Goal: Information Seeking & Learning: Learn about a topic

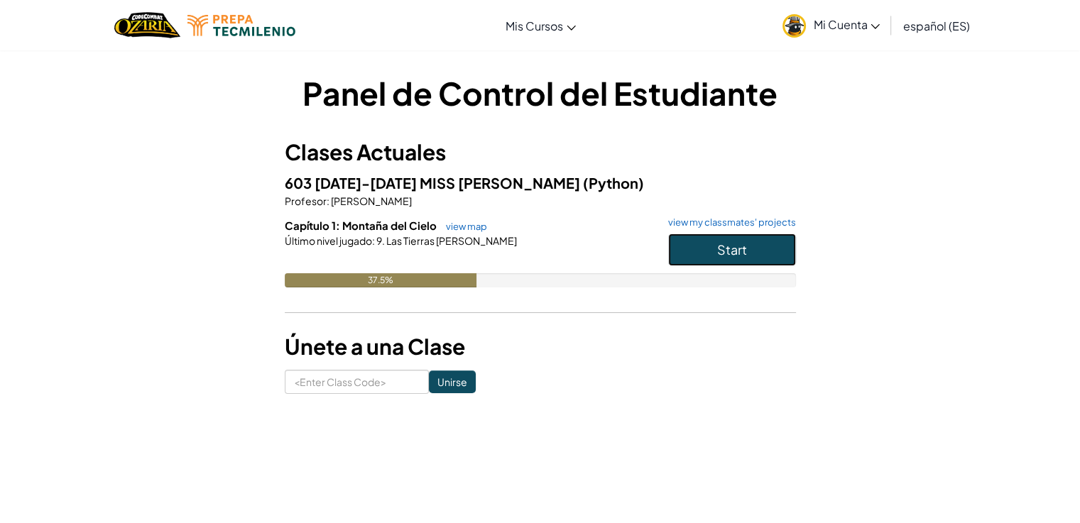
click at [713, 263] on button "Start" at bounding box center [732, 250] width 128 height 33
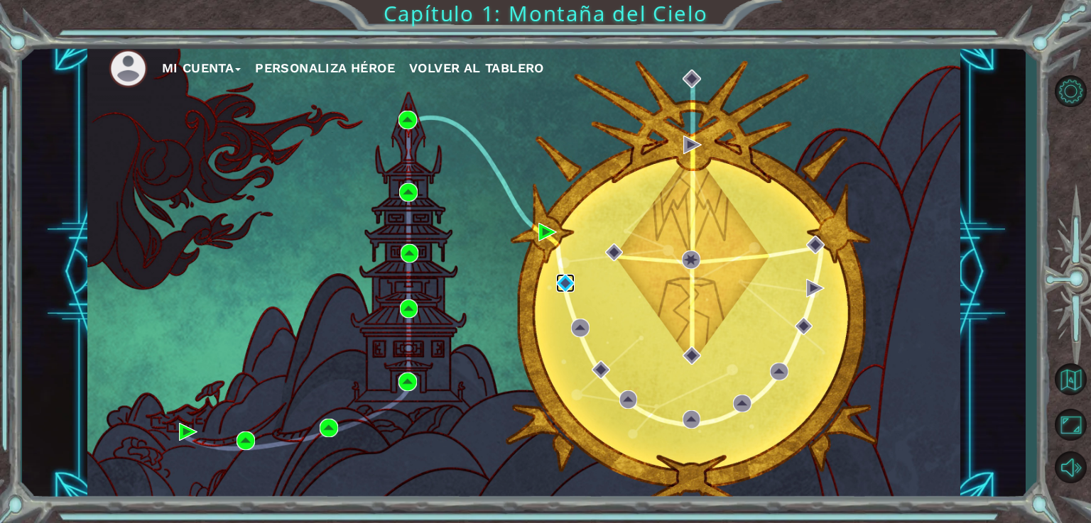
click at [569, 289] on img at bounding box center [565, 283] width 18 height 18
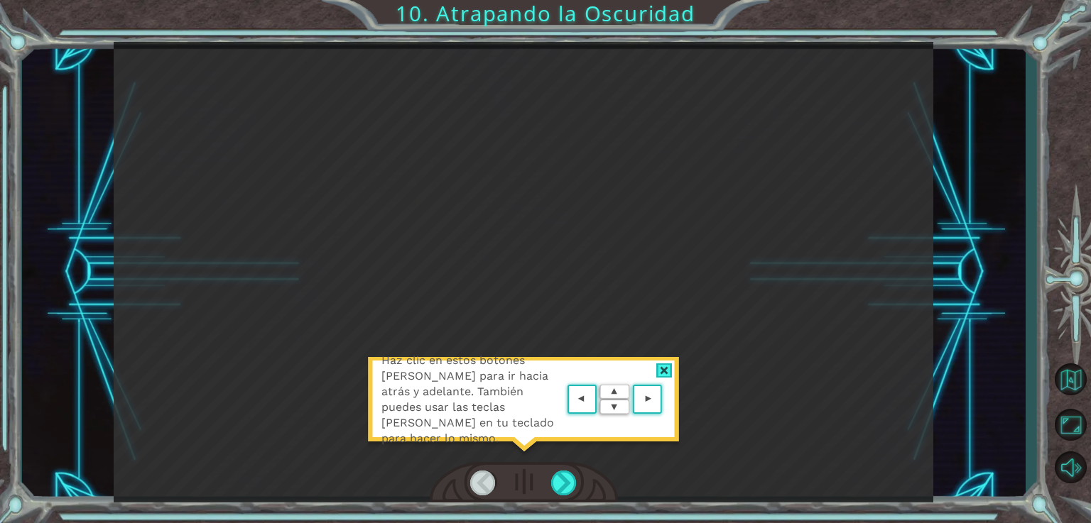
click at [665, 375] on div at bounding box center [664, 371] width 16 height 15
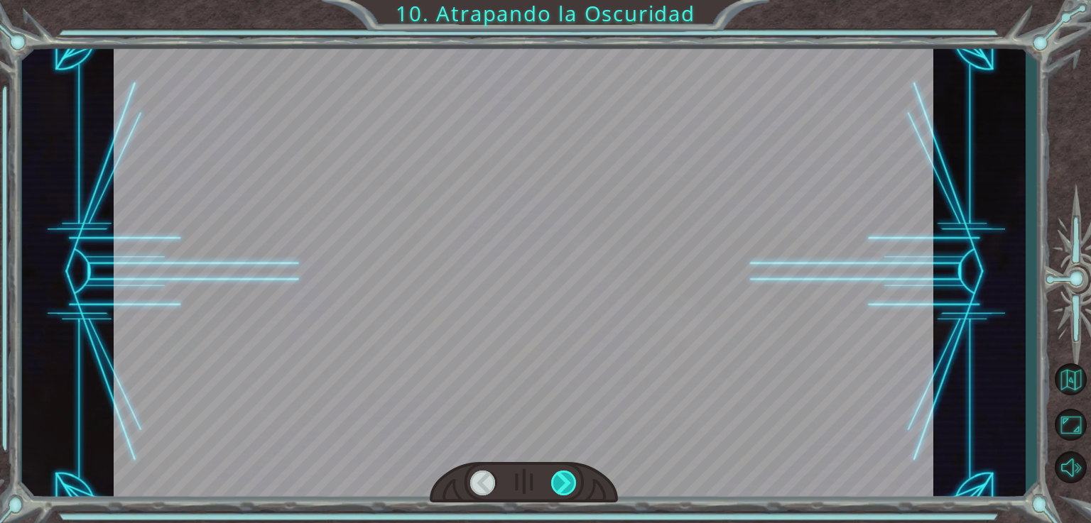
click at [566, 489] on div at bounding box center [564, 483] width 26 height 25
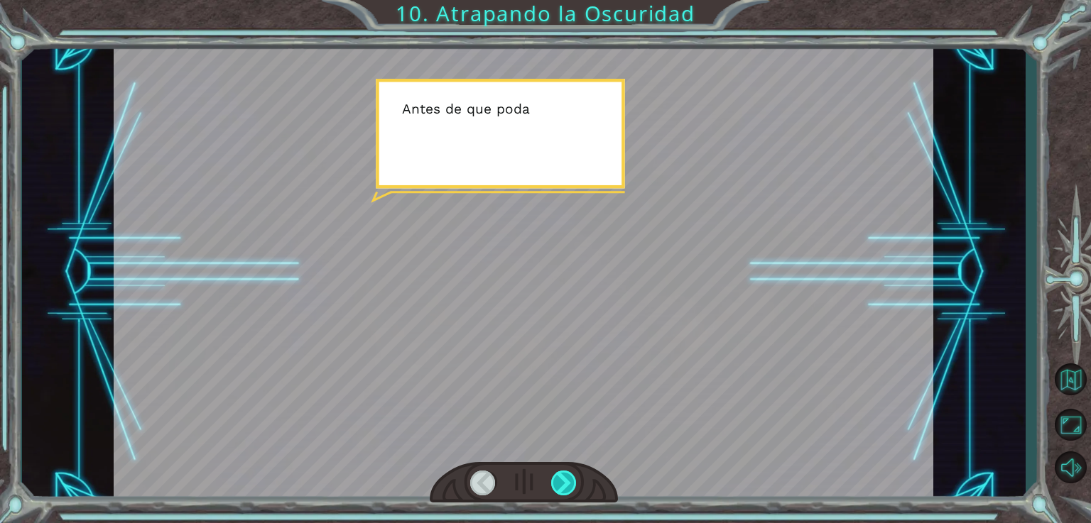
click at [561, 472] on div at bounding box center [564, 483] width 26 height 25
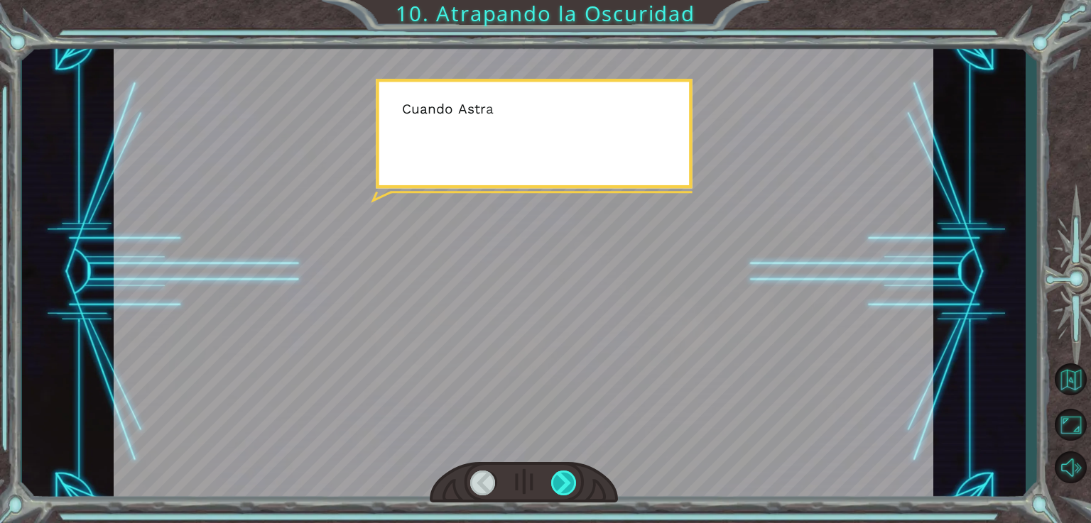
click at [560, 484] on div at bounding box center [564, 483] width 26 height 25
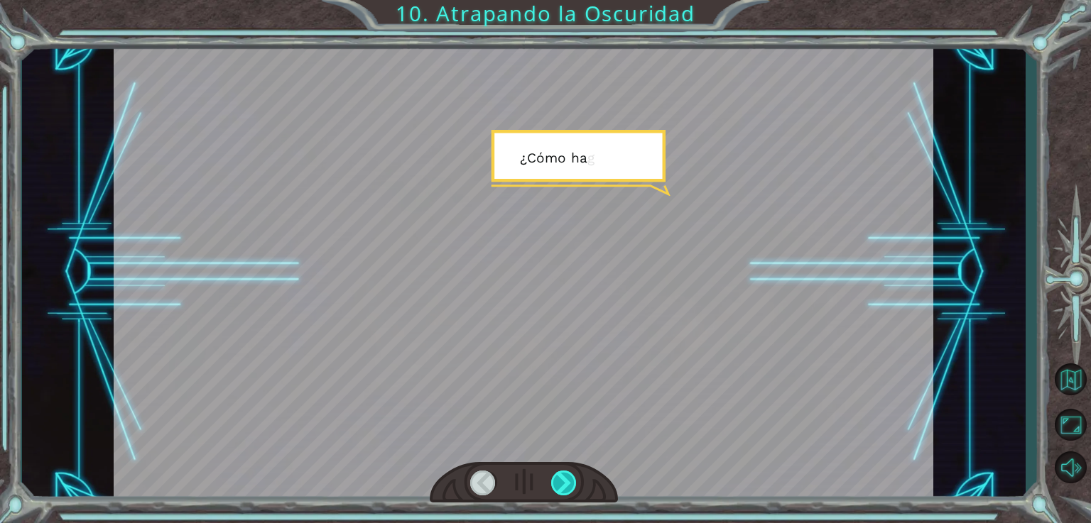
click at [565, 477] on div at bounding box center [564, 483] width 26 height 25
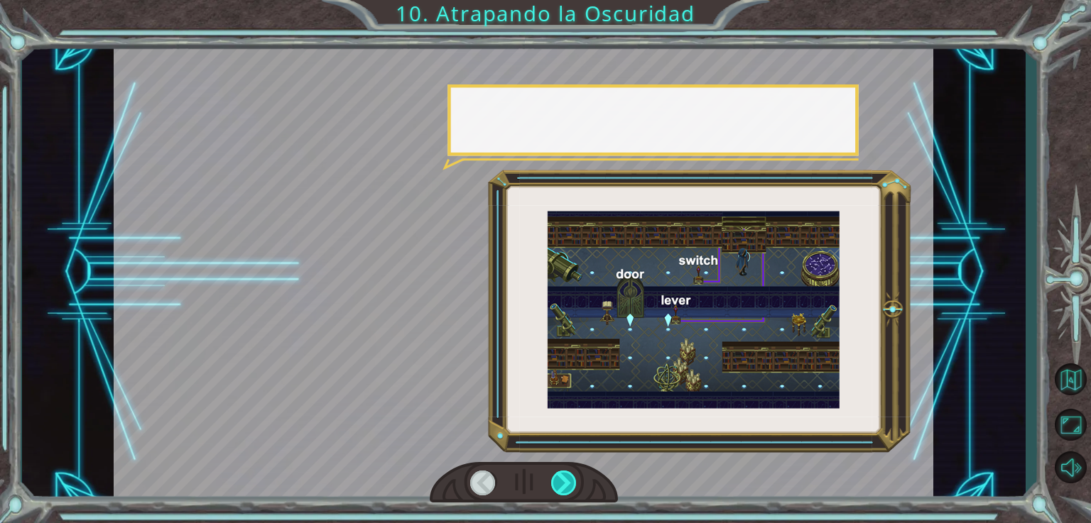
click at [562, 477] on div at bounding box center [564, 483] width 26 height 25
click at [570, 477] on div at bounding box center [564, 483] width 26 height 25
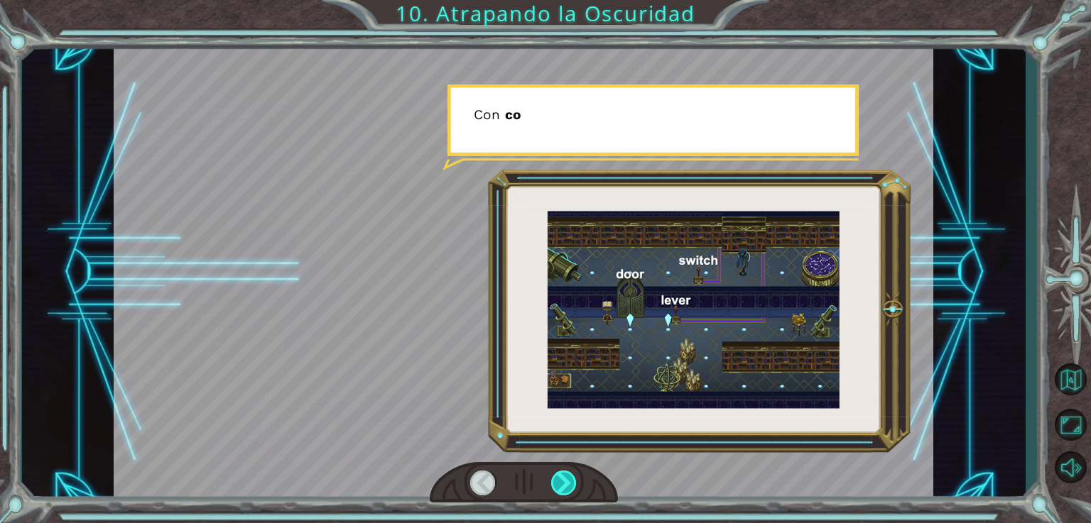
click at [570, 484] on div at bounding box center [564, 483] width 26 height 25
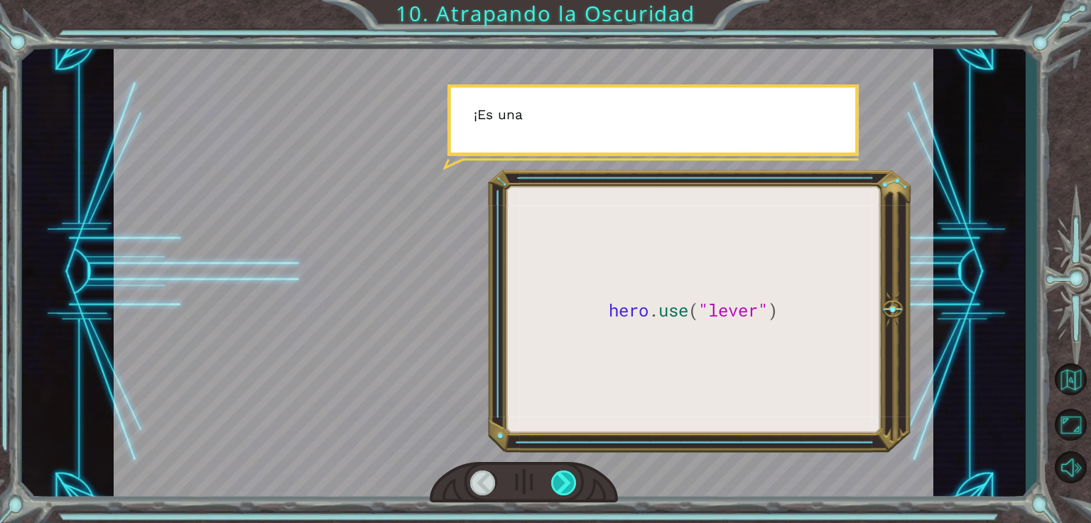
click at [562, 488] on div at bounding box center [564, 483] width 26 height 25
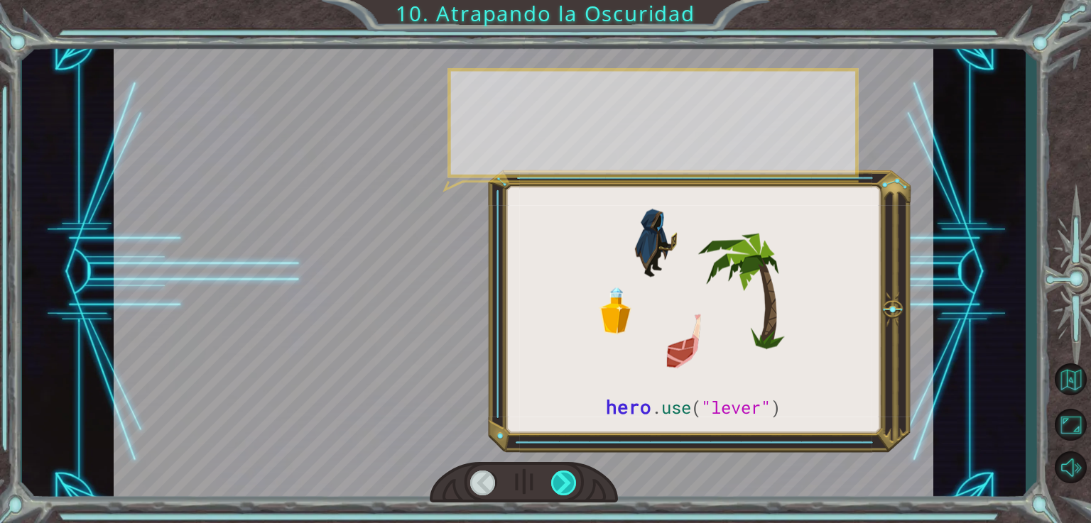
click at [555, 492] on div at bounding box center [564, 483] width 26 height 25
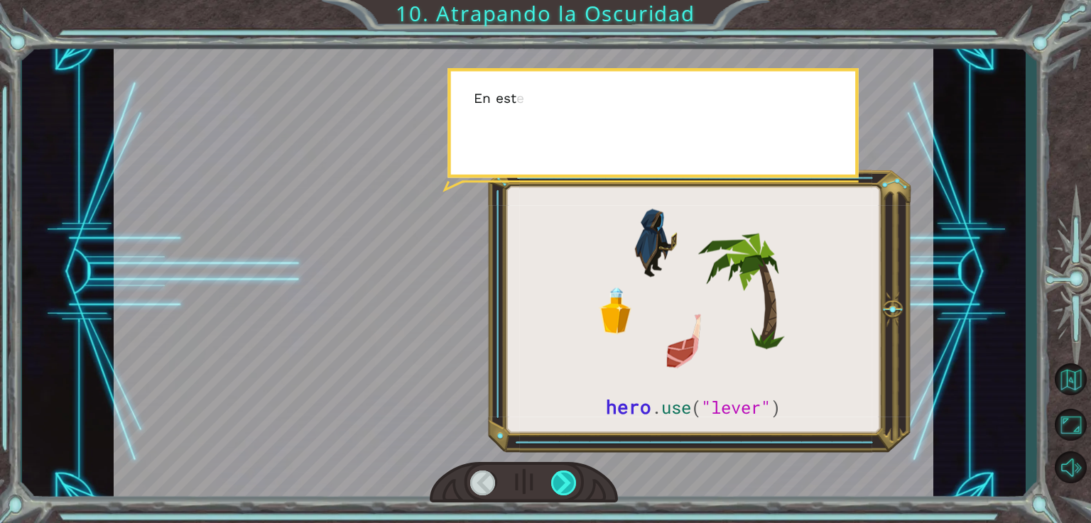
click at [560, 486] on div at bounding box center [564, 483] width 26 height 25
click at [562, 482] on div at bounding box center [564, 483] width 26 height 25
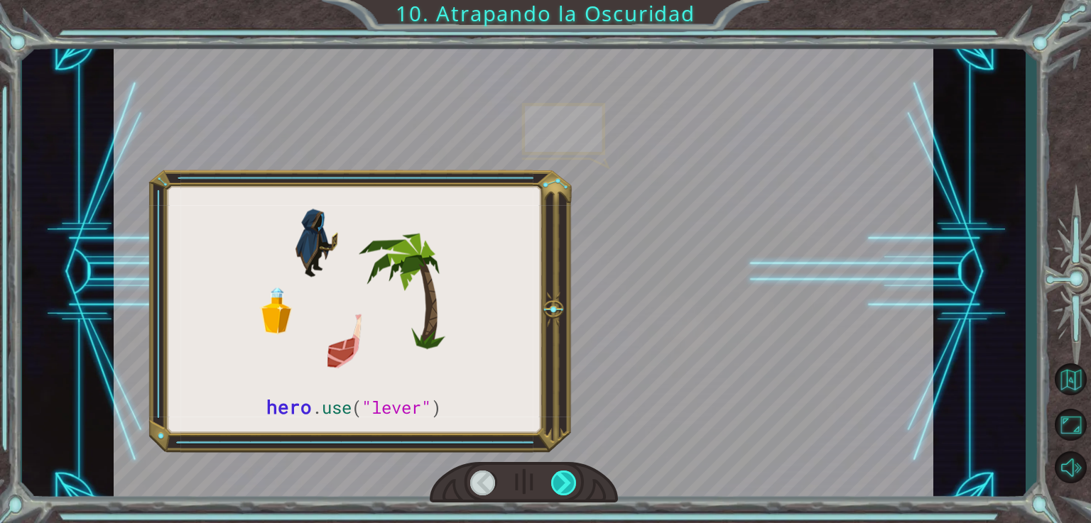
click at [560, 486] on div at bounding box center [564, 483] width 26 height 25
click at [564, 486] on div at bounding box center [564, 483] width 26 height 25
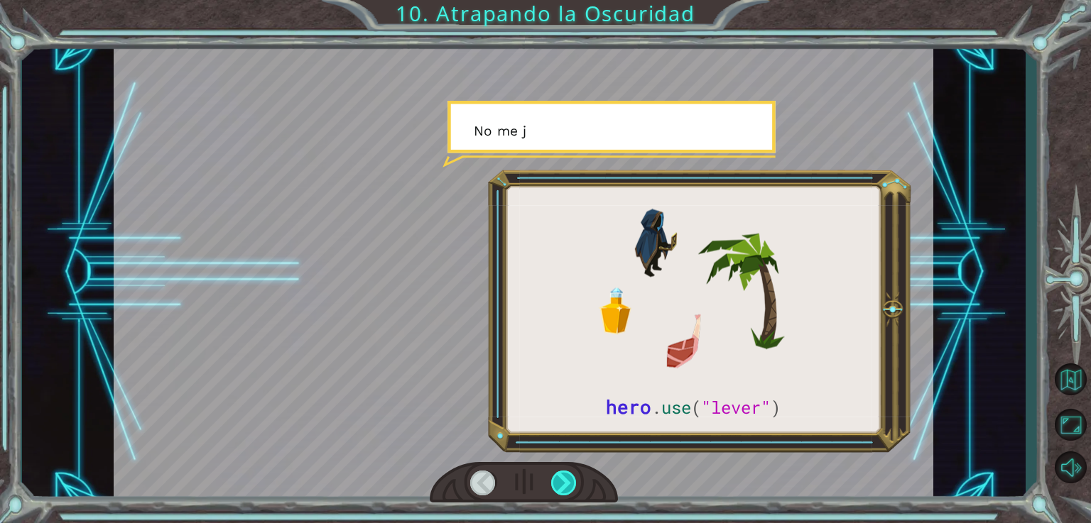
click at [558, 474] on div at bounding box center [564, 483] width 26 height 25
click at [553, 491] on div at bounding box center [564, 483] width 26 height 25
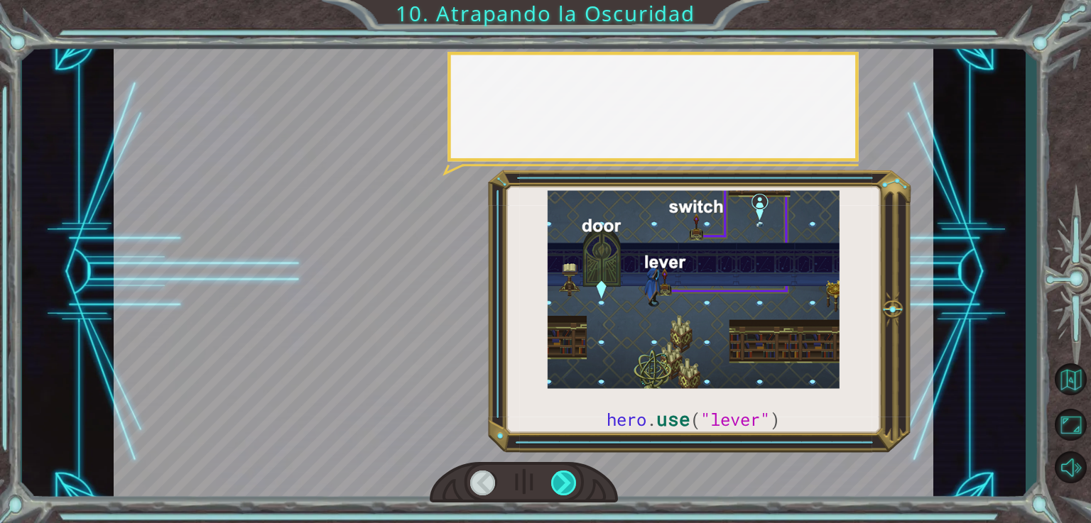
click at [560, 486] on div at bounding box center [564, 483] width 26 height 25
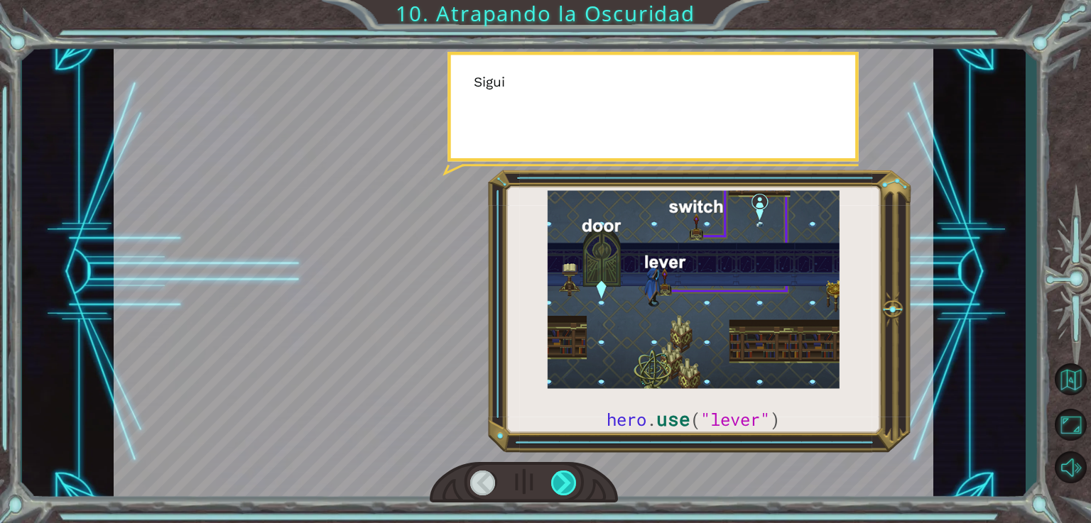
click at [567, 489] on div at bounding box center [564, 483] width 26 height 25
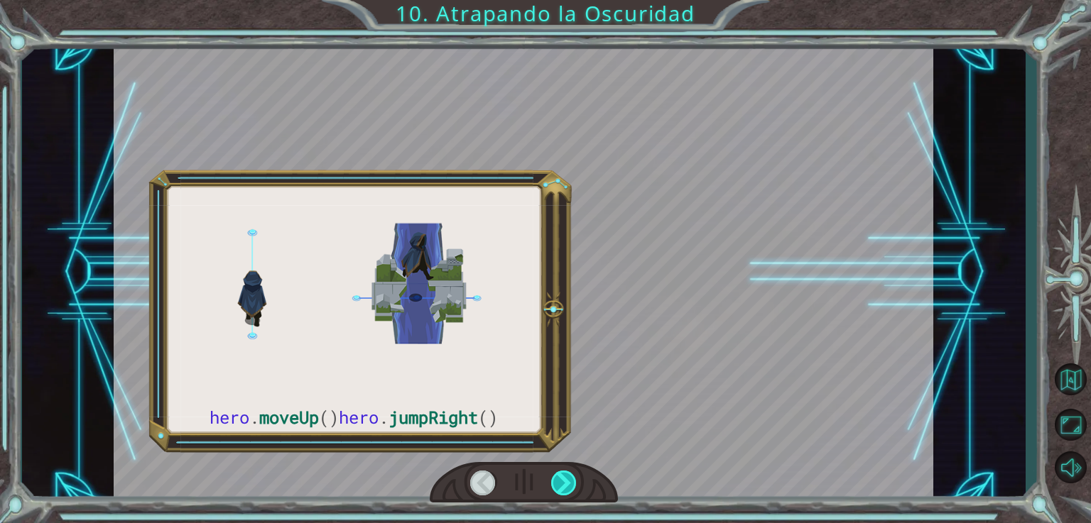
click at [565, 484] on div at bounding box center [564, 483] width 26 height 25
click at [562, 486] on div at bounding box center [564, 483] width 26 height 25
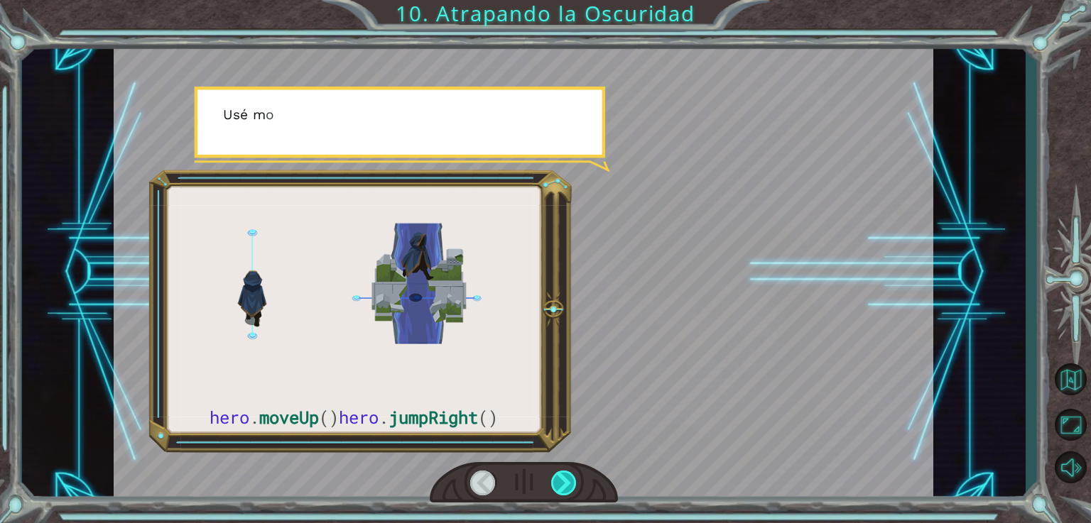
click at [567, 488] on div at bounding box center [564, 483] width 26 height 25
click at [573, 482] on div at bounding box center [564, 483] width 26 height 25
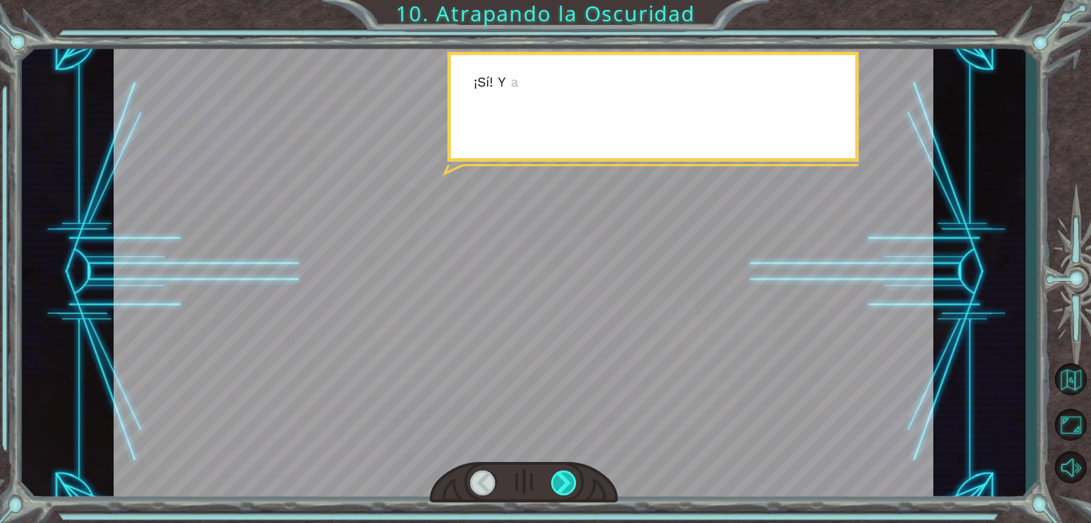
click at [557, 486] on div at bounding box center [564, 483] width 26 height 25
click at [560, 485] on div at bounding box center [564, 483] width 26 height 25
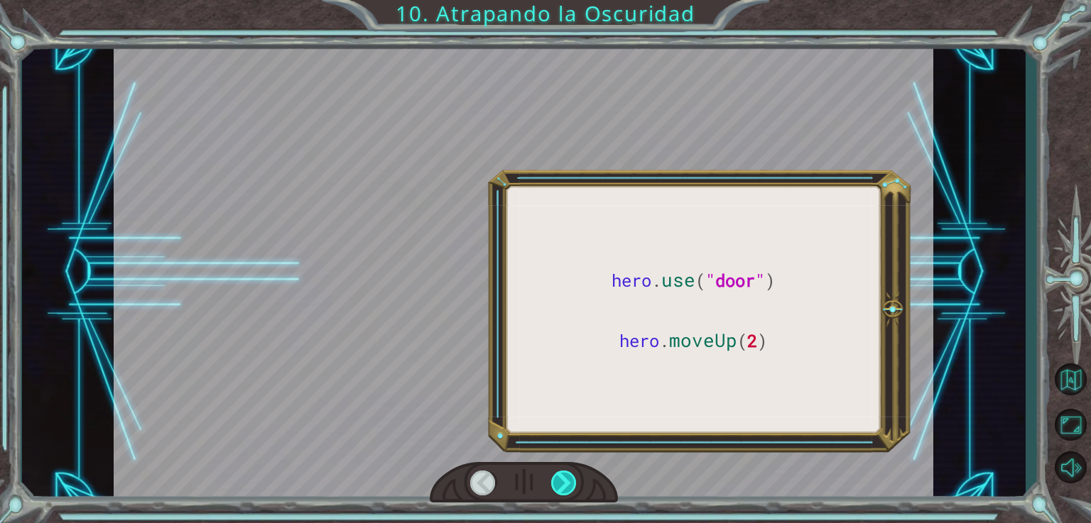
click at [561, 491] on div at bounding box center [564, 483] width 26 height 25
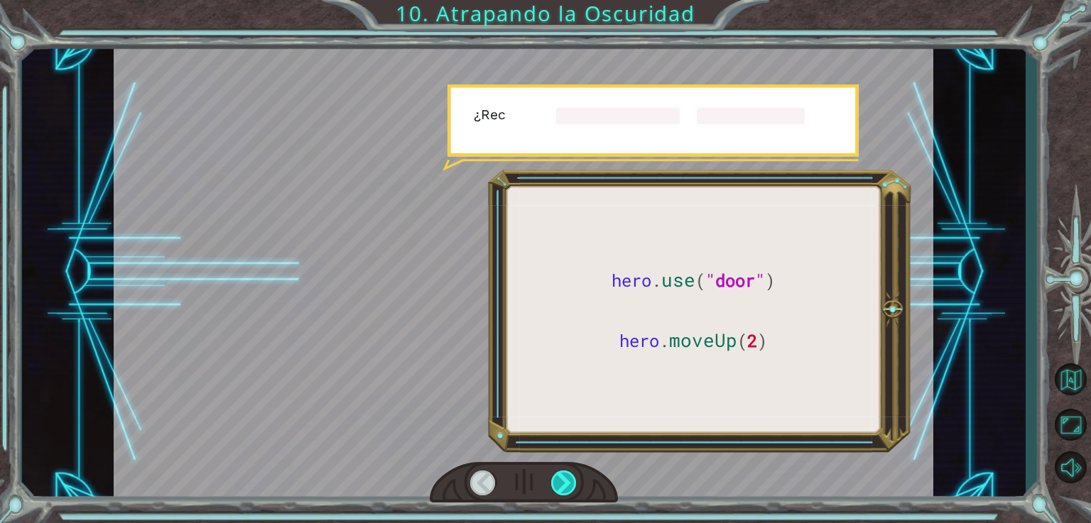
click at [570, 482] on div at bounding box center [564, 483] width 26 height 25
click at [575, 481] on div at bounding box center [564, 483] width 26 height 25
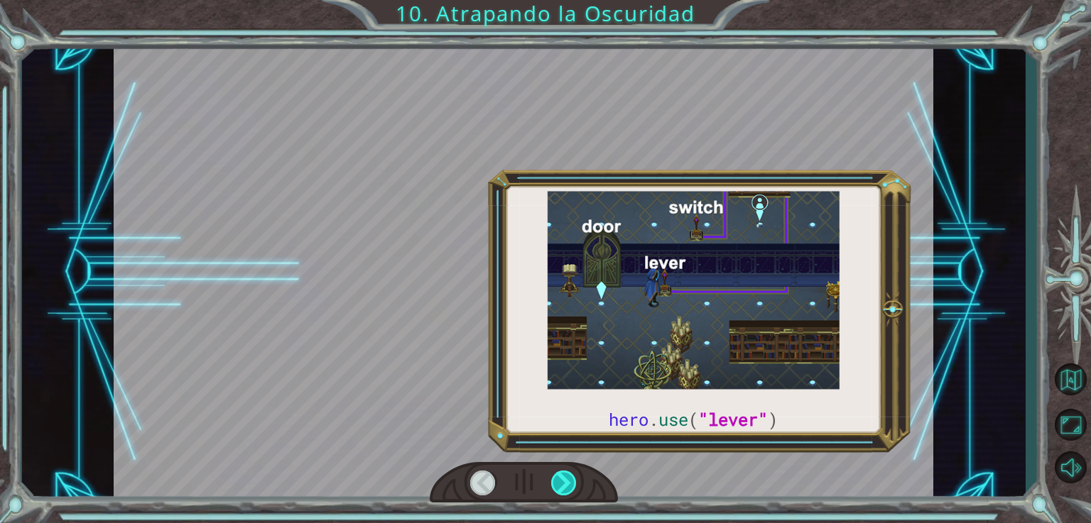
click at [571, 494] on div at bounding box center [564, 483] width 26 height 25
click at [572, 491] on div at bounding box center [564, 483] width 26 height 25
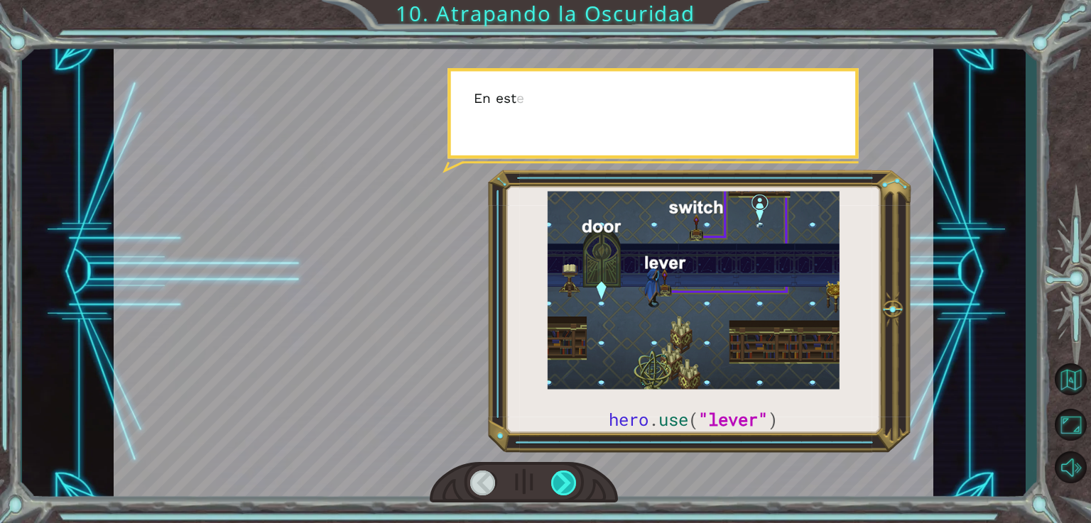
click at [569, 486] on div at bounding box center [564, 483] width 26 height 25
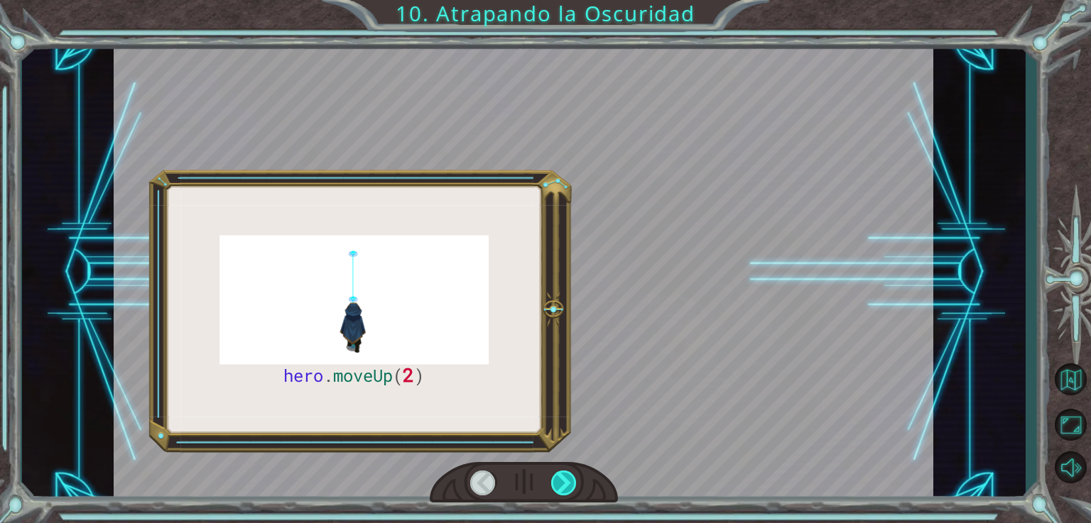
click at [569, 484] on div at bounding box center [564, 483] width 26 height 25
click at [565, 490] on div at bounding box center [564, 483] width 26 height 25
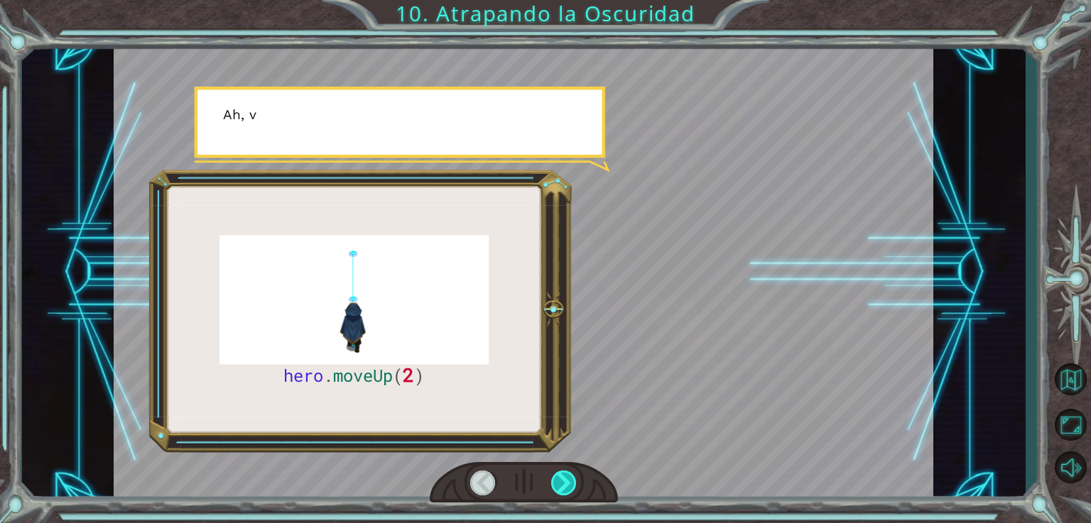
click at [567, 480] on div at bounding box center [564, 483] width 26 height 25
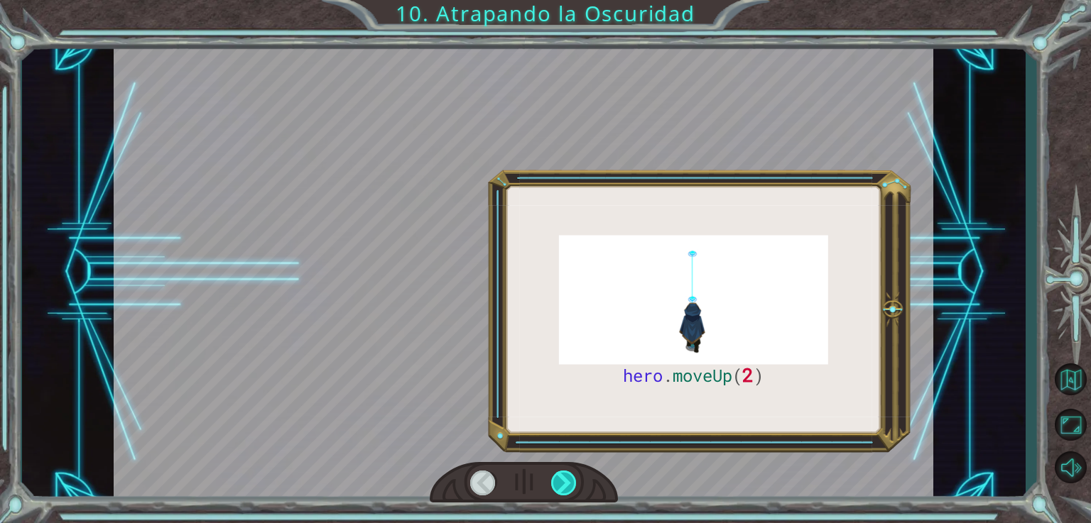
click at [567, 474] on div at bounding box center [564, 483] width 26 height 25
click at [571, 483] on div at bounding box center [564, 483] width 26 height 25
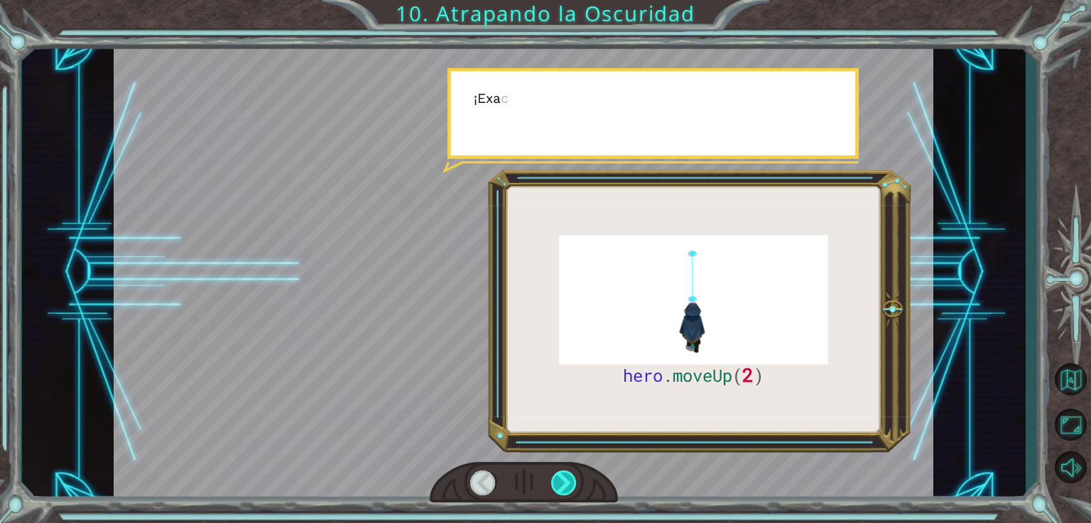
click at [574, 477] on div at bounding box center [564, 483] width 26 height 25
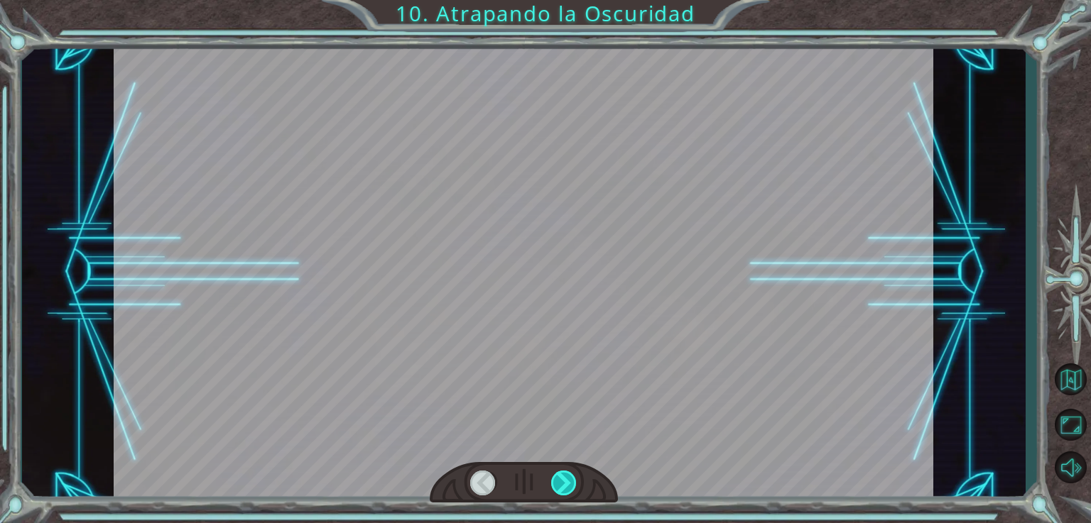
click at [574, 477] on div at bounding box center [564, 483] width 26 height 25
click at [575, 474] on div at bounding box center [564, 483] width 26 height 25
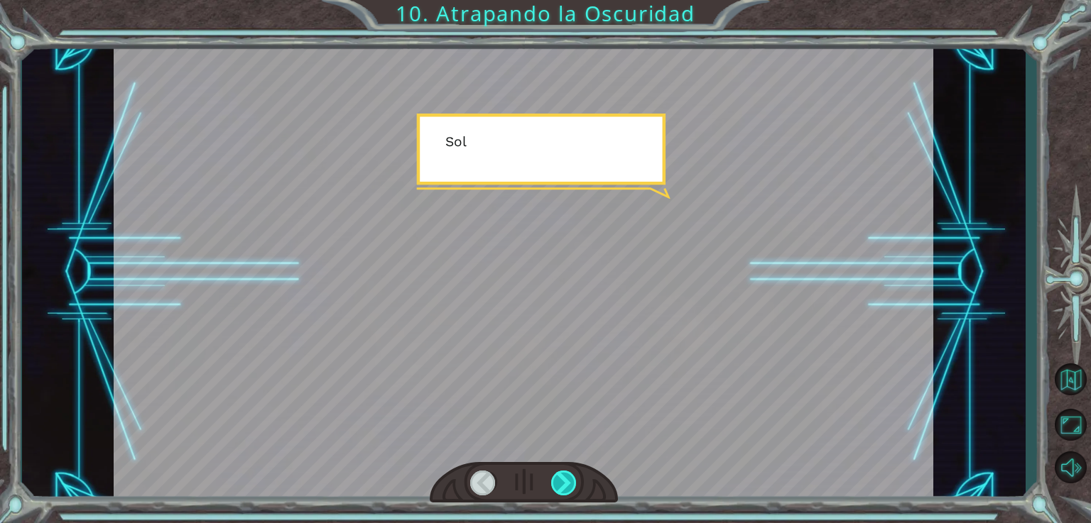
click at [575, 476] on div at bounding box center [564, 483] width 26 height 25
click at [574, 476] on div at bounding box center [564, 483] width 26 height 25
click at [567, 484] on div at bounding box center [564, 483] width 26 height 25
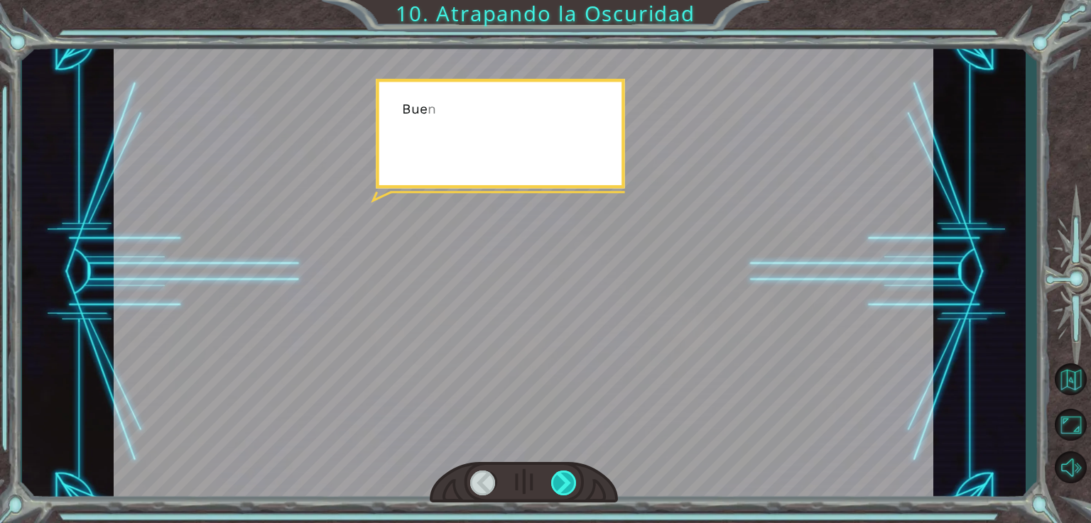
click at [565, 479] on div at bounding box center [564, 483] width 26 height 25
click at [562, 479] on div at bounding box center [564, 483] width 26 height 25
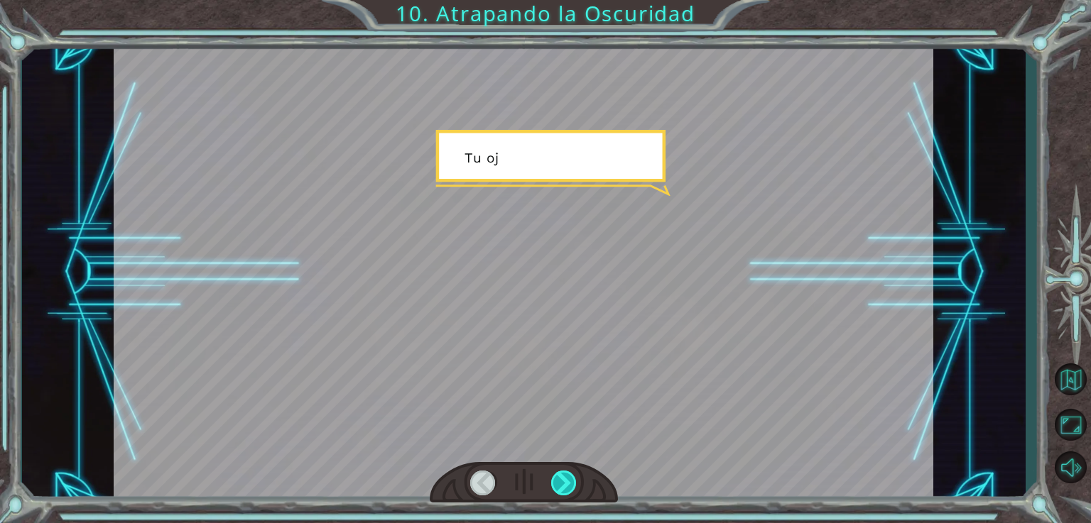
click at [570, 473] on div at bounding box center [564, 483] width 26 height 25
click at [573, 472] on div at bounding box center [564, 483] width 26 height 25
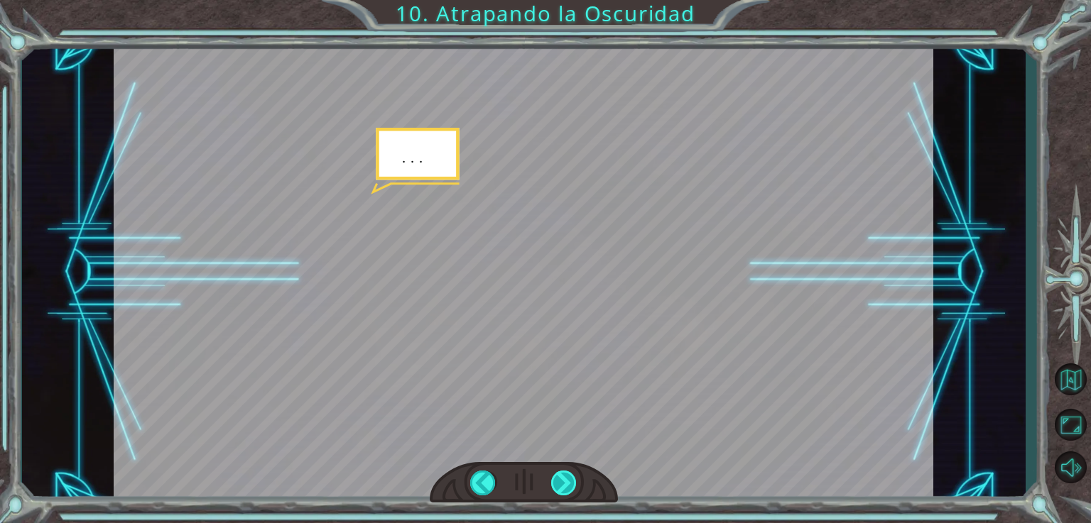
click at [576, 473] on div at bounding box center [564, 483] width 26 height 25
click at [570, 483] on div at bounding box center [564, 483] width 26 height 25
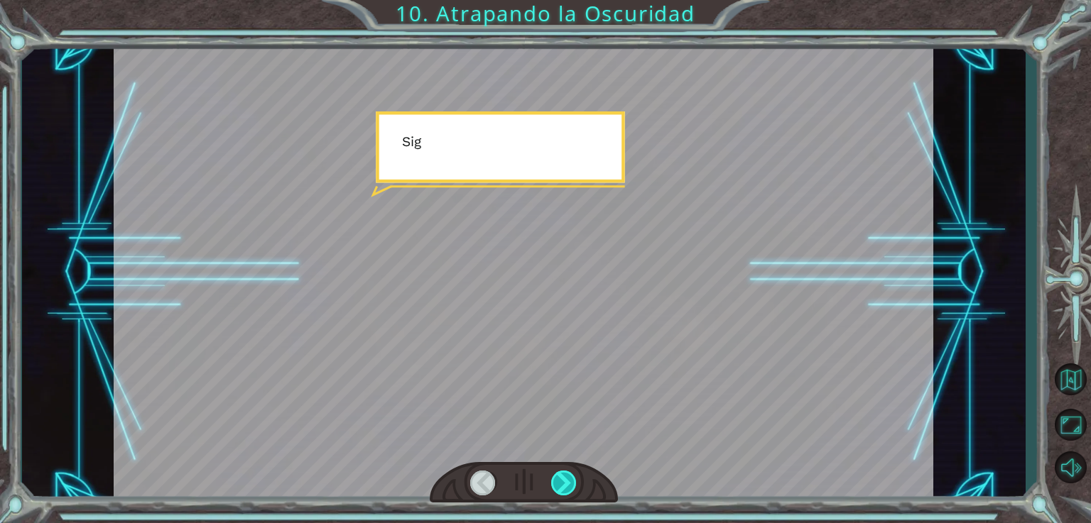
click at [567, 484] on div at bounding box center [564, 483] width 26 height 25
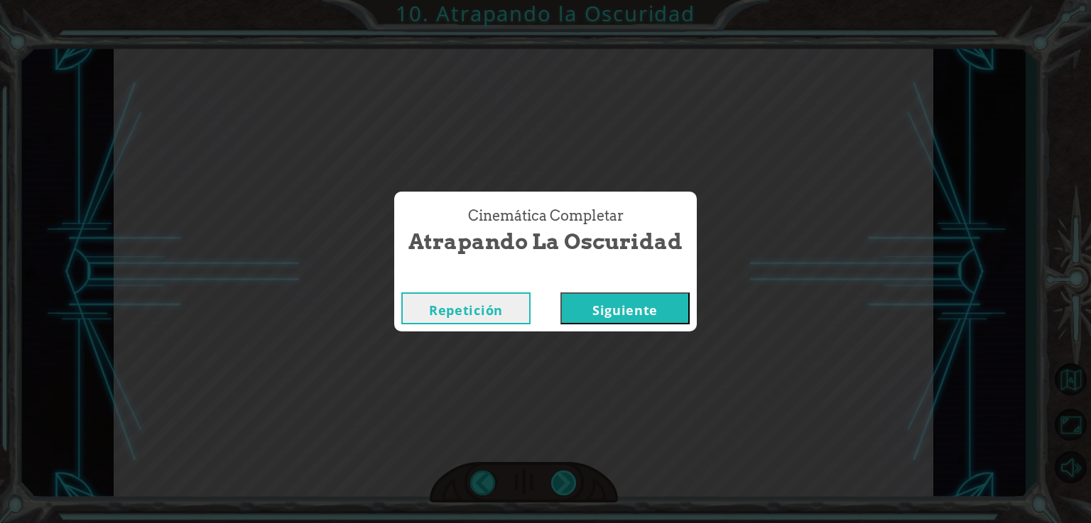
click at [572, 475] on div "Cinemática Completar Atrapando la Oscuridad Repetición Siguiente" at bounding box center [545, 261] width 1091 height 523
click at [570, 478] on div "Cinemática Completar Atrapando la Oscuridad Repetición Siguiente" at bounding box center [545, 261] width 1091 height 523
click at [570, 472] on div "Cinemática Completar Atrapando la Oscuridad Repetición Siguiente" at bounding box center [545, 261] width 1091 height 523
click at [631, 321] on button "Siguiente" at bounding box center [624, 309] width 129 height 32
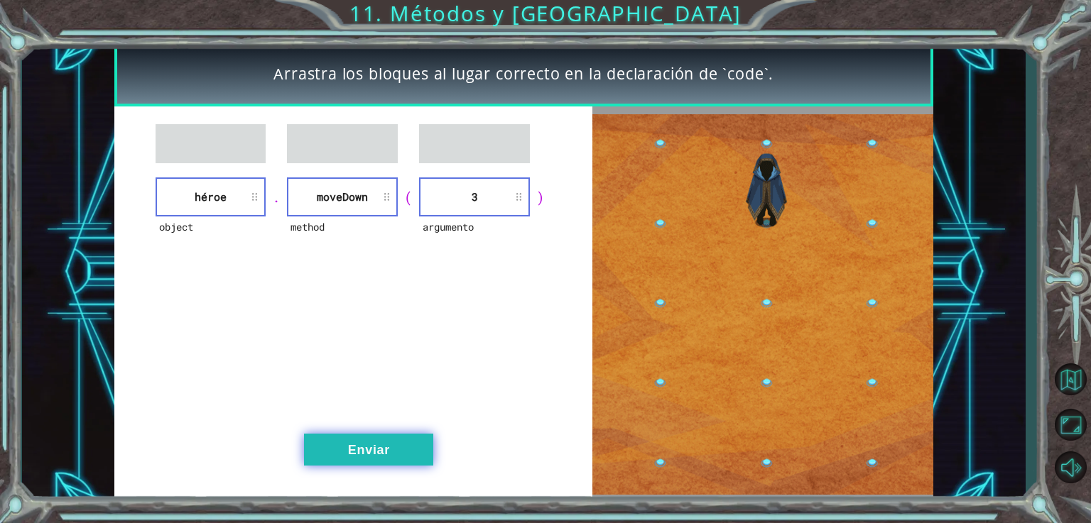
click at [381, 445] on button "Enviar" at bounding box center [368, 450] width 129 height 32
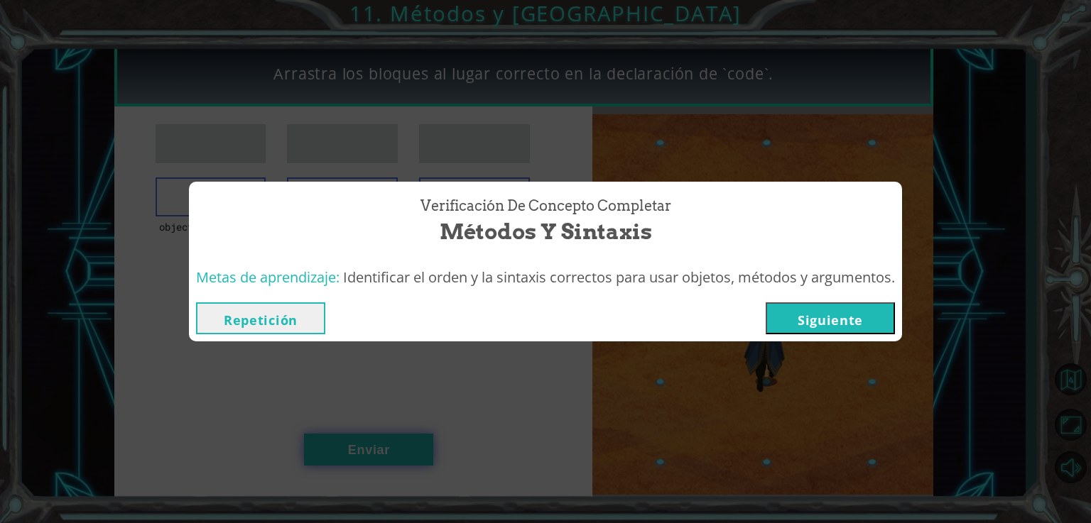
click at [381, 445] on div "Verificación de Concepto Completar Métodos y Sintaxis Metas de aprendizaje: Ide…" at bounding box center [545, 261] width 1091 height 523
click at [825, 323] on button "Siguiente" at bounding box center [830, 319] width 129 height 32
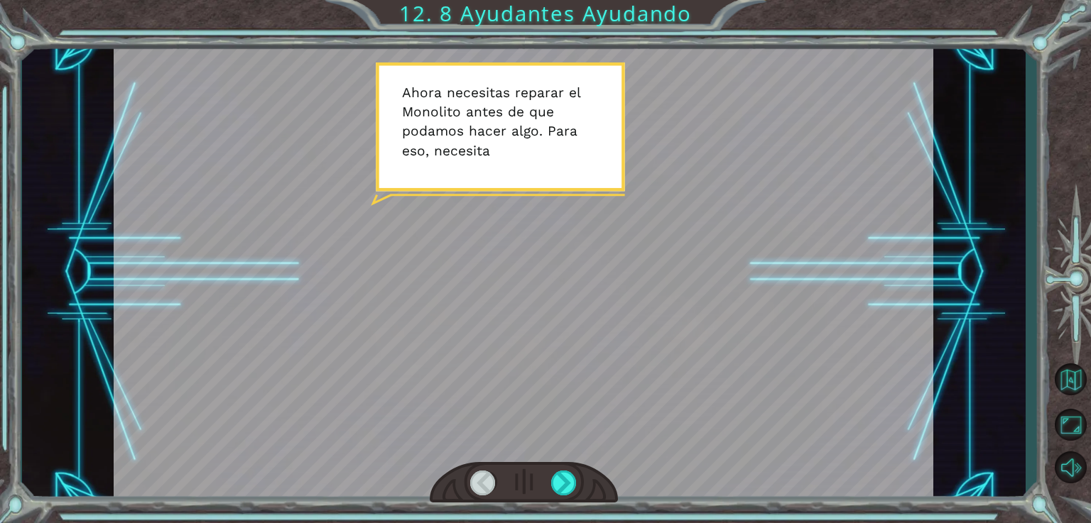
click at [560, 467] on div at bounding box center [524, 482] width 188 height 41
click at [560, 472] on div at bounding box center [524, 482] width 188 height 41
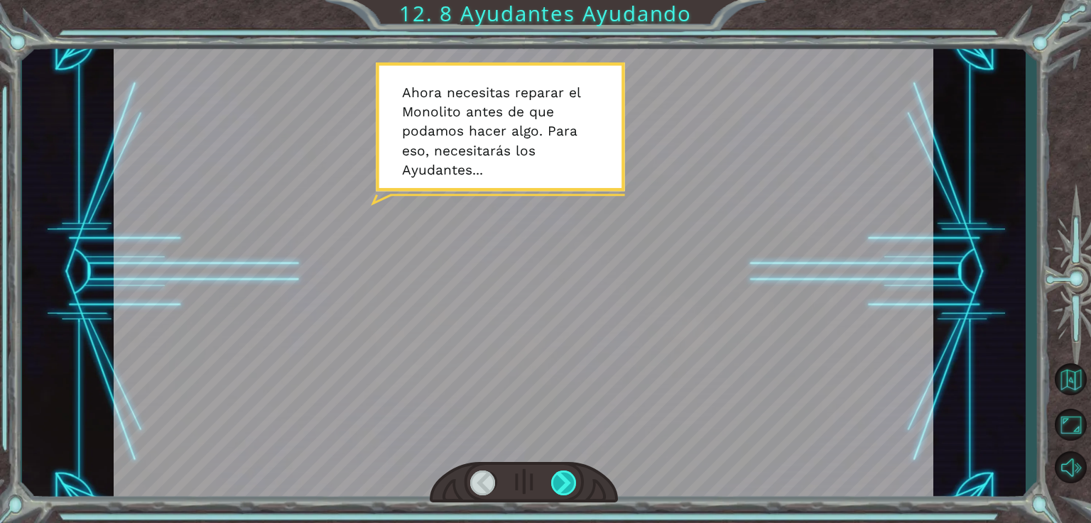
click at [560, 472] on div at bounding box center [564, 483] width 26 height 25
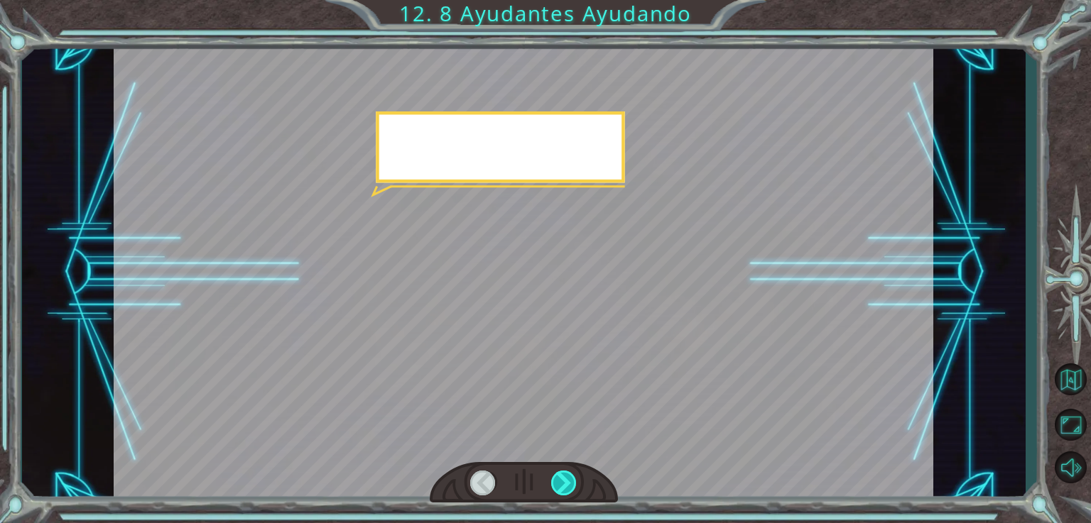
drag, startPoint x: 560, startPoint y: 472, endPoint x: 556, endPoint y: 486, distance: 14.8
click at [556, 486] on div at bounding box center [564, 483] width 26 height 25
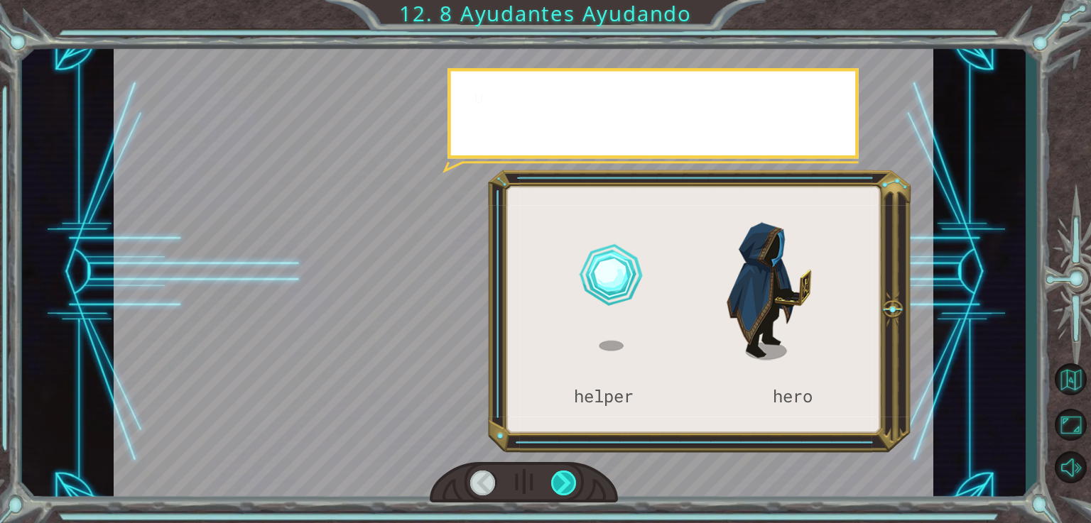
click at [556, 486] on div at bounding box center [564, 483] width 26 height 25
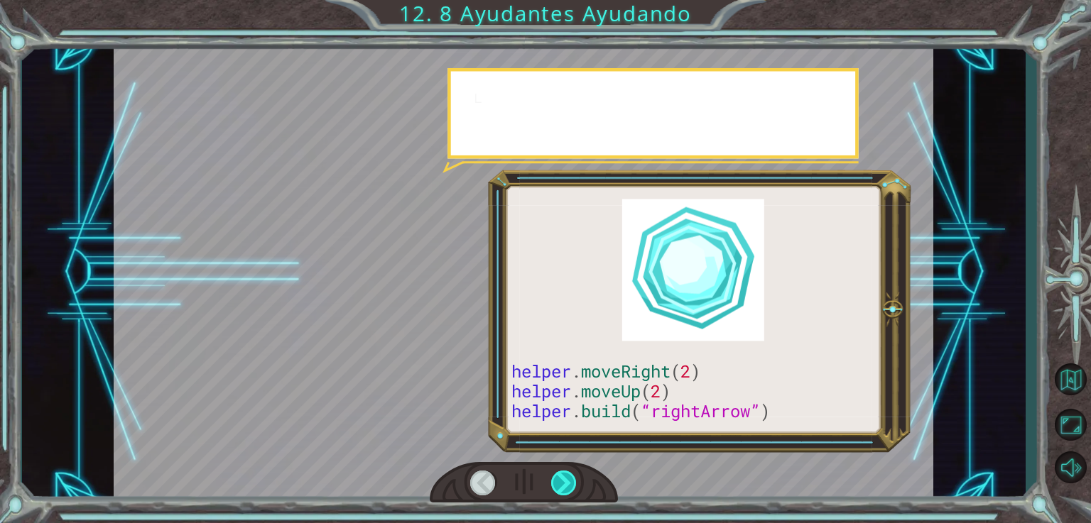
click at [556, 486] on div at bounding box center [564, 483] width 26 height 25
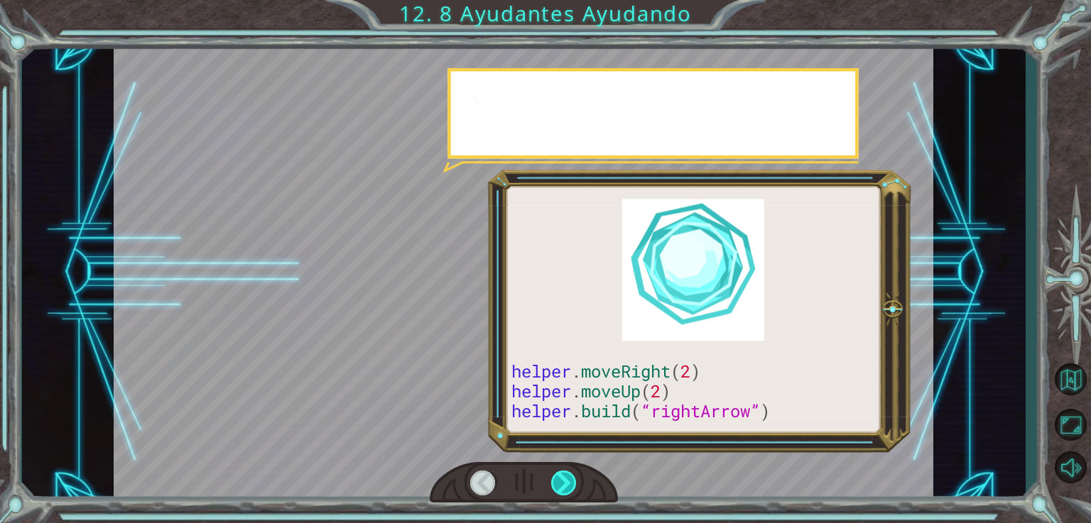
click at [556, 486] on div at bounding box center [564, 483] width 26 height 25
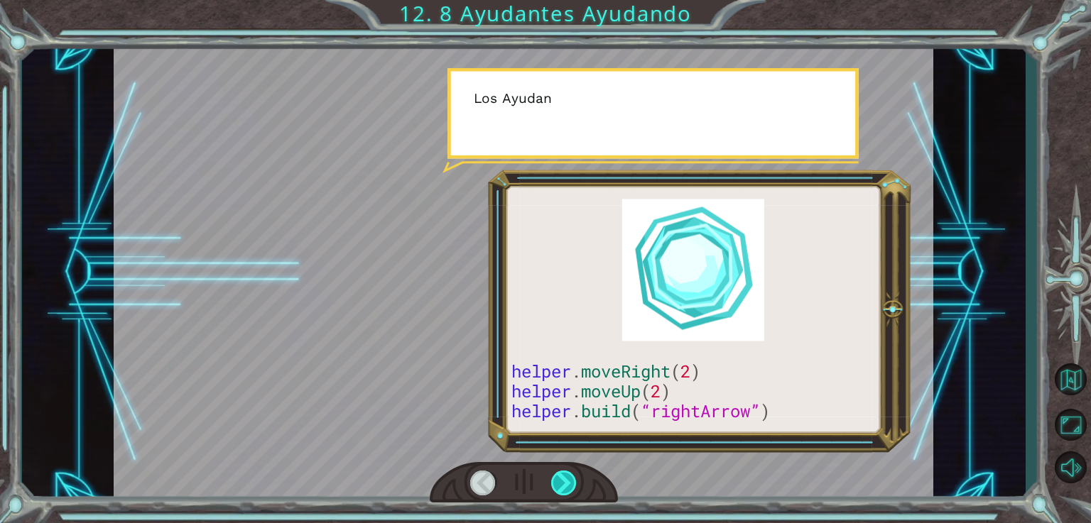
click at [556, 486] on div at bounding box center [564, 483] width 26 height 25
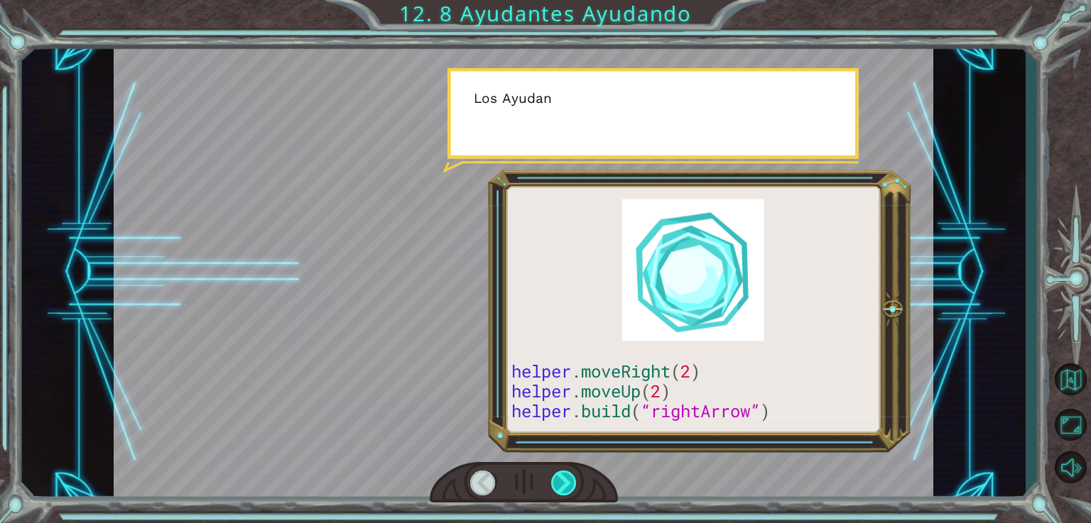
click at [556, 486] on div at bounding box center [564, 483] width 26 height 25
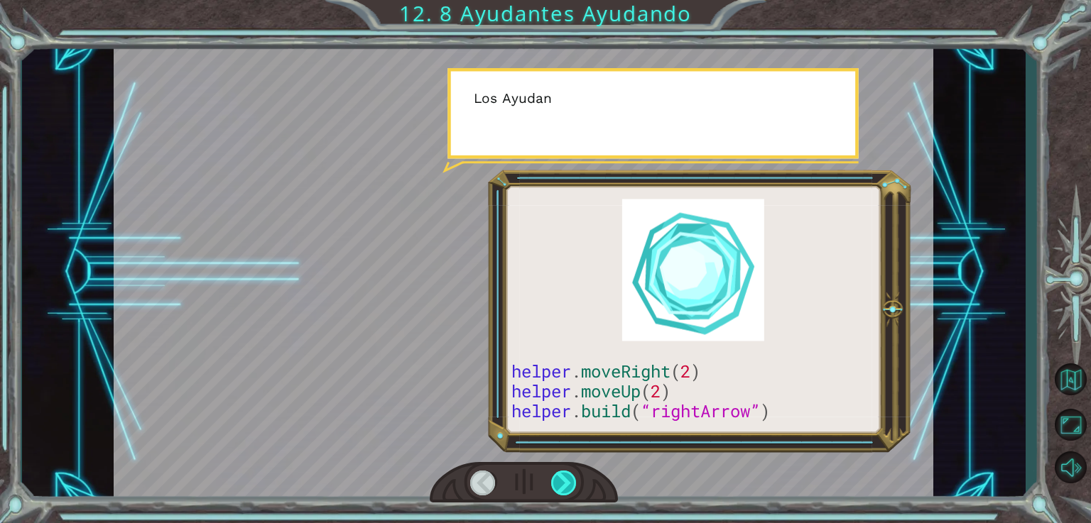
click at [556, 486] on div at bounding box center [564, 483] width 26 height 25
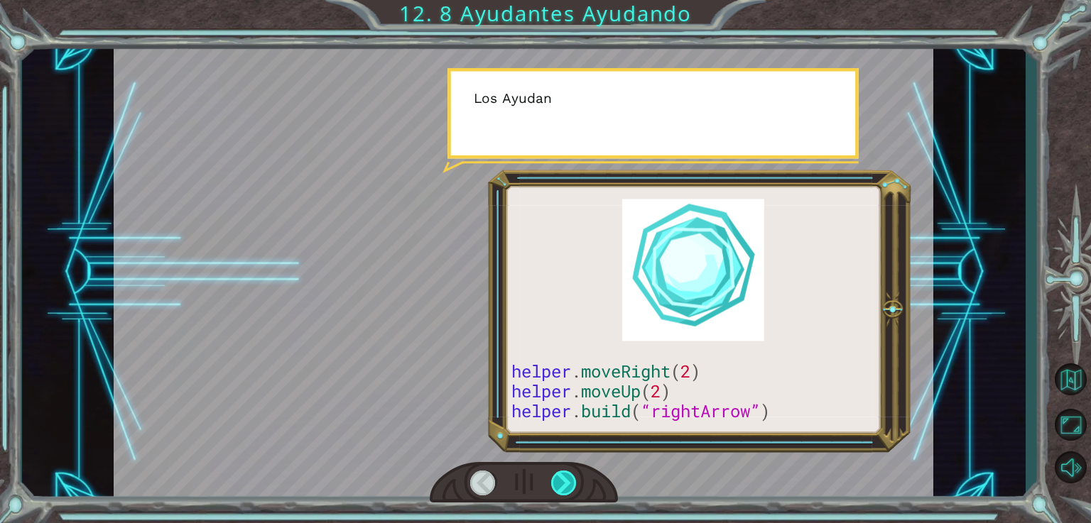
click at [556, 486] on div at bounding box center [564, 483] width 26 height 25
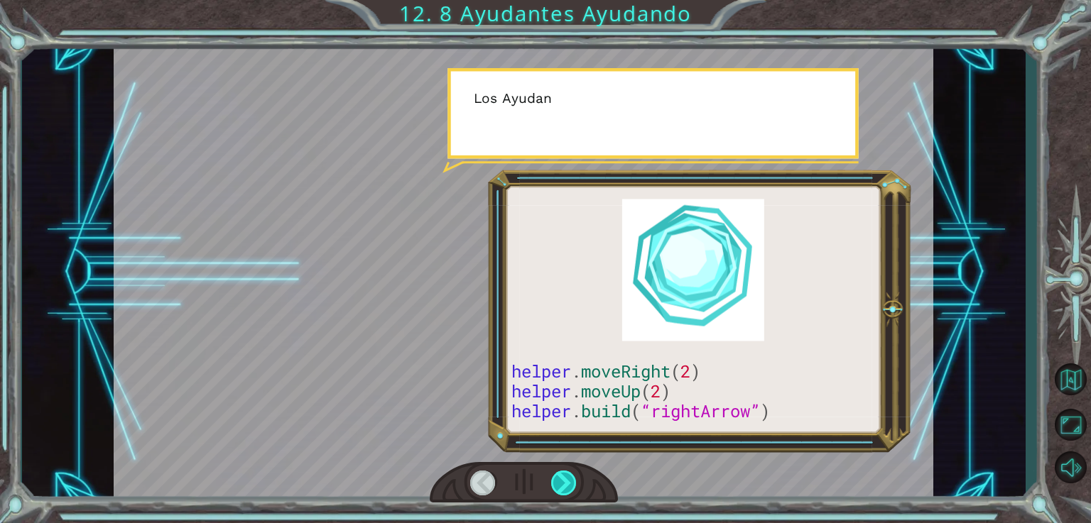
click at [556, 486] on div at bounding box center [564, 483] width 26 height 25
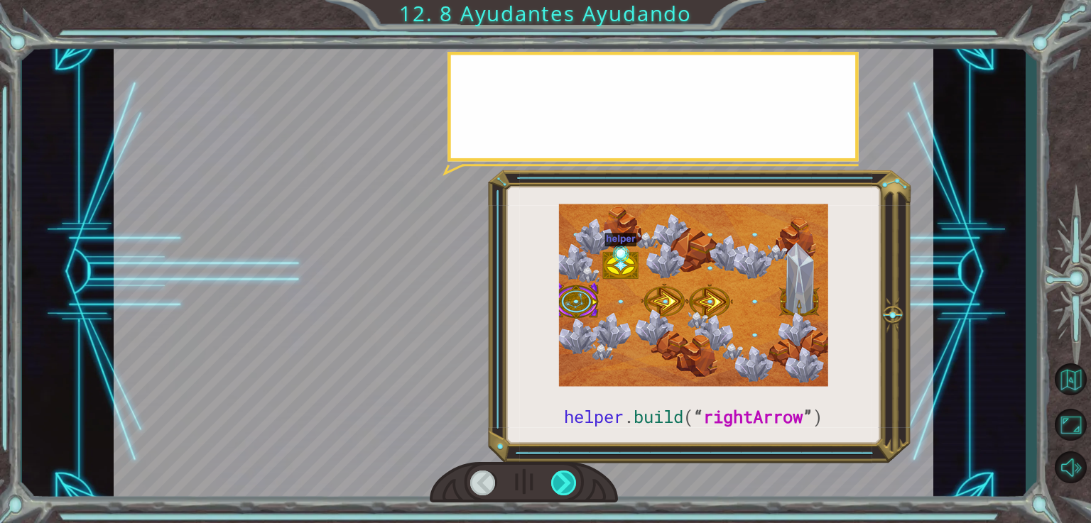
click at [556, 486] on div at bounding box center [564, 483] width 26 height 25
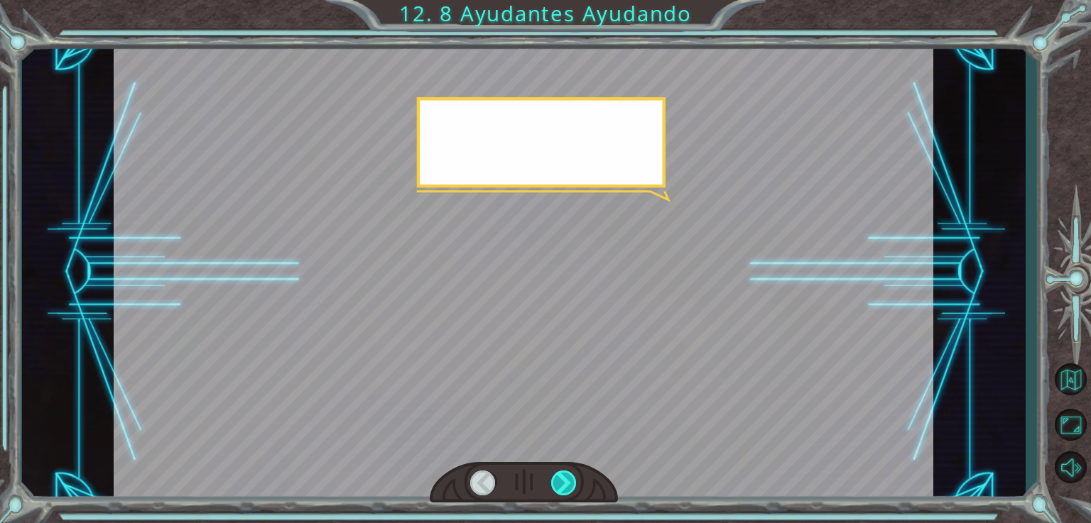
click at [556, 486] on div at bounding box center [564, 483] width 26 height 25
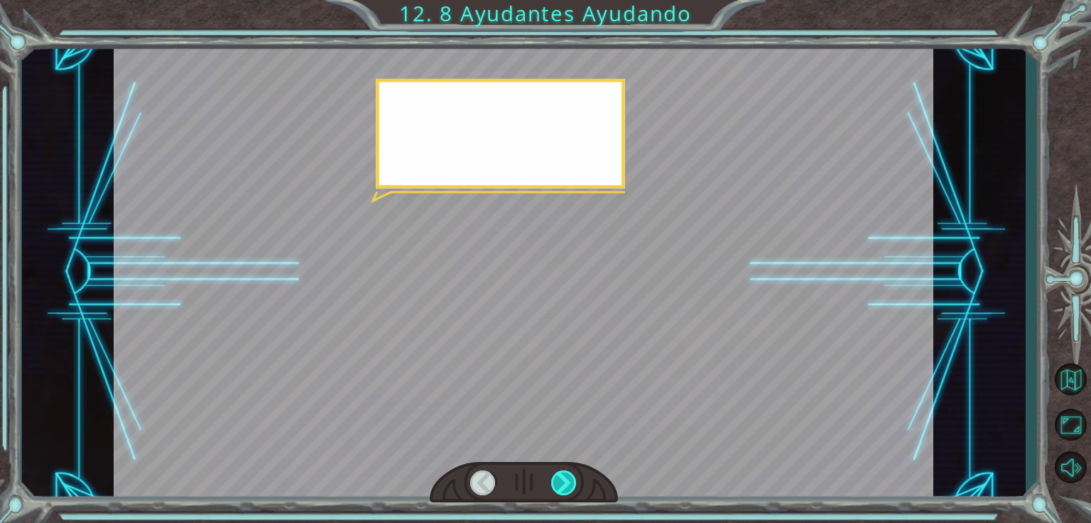
click at [556, 486] on div at bounding box center [564, 483] width 26 height 25
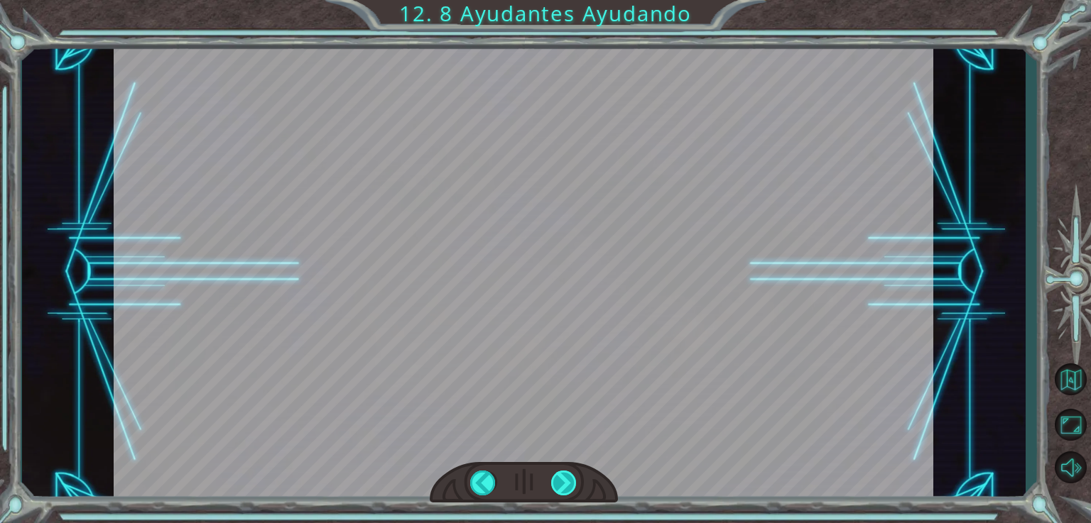
click at [556, 0] on div "helper . build ( “ rightArrow ” ) A h o r a n e c e s i t a s r e p a r a r e l…" at bounding box center [545, 0] width 1091 height 0
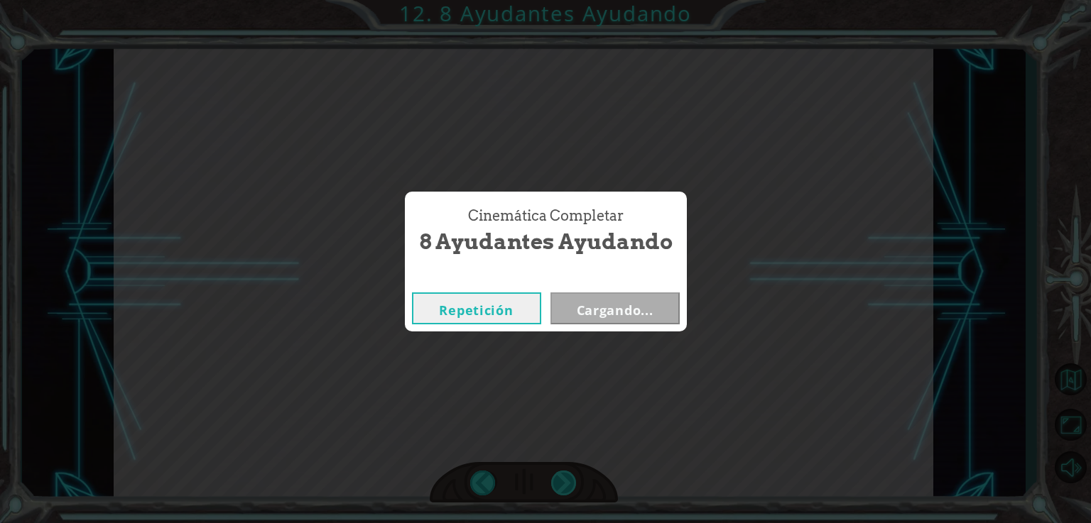
click at [556, 486] on div "Cinemática Completar 8 Ayudantes Ayudando Repetición Cargando..." at bounding box center [545, 261] width 1091 height 523
click at [556, 486] on div "Cinemática Completar 8 Ayudantes Ayudando Repetición Siguiente" at bounding box center [545, 261] width 1091 height 523
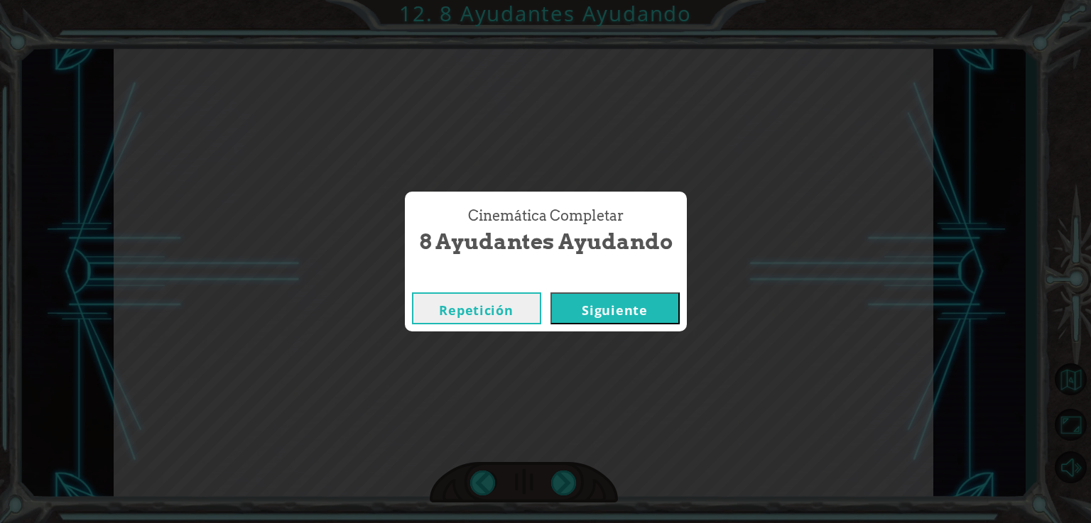
click at [567, 320] on button "Siguiente" at bounding box center [614, 309] width 129 height 32
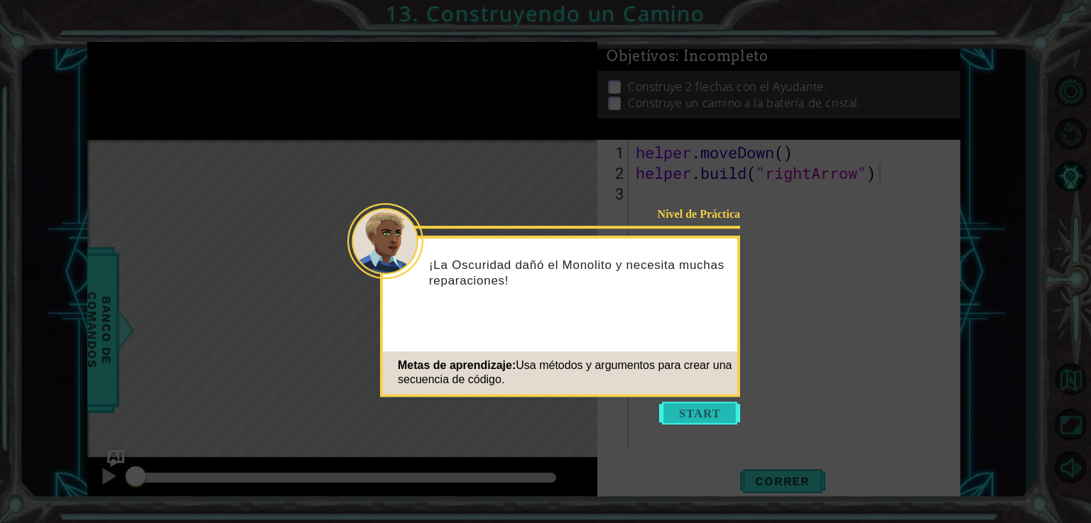
click at [704, 414] on button "Start" at bounding box center [699, 413] width 81 height 23
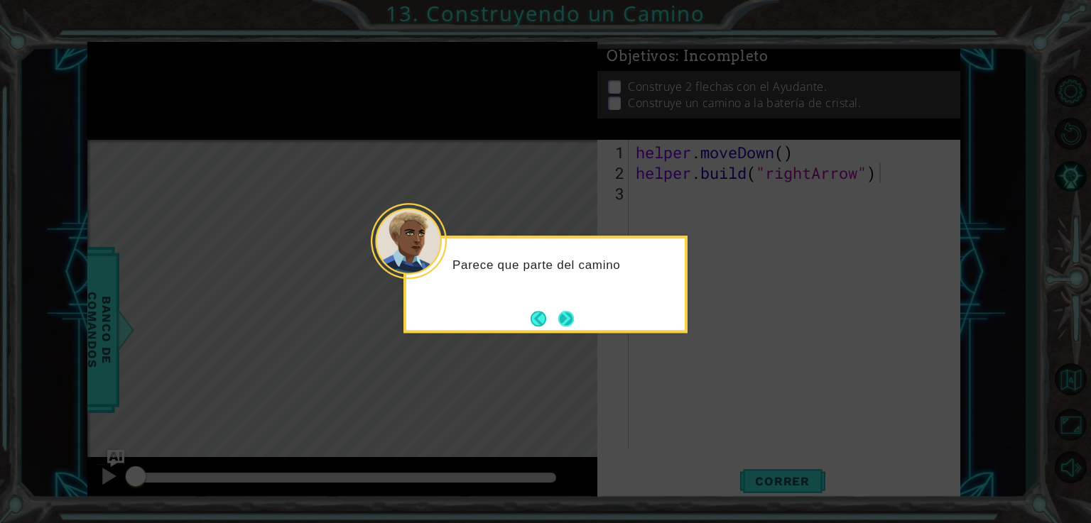
click at [571, 325] on button "Next" at bounding box center [566, 319] width 16 height 16
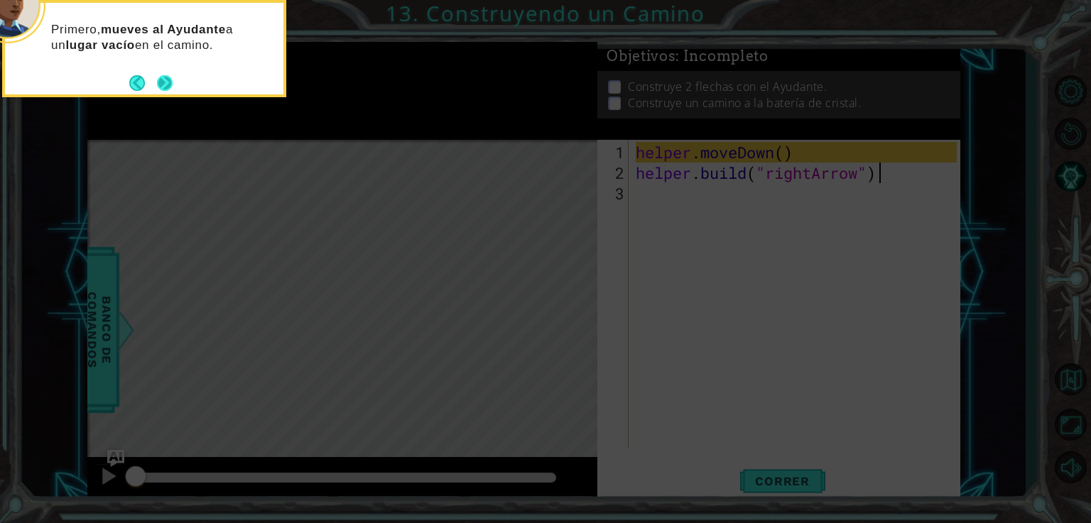
click at [163, 79] on button "Next" at bounding box center [165, 83] width 16 height 16
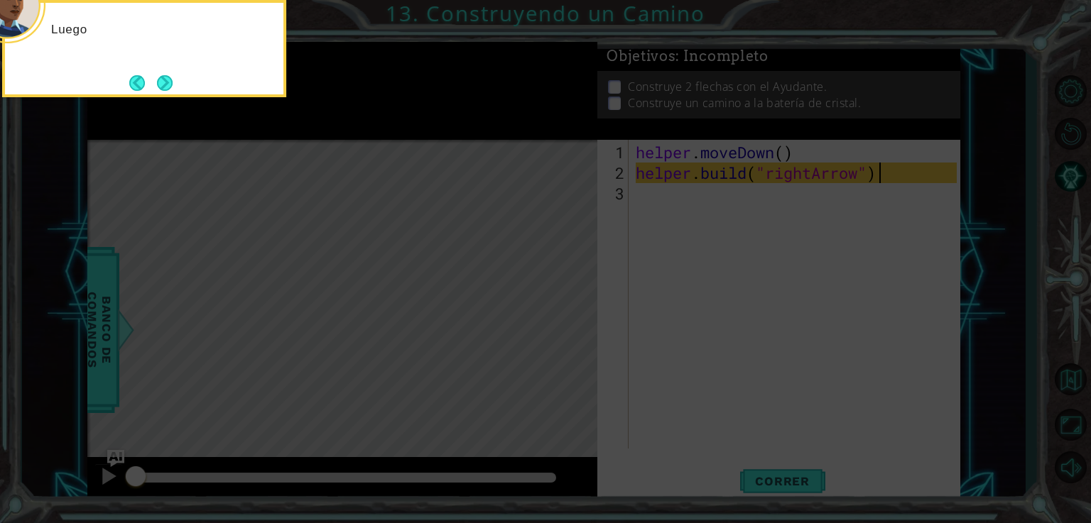
click at [163, 79] on button "Next" at bounding box center [165, 83] width 16 height 16
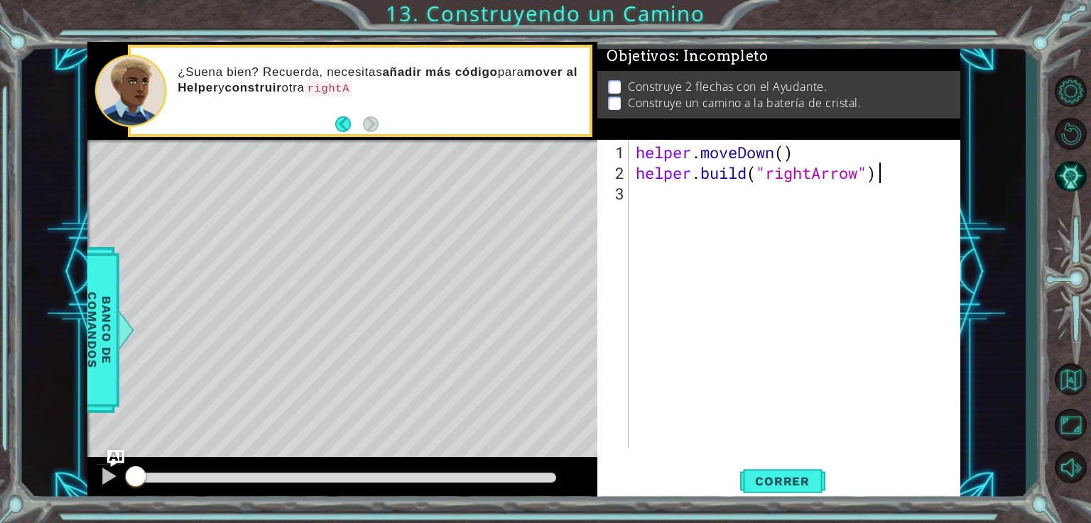
click at [477, 217] on div "Level Map" at bounding box center [415, 349] width 656 height 418
drag, startPoint x: 477, startPoint y: 217, endPoint x: 560, endPoint y: 346, distance: 153.7
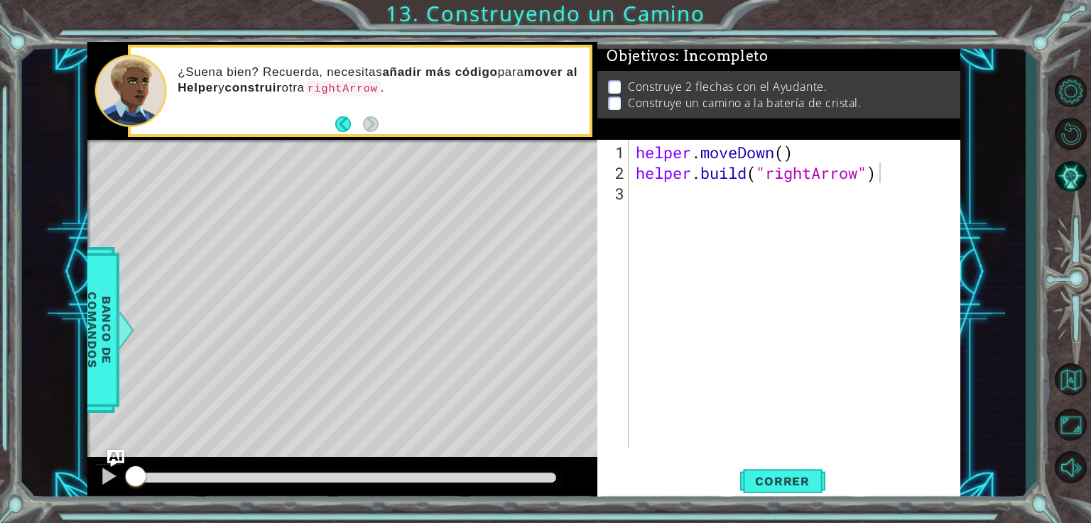
click at [560, 346] on div "Level Map" at bounding box center [415, 349] width 656 height 418
drag, startPoint x: 560, startPoint y: 346, endPoint x: 560, endPoint y: 305, distance: 40.5
click at [560, 305] on div "Level Map" at bounding box center [415, 349] width 656 height 418
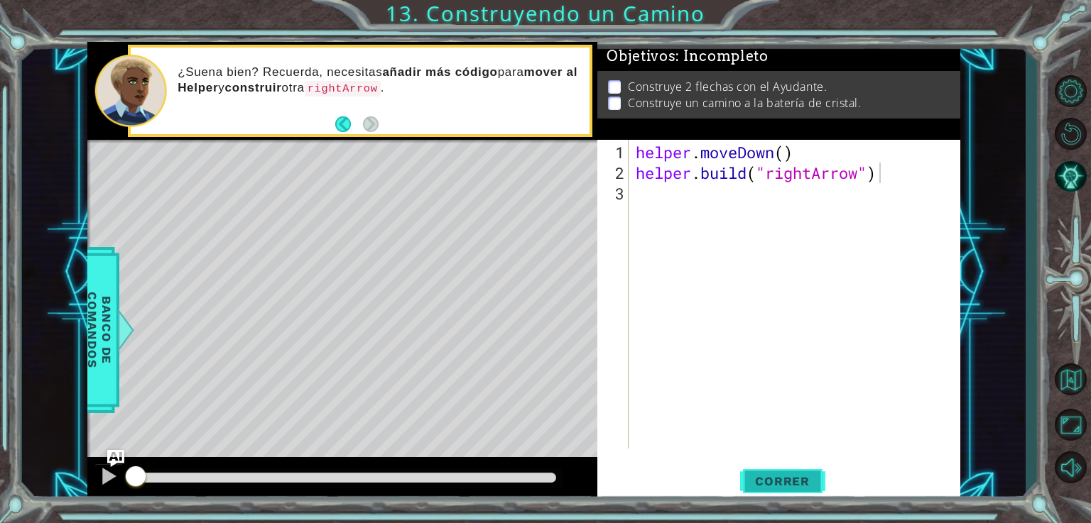
click at [770, 489] on button "Correr" at bounding box center [782, 481] width 85 height 36
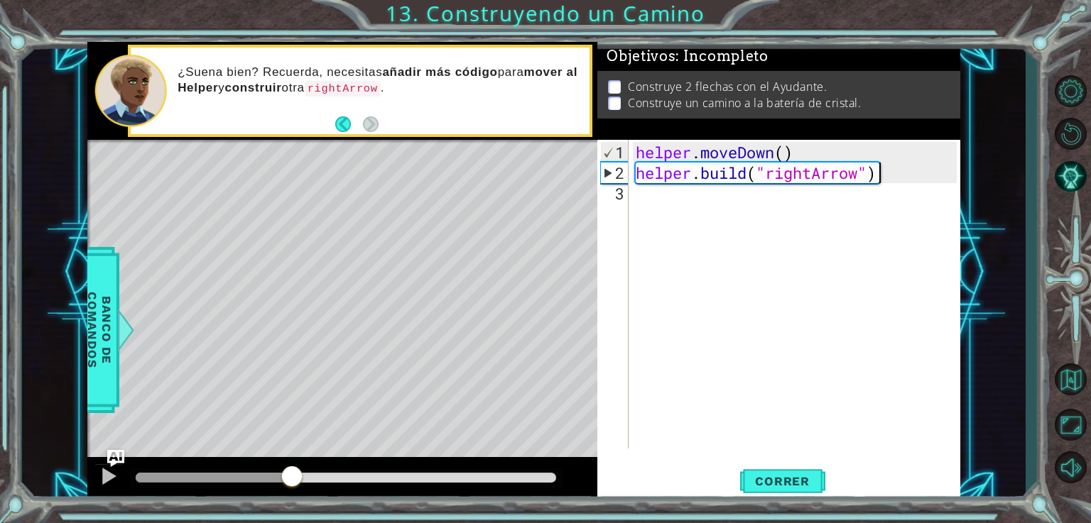
drag, startPoint x: 557, startPoint y: 489, endPoint x: 293, endPoint y: 518, distance: 265.7
click at [293, 518] on div "1 ההההההההההההההההההההההההההההההההההההההההההההההההההההההההההההההההההההההההההההה…" at bounding box center [545, 261] width 1091 height 523
click at [90, 346] on span "Banco de comandos" at bounding box center [99, 330] width 37 height 147
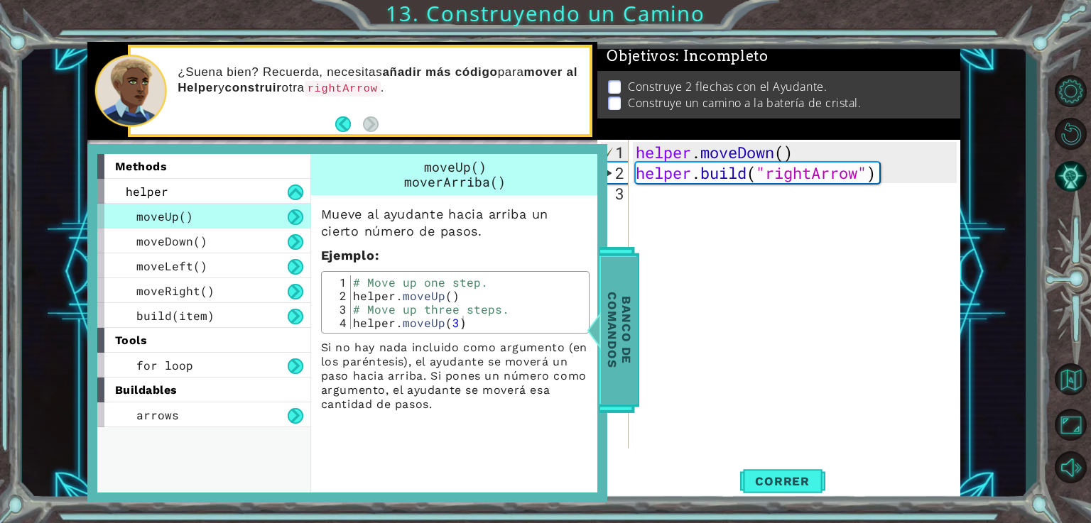
click at [626, 273] on span "Banco de comandos" at bounding box center [619, 330] width 37 height 147
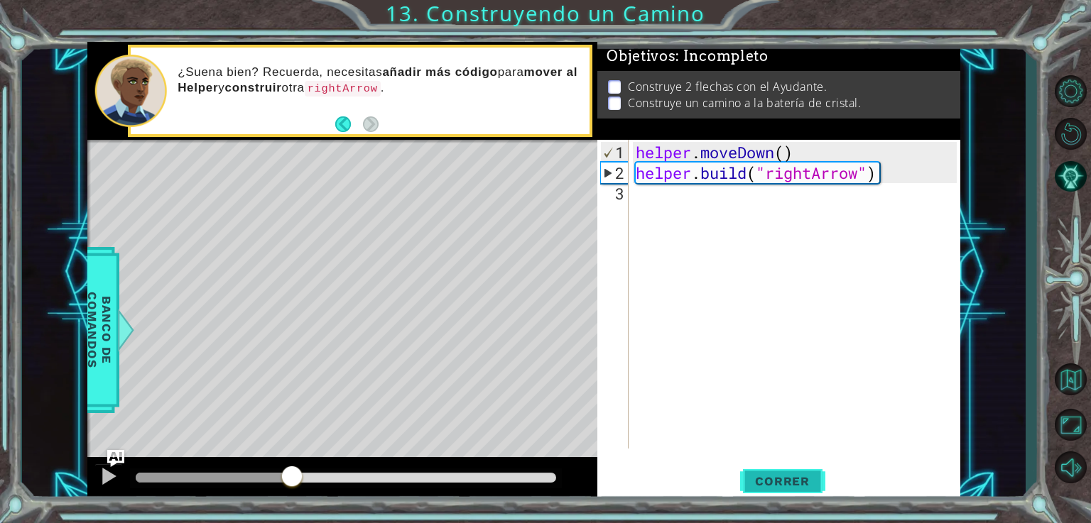
click at [790, 492] on button "Correr" at bounding box center [782, 481] width 85 height 36
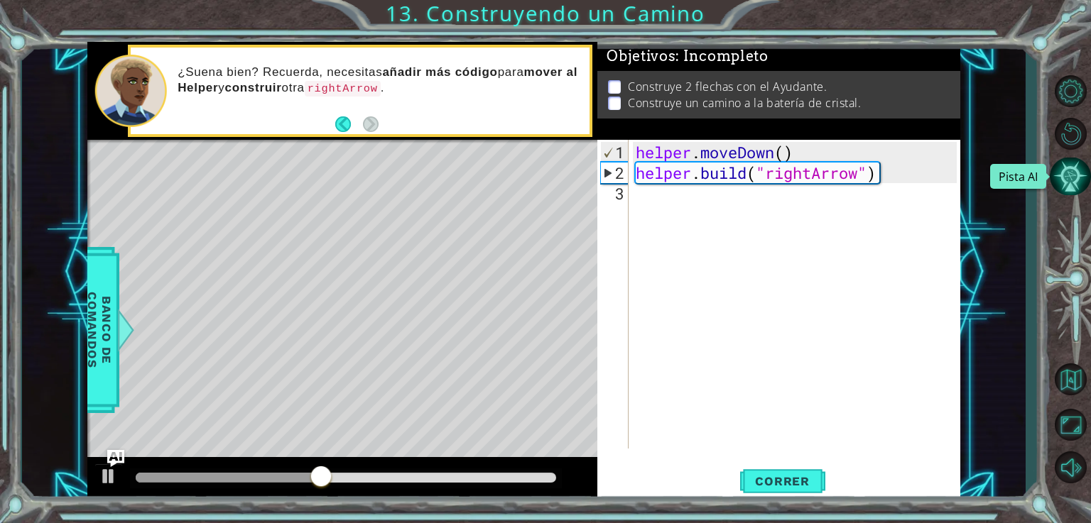
click at [1072, 170] on button "Pista AI" at bounding box center [1070, 177] width 41 height 38
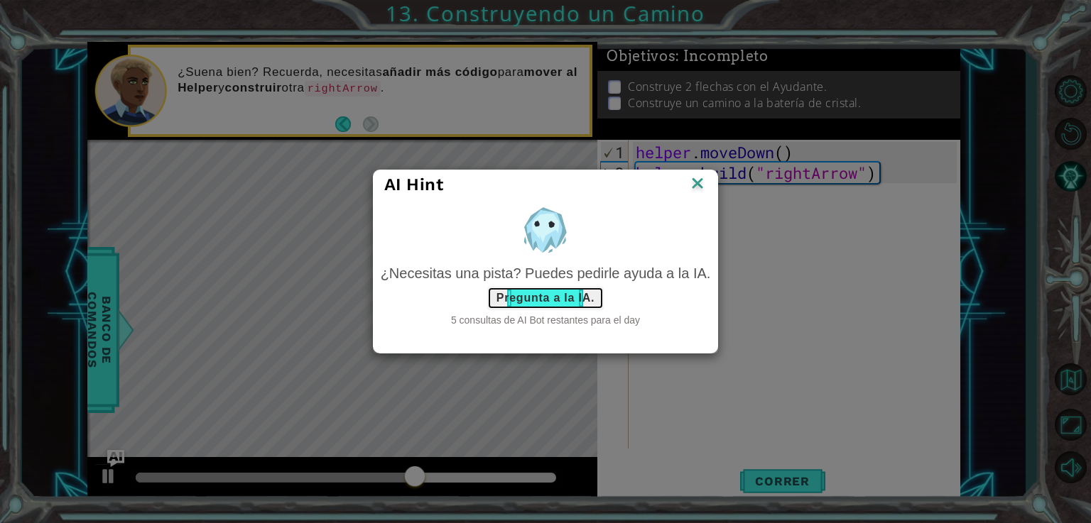
click at [550, 304] on button "Pregunta a la IA." at bounding box center [545, 298] width 116 height 23
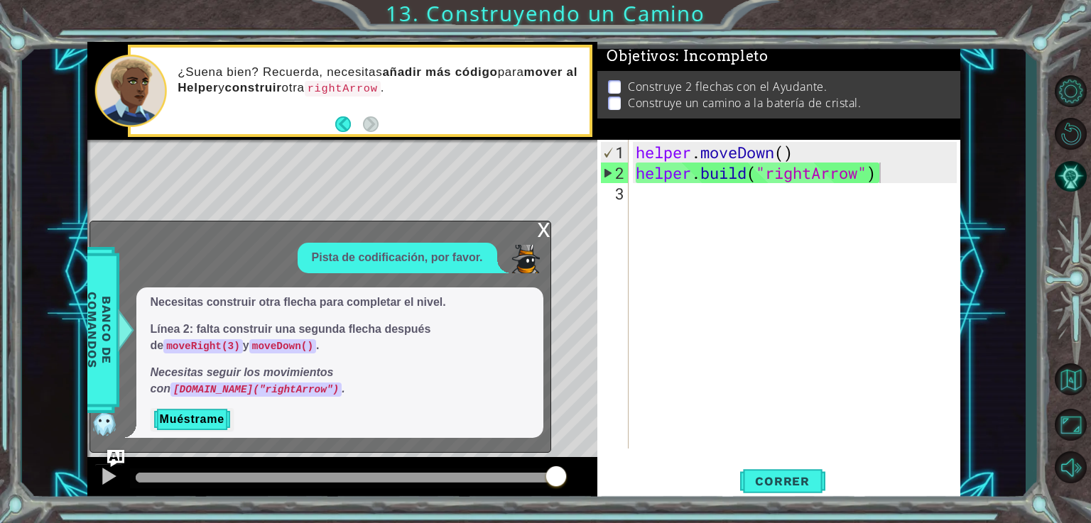
click at [545, 236] on div "x" at bounding box center [544, 229] width 13 height 14
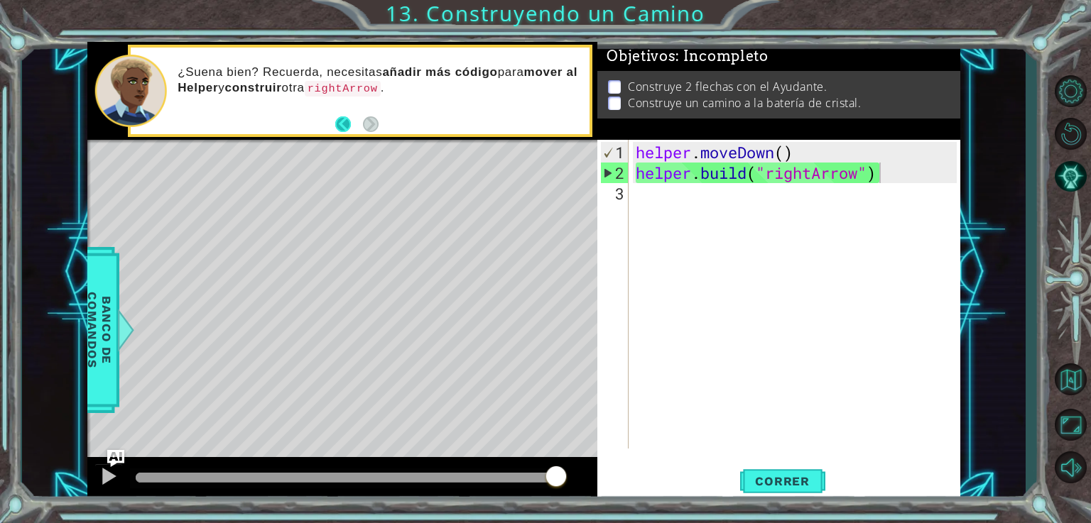
click at [341, 129] on button "Back" at bounding box center [349, 124] width 28 height 16
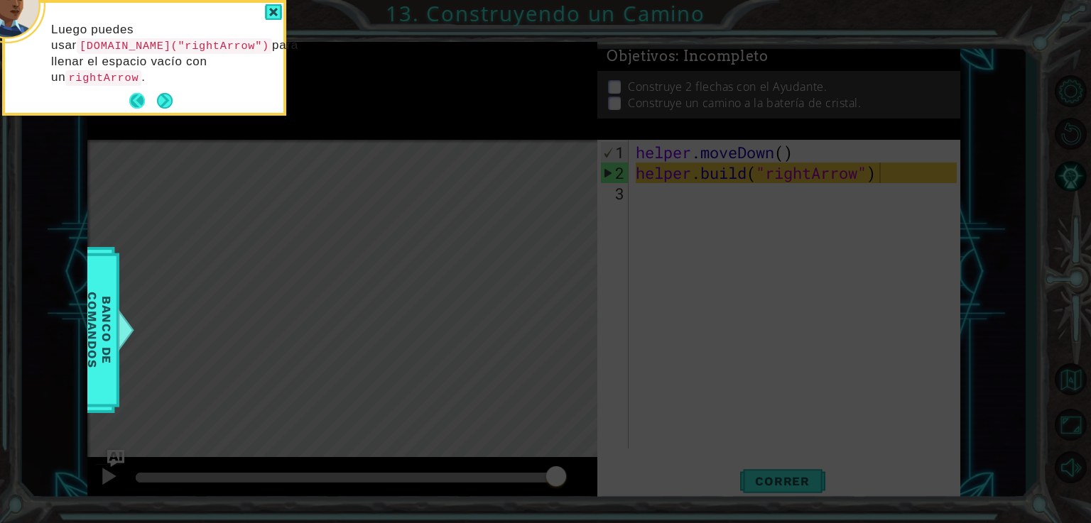
click at [140, 102] on button "Back" at bounding box center [143, 101] width 28 height 16
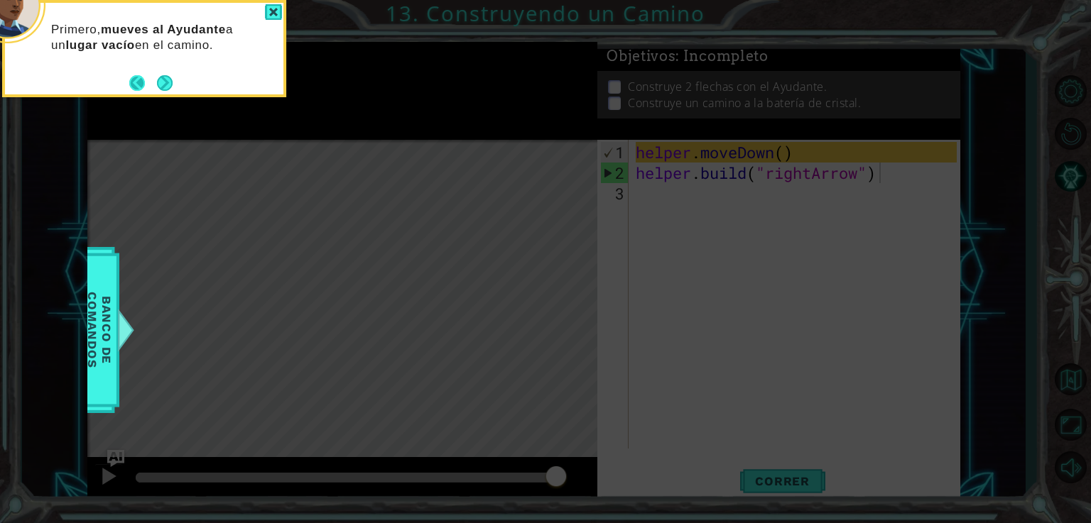
click at [141, 84] on button "Back" at bounding box center [143, 83] width 28 height 16
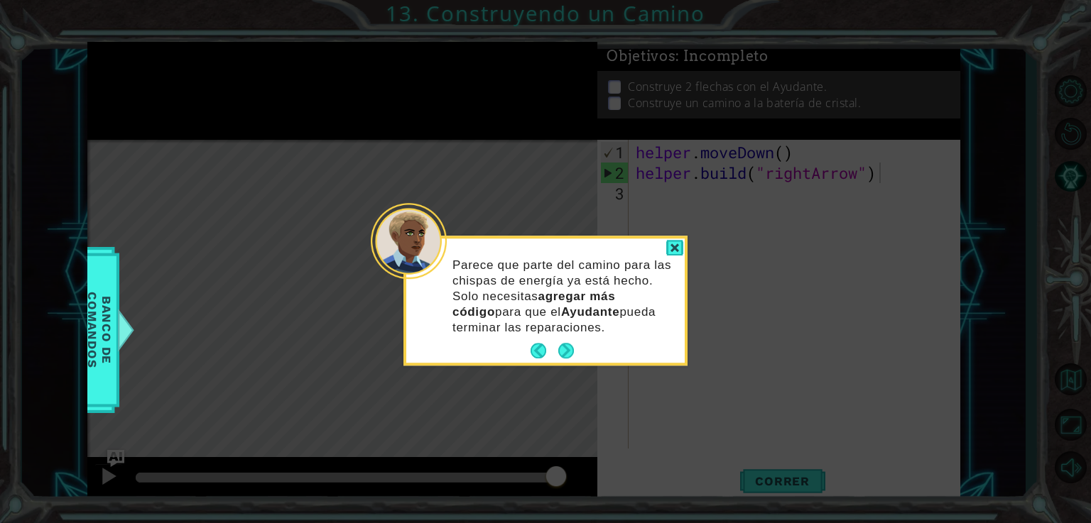
drag, startPoint x: 253, startPoint y: 185, endPoint x: 658, endPoint y: 258, distance: 411.2
click at [658, 258] on div "Parece que parte del camino para las chispas de energía ya está hecho. Solo nec…" at bounding box center [545, 303] width 278 height 119
click at [568, 351] on button "Next" at bounding box center [566, 351] width 16 height 16
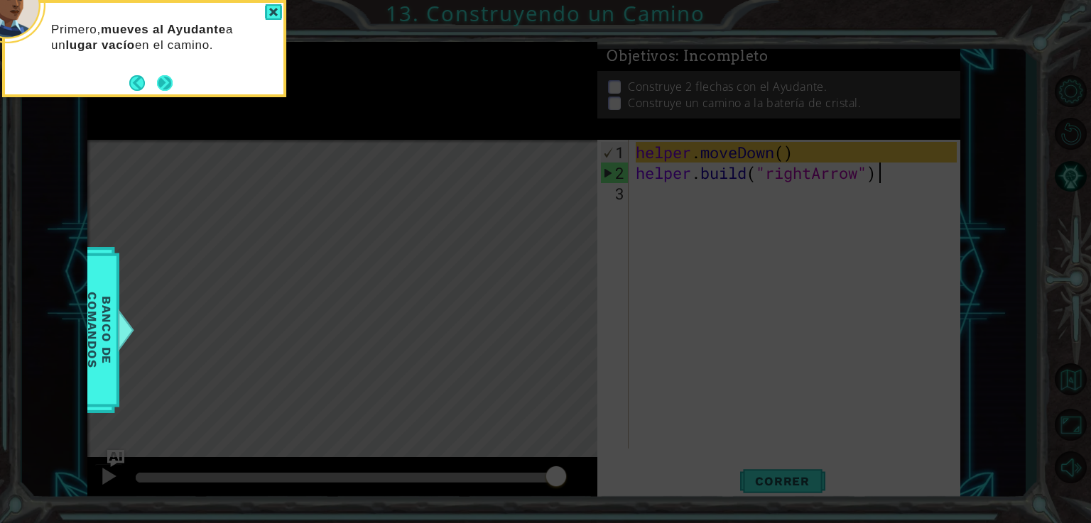
click at [166, 81] on button "Next" at bounding box center [165, 83] width 16 height 16
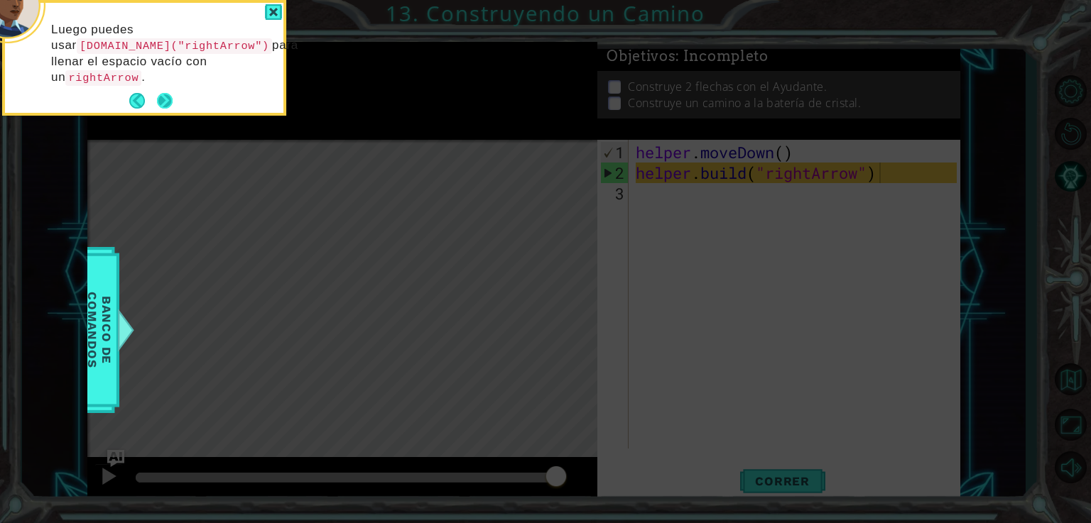
click at [168, 94] on button "Next" at bounding box center [165, 101] width 16 height 16
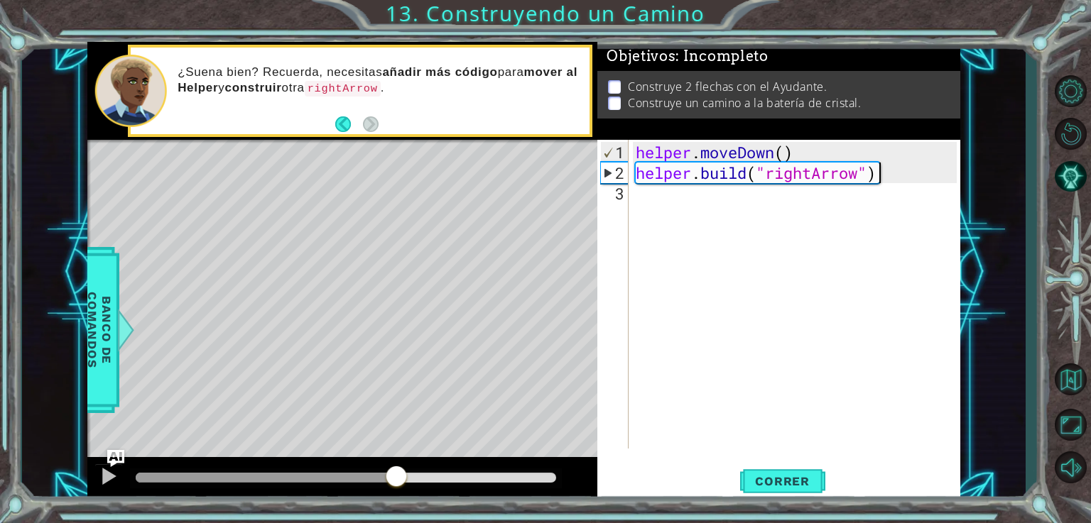
drag, startPoint x: 553, startPoint y: 472, endPoint x: 347, endPoint y: 487, distance: 205.8
click at [384, 487] on div at bounding box center [397, 478] width 26 height 26
drag, startPoint x: 347, startPoint y: 487, endPoint x: 289, endPoint y: 493, distance: 58.5
drag, startPoint x: 289, startPoint y: 493, endPoint x: 227, endPoint y: 484, distance: 63.2
click at [227, 484] on div at bounding box center [346, 479] width 433 height 20
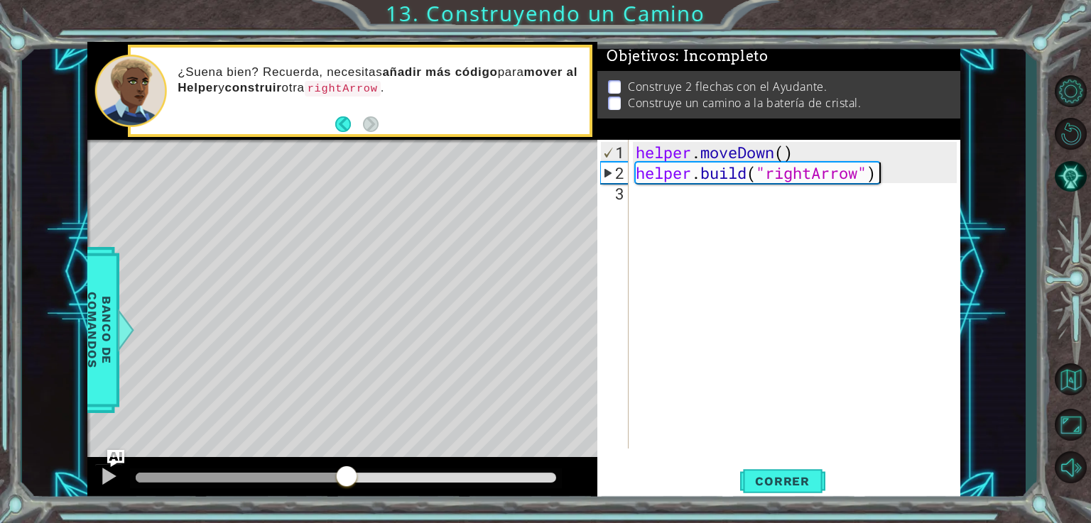
click at [227, 484] on div at bounding box center [346, 479] width 433 height 20
drag, startPoint x: 336, startPoint y: 479, endPoint x: 278, endPoint y: 491, distance: 59.3
click at [259, 490] on div at bounding box center [342, 479] width 511 height 45
drag, startPoint x: 278, startPoint y: 491, endPoint x: 259, endPoint y: 490, distance: 18.5
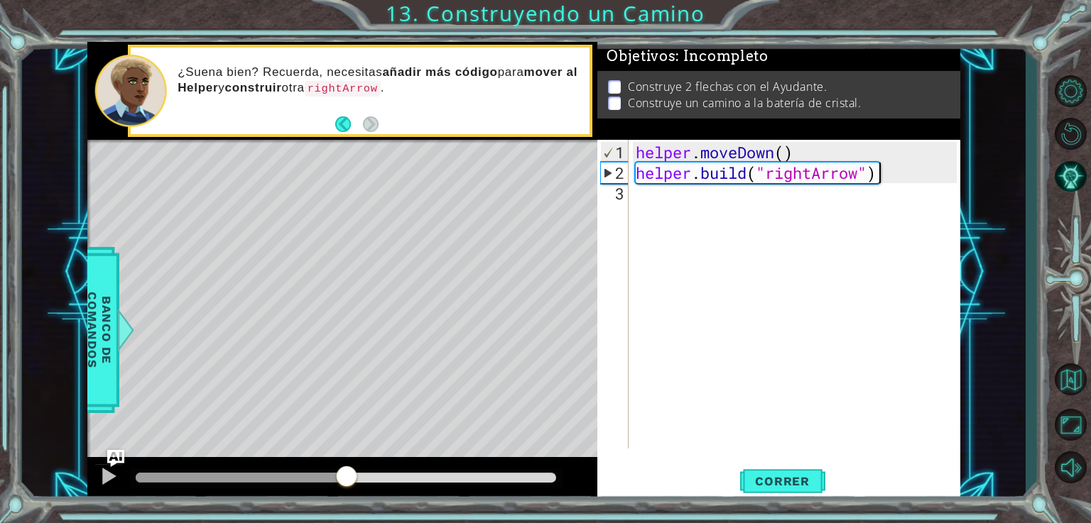
click at [259, 490] on div at bounding box center [342, 479] width 511 height 45
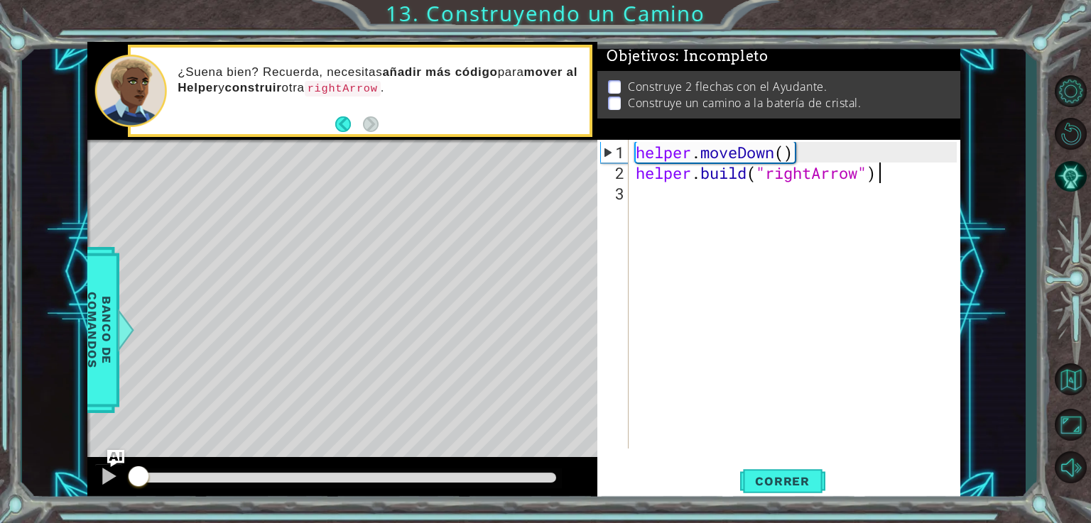
drag, startPoint x: 339, startPoint y: 474, endPoint x: 138, endPoint y: 507, distance: 203.7
click at [138, 507] on div "1 2 3 4 5 6 helper . moveDown ( ) helper . build ( "rightArrow" ) helper . move…" at bounding box center [545, 261] width 1091 height 523
click at [255, 224] on div "Level Map" at bounding box center [415, 349] width 656 height 418
click at [227, 251] on div "Level Map" at bounding box center [415, 349] width 656 height 418
click at [227, 211] on div "Level Map" at bounding box center [415, 349] width 656 height 418
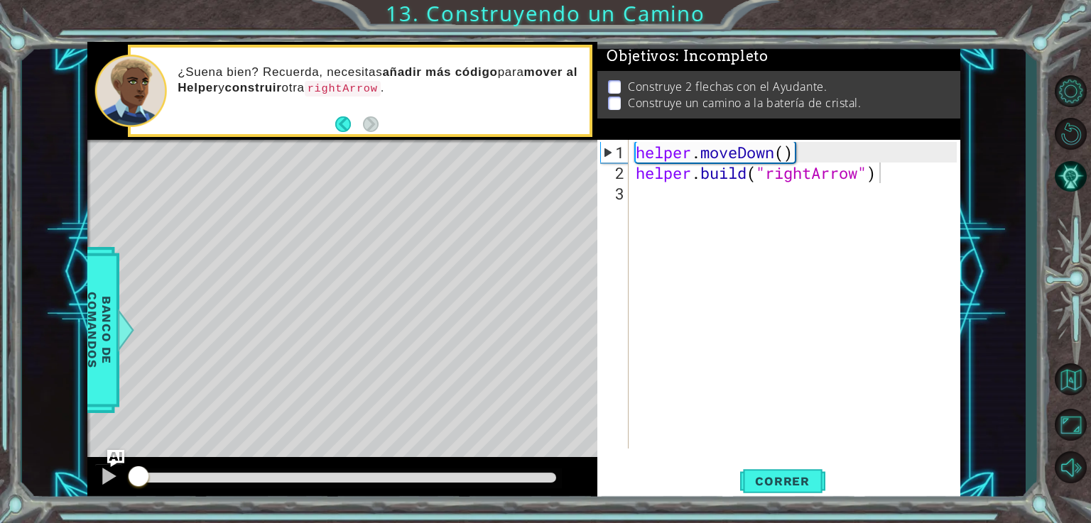
click at [213, 213] on div "Level Map" at bounding box center [415, 349] width 656 height 418
click at [218, 303] on div "Level Map" at bounding box center [415, 349] width 656 height 418
click at [219, 312] on div "Level Map" at bounding box center [415, 349] width 656 height 418
click at [220, 307] on div "Level Map" at bounding box center [415, 349] width 656 height 418
click at [639, 220] on div "helper . moveDown ( ) helper . build ( "rightArrow" )" at bounding box center [798, 317] width 331 height 350
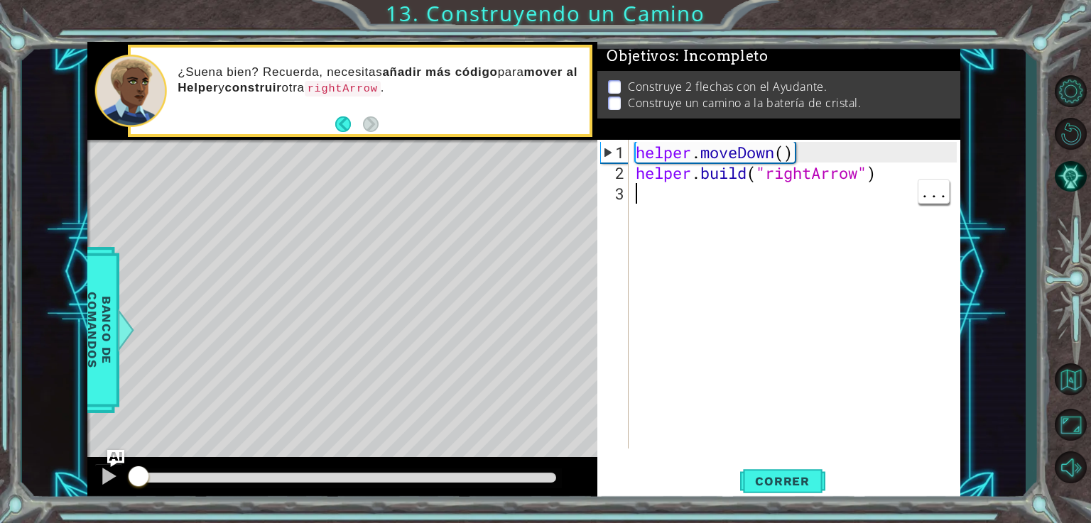
click at [658, 224] on div "helper . moveDown ( ) helper . build ( "rightArrow" )" at bounding box center [798, 317] width 331 height 350
click at [635, 242] on div "helper . moveDown ( ) helper . build ( "rightArrow" )" at bounding box center [798, 317] width 331 height 350
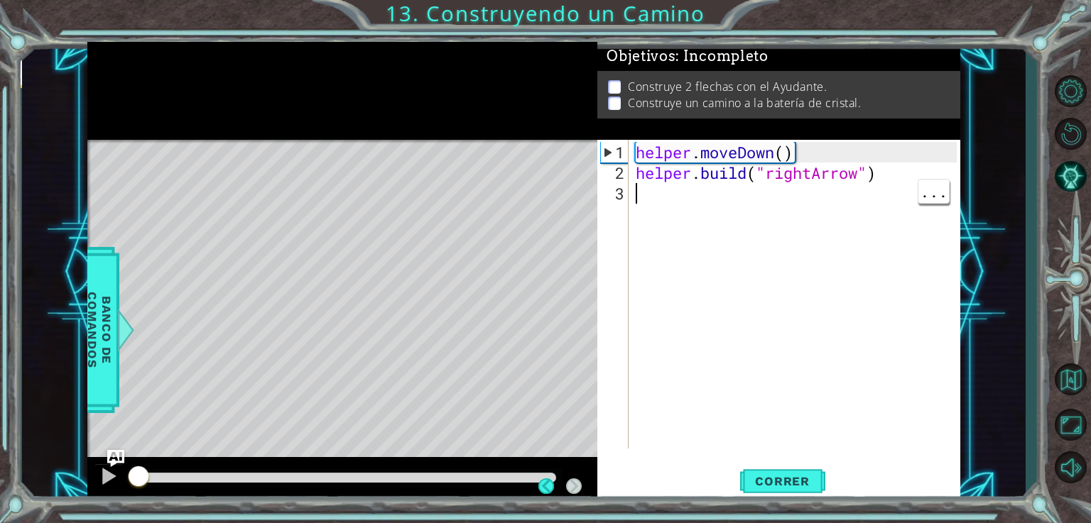
click at [328, 312] on div "Level Map" at bounding box center [415, 349] width 656 height 418
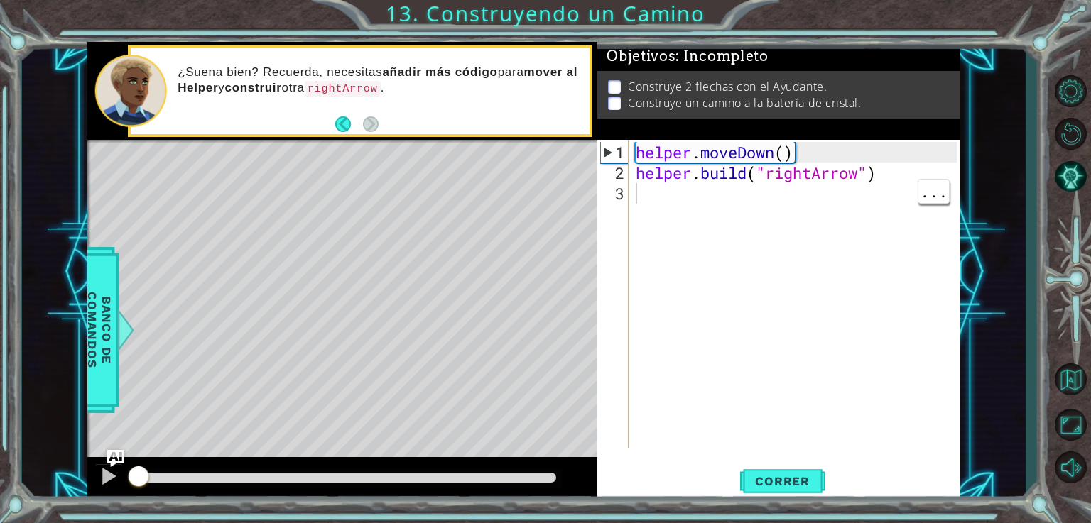
click at [315, 317] on div "Level Map" at bounding box center [415, 349] width 656 height 418
click at [316, 320] on div "Level Map" at bounding box center [415, 349] width 656 height 418
click at [320, 301] on div "Level Map" at bounding box center [415, 349] width 656 height 418
click at [330, 291] on div "Level Map" at bounding box center [415, 349] width 656 height 418
click at [319, 289] on div "Level Map" at bounding box center [415, 349] width 656 height 418
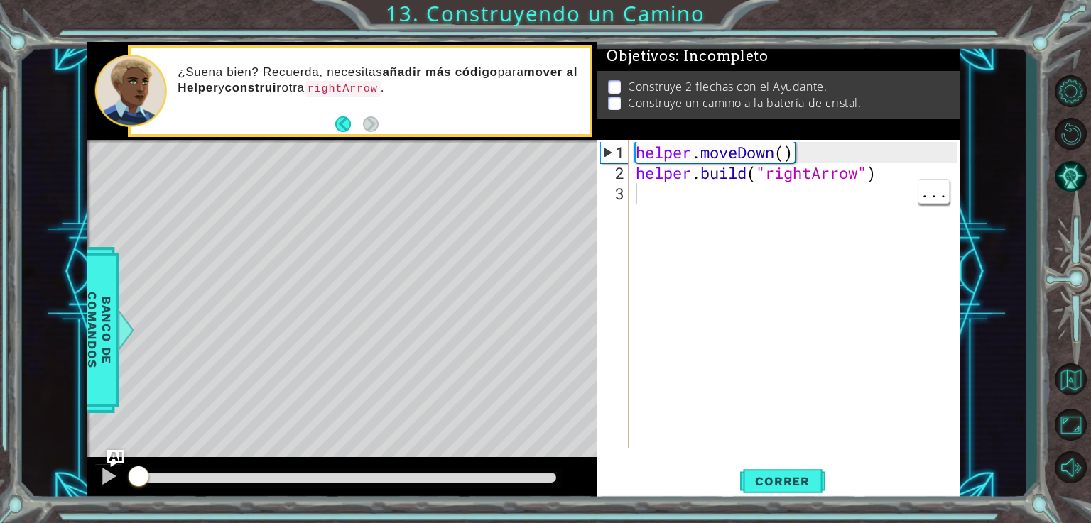
click at [473, 312] on div "Level Map" at bounding box center [415, 349] width 656 height 418
click at [476, 305] on div "Level Map" at bounding box center [415, 349] width 656 height 418
click at [477, 305] on div "Level Map" at bounding box center [415, 349] width 656 height 418
click at [474, 316] on div "Level Map" at bounding box center [415, 349] width 656 height 418
click at [421, 305] on div "Level Map" at bounding box center [415, 349] width 656 height 418
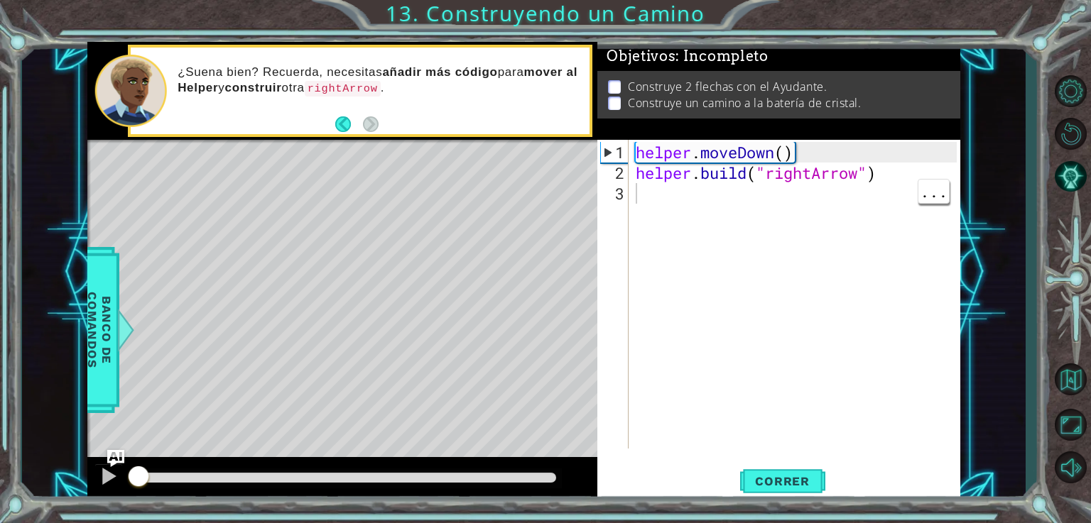
click at [420, 303] on div "Level Map" at bounding box center [415, 349] width 656 height 418
click at [412, 303] on div "Level Map" at bounding box center [415, 349] width 656 height 418
click at [290, 305] on div "Level Map" at bounding box center [415, 349] width 656 height 418
click at [290, 304] on div "Level Map" at bounding box center [415, 349] width 656 height 418
click at [385, 314] on div "Level Map" at bounding box center [415, 349] width 656 height 418
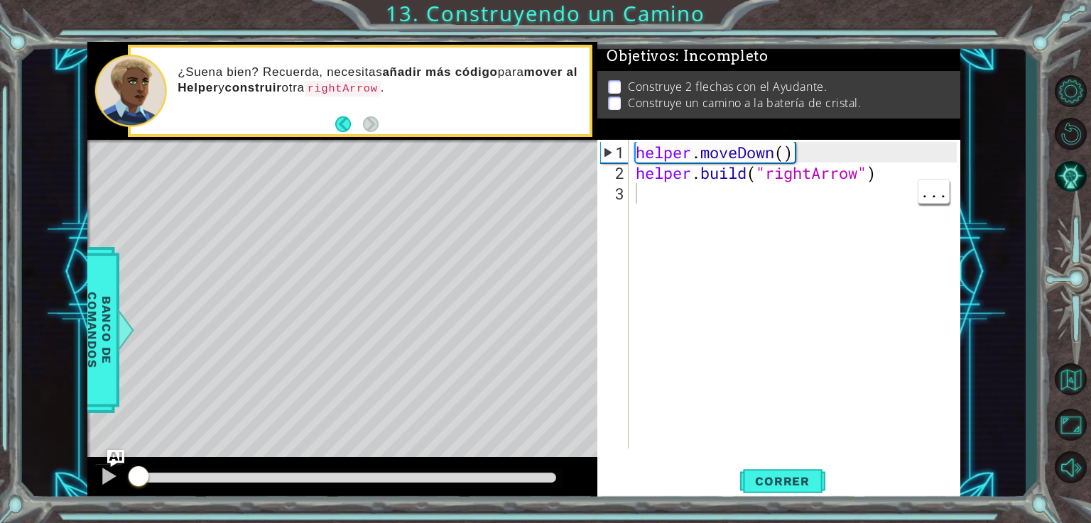
click at [381, 327] on div "Level Map" at bounding box center [415, 349] width 656 height 418
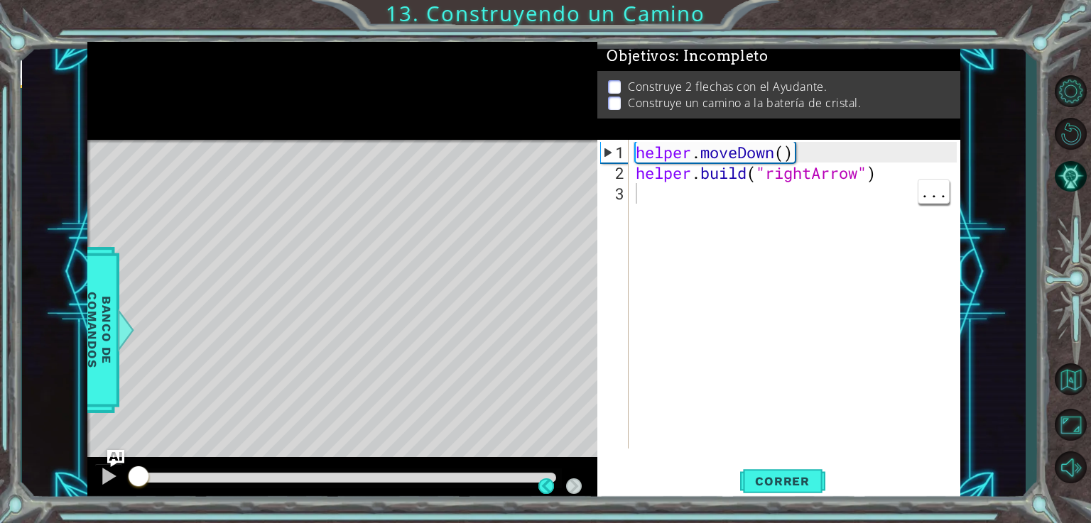
click at [420, 315] on div "Level Map" at bounding box center [415, 349] width 656 height 418
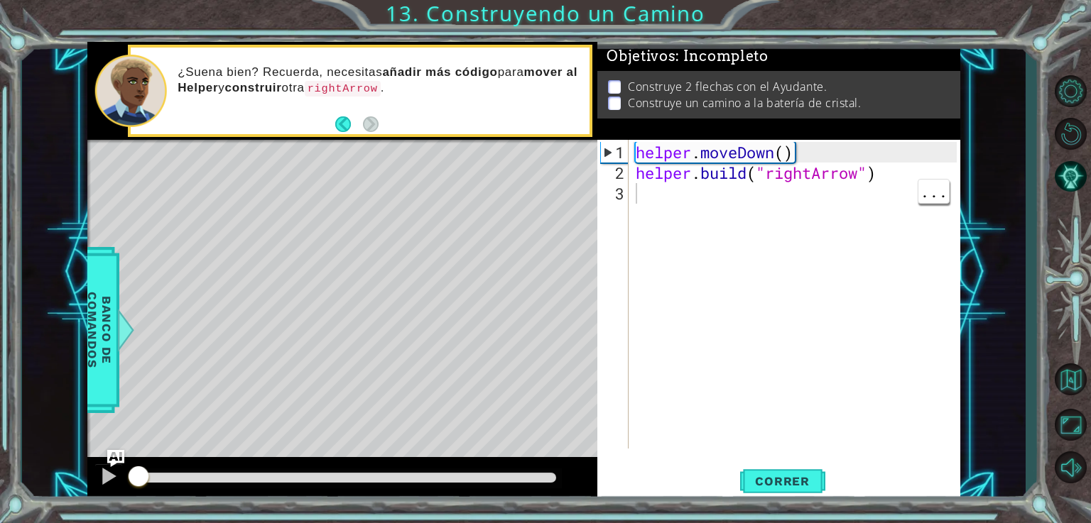
click at [639, 214] on div "helper . moveDown ( ) helper . build ( "rightArrow" )" at bounding box center [798, 317] width 331 height 350
click at [696, 200] on div "helper . moveDown ( ) helper . build ( "rightArrow" )" at bounding box center [798, 317] width 331 height 350
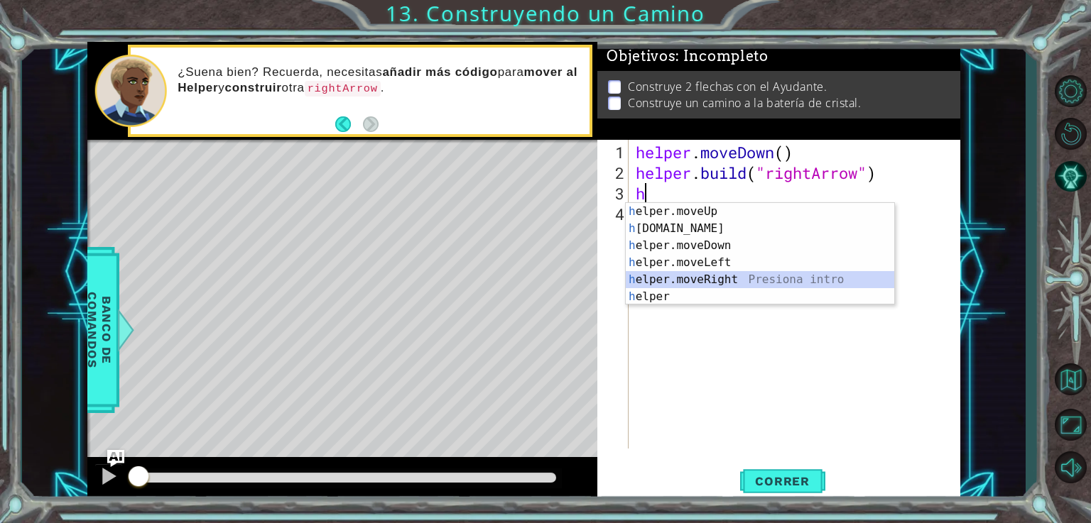
click at [687, 277] on div "h elper.moveUp Presiona intro h [DOMAIN_NAME] Presiona intro h elper.moveDown P…" at bounding box center [760, 271] width 268 height 136
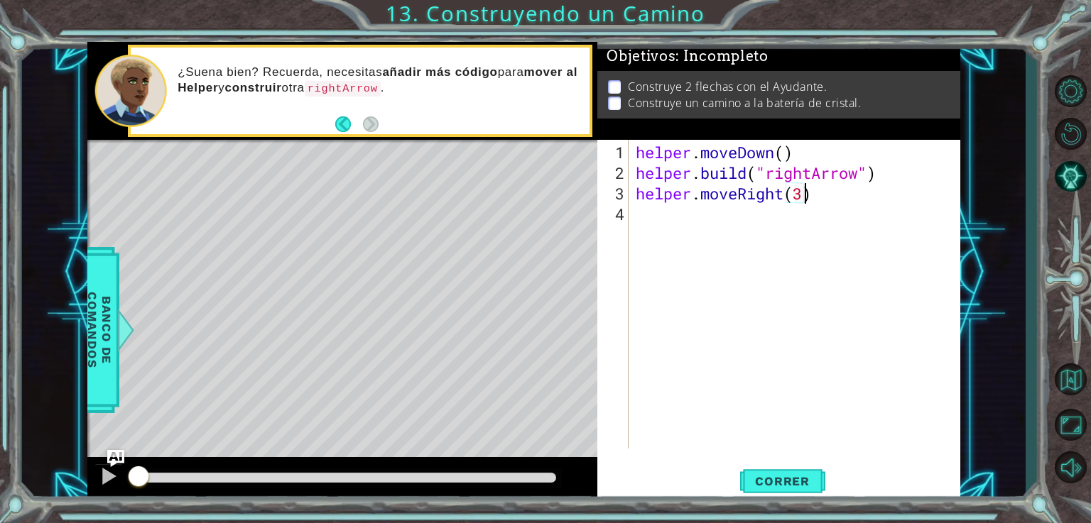
scroll to position [0, 7]
click at [751, 477] on span "Correr" at bounding box center [782, 481] width 83 height 14
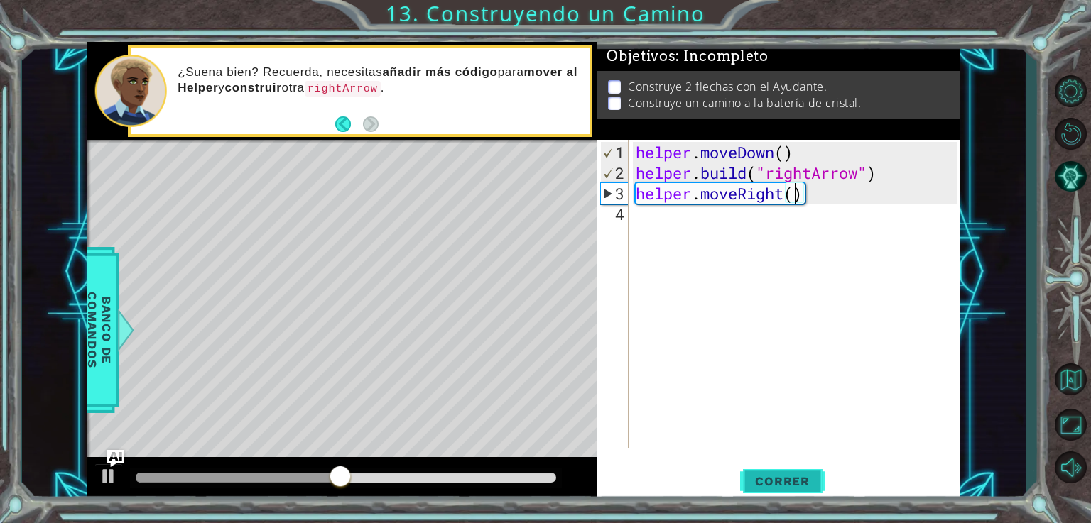
type textarea "helper.moveRight(4)"
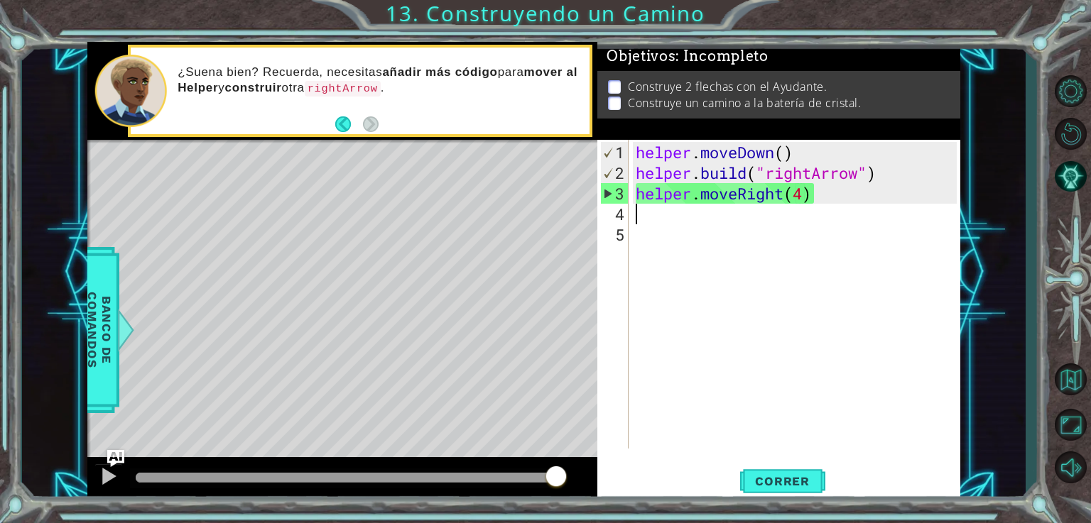
click at [814, 151] on div "helper . moveDown ( ) helper . build ( "rightArrow" ) helper . moveRight ( 4 )" at bounding box center [798, 317] width 331 height 350
click at [750, 474] on span "Correr" at bounding box center [782, 481] width 83 height 14
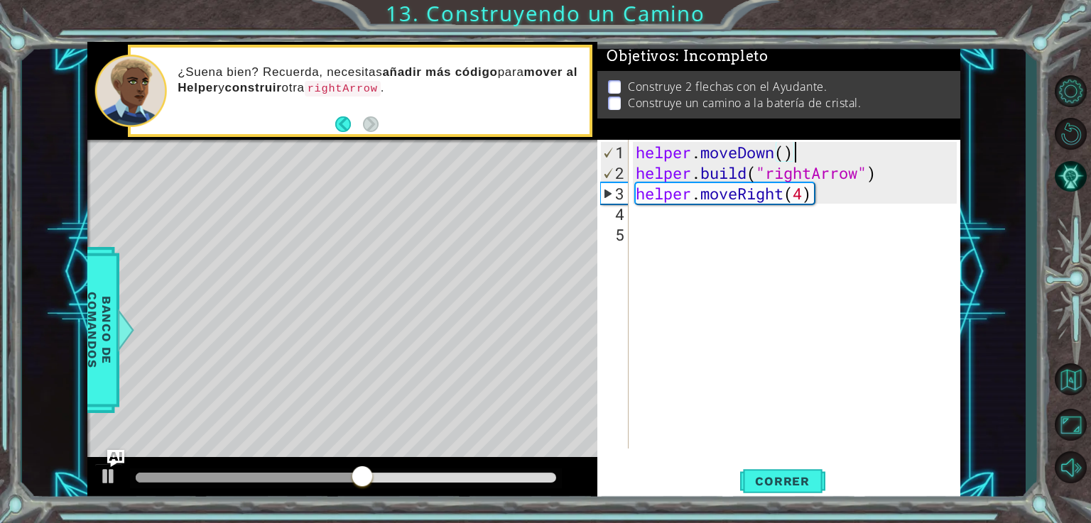
click at [807, 194] on div "helper . moveDown ( ) helper . build ( "rightArrow" ) helper . moveRight ( 4 )" at bounding box center [798, 317] width 331 height 350
type textarea "helper.moveRight(5)"
click at [789, 484] on span "Correr" at bounding box center [782, 481] width 83 height 14
click at [804, 205] on div "helper . moveDown ( ) helper . build ( "rightArrow" ) helper . moveRight ( 5 )" at bounding box center [798, 317] width 331 height 350
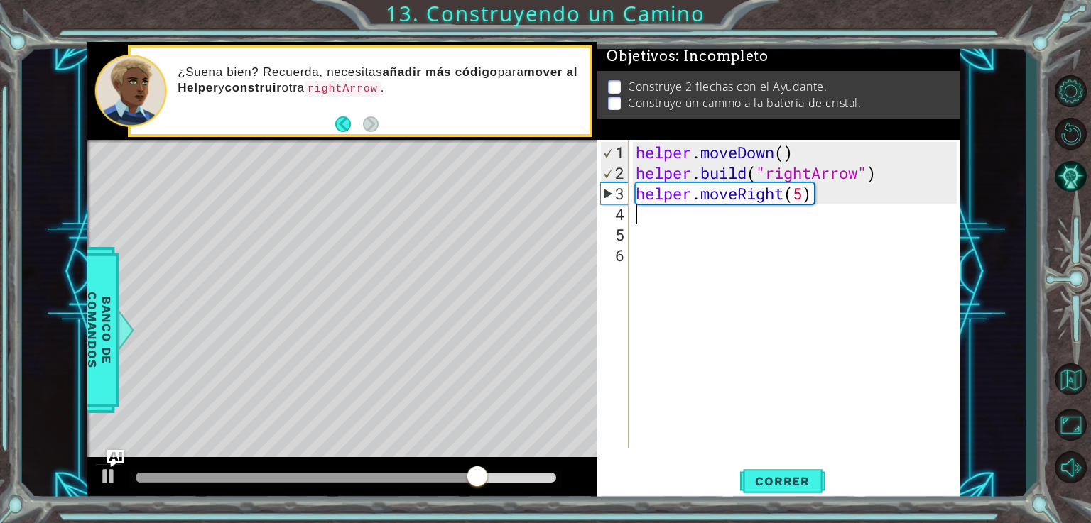
click at [804, 205] on div "helper . moveDown ( ) helper . build ( "rightArrow" ) helper . moveRight ( 5 )" at bounding box center [798, 317] width 331 height 350
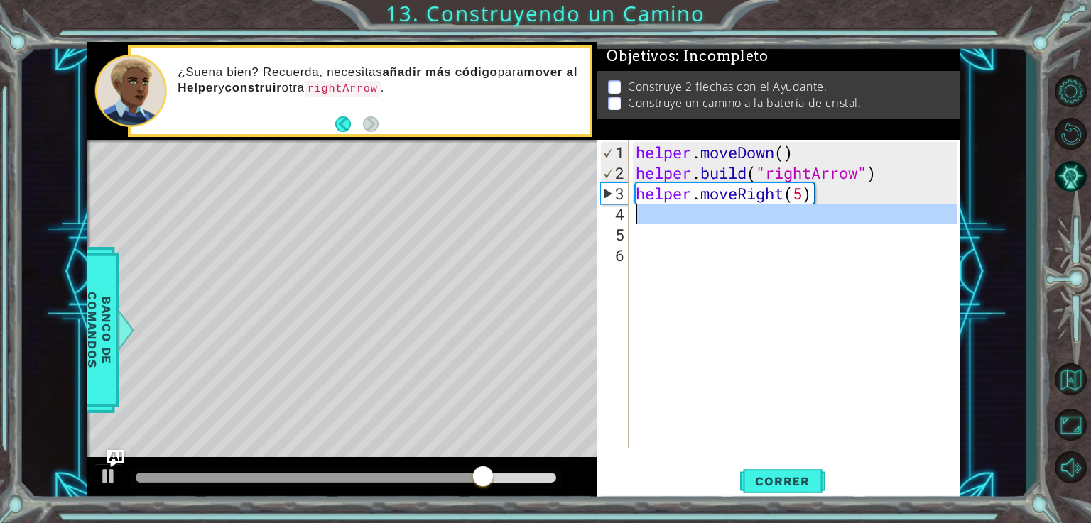
click at [804, 205] on div "helper . moveDown ( ) helper . build ( "rightArrow" ) helper . moveRight ( 5 )" at bounding box center [798, 317] width 331 height 350
click at [804, 197] on div "helper . moveDown ( ) helper . build ( "rightArrow" ) helper . moveRight ( 5 )" at bounding box center [798, 317] width 331 height 350
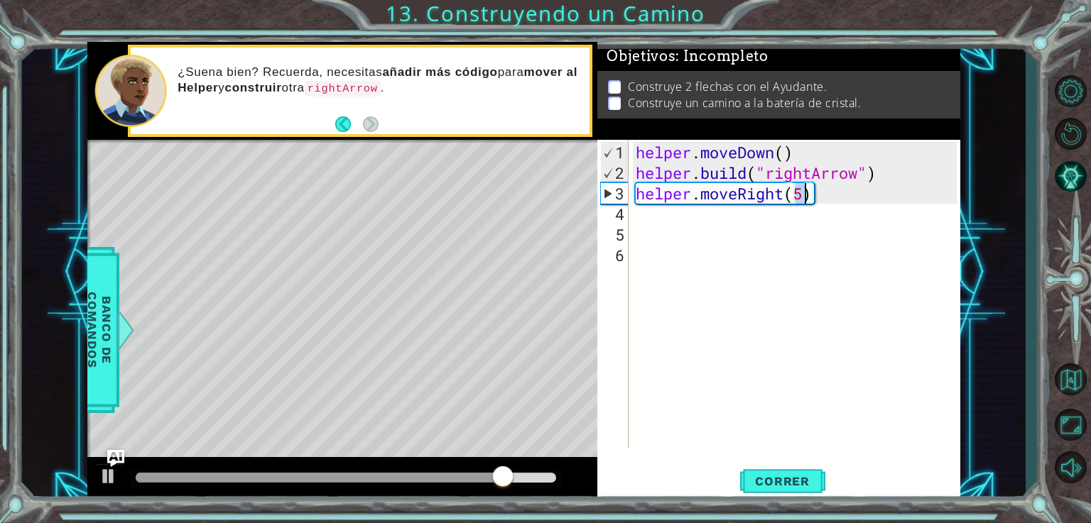
click at [804, 197] on div "helper . moveDown ( ) helper . build ( "rightArrow" ) helper . moveRight ( 5 )" at bounding box center [798, 317] width 331 height 350
type textarea "helper.moveRight(4)"
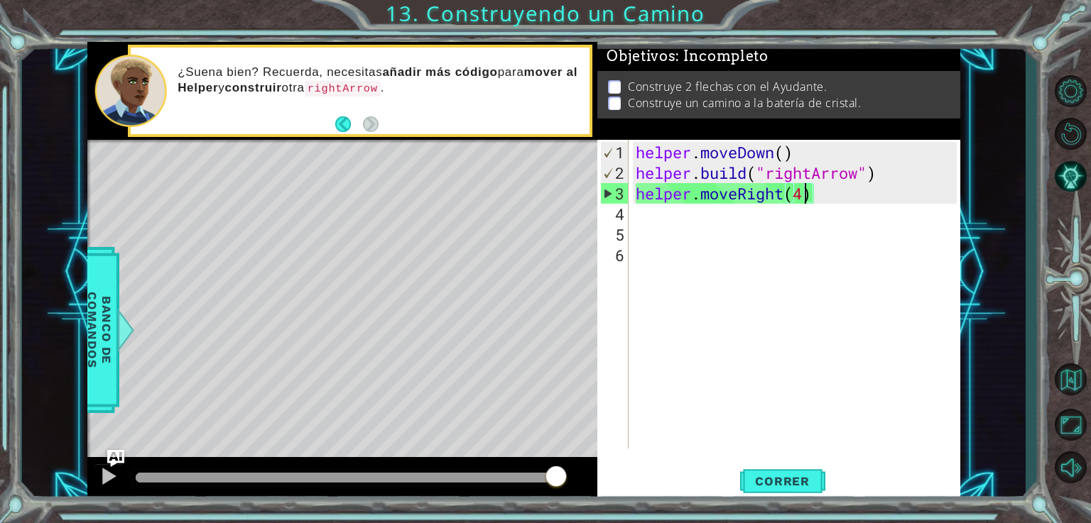
click at [636, 220] on div "helper . moveDown ( ) helper . build ( "rightArrow" ) helper . moveRight ( 4 )" at bounding box center [798, 317] width 331 height 350
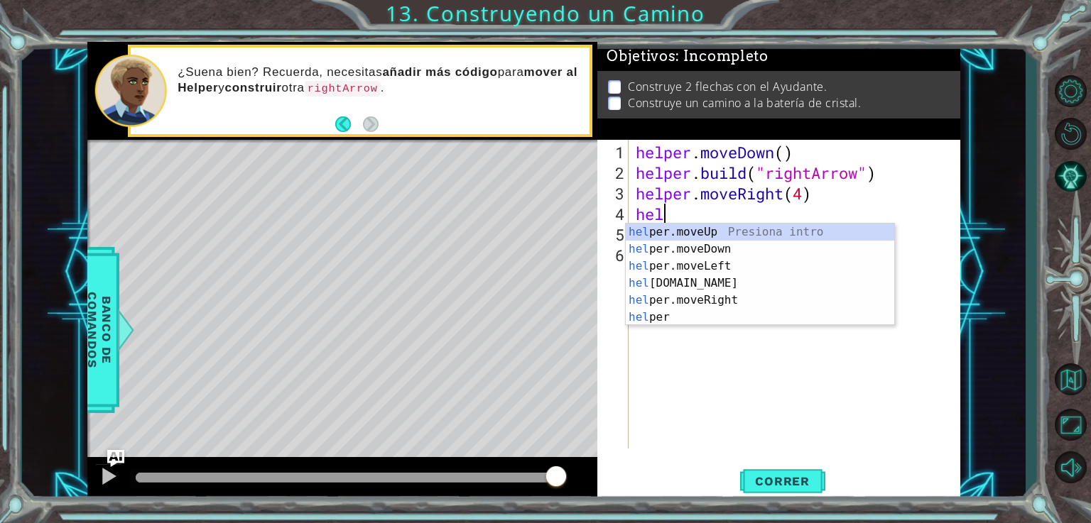
scroll to position [0, 0]
click at [702, 298] on div "hel per.moveUp Presiona intro hel per.moveDown Presiona intro hel per.moveLeft …" at bounding box center [760, 292] width 268 height 136
click at [712, 315] on div "helper Presiona intro helper .moveUp Presiona intro helper .moveDown Presiona i…" at bounding box center [760, 292] width 268 height 136
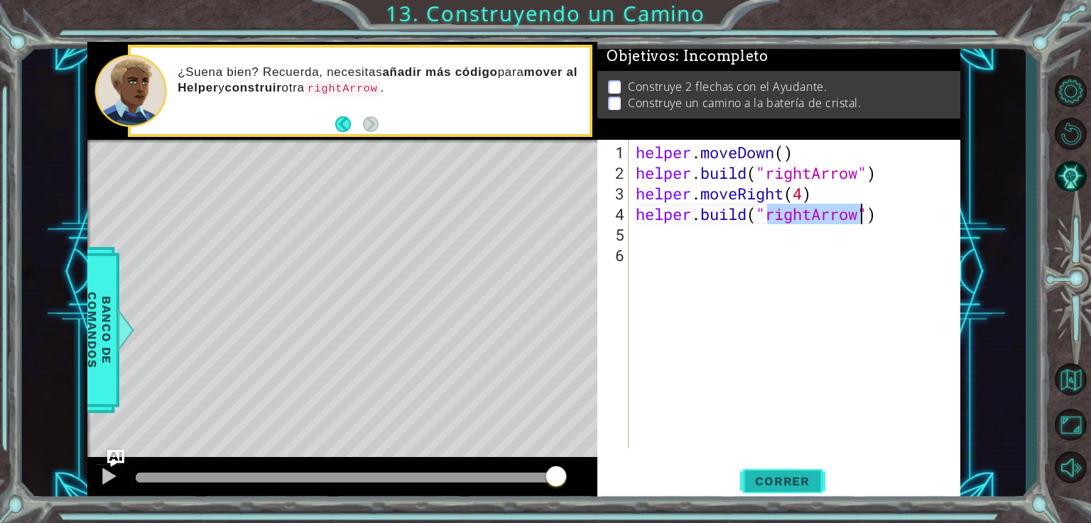
click at [785, 482] on span "Correr" at bounding box center [782, 481] width 83 height 14
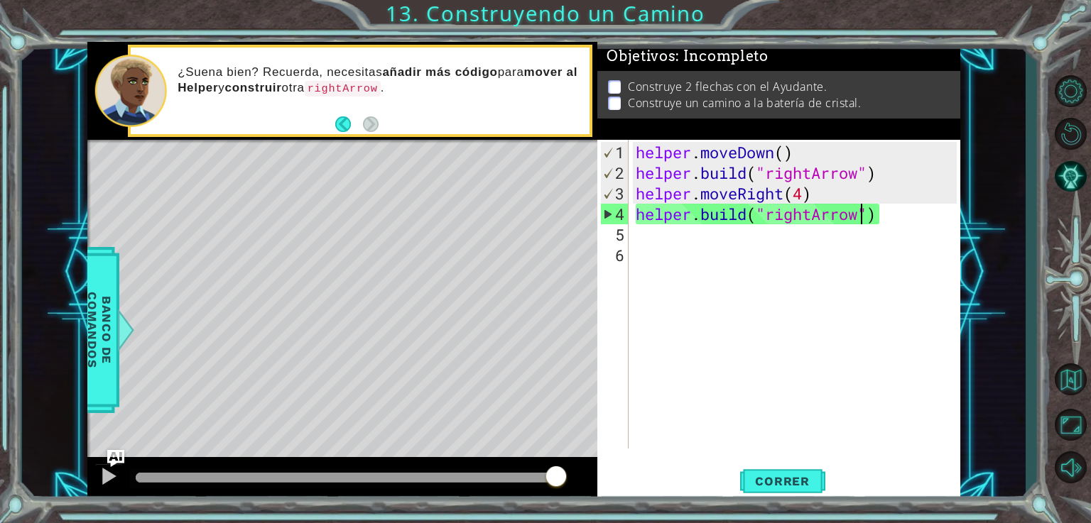
click at [557, 473] on div at bounding box center [556, 478] width 26 height 26
click at [103, 473] on div at bounding box center [108, 476] width 18 height 18
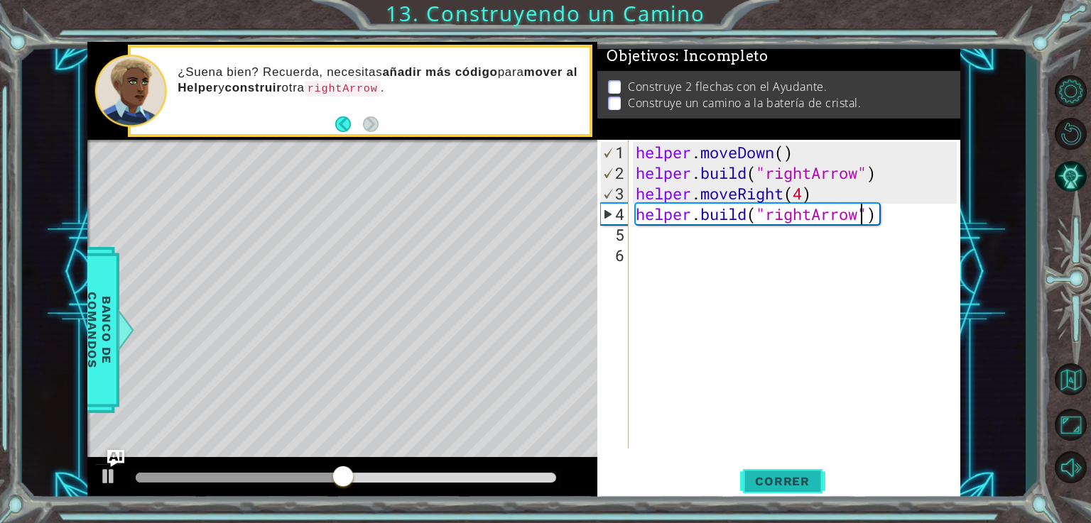
click at [773, 482] on span "Correr" at bounding box center [782, 481] width 83 height 14
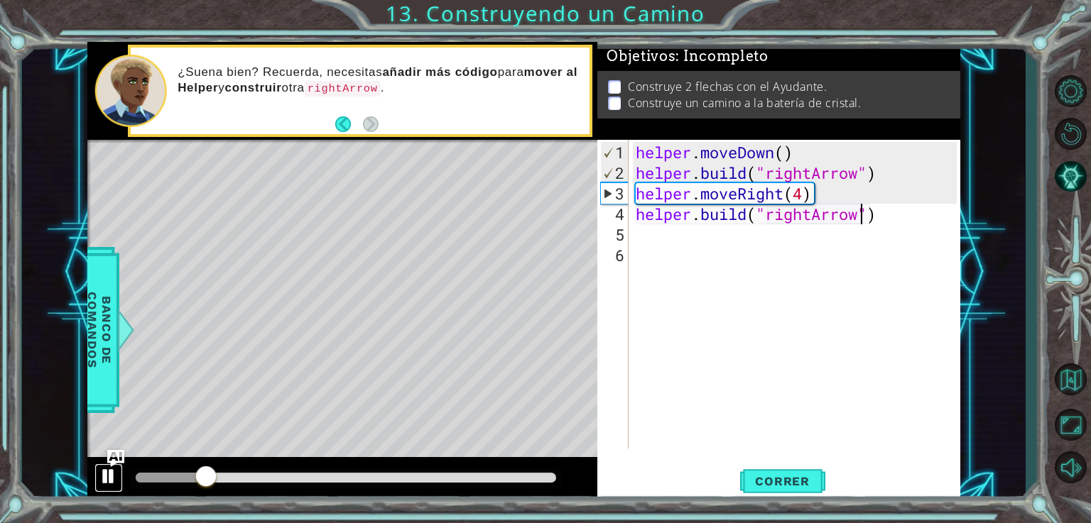
click at [105, 468] on div at bounding box center [108, 476] width 18 height 18
click at [795, 185] on div "helper . moveDown ( ) helper . build ( "rightArrow" ) helper . moveRight ( 4 ) …" at bounding box center [798, 317] width 331 height 350
click at [803, 200] on div "helper . moveDown ( ) helper . build ( "rightArrow" ) helper . moveRight ( 4 ) …" at bounding box center [798, 317] width 331 height 350
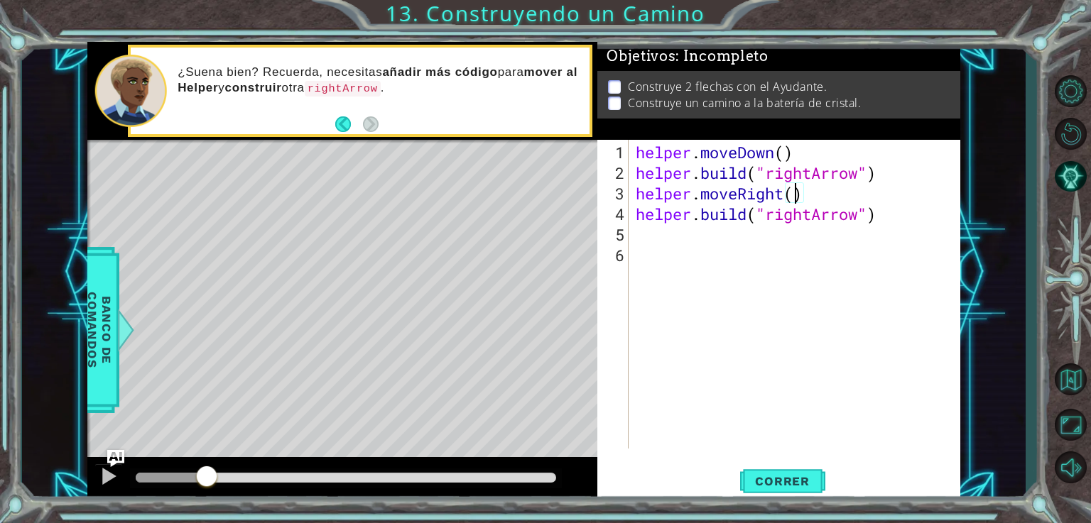
scroll to position [0, 7]
type textarea "helper.moveRight(3)"
click at [782, 477] on span "Correr" at bounding box center [782, 481] width 83 height 14
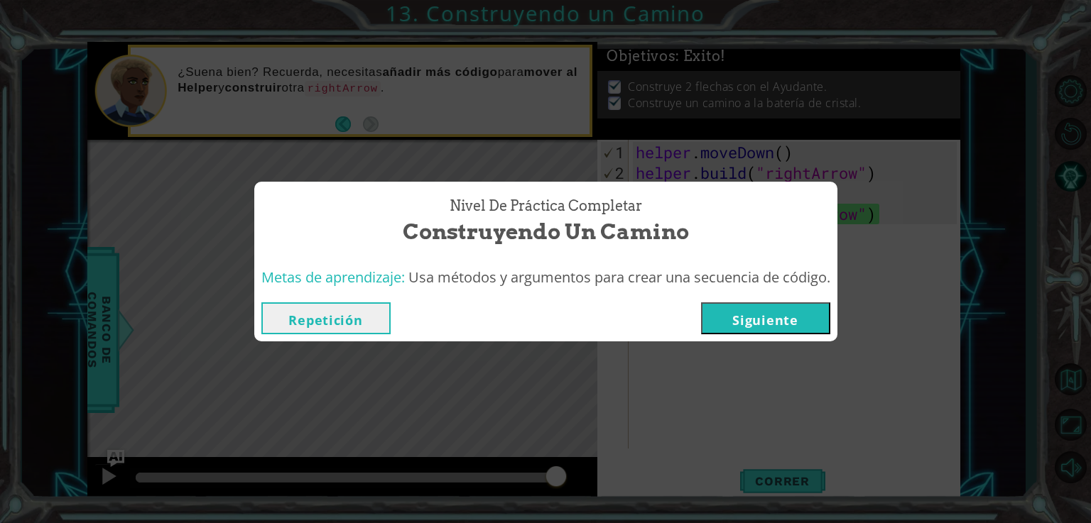
click at [827, 315] on button "Siguiente" at bounding box center [765, 319] width 129 height 32
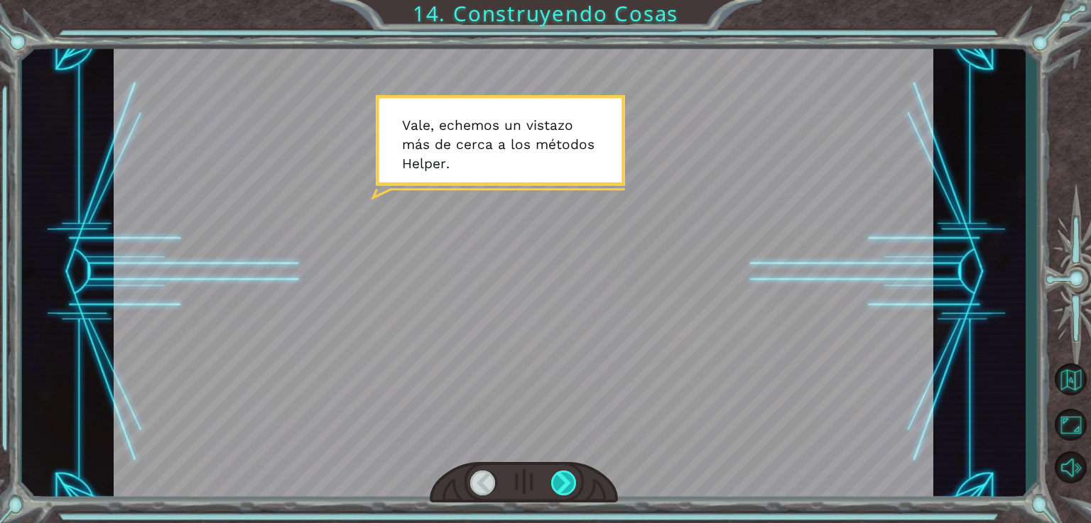
click at [559, 484] on div at bounding box center [564, 483] width 26 height 25
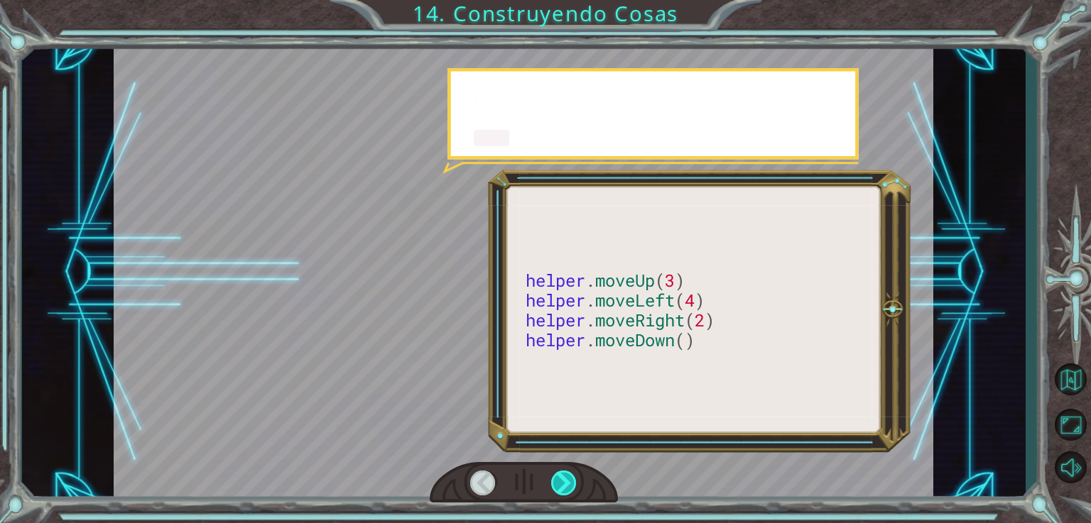
click at [559, 484] on div at bounding box center [564, 483] width 26 height 25
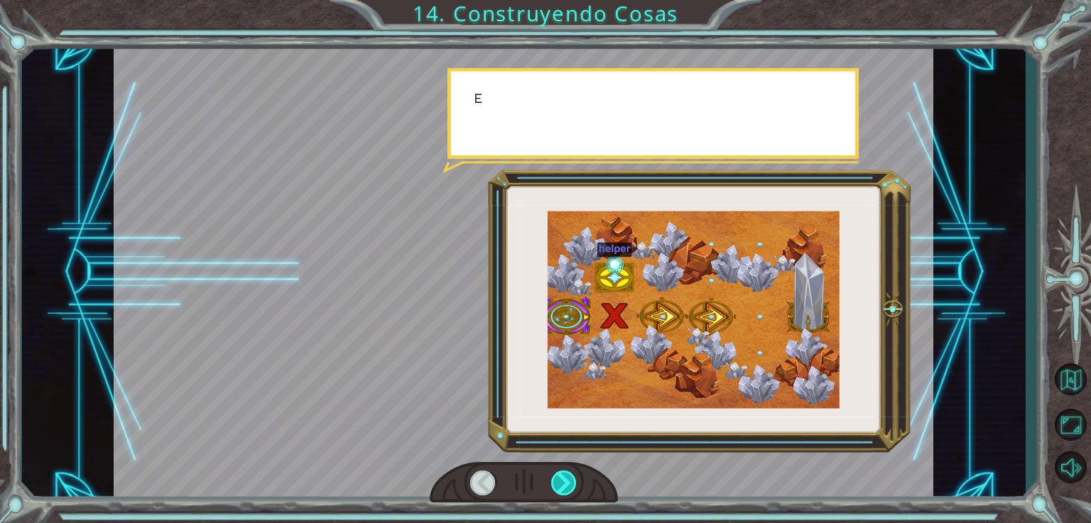
click at [559, 484] on div at bounding box center [564, 483] width 26 height 25
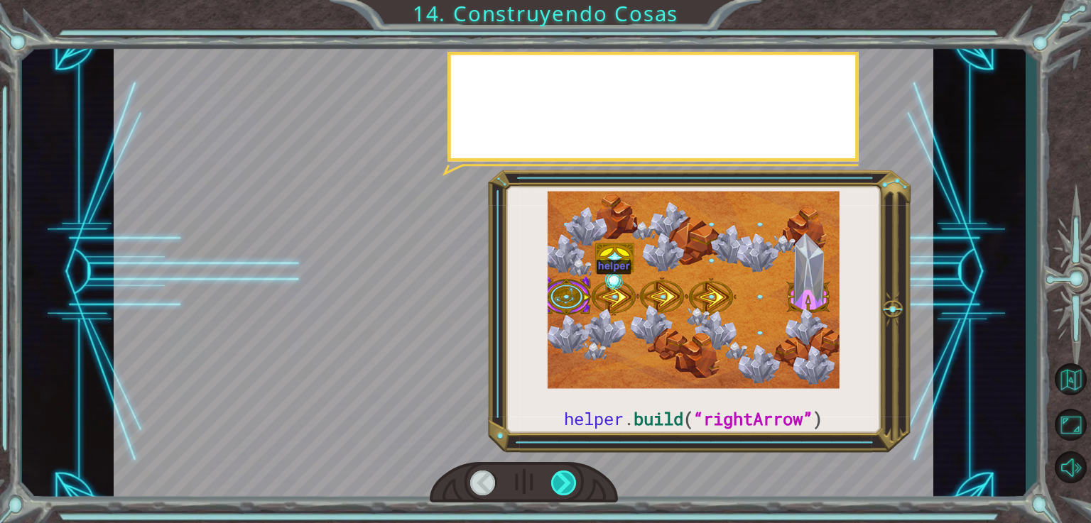
click at [559, 484] on div at bounding box center [564, 483] width 26 height 25
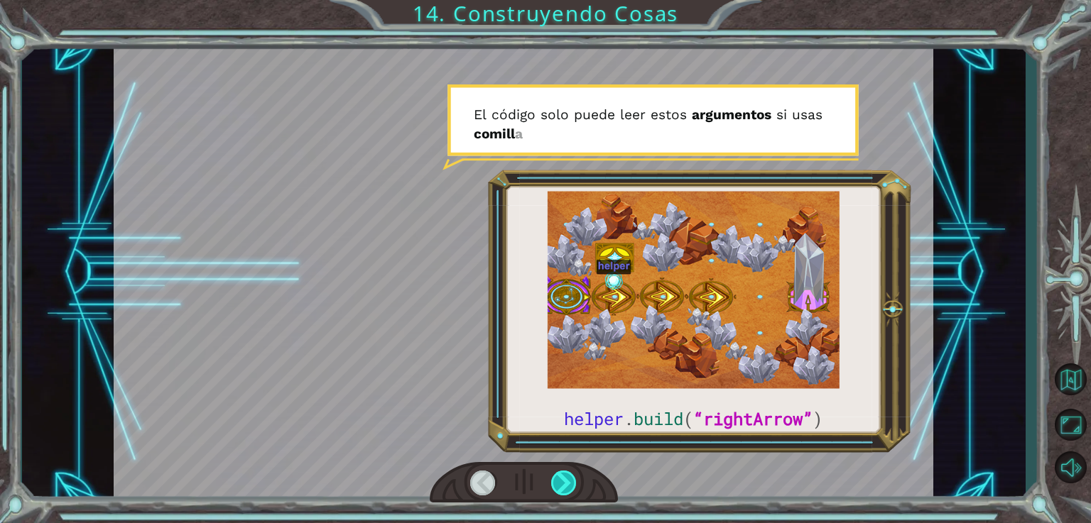
click at [559, 484] on div at bounding box center [564, 483] width 26 height 25
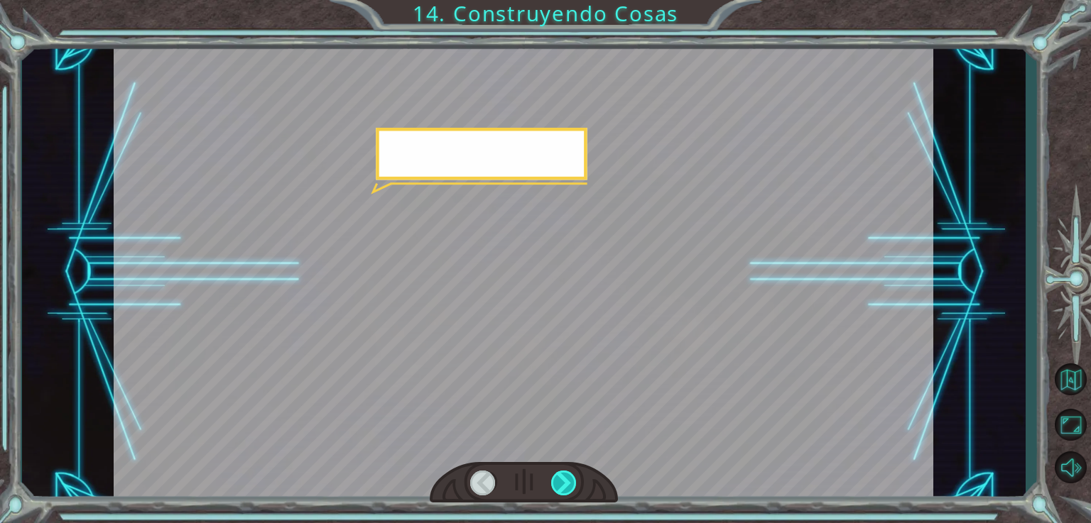
click at [559, 484] on div at bounding box center [564, 483] width 26 height 25
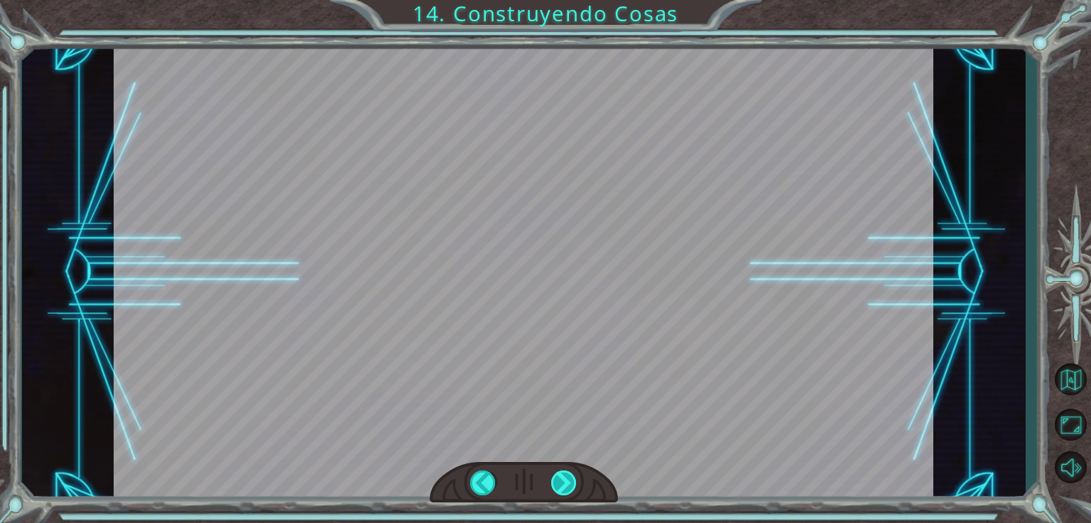
click at [559, 484] on div at bounding box center [564, 483] width 26 height 25
click at [559, 0] on div "helper . build ( “rightArrow” ) V a l e , e c h e m o s u n v i s t a z o m á s…" at bounding box center [545, 0] width 1091 height 0
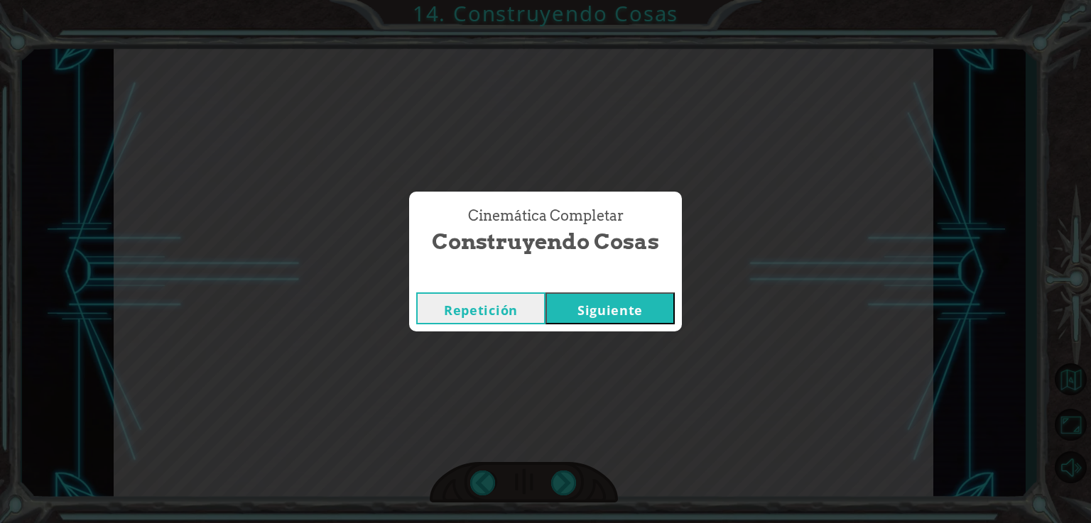
click at [609, 312] on button "Siguiente" at bounding box center [609, 309] width 129 height 32
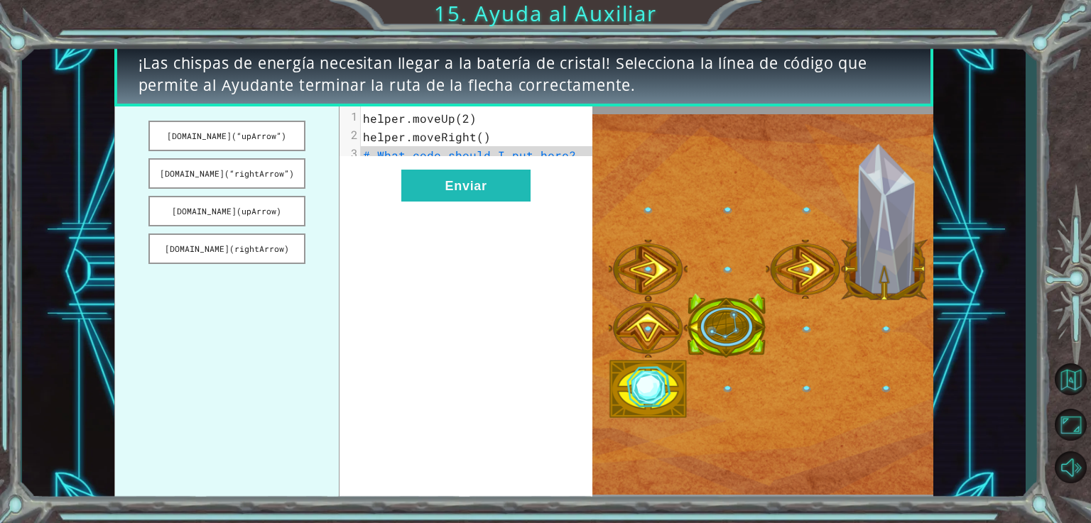
drag, startPoint x: 298, startPoint y: 150, endPoint x: 375, endPoint y: 207, distance: 96.0
click at [375, 207] on div "helper.build(“upArrow”) helper.build(“rightArrow”) helper.build(upArrow) helper…" at bounding box center [353, 305] width 479 height 396
drag, startPoint x: 254, startPoint y: 123, endPoint x: 278, endPoint y: 136, distance: 27.7
click at [278, 136] on button "helper.build(“upArrow”)" at bounding box center [226, 136] width 157 height 31
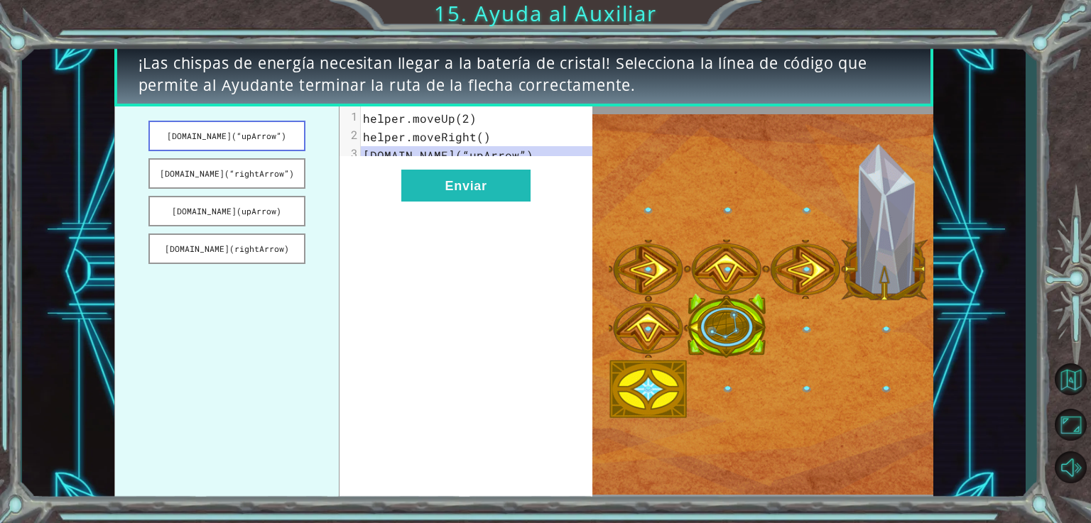
click at [278, 136] on button "helper.build(“upArrow”)" at bounding box center [226, 136] width 157 height 31
click at [252, 240] on button "helper.build(rightArrow)" at bounding box center [226, 249] width 157 height 31
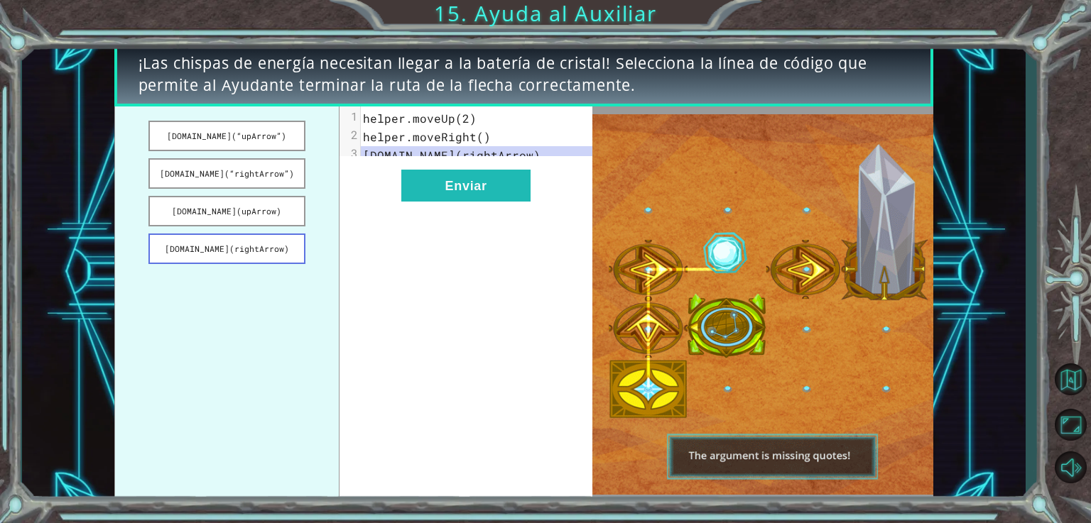
click at [252, 240] on button "helper.build(rightArrow)" at bounding box center [226, 249] width 157 height 31
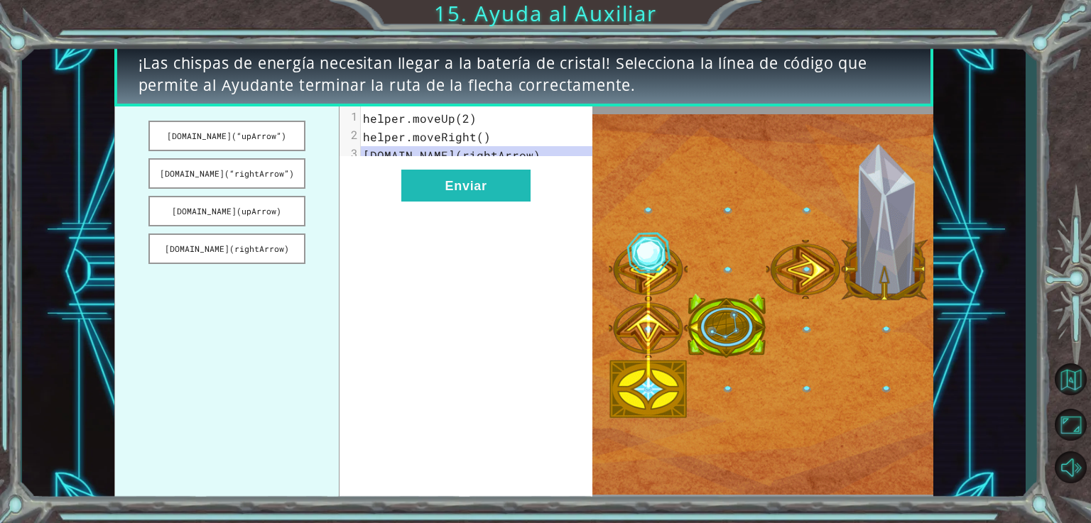
click at [410, 125] on span "helper.moveUp(2)" at bounding box center [420, 118] width 114 height 15
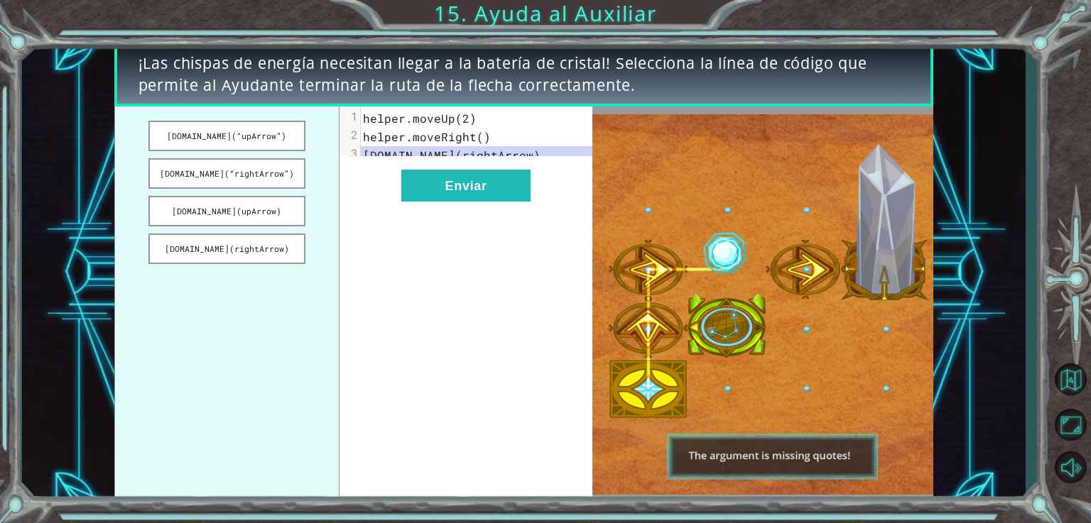
click at [420, 119] on span "helper.moveUp(2)" at bounding box center [420, 118] width 114 height 15
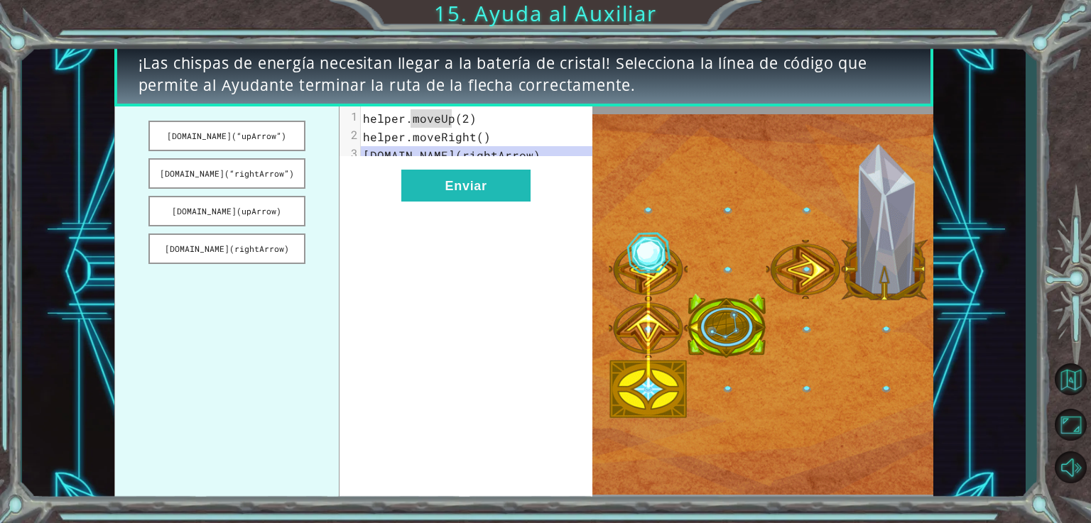
click at [450, 116] on span "helper.moveUp(2)" at bounding box center [420, 118] width 114 height 15
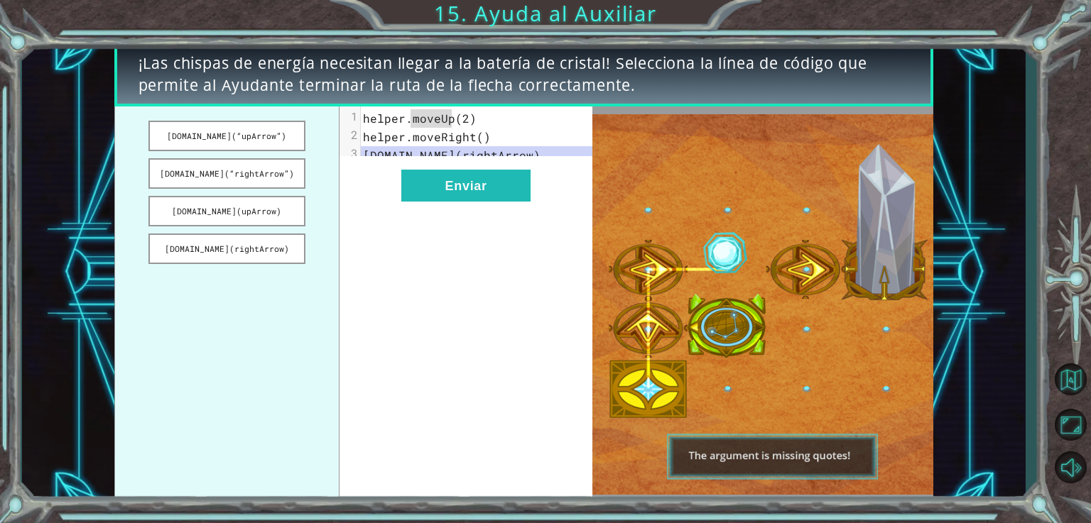
click at [450, 116] on span "helper.moveUp(2)" at bounding box center [420, 118] width 114 height 15
click at [239, 211] on button "helper.build(upArrow)" at bounding box center [226, 211] width 157 height 31
click at [379, 143] on span "helper.moveRight()" at bounding box center [427, 136] width 128 height 15
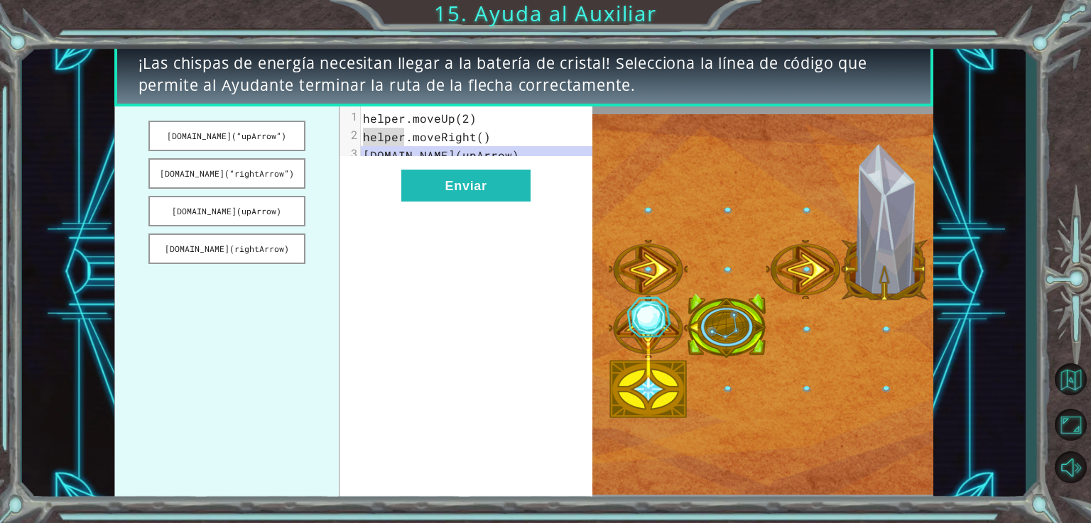
click at [483, 133] on span "helper.moveRight()" at bounding box center [427, 136] width 128 height 15
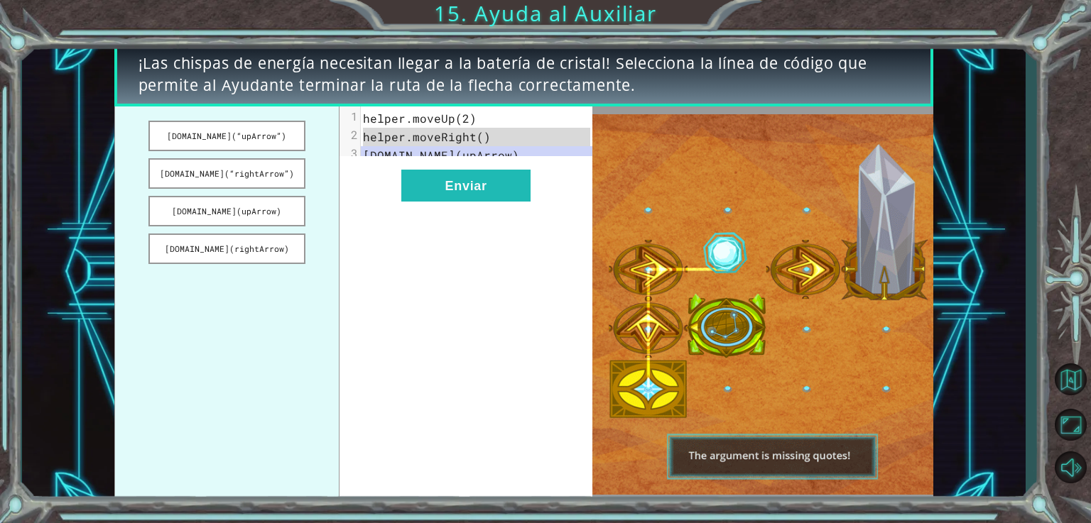
click at [483, 133] on span "helper.moveRight()" at bounding box center [427, 136] width 128 height 15
drag, startPoint x: 483, startPoint y: 133, endPoint x: 456, endPoint y: 131, distance: 27.0
click at [456, 131] on span "helper.moveRight()" at bounding box center [427, 136] width 128 height 15
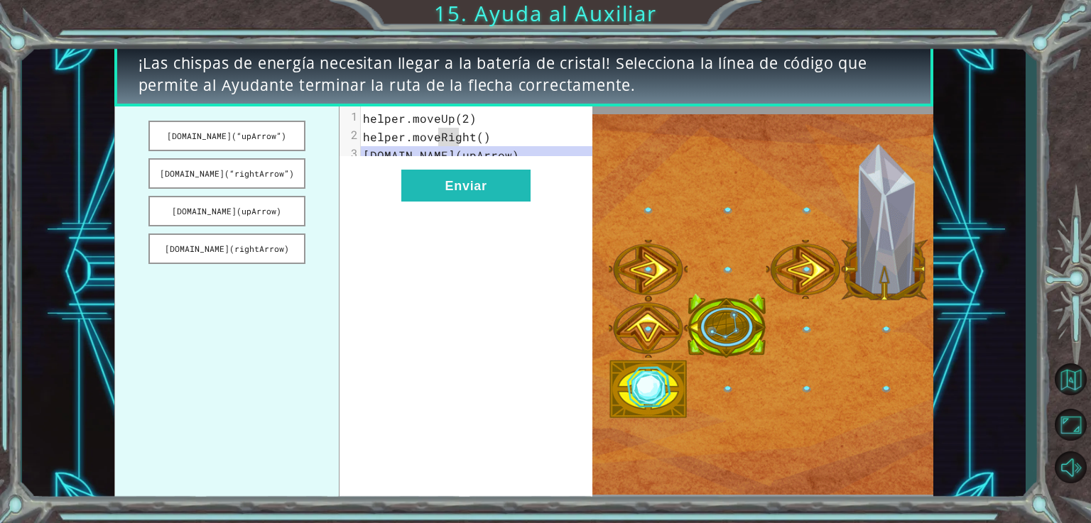
drag, startPoint x: 456, startPoint y: 131, endPoint x: 437, endPoint y: 131, distance: 18.5
click at [437, 131] on span "helper.moveRight()" at bounding box center [427, 136] width 128 height 15
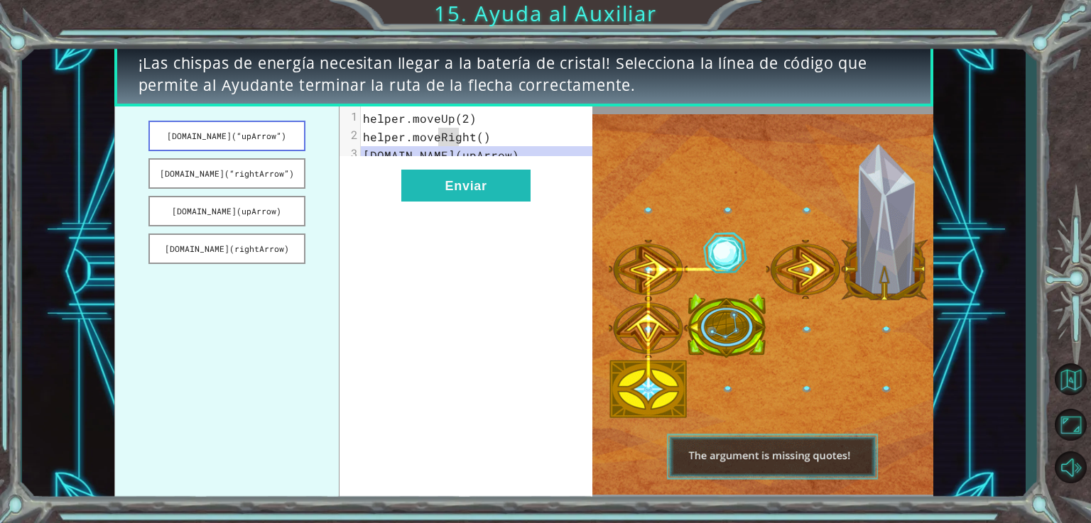
click at [259, 130] on button "helper.build(“upArrow”)" at bounding box center [226, 136] width 157 height 31
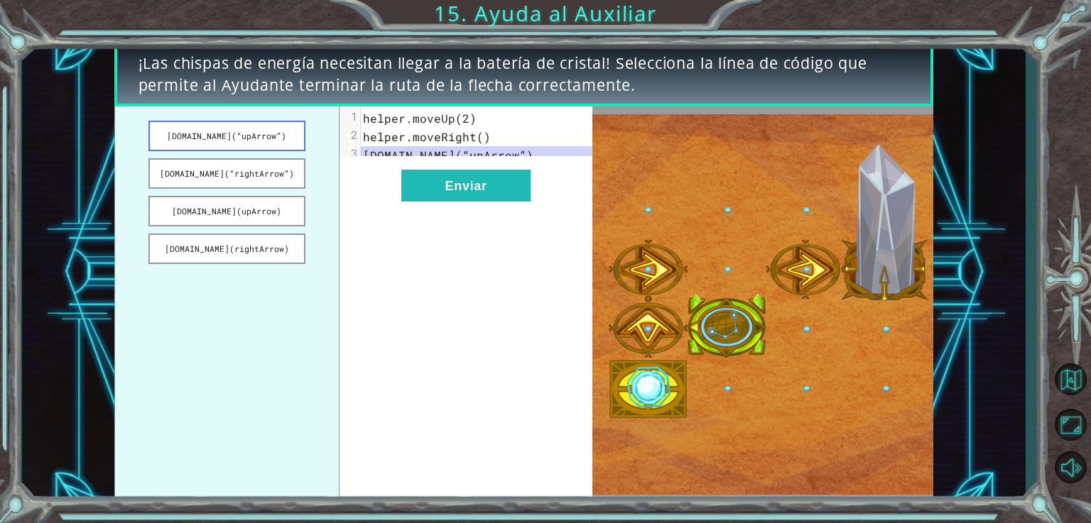
click at [259, 130] on button "helper.build(“upArrow”)" at bounding box center [226, 136] width 157 height 31
click at [284, 184] on button "helper.build(“rightArrow”)" at bounding box center [226, 173] width 157 height 31
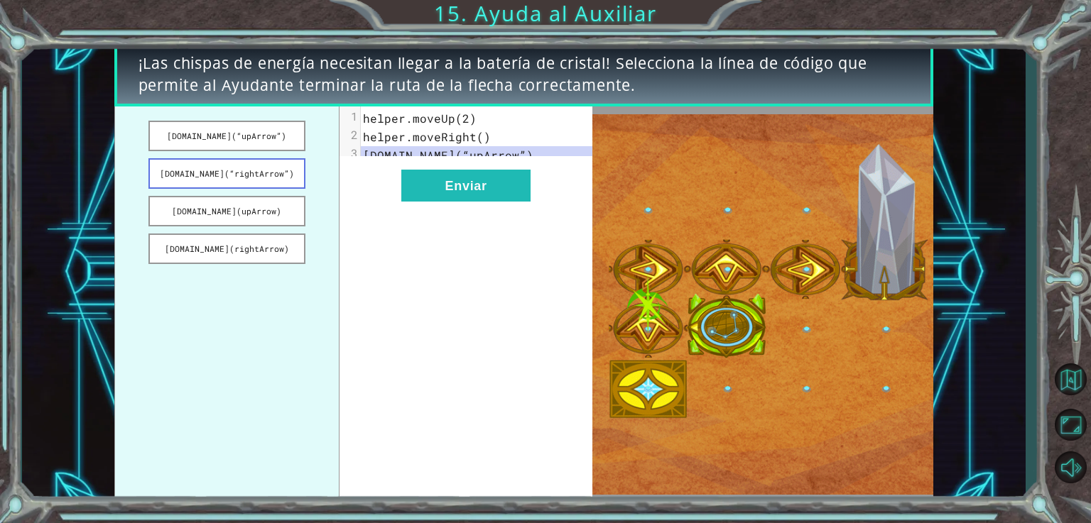
click at [284, 184] on button "helper.build(“rightArrow”)" at bounding box center [226, 173] width 157 height 31
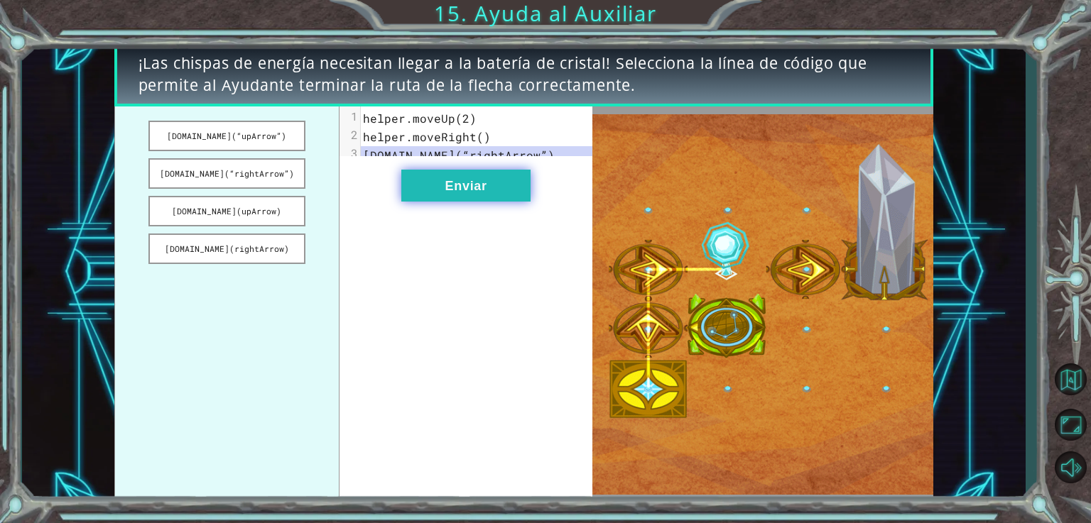
click at [440, 201] on button "Enviar" at bounding box center [465, 186] width 129 height 32
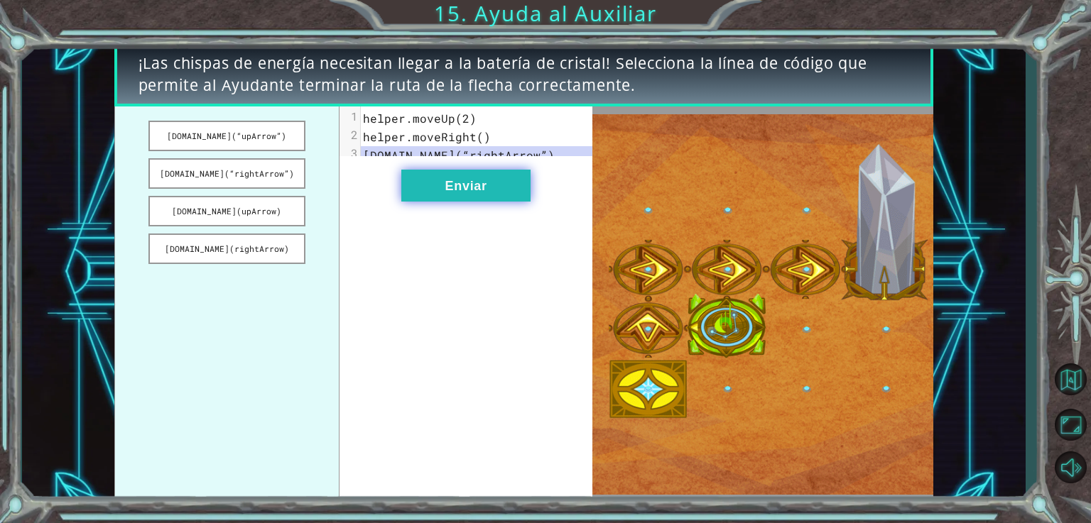
click at [440, 201] on button "Enviar" at bounding box center [465, 186] width 129 height 32
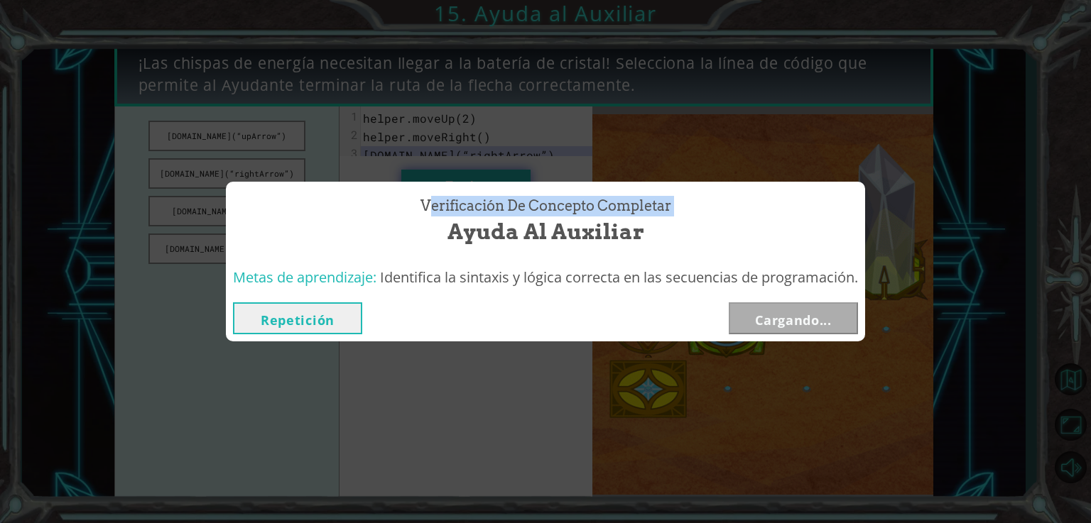
click at [440, 201] on span "Verificación de Concepto Completar" at bounding box center [545, 206] width 251 height 21
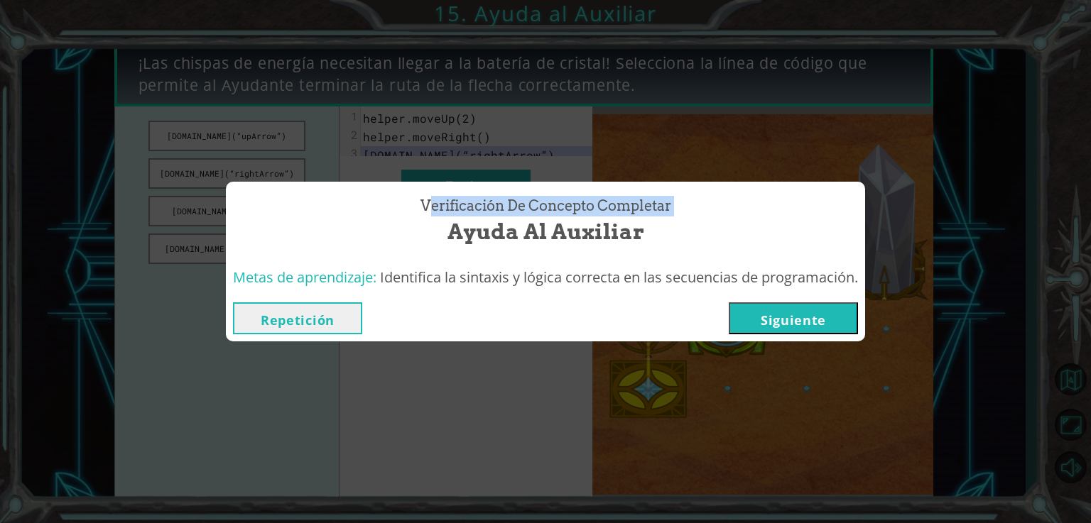
click at [749, 325] on button "Siguiente" at bounding box center [793, 319] width 129 height 32
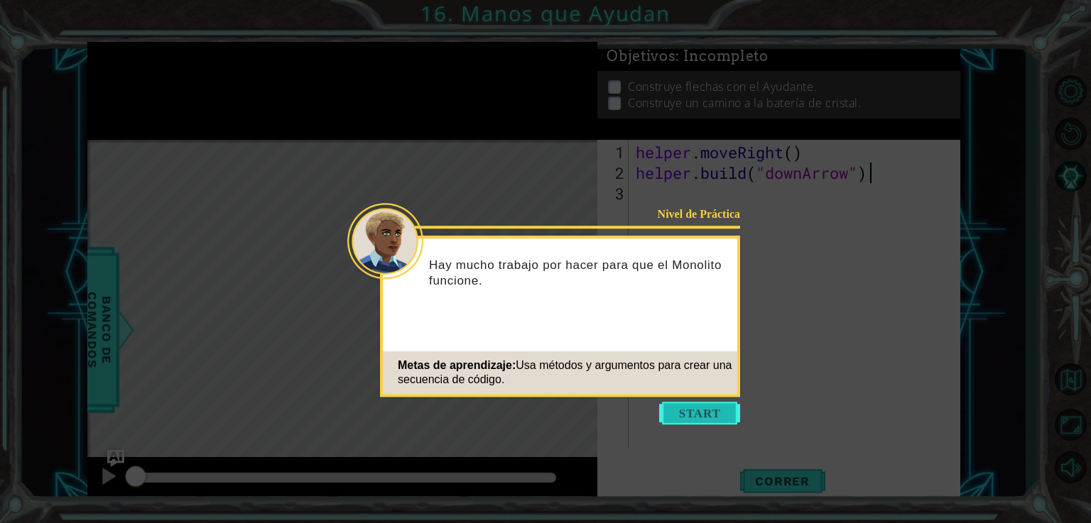
click at [685, 410] on button "Start" at bounding box center [699, 413] width 81 height 23
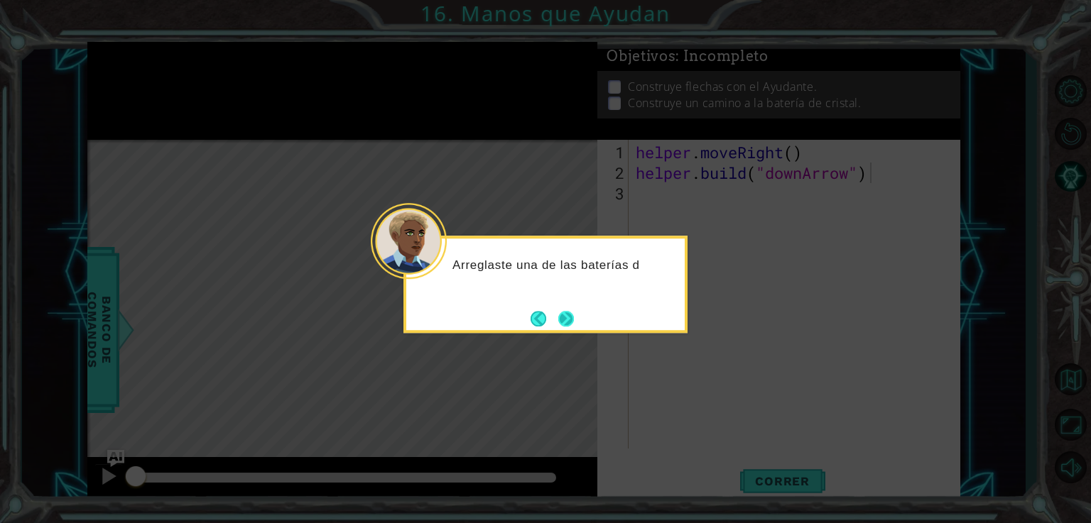
click at [567, 315] on button "Next" at bounding box center [566, 319] width 16 height 16
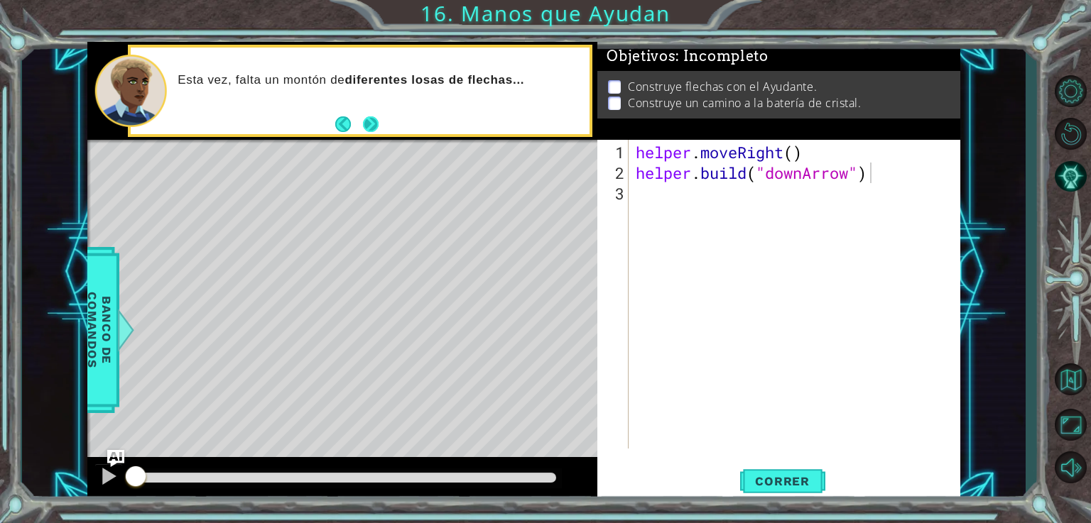
click at [364, 125] on button "Next" at bounding box center [371, 124] width 16 height 16
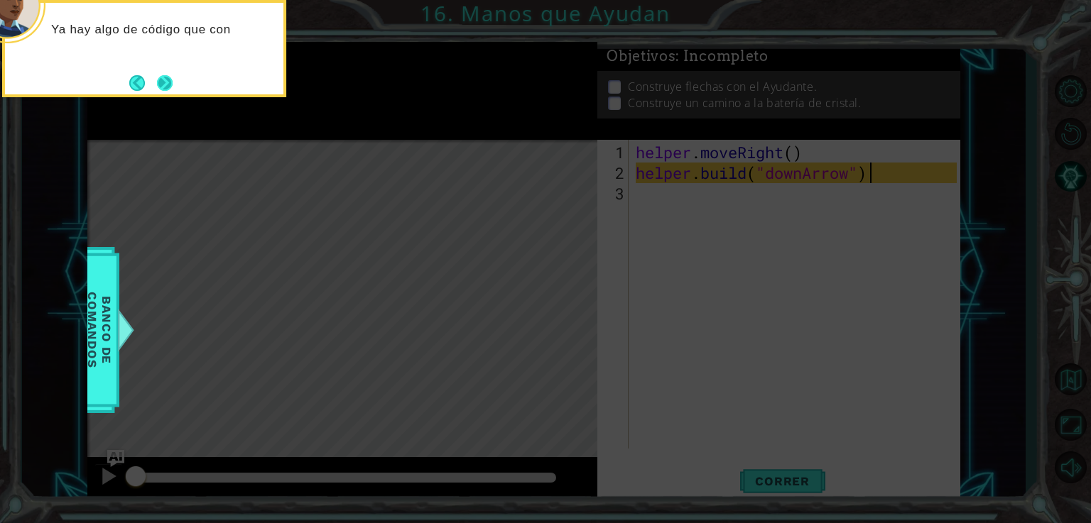
click at [168, 89] on button "Next" at bounding box center [165, 83] width 16 height 16
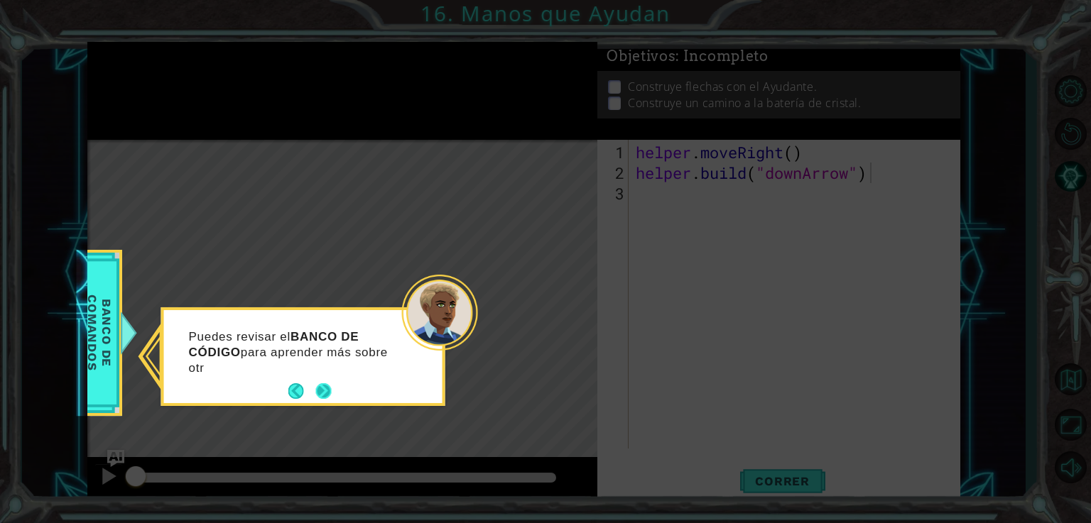
click at [325, 402] on footer at bounding box center [309, 391] width 43 height 21
click at [325, 395] on button "Next" at bounding box center [323, 392] width 16 height 16
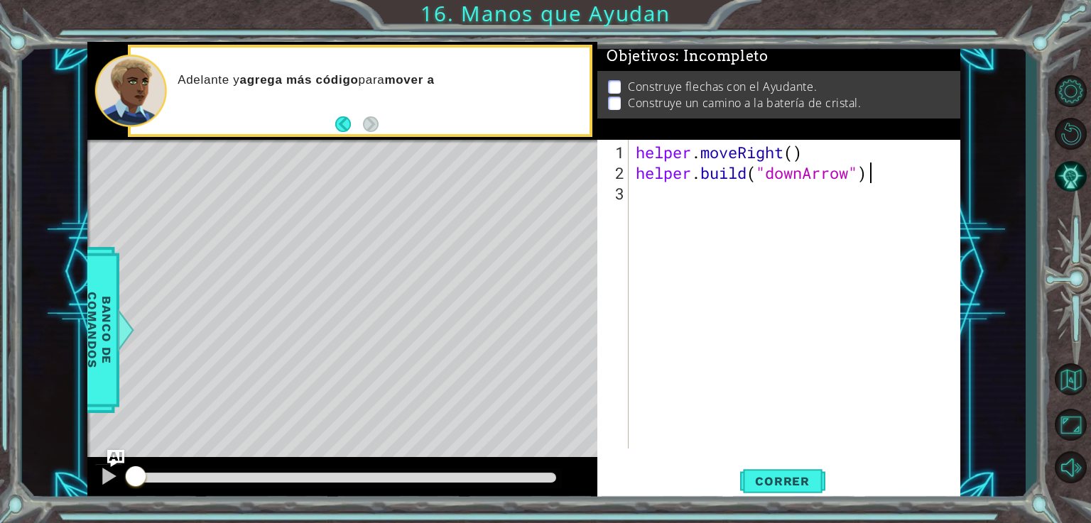
click at [333, 130] on div "Adelante y agrega más código para mover a" at bounding box center [360, 91] width 459 height 87
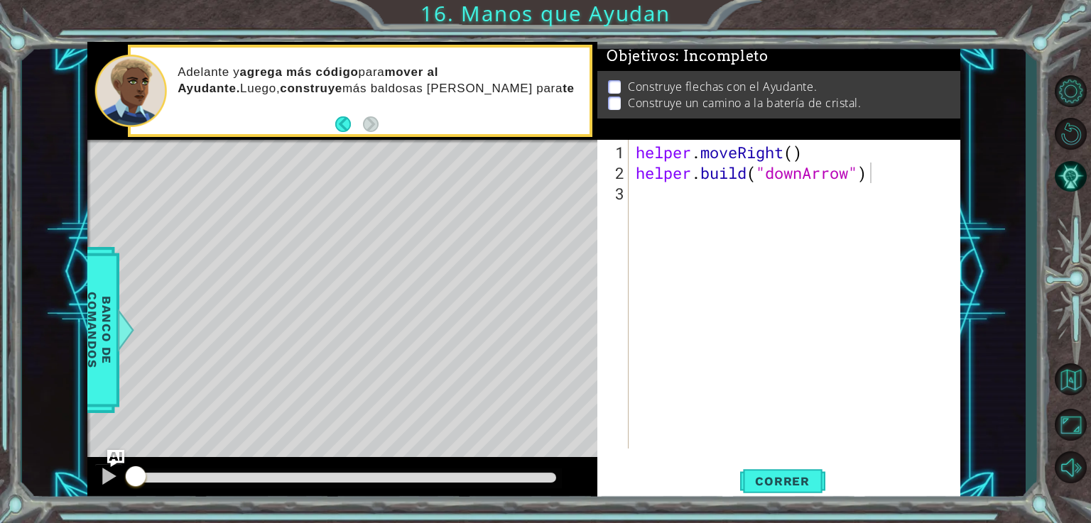
click at [333, 130] on div "Adelante y agrega más código para mover al Ayudante. Luego, construye más baldo…" at bounding box center [360, 91] width 459 height 87
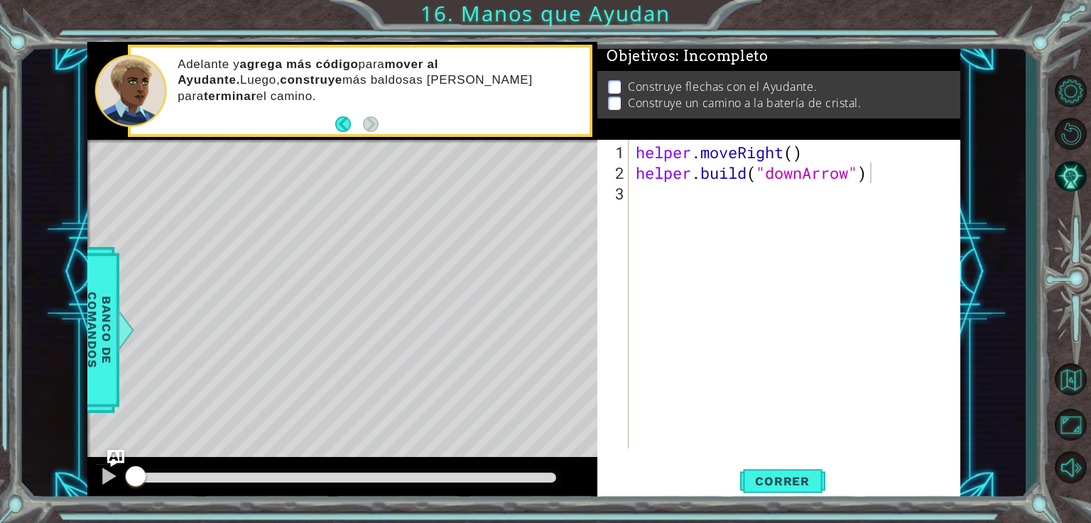
click at [333, 130] on div "Adelante y agrega más código para mover al Ayudante. Luego, construye más baldo…" at bounding box center [360, 91] width 459 height 87
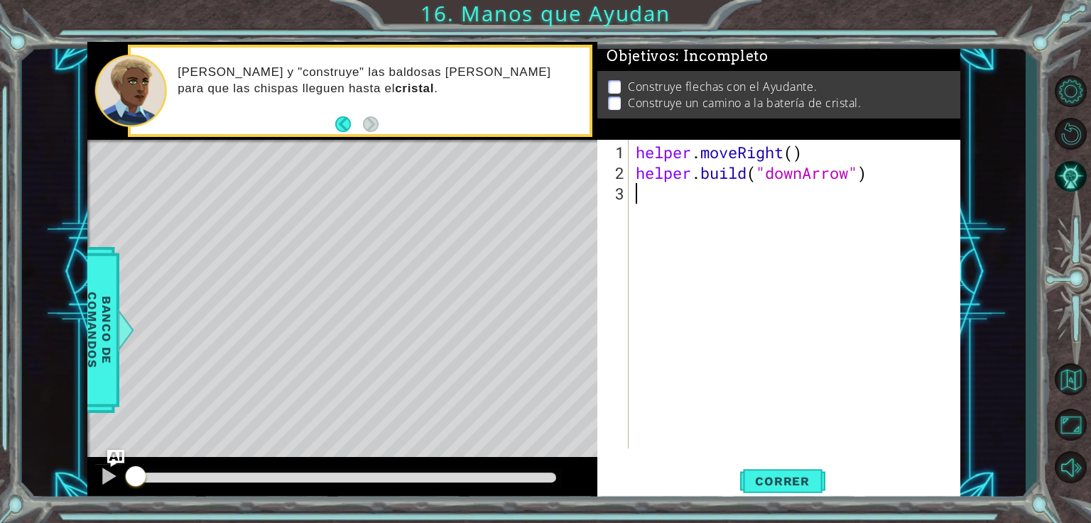
click at [692, 200] on div "helper . moveRight ( ) helper . build ( "downArrow" )" at bounding box center [798, 317] width 331 height 350
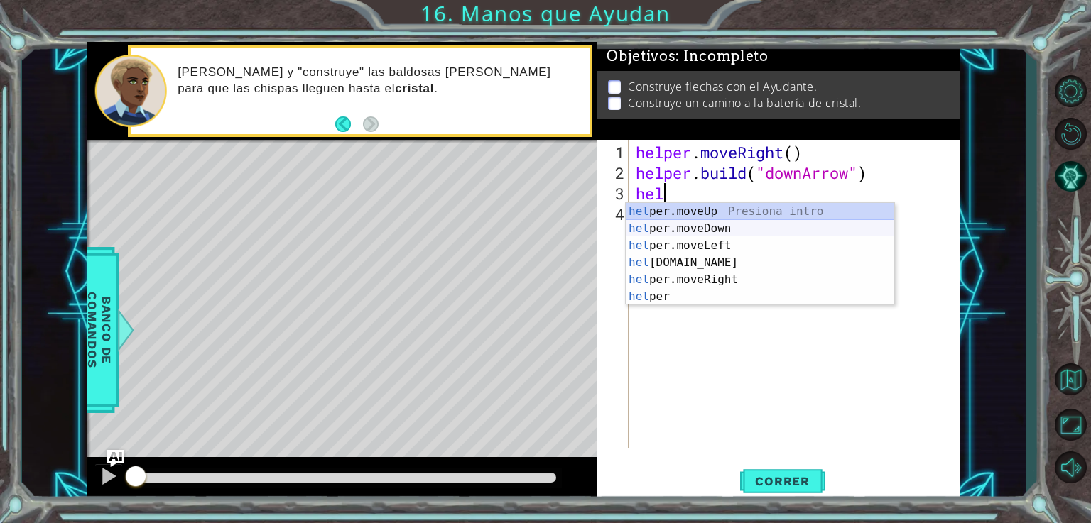
click at [700, 228] on div "hel per.moveUp Presiona intro hel per.moveDown Presiona intro hel per.moveLeft …" at bounding box center [760, 271] width 268 height 136
type textarea "helper.moveDown(1)"
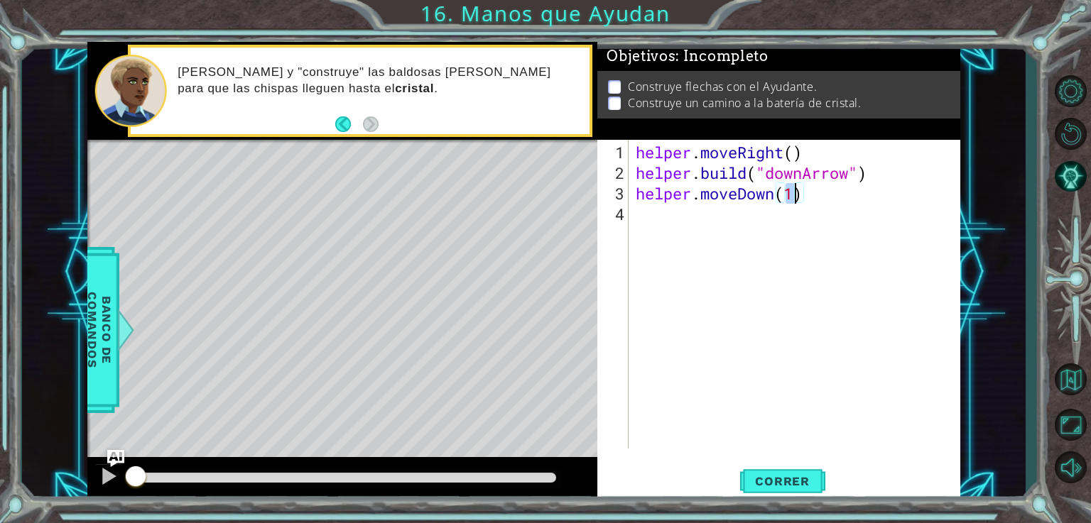
click at [760, 210] on div "helper . moveRight ( ) helper . build ( "downArrow" ) helper . moveDown ( 1 )" at bounding box center [798, 317] width 331 height 350
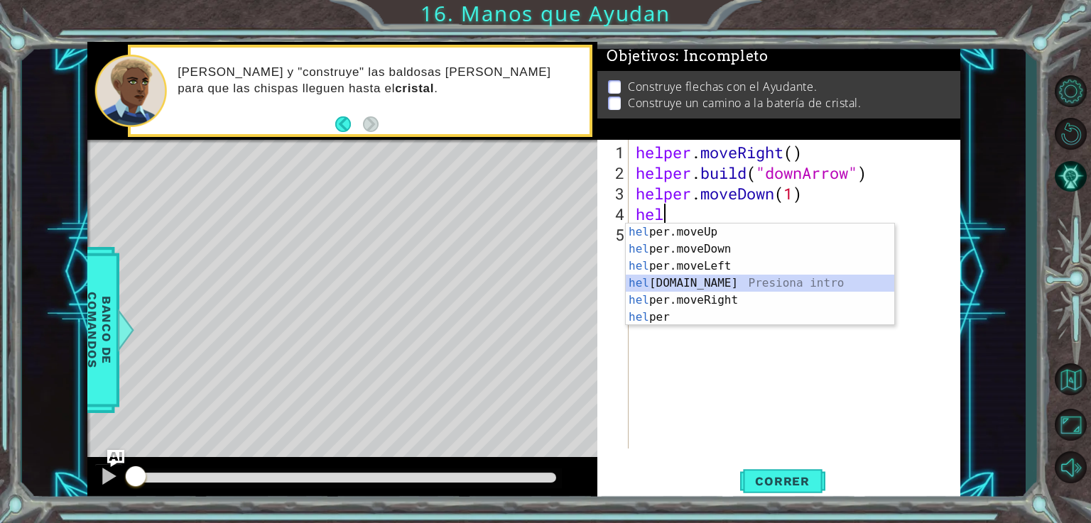
click at [722, 276] on div "hel per.moveUp Presiona intro hel per.moveDown Presiona intro hel per.moveLeft …" at bounding box center [760, 292] width 268 height 136
type textarea "[DOMAIN_NAME]("rightArrow")"
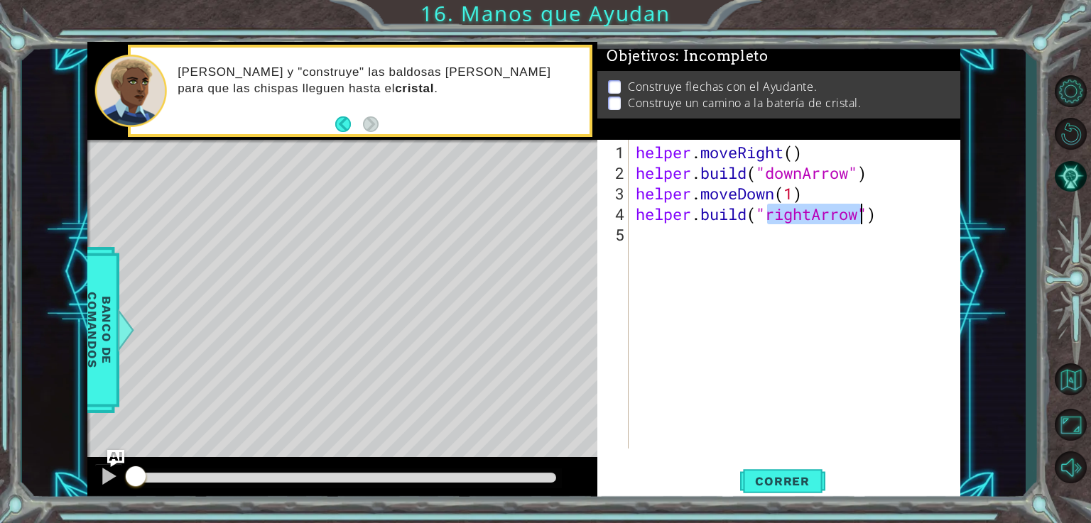
click at [753, 238] on div "helper . moveRight ( ) helper . build ( "downArrow" ) helper . moveDown ( 1 ) h…" at bounding box center [798, 317] width 331 height 350
click at [819, 211] on div "helper . moveRight ( ) helper . build ( "downArrow" ) helper . moveDown ( 1 ) h…" at bounding box center [798, 317] width 331 height 350
click at [810, 210] on div "helper . moveRight ( ) helper . build ( "downArrow" ) helper . moveDown ( 1 ) h…" at bounding box center [798, 317] width 331 height 350
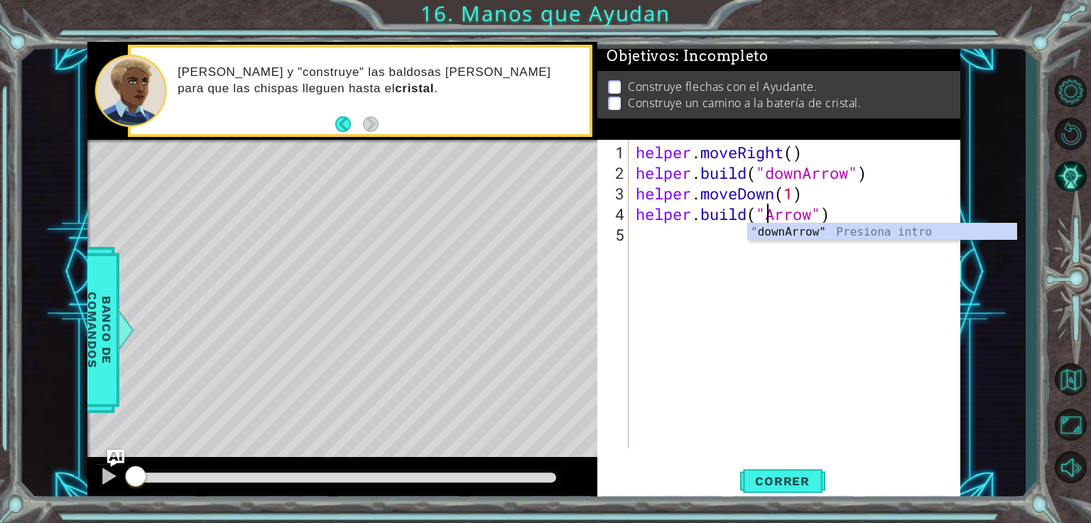
click at [805, 239] on div "" downArrow" Presiona intro" at bounding box center [882, 249] width 268 height 51
type textarea "[DOMAIN_NAME]("downArrow")"
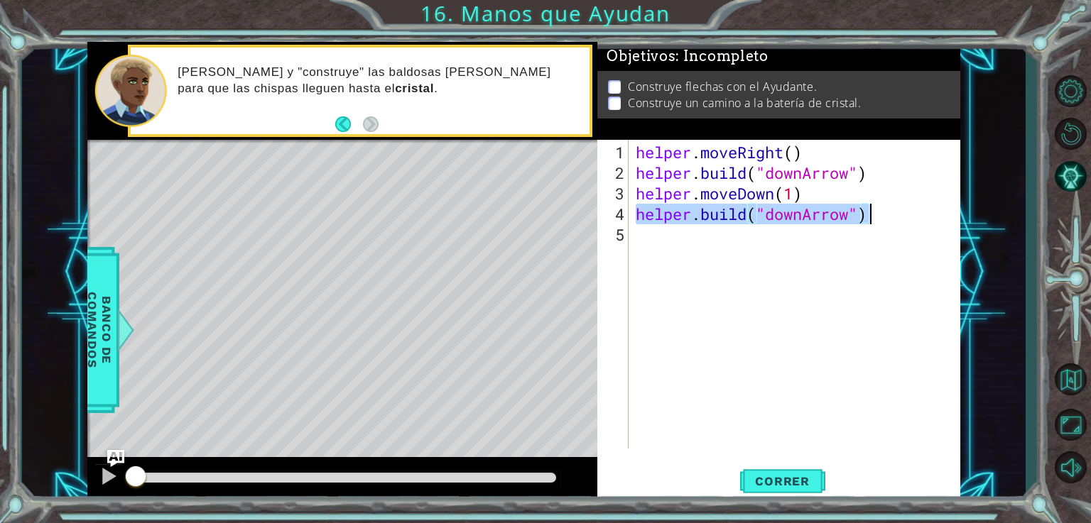
drag, startPoint x: 635, startPoint y: 217, endPoint x: 867, endPoint y: 214, distance: 232.2
click at [867, 214] on div "helper . moveRight ( ) helper . build ( "downArrow" ) helper . moveDown ( 1 ) h…" at bounding box center [798, 317] width 331 height 350
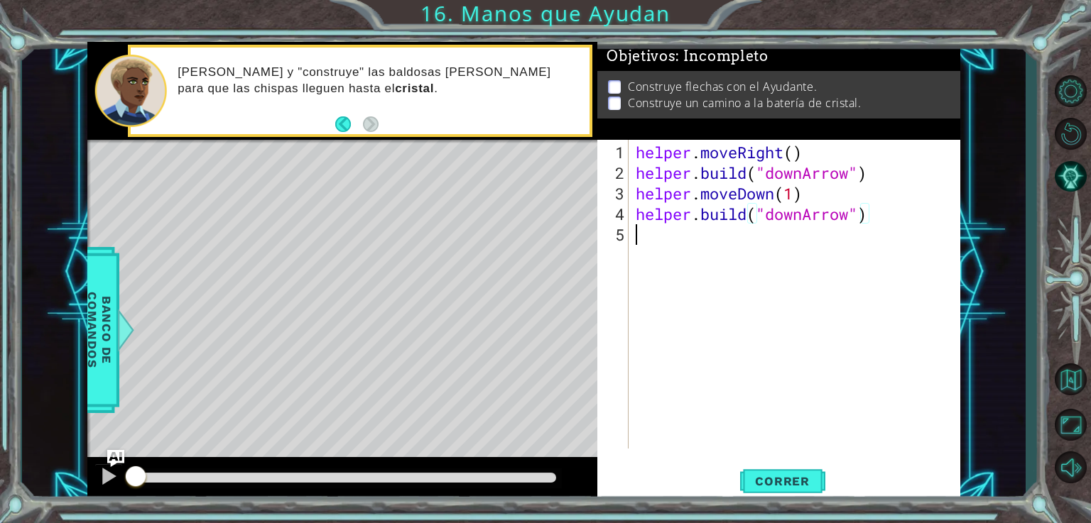
click at [762, 256] on div "helper . moveRight ( ) helper . build ( "downArrow" ) helper . moveDown ( 1 ) h…" at bounding box center [798, 317] width 331 height 350
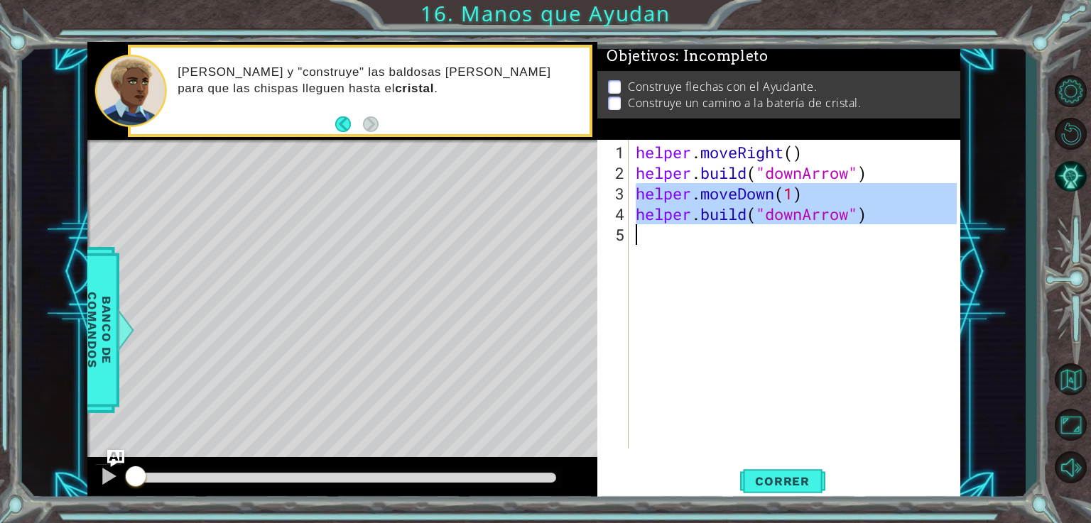
drag, startPoint x: 633, startPoint y: 190, endPoint x: 869, endPoint y: 224, distance: 237.5
click at [869, 224] on div "helper . moveRight ( ) helper . build ( "downArrow" ) helper . moveDown ( 1 ) h…" at bounding box center [798, 317] width 331 height 350
type textarea "[DOMAIN_NAME]("downArrow")"
click at [678, 254] on div "helper . moveRight ( ) helper . build ( "downArrow" ) helper . moveDown ( 1 ) h…" at bounding box center [798, 317] width 331 height 350
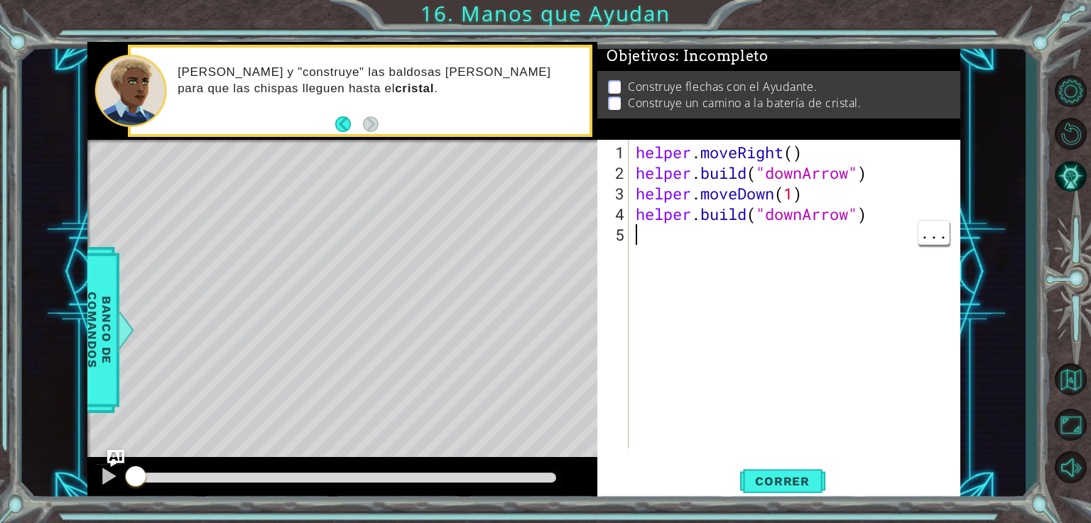
click at [674, 236] on div "helper . moveRight ( ) helper . build ( "downArrow" ) helper . moveDown ( 1 ) h…" at bounding box center [798, 317] width 331 height 350
click at [640, 234] on div "helper . moveRight ( ) helper . build ( "downArrow" ) helper . moveDown ( 1 ) h…" at bounding box center [798, 317] width 331 height 350
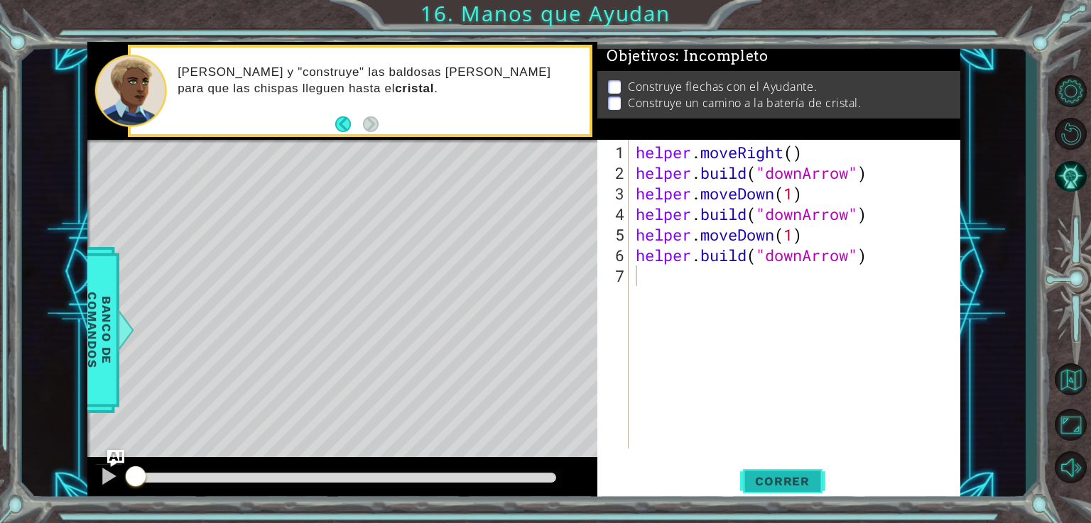
click at [793, 477] on span "Correr" at bounding box center [782, 481] width 83 height 14
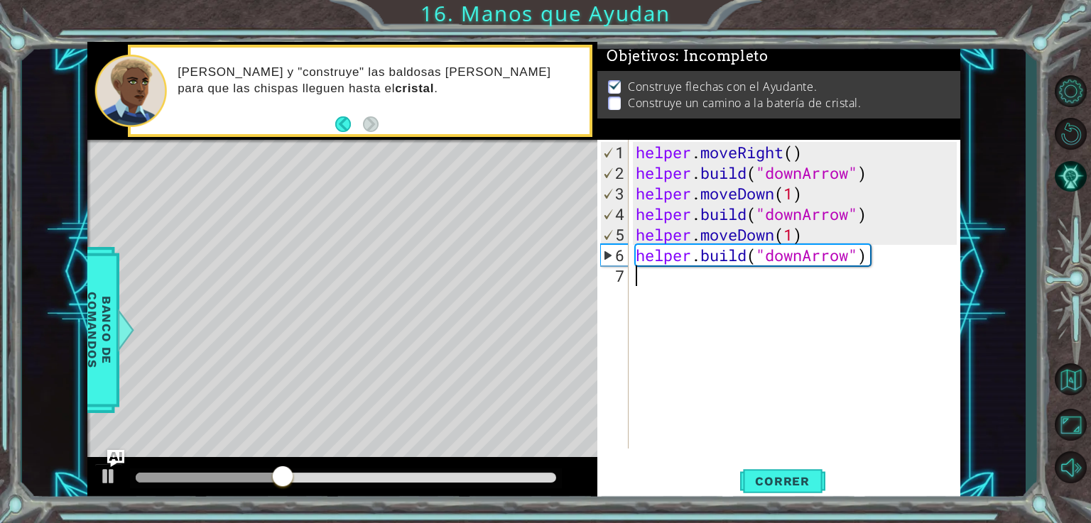
click at [805, 258] on div "helper . moveRight ( ) helper . build ( "downArrow" ) helper . moveDown ( 1 ) h…" at bounding box center [798, 317] width 331 height 350
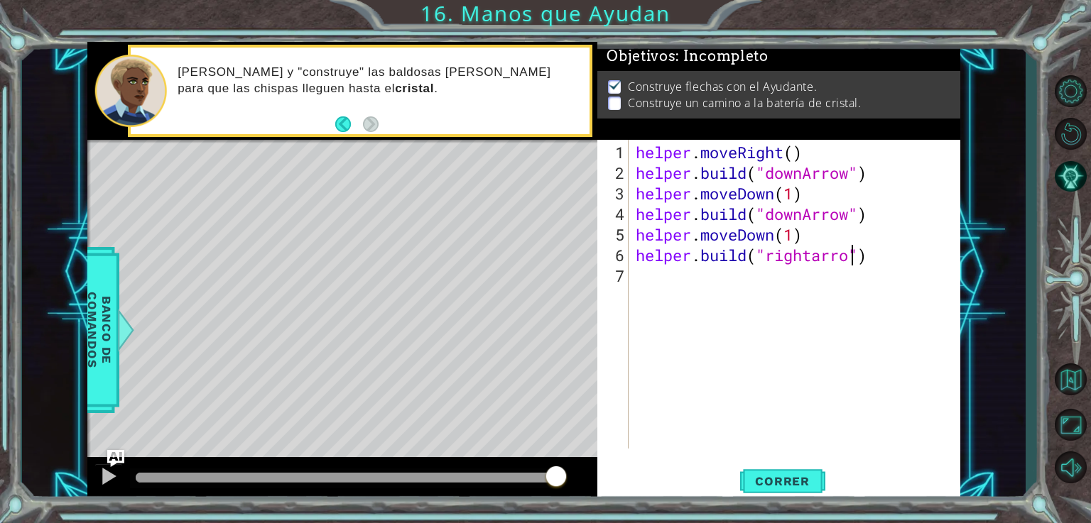
scroll to position [0, 10]
type textarea "helper.build("rightarrow")"
click at [788, 484] on span "Correr" at bounding box center [782, 481] width 83 height 14
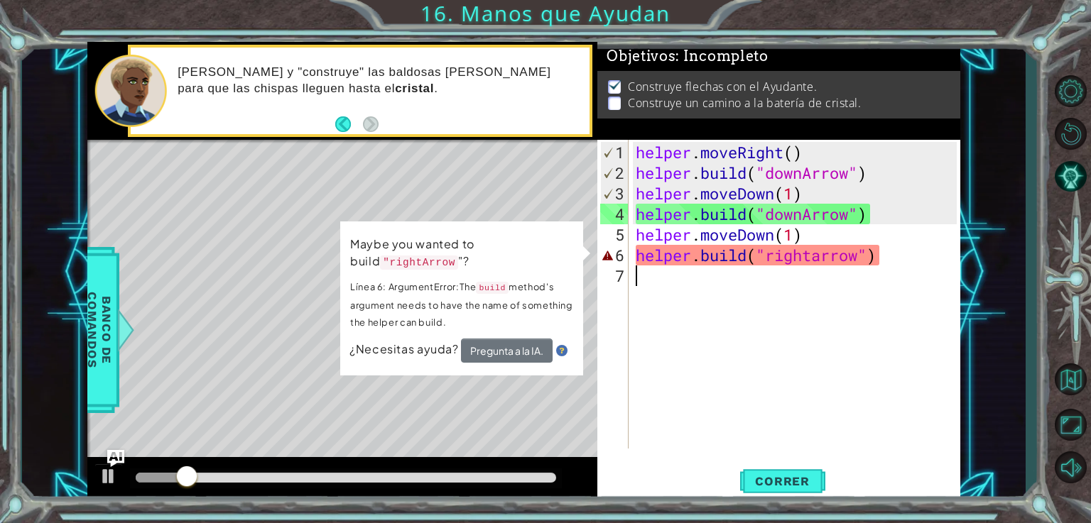
click at [771, 347] on div "helper . moveRight ( ) helper . build ( "downArrow" ) helper . moveDown ( 1 ) h…" at bounding box center [798, 317] width 331 height 350
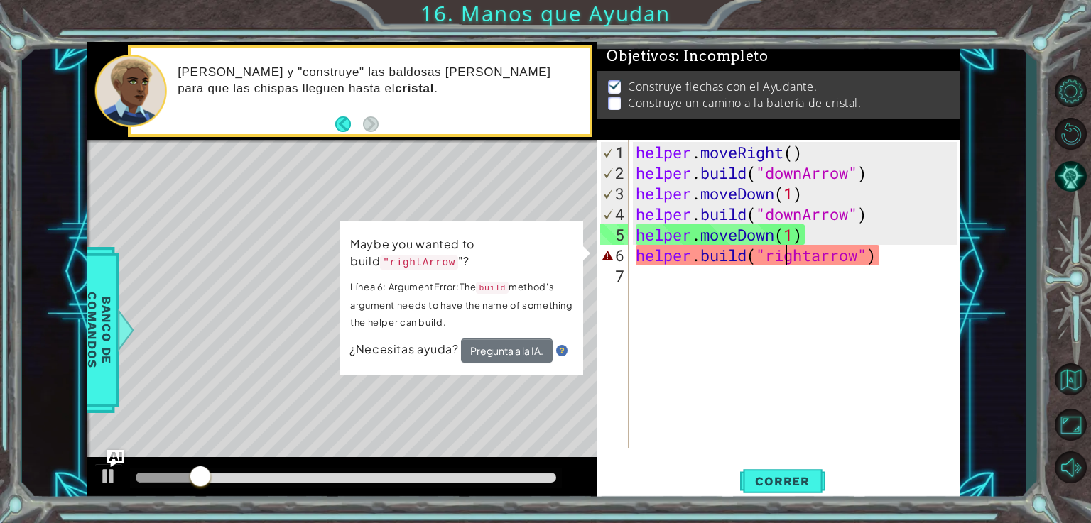
click at [781, 263] on div "helper . moveRight ( ) helper . build ( "downArrow" ) helper . moveDown ( 1 ) h…" at bounding box center [798, 317] width 331 height 350
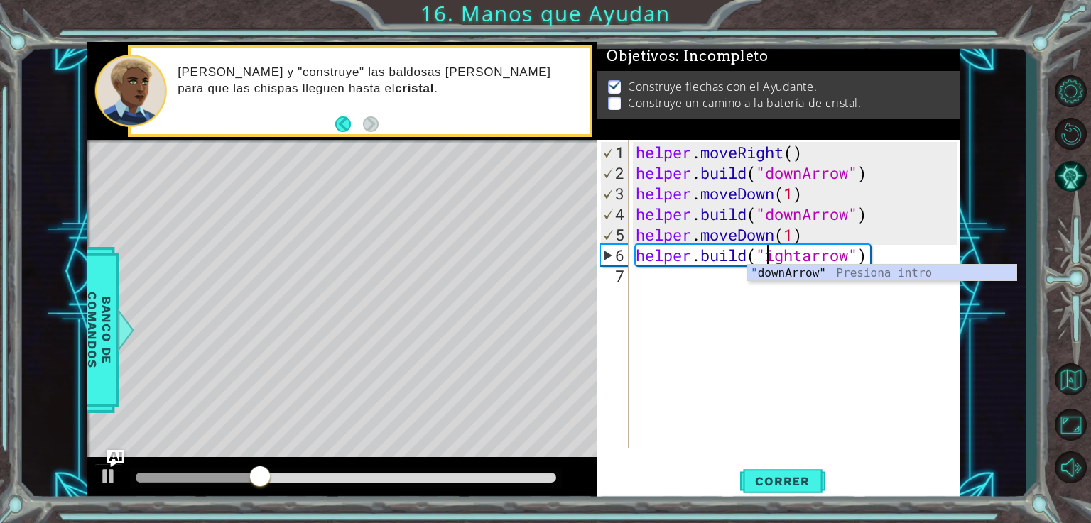
type textarea "[DOMAIN_NAME]("Rightarrow")"
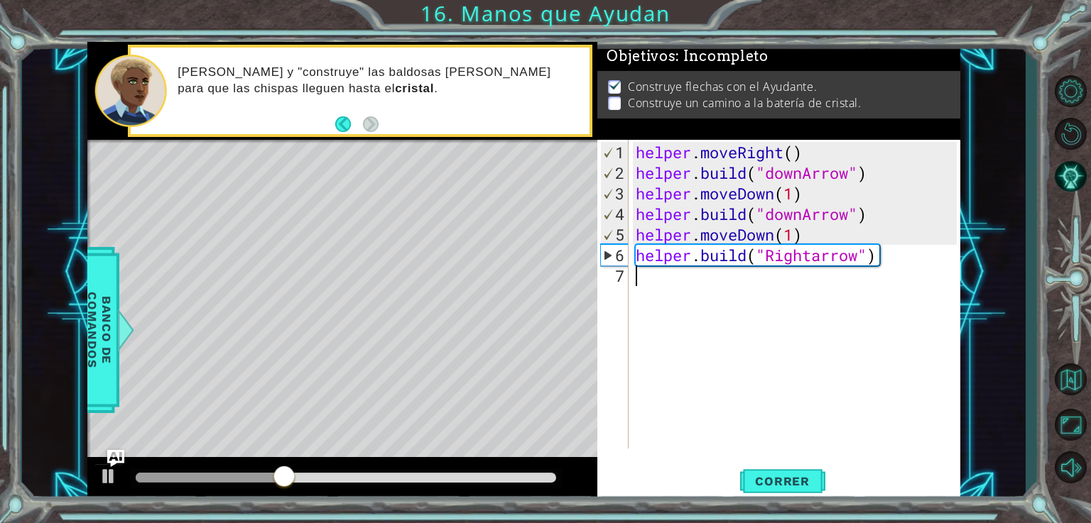
click at [687, 378] on div "helper . moveRight ( ) helper . build ( "downArrow" ) helper . moveDown ( 1 ) h…" at bounding box center [798, 317] width 331 height 350
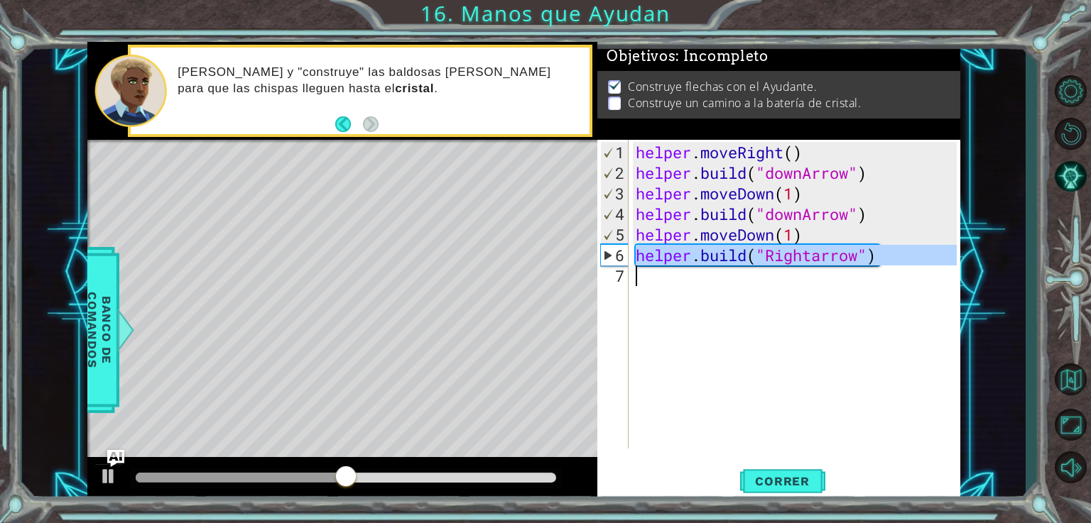
drag, startPoint x: 633, startPoint y: 261, endPoint x: 674, endPoint y: 263, distance: 40.5
click at [674, 263] on div "helper . moveRight ( ) helper . build ( "downArrow" ) helper . moveDown ( 1 ) h…" at bounding box center [798, 317] width 331 height 350
type textarea "[DOMAIN_NAME]("Rightarrow")"
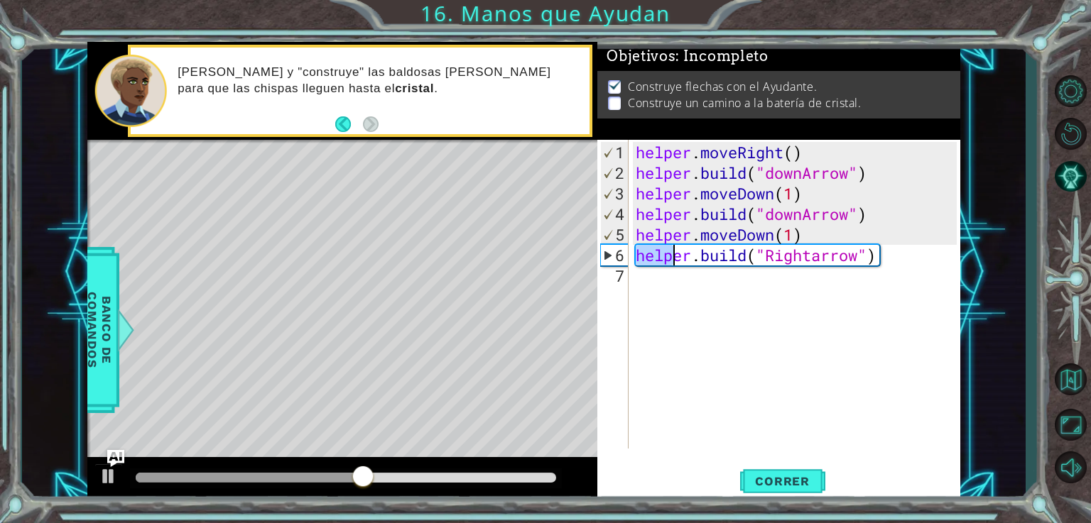
click at [780, 322] on div "helper . moveRight ( ) helper . build ( "downArrow" ) helper . moveDown ( 1 ) h…" at bounding box center [798, 317] width 331 height 350
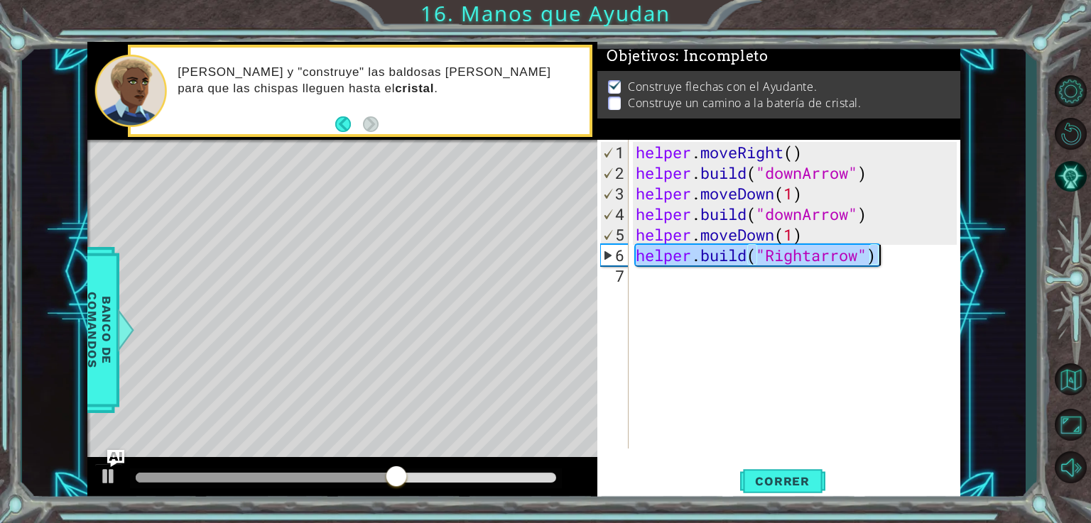
drag, startPoint x: 637, startPoint y: 254, endPoint x: 895, endPoint y: 255, distance: 257.8
click at [895, 255] on div "helper . moveRight ( ) helper . build ( "downArrow" ) helper . moveDown ( 1 ) h…" at bounding box center [798, 317] width 331 height 350
type textarea "[DOMAIN_NAME]("Rightarrow")"
click at [687, 288] on div "helper . moveRight ( ) helper . build ( "downArrow" ) helper . moveDown ( 1 ) h…" at bounding box center [798, 317] width 331 height 350
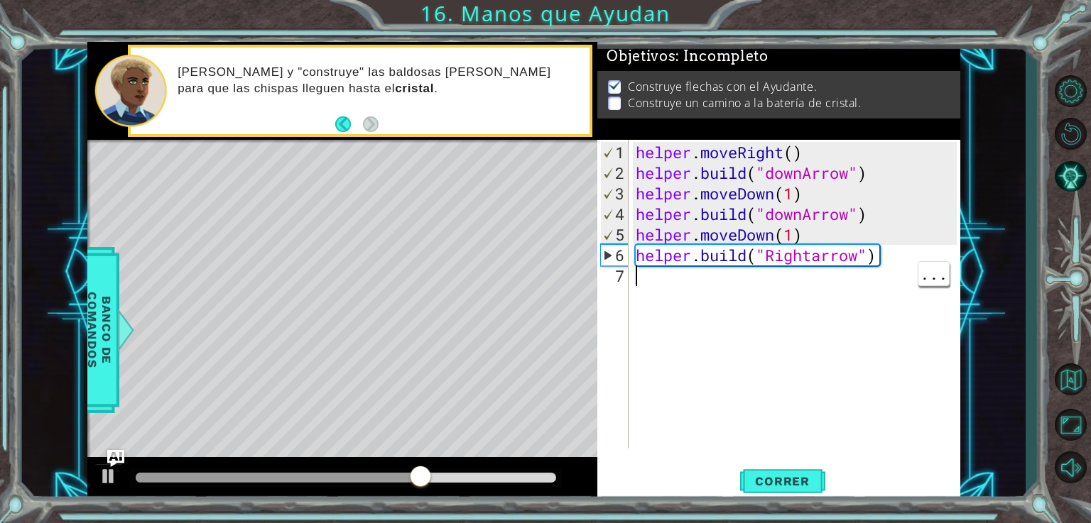
paste textarea "[DOMAIN_NAME]("Rightarrow")"
type textarea "[DOMAIN_NAME]("Rightarrow")"
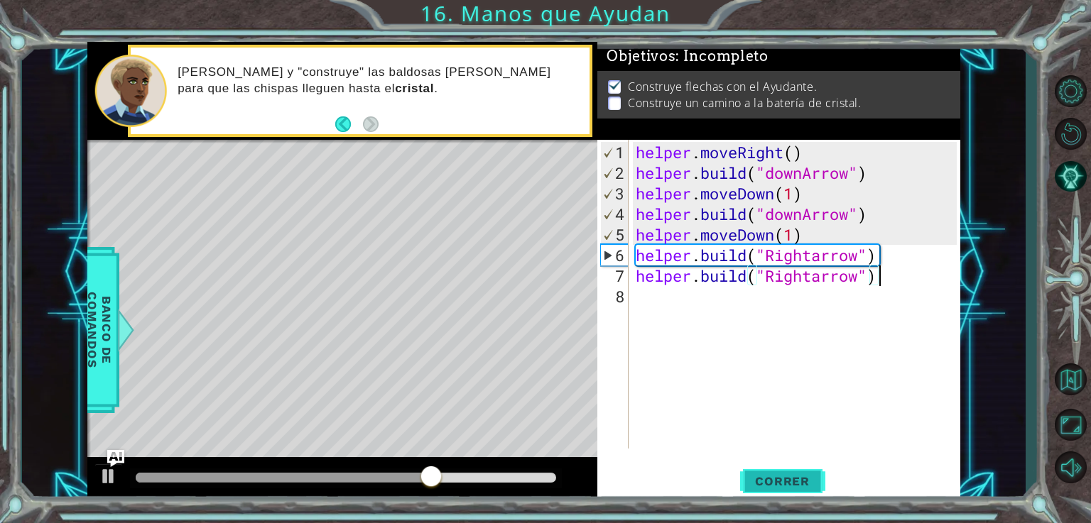
click at [791, 478] on span "Correr" at bounding box center [782, 481] width 83 height 14
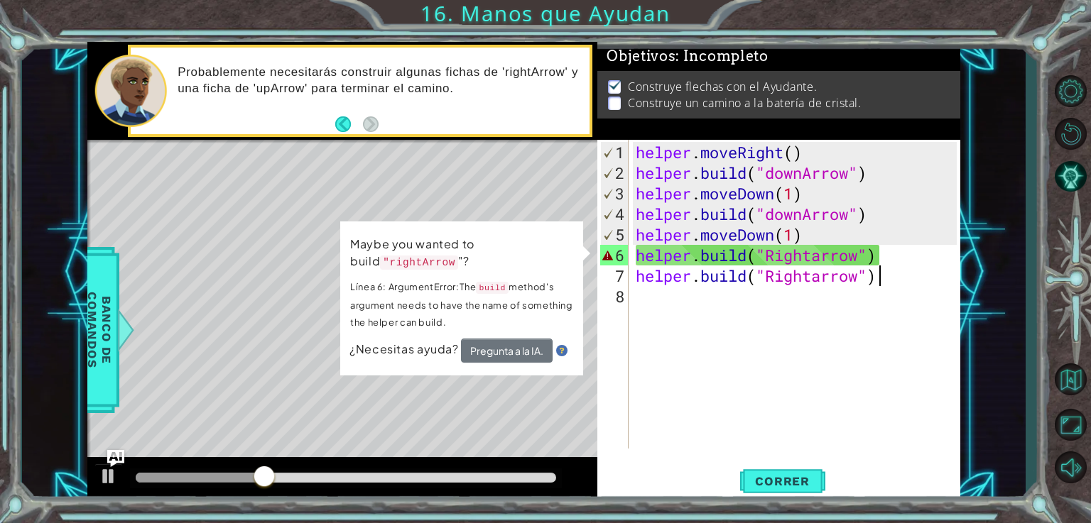
click at [887, 268] on div "helper . moveRight ( ) helper . build ( "downArrow" ) helper . moveDown ( 1 ) h…" at bounding box center [798, 317] width 331 height 350
click at [880, 261] on div "helper . moveRight ( ) helper . build ( "downArrow" ) helper . moveDown ( 1 ) h…" at bounding box center [798, 317] width 331 height 350
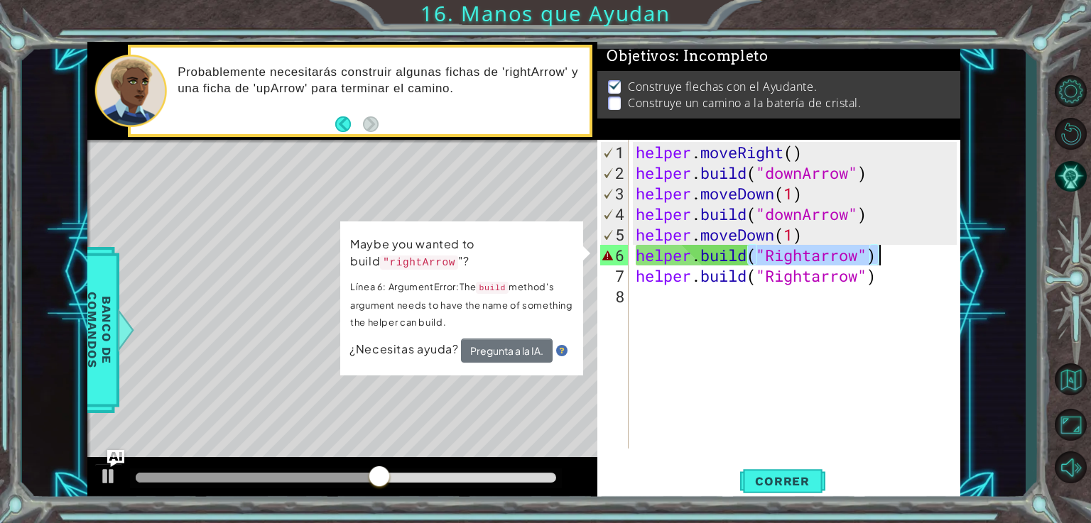
click at [880, 261] on div "helper . moveRight ( ) helper . build ( "downArrow" ) helper . moveDown ( 1 ) h…" at bounding box center [795, 294] width 324 height 309
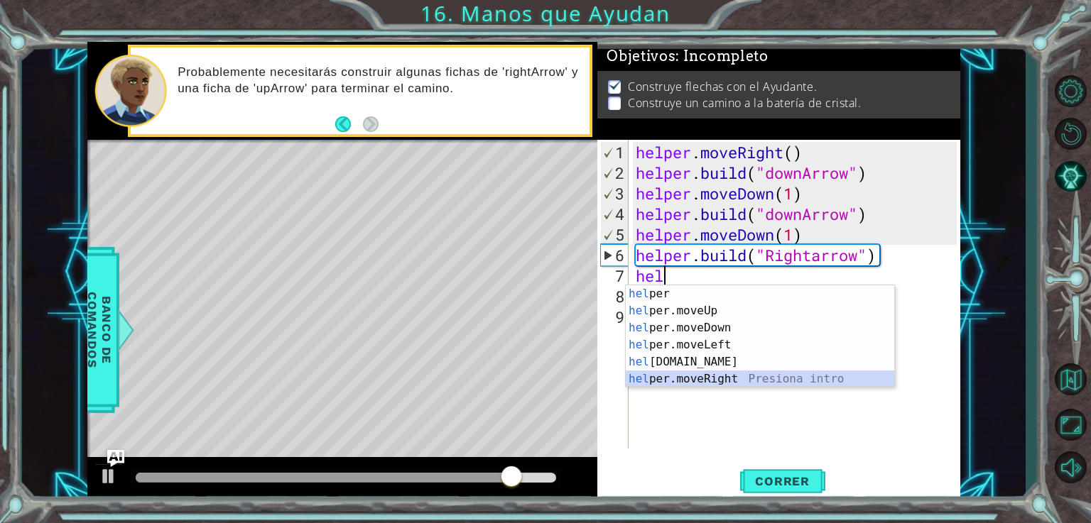
click at [793, 376] on div "hel per Presiona intro hel per.moveUp Presiona intro hel per.moveDown Presiona …" at bounding box center [760, 353] width 268 height 136
type textarea "helper.moveRight(1)"
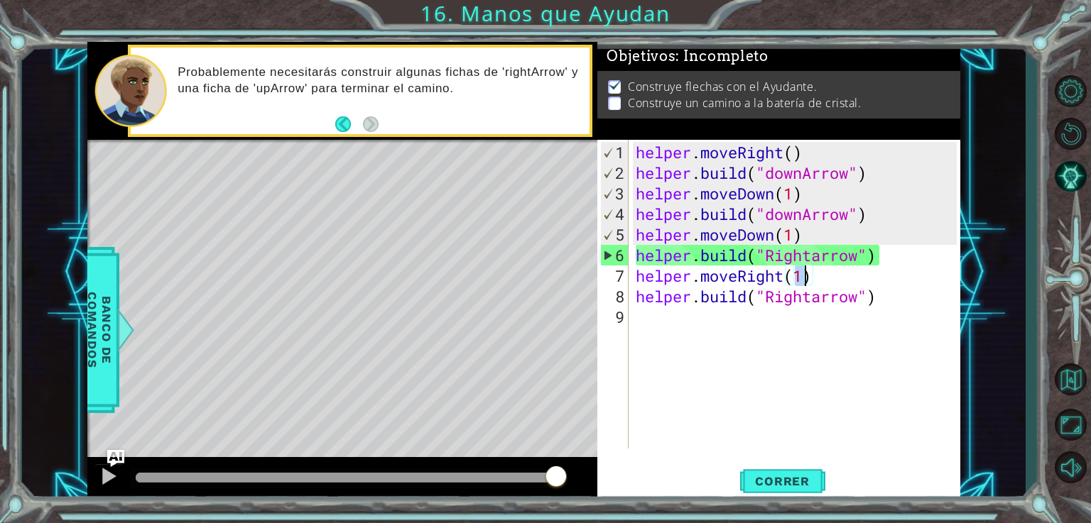
click at [712, 322] on div "helper . moveRight ( ) helper . build ( "downArrow" ) helper . moveDown ( 1 ) h…" at bounding box center [798, 317] width 331 height 350
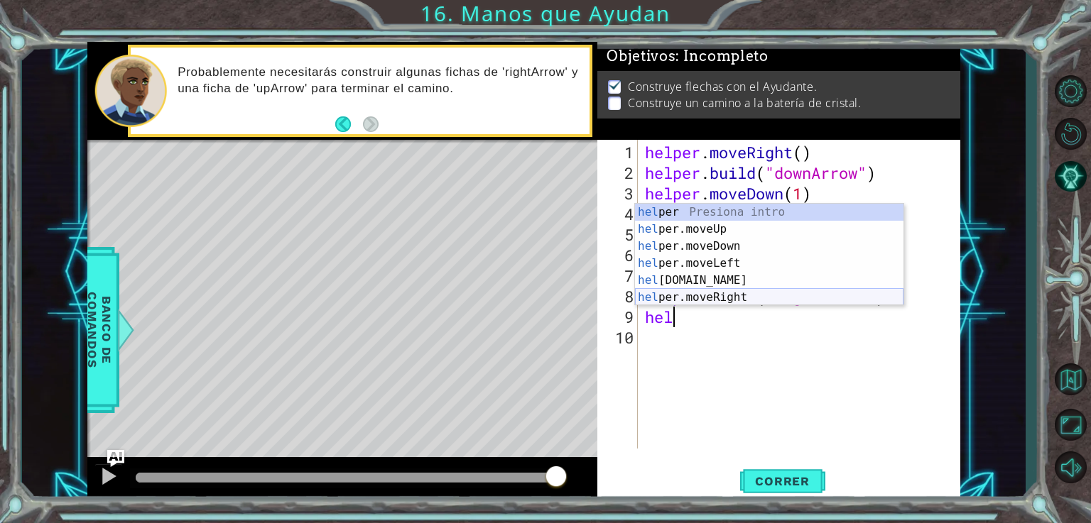
click at [727, 296] on div "hel per Presiona intro hel per.moveUp Presiona intro hel per.moveDown Presiona …" at bounding box center [769, 272] width 268 height 136
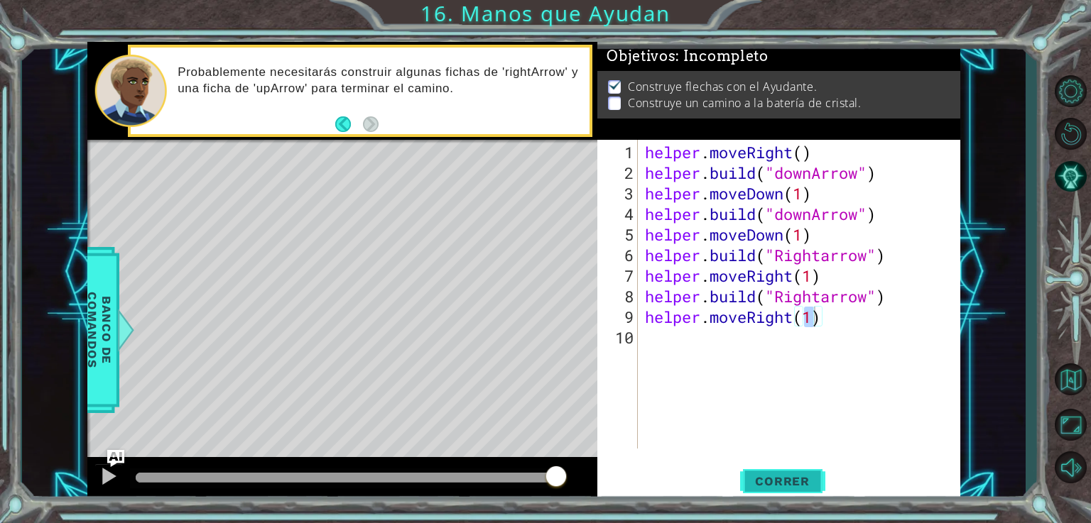
click at [790, 471] on button "Correr" at bounding box center [782, 481] width 85 height 36
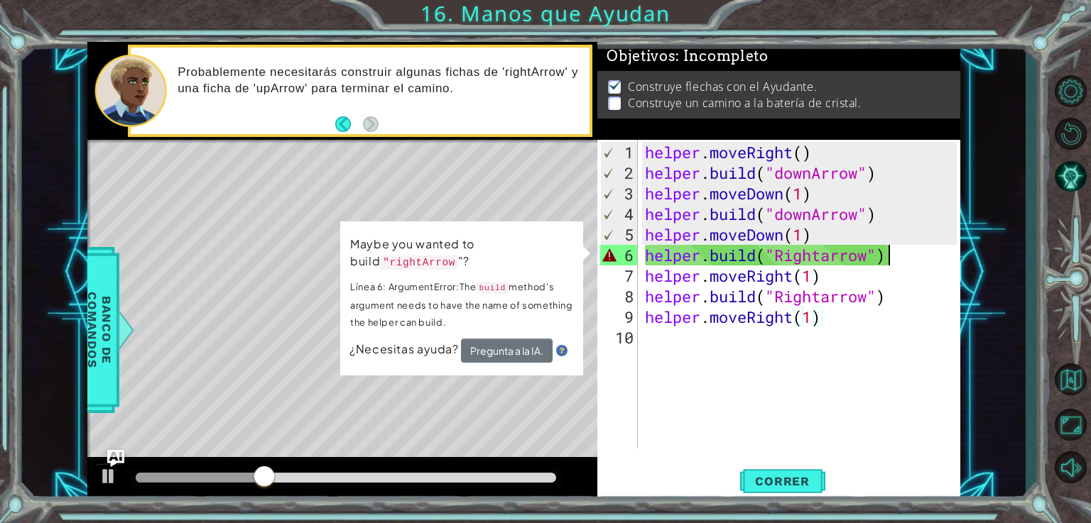
click at [898, 248] on div "helper . moveRight ( ) helper . build ( "downArrow" ) helper . moveDown ( 1 ) h…" at bounding box center [803, 317] width 322 height 350
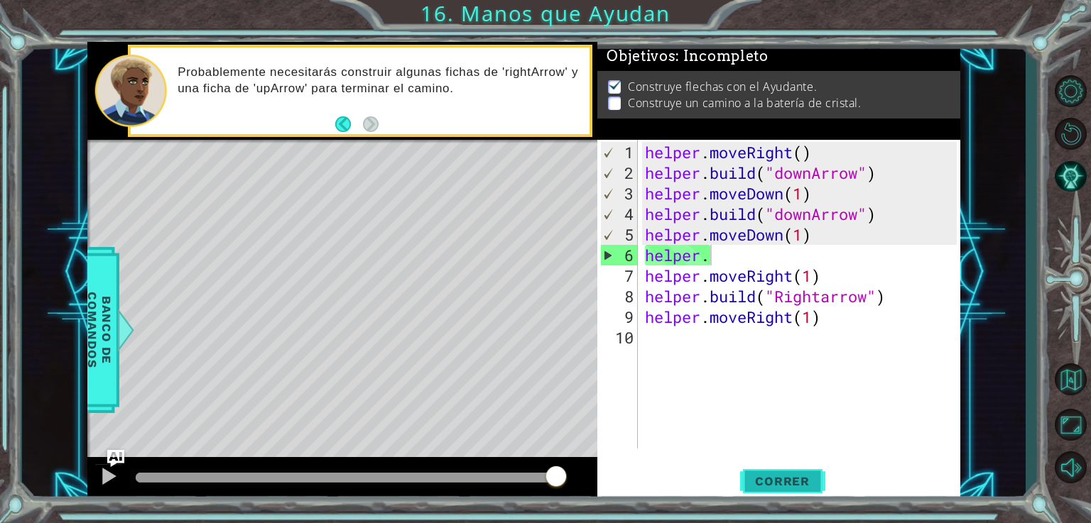
click at [753, 469] on button "Correr" at bounding box center [782, 481] width 85 height 36
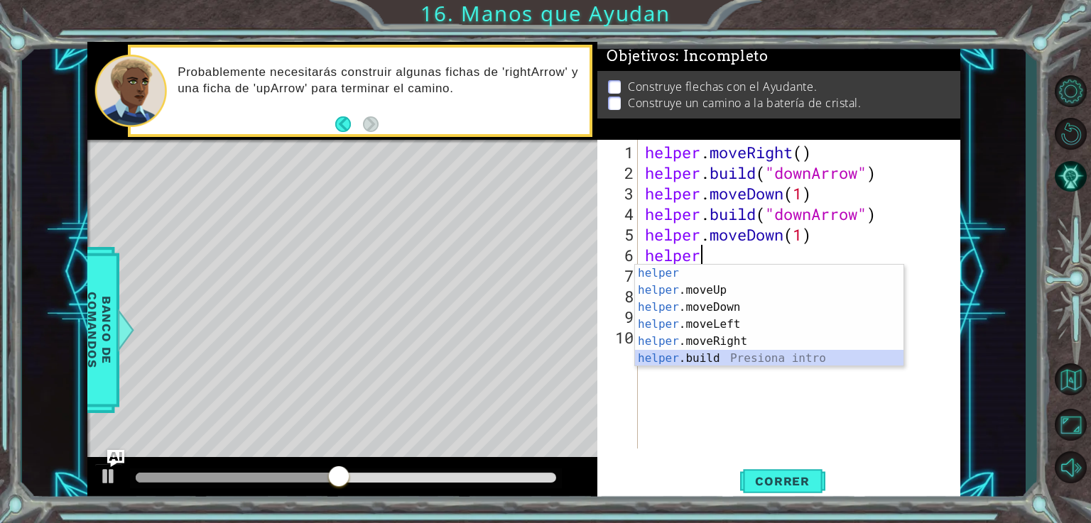
click at [718, 354] on div "helper Presiona intro helper .moveUp Presiona intro helper .moveDown Presiona i…" at bounding box center [769, 333] width 268 height 136
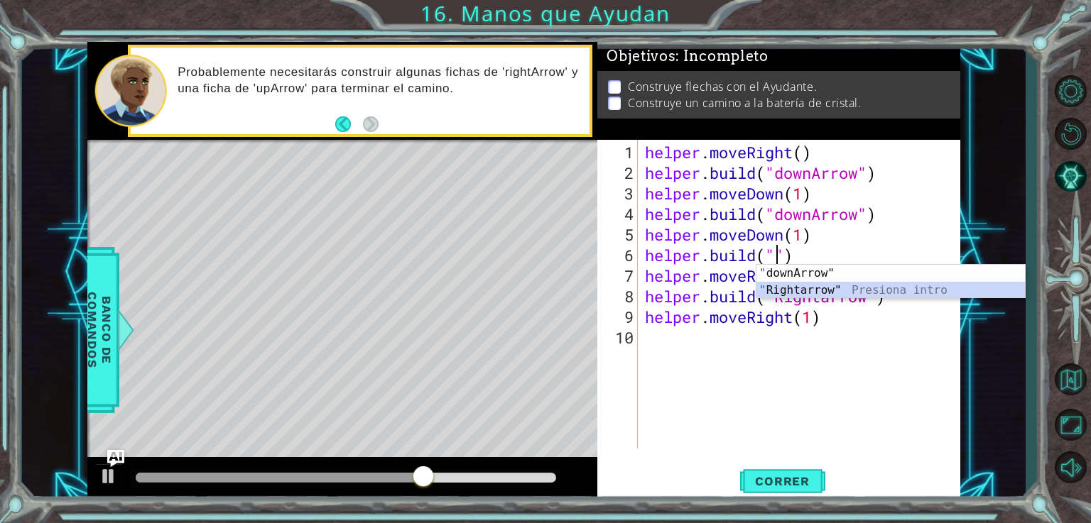
click at [847, 293] on div "" downArrow" Presiona intro " Rightarrow" Presiona intro" at bounding box center [890, 299] width 268 height 68
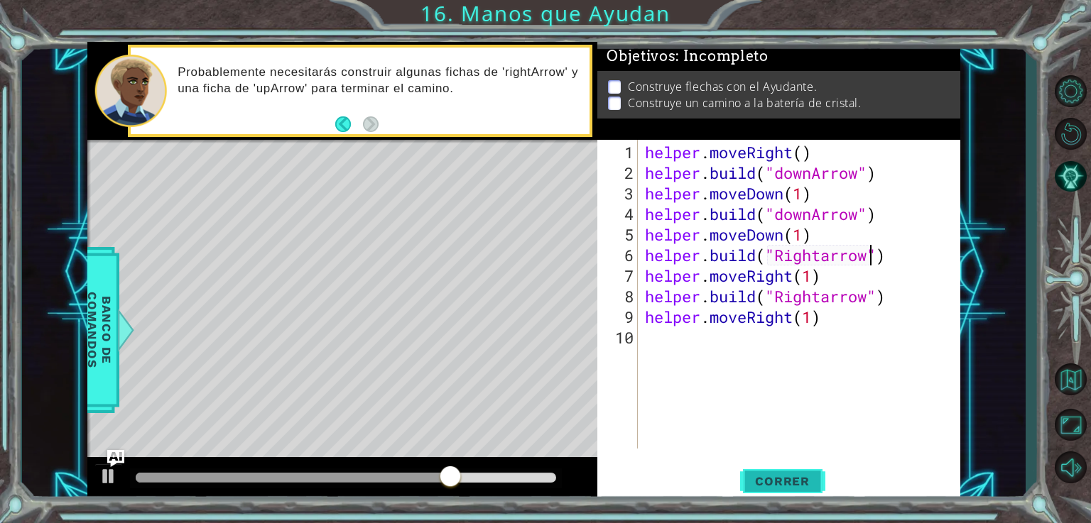
click at [772, 473] on button "Correr" at bounding box center [782, 481] width 85 height 36
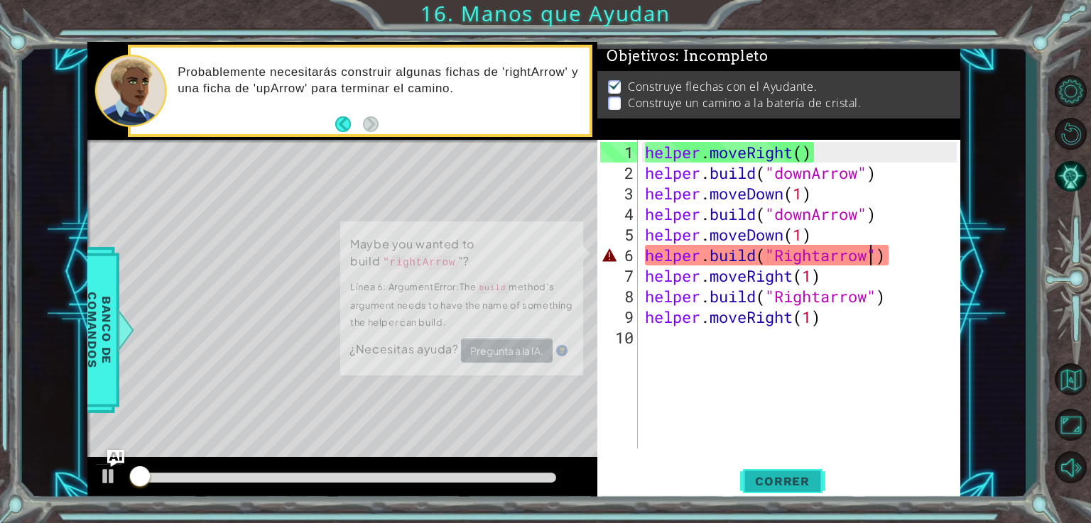
click at [772, 473] on button "Correr" at bounding box center [782, 481] width 85 height 36
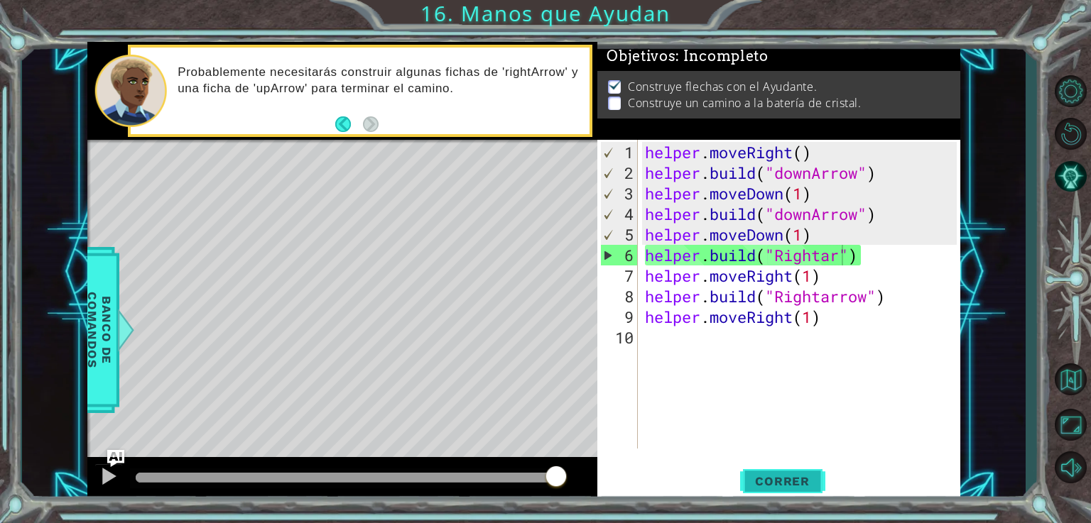
click at [766, 469] on button "Correr" at bounding box center [782, 481] width 85 height 36
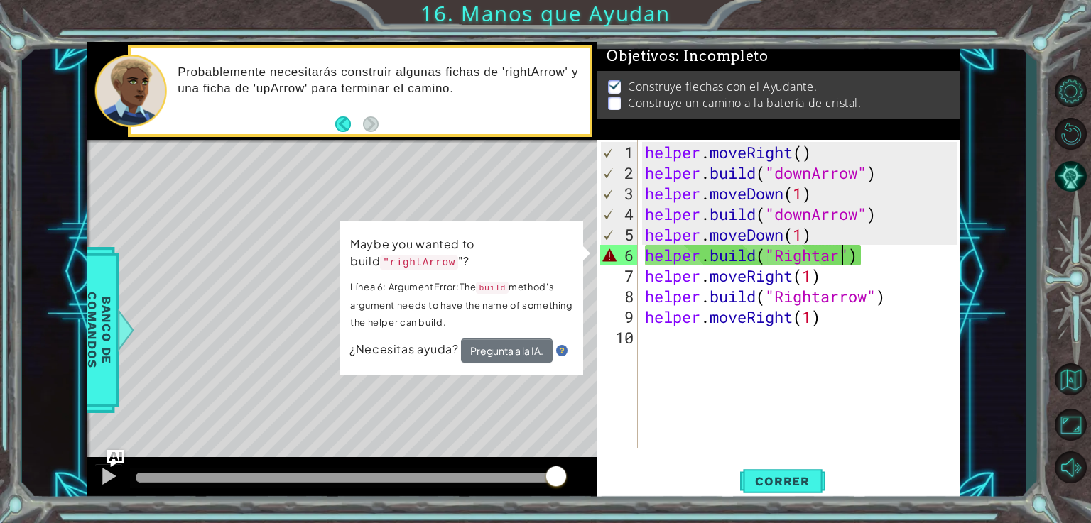
scroll to position [0, 9]
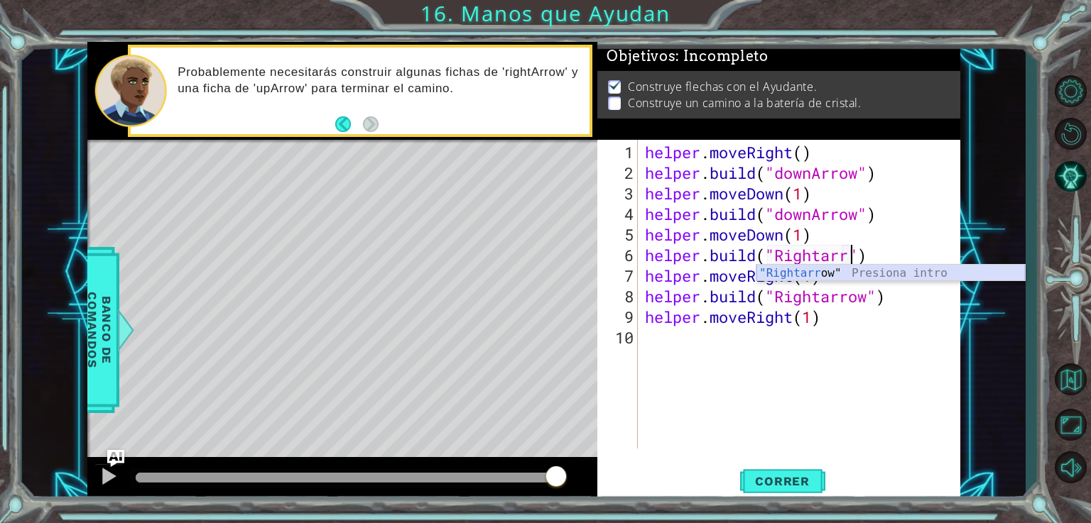
click at [800, 272] on div ""Rightarr ow" Presiona intro" at bounding box center [890, 290] width 268 height 51
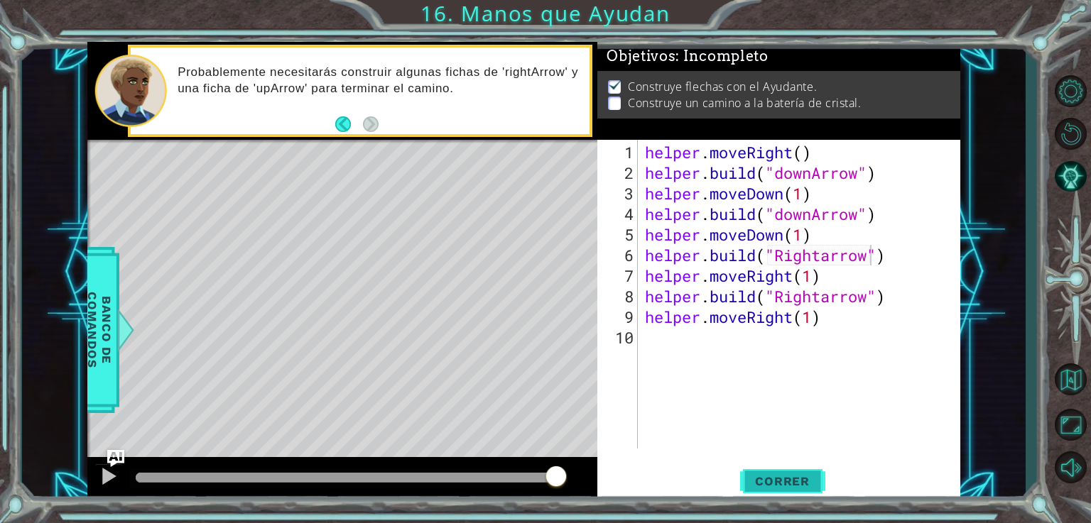
click at [760, 467] on button "Correr" at bounding box center [782, 481] width 85 height 36
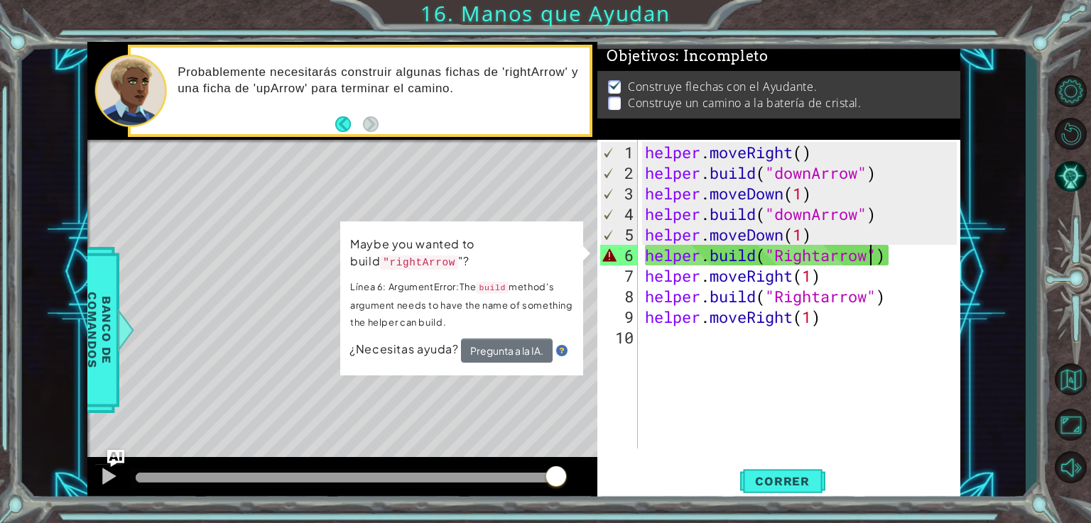
click at [897, 250] on div "helper . moveRight ( ) helper . build ( "downArrow" ) helper . moveDown ( 1 ) h…" at bounding box center [803, 317] width 322 height 350
click at [526, 350] on button "Pregunta a la IA." at bounding box center [507, 351] width 92 height 24
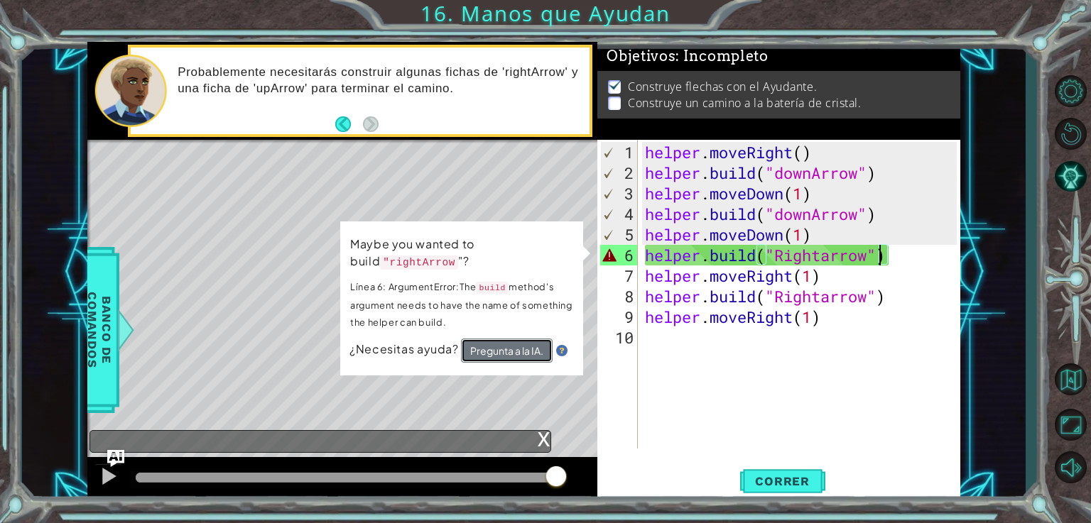
click at [526, 350] on button "Pregunta a la IA." at bounding box center [507, 351] width 92 height 24
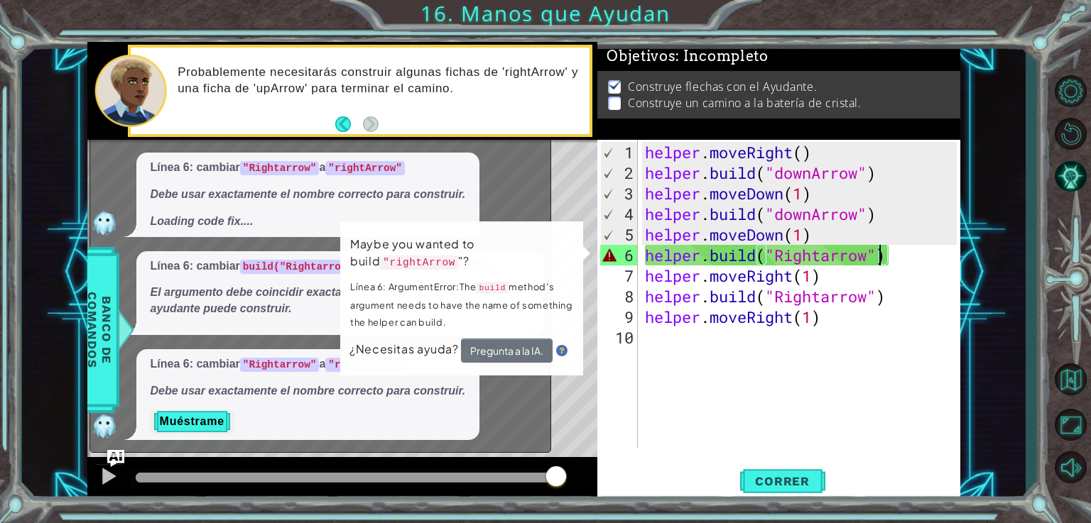
scroll to position [31, 0]
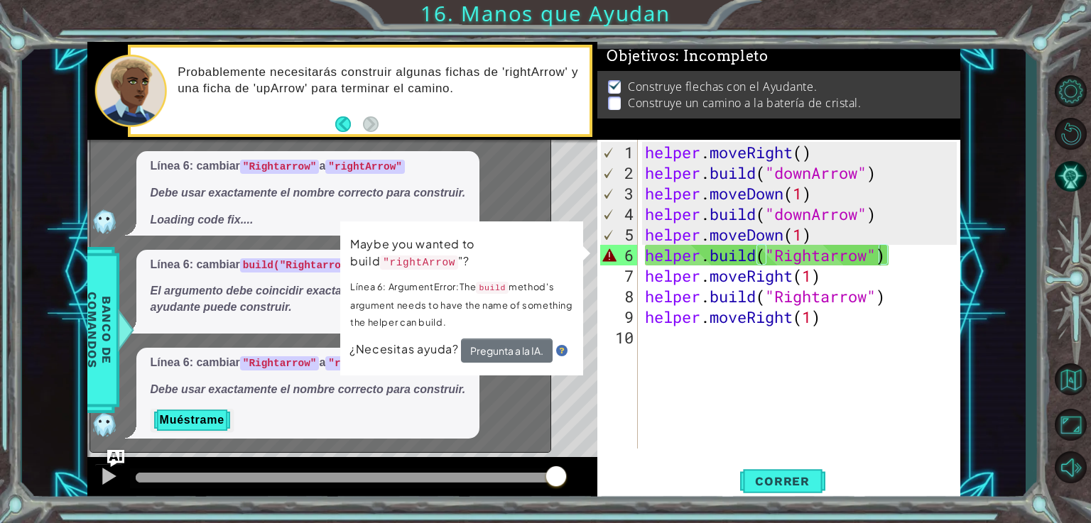
drag, startPoint x: 245, startPoint y: 165, endPoint x: 273, endPoint y: 167, distance: 27.7
click at [273, 167] on code ""Rightarrow"" at bounding box center [280, 167] width 80 height 14
click at [258, 167] on code ""Rightarrow"" at bounding box center [280, 167] width 80 height 14
click at [630, 261] on div "6" at bounding box center [619, 255] width 38 height 21
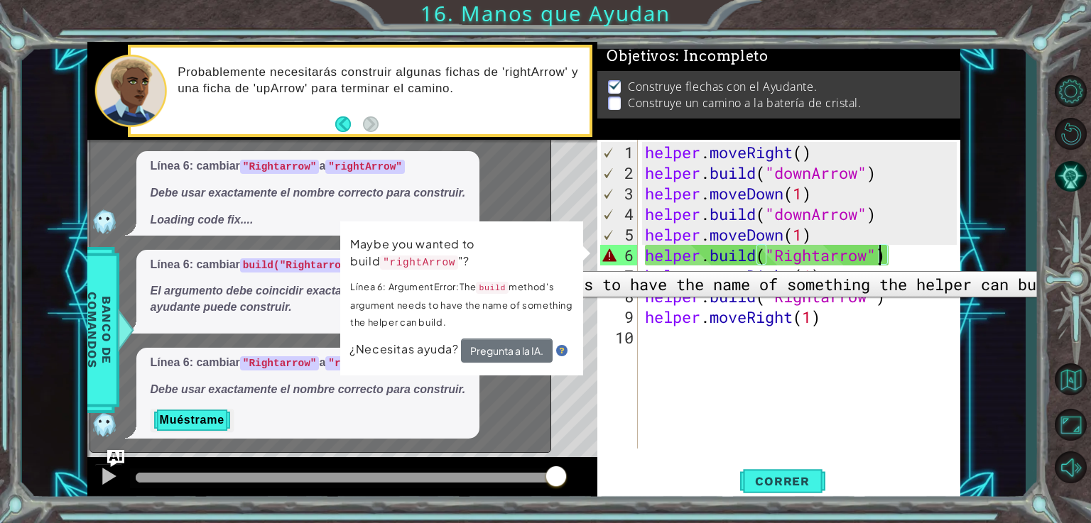
click at [675, 270] on div "helper . moveRight ( ) helper . build ( "downArrow" ) helper . moveDown ( 1 ) h…" at bounding box center [803, 317] width 322 height 350
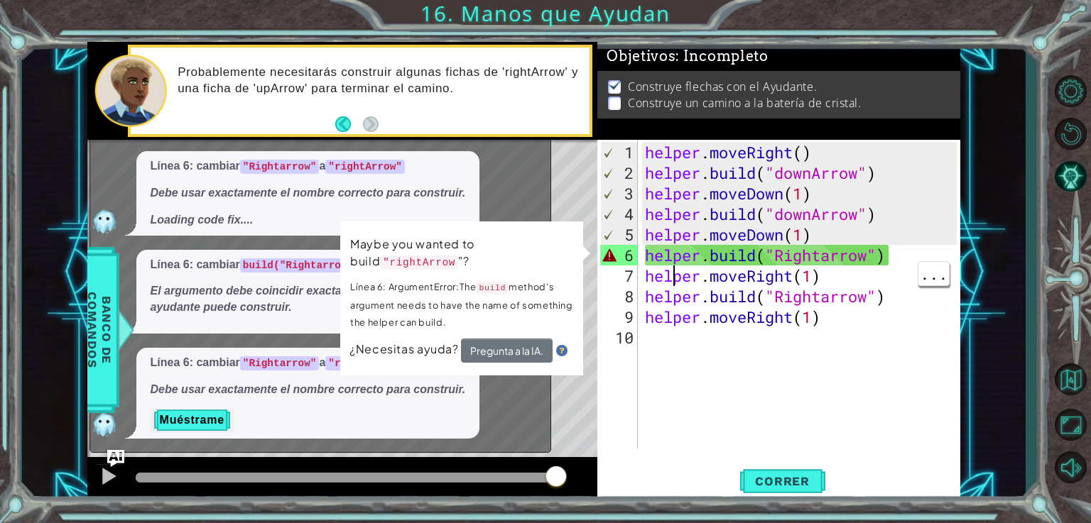
scroll to position [0, 7]
click at [560, 239] on p "Maybe you wanted to build "rightArrow "?" at bounding box center [463, 253] width 224 height 39
click at [610, 263] on div "6" at bounding box center [619, 255] width 38 height 21
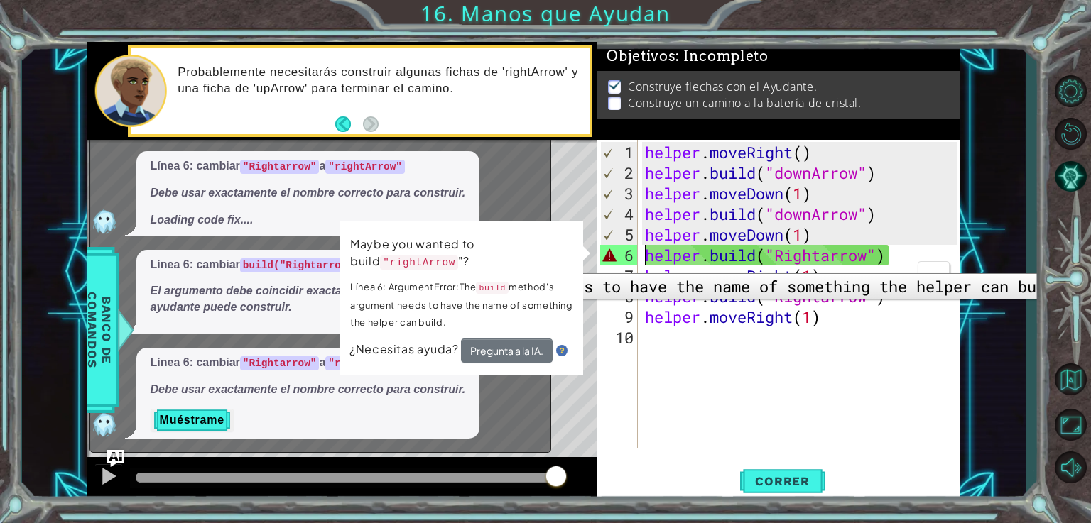
click at [547, 305] on p "Línea 6: ArgumentError:The build method's argument needs to have the name of so…" at bounding box center [461, 304] width 224 height 55
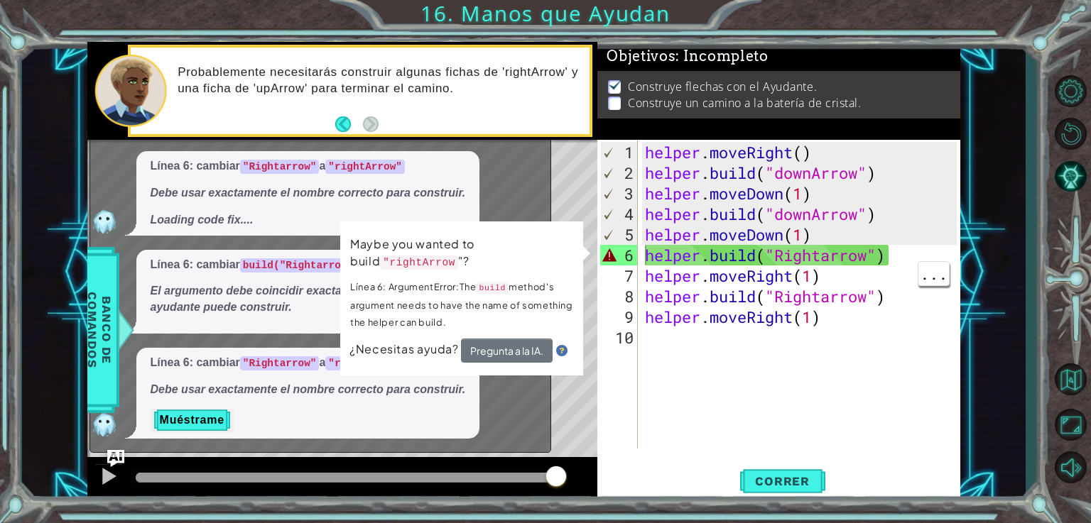
drag, startPoint x: 248, startPoint y: 165, endPoint x: 304, endPoint y: 175, distance: 57.0
click at [304, 175] on span "Línea 6: cambiar "Rightarrow" a "rightArrow" Debe usar exactamente el nombre co…" at bounding box center [308, 193] width 315 height 70
click at [784, 261] on div "helper . moveRight ( ) helper . build ( "downArrow" ) helper . moveDown ( 1 ) h…" at bounding box center [803, 317] width 322 height 350
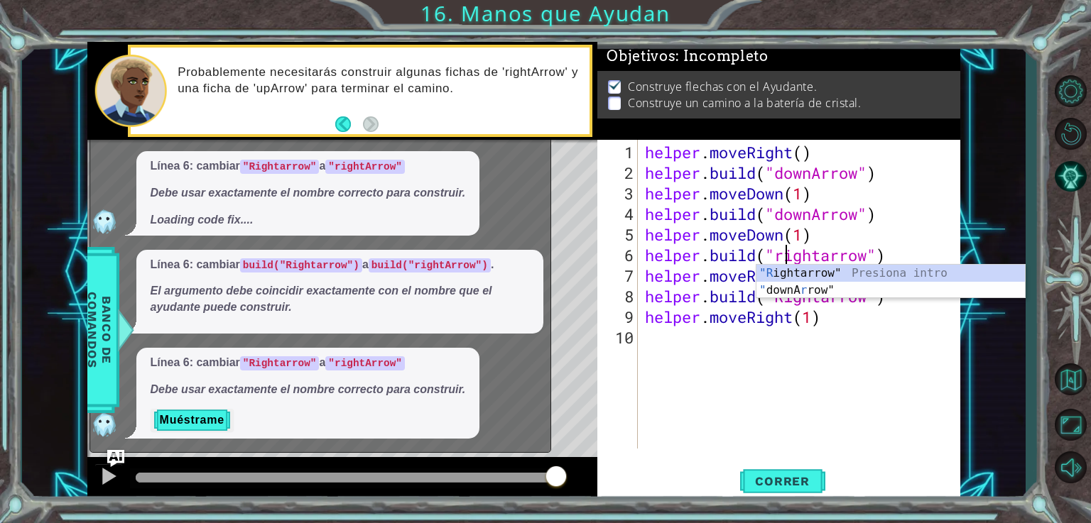
scroll to position [0, 6]
type textarea "[DOMAIN_NAME]("Rightarrow")"
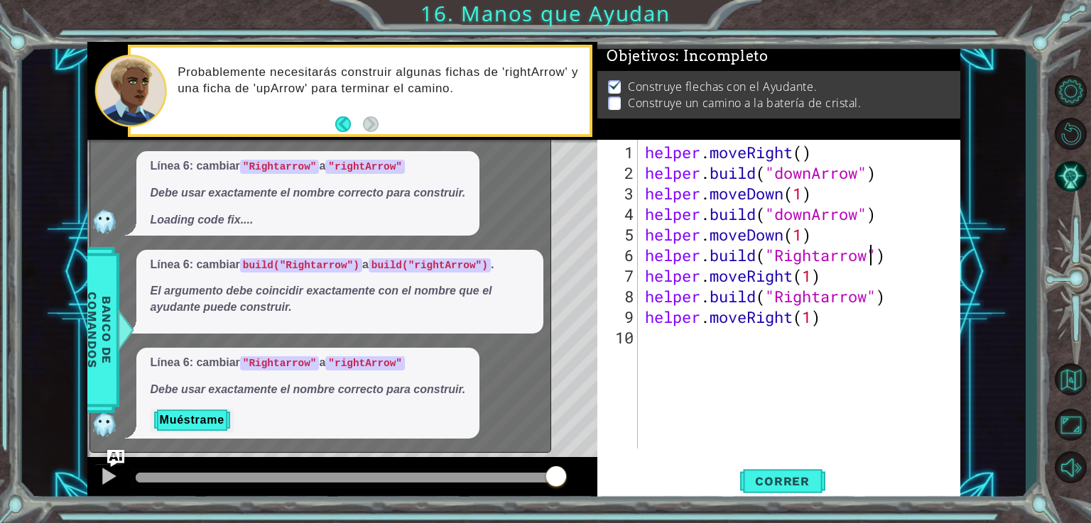
scroll to position [0, 0]
type textarea "[DOMAIN_NAME]("Rightarrow")"
click at [803, 474] on span "Correr" at bounding box center [782, 481] width 83 height 14
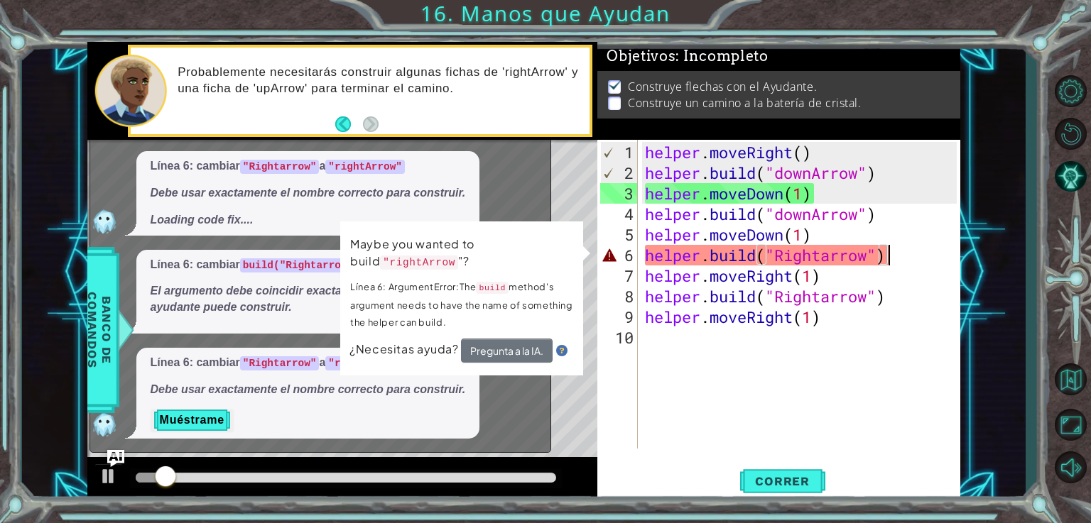
click at [790, 391] on div "helper . moveRight ( ) helper . build ( "downArrow" ) helper . moveDown ( 1 ) h…" at bounding box center [803, 317] width 322 height 350
click at [919, 324] on span "..." at bounding box center [933, 335] width 31 height 23
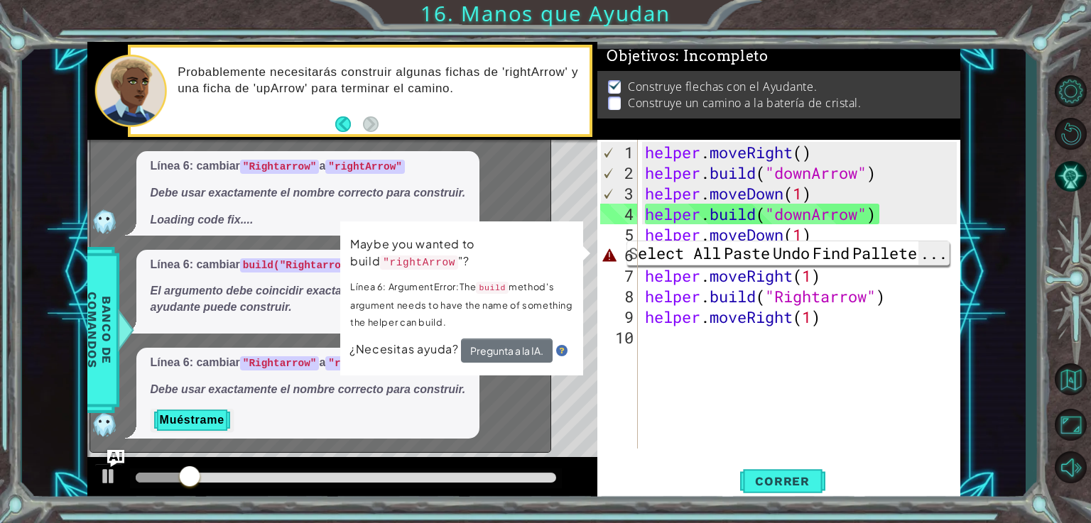
click at [932, 260] on span "..." at bounding box center [933, 252] width 31 height 23
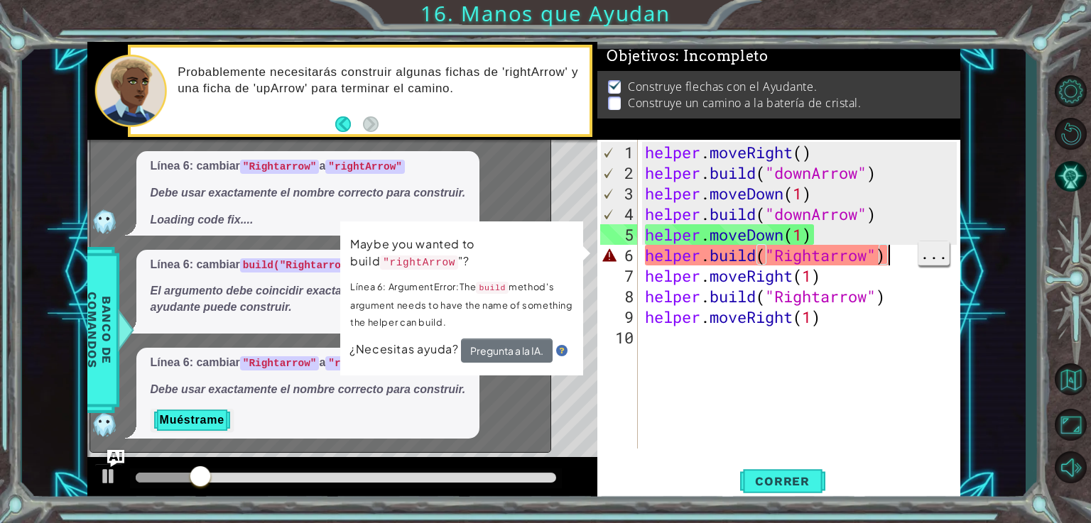
click at [935, 265] on span "..." at bounding box center [933, 252] width 31 height 23
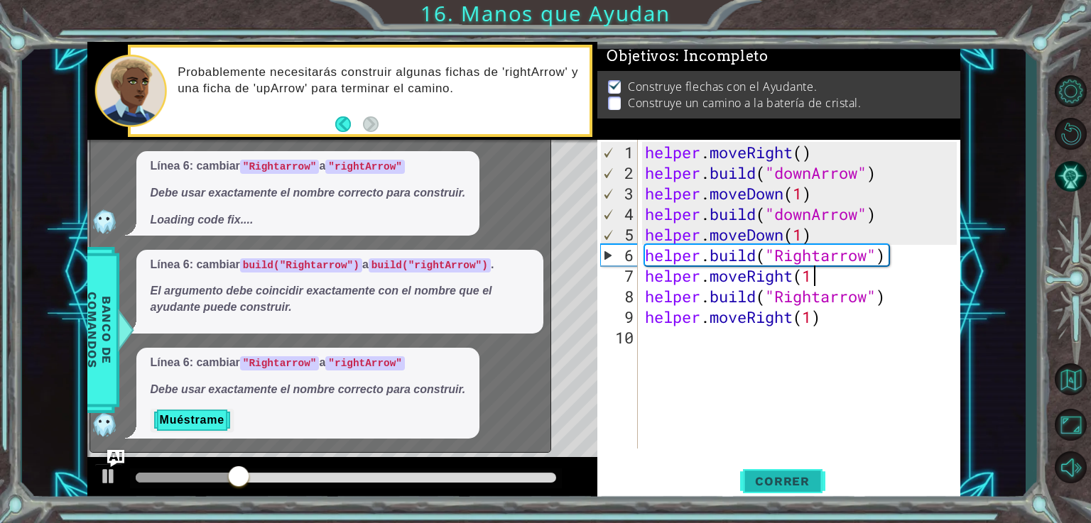
click at [790, 473] on button "Correr" at bounding box center [782, 481] width 85 height 36
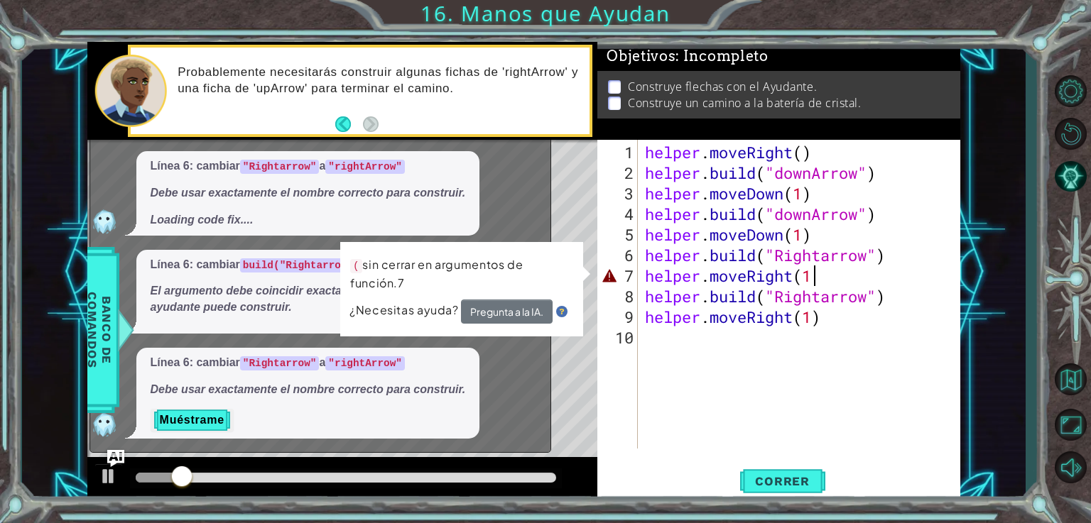
click at [861, 281] on div "helper . moveRight ( ) helper . build ( "downArrow" ) helper . moveDown ( 1 ) h…" at bounding box center [803, 317] width 322 height 350
click at [831, 276] on div "helper . moveRight ( ) helper . build ( "downArrow" ) helper . moveDown ( 1 ) h…" at bounding box center [803, 317] width 322 height 350
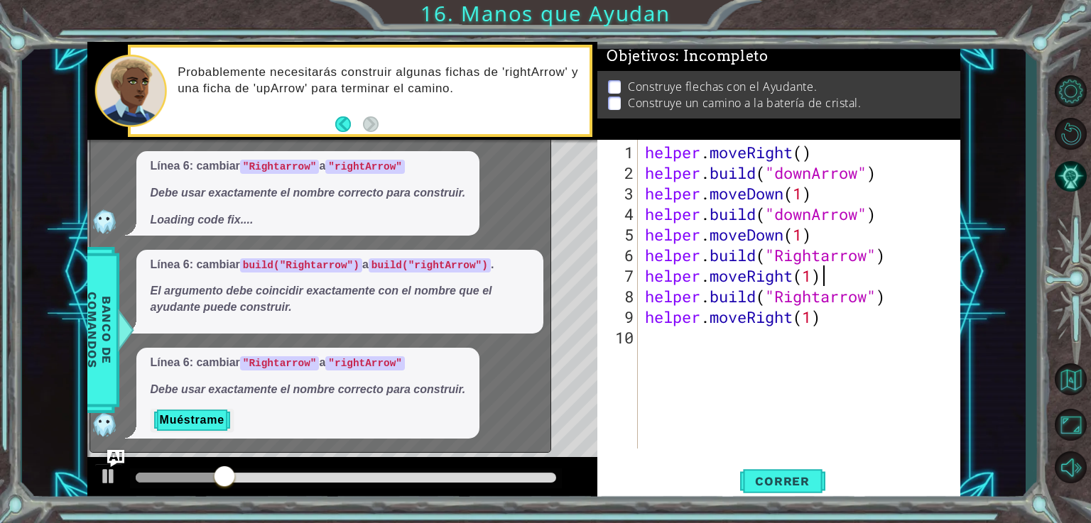
scroll to position [0, 7]
click at [793, 473] on button "Correr" at bounding box center [782, 481] width 85 height 36
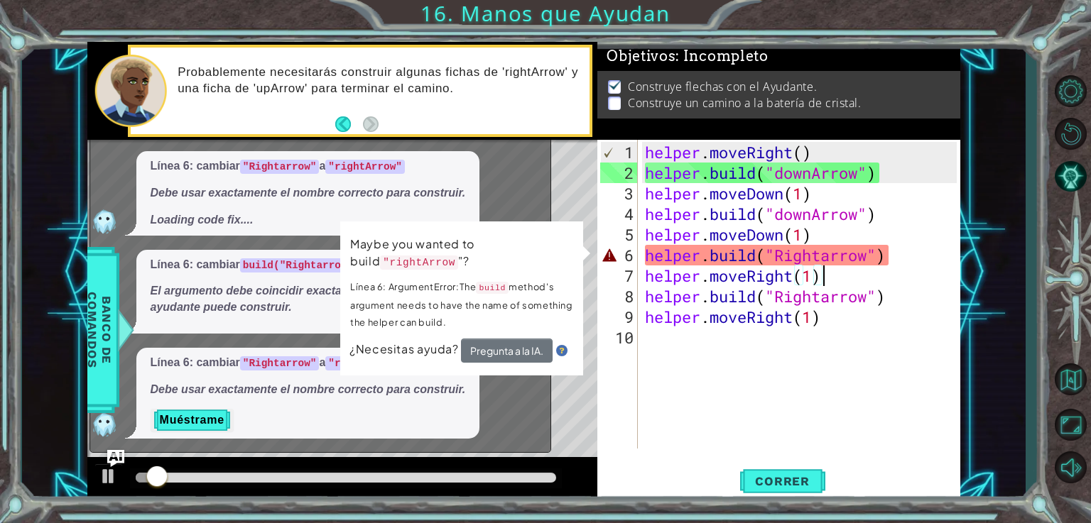
click at [901, 254] on div "helper . moveRight ( ) helper . build ( "downArrow" ) helper . moveDown ( 1 ) h…" at bounding box center [803, 317] width 322 height 350
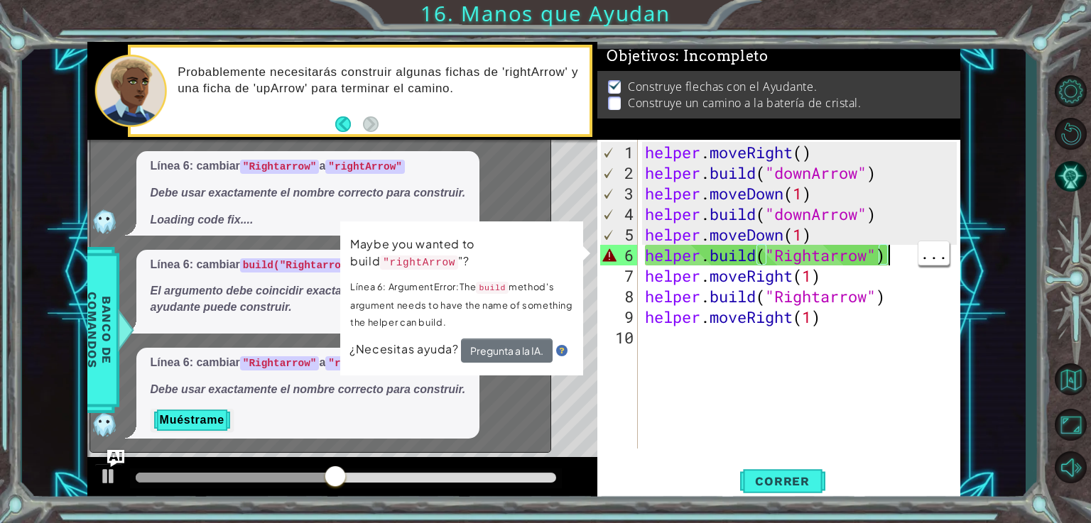
click at [547, 175] on div "x ¿Cómo puedo arreglarlo? Línea 6: cambiar ¿Qué significa esto? Línea 6: cambia…" at bounding box center [320, 240] width 462 height 426
click at [101, 473] on div at bounding box center [108, 476] width 18 height 18
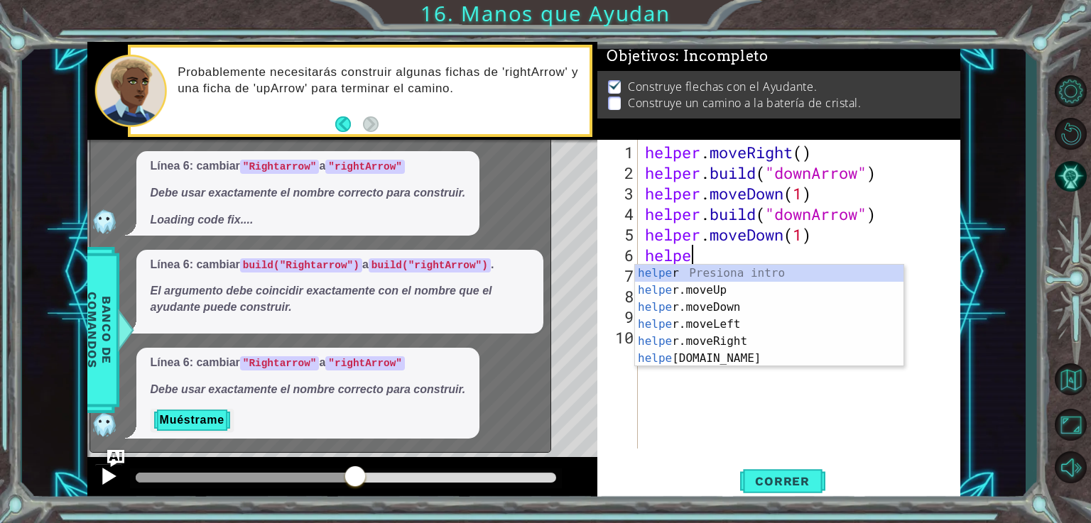
scroll to position [0, 1]
type textarea "h"
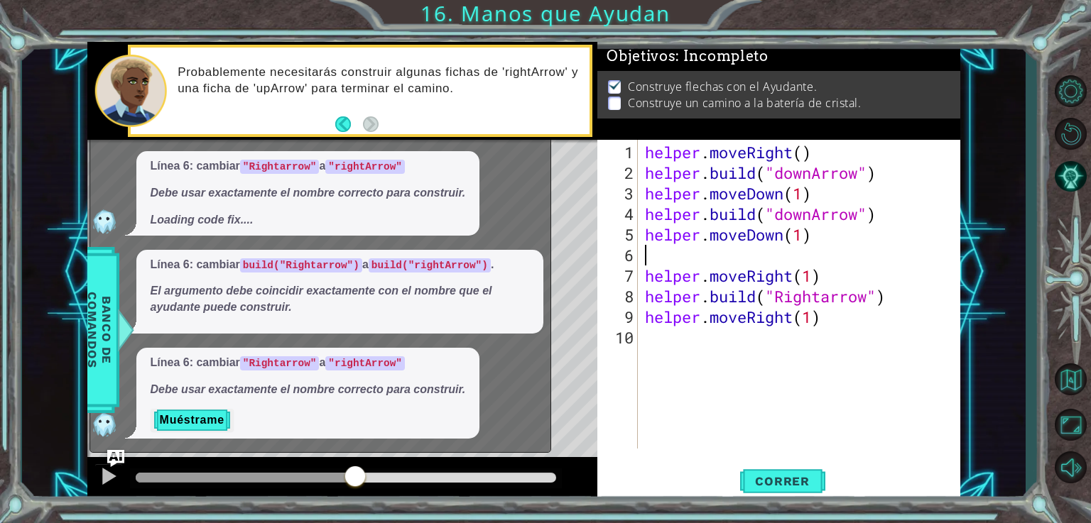
click at [334, 115] on div "Probablemente necesitarás construir algunas fichas de 'rightArrow' y una ficha …" at bounding box center [379, 91] width 422 height 66
click at [197, 417] on button "Muéstrame" at bounding box center [192, 420] width 83 height 23
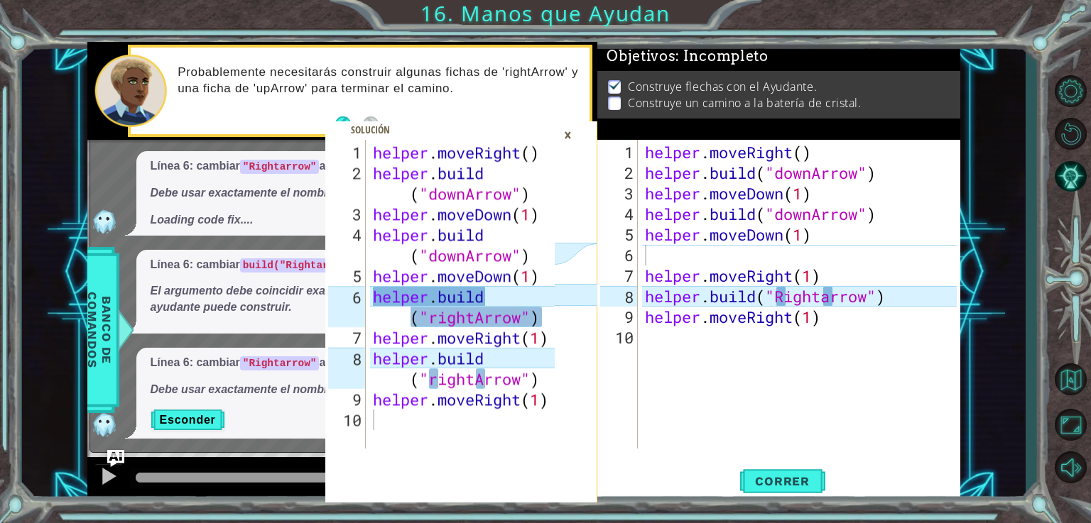
click at [60, 403] on div "1 2 3 4 5 6 7 8 9 10 helper . moveRight ( ) helper . build ( "downArrow" ) help…" at bounding box center [523, 272] width 1003 height 461
click at [94, 469] on button at bounding box center [108, 478] width 28 height 29
click at [568, 131] on div "×" at bounding box center [568, 135] width 22 height 24
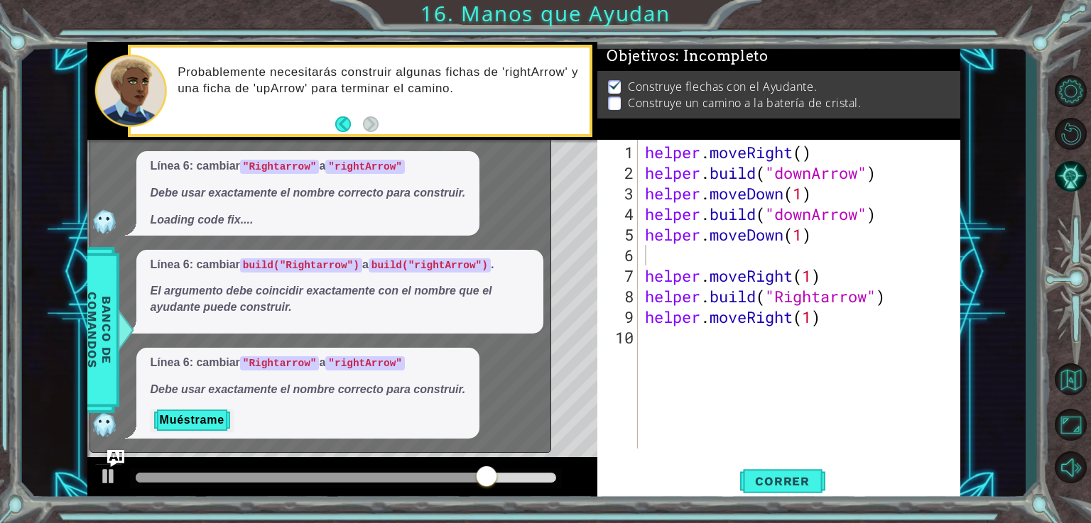
click at [545, 173] on div "x ¿Cómo puedo arreglarlo? Línea 6: cambiar ¿Qué significa esto? Línea 6: cambia…" at bounding box center [320, 240] width 462 height 426
drag, startPoint x: 529, startPoint y: 473, endPoint x: 605, endPoint y: 469, distance: 76.1
click at [605, 469] on div "1 2 3 4 5 6 7 8 9 10 helper . moveRight ( ) helper . build ( "downArrow" ) help…" at bounding box center [523, 272] width 873 height 461
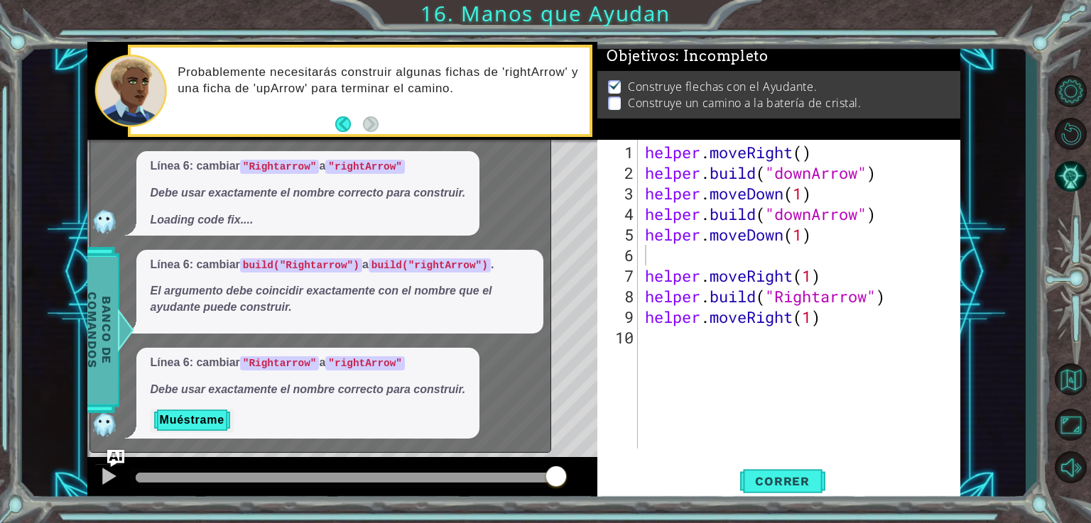
click at [106, 341] on span "Banco de comandos" at bounding box center [99, 330] width 37 height 147
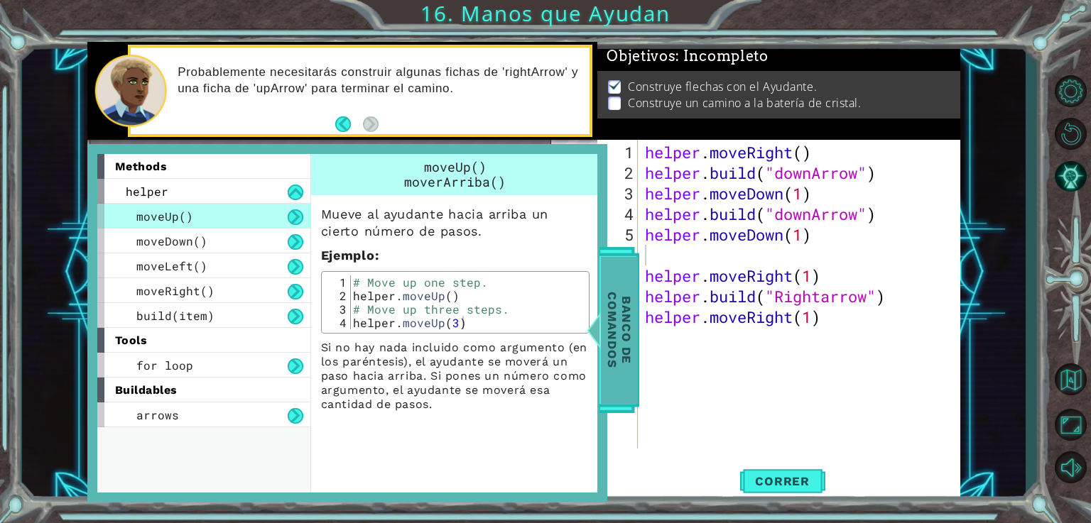
click at [618, 347] on span "Banco de comandos" at bounding box center [619, 330] width 37 height 147
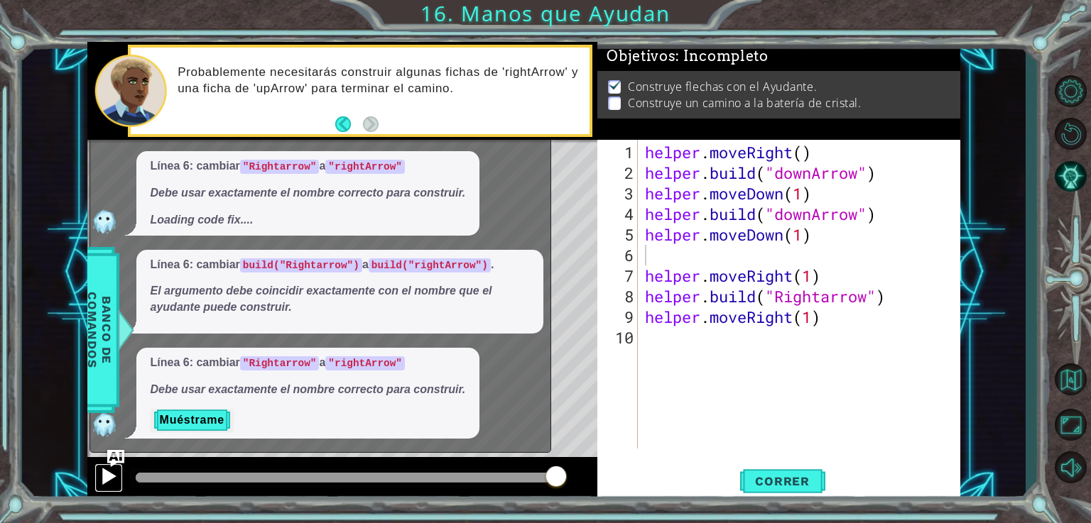
click at [98, 476] on button at bounding box center [108, 478] width 28 height 29
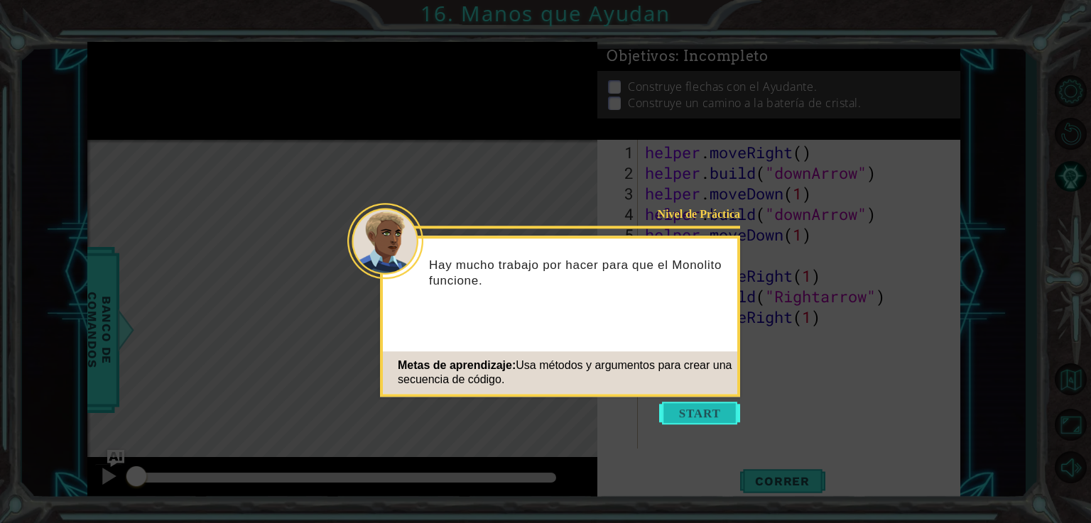
click at [718, 413] on button "Start" at bounding box center [699, 413] width 81 height 23
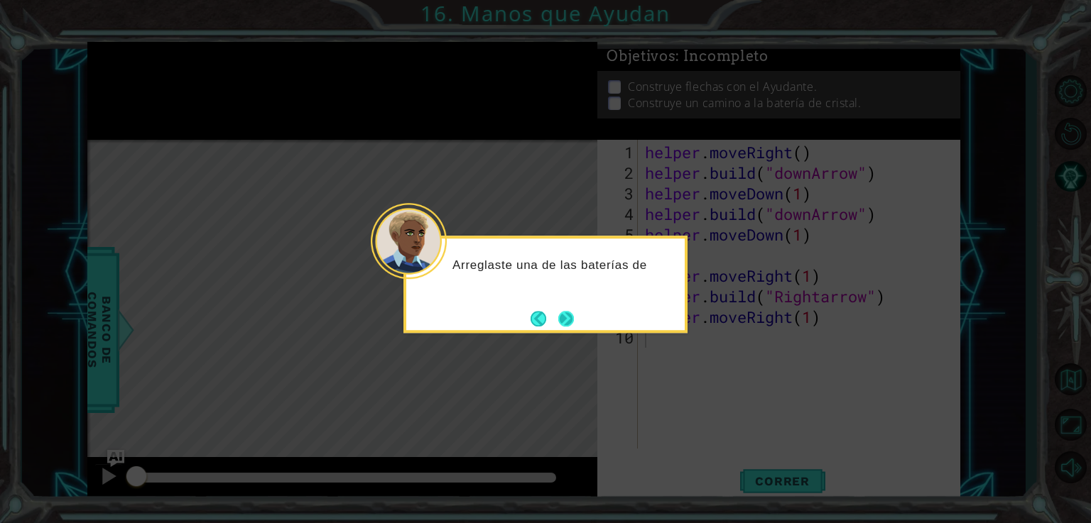
click at [575, 325] on button "Next" at bounding box center [566, 319] width 16 height 16
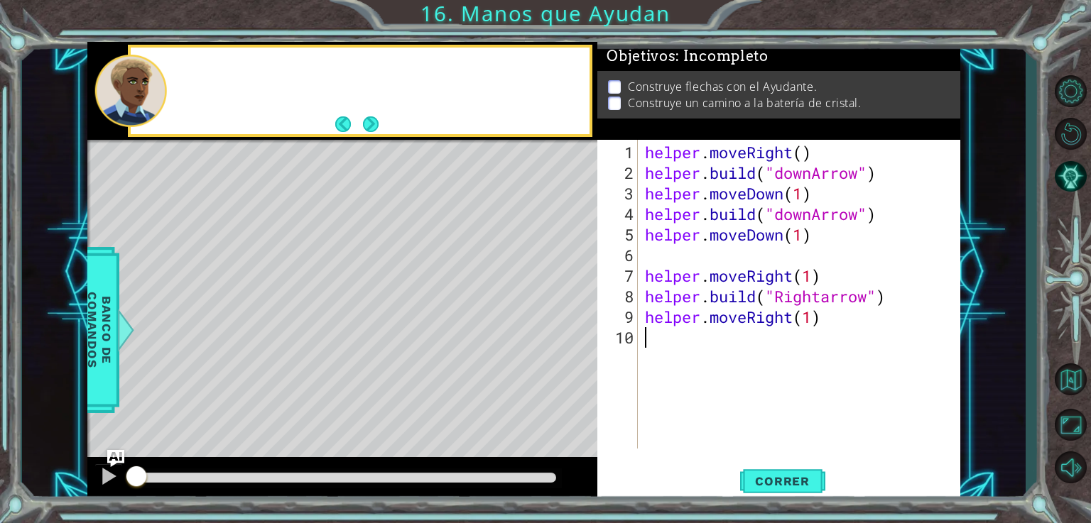
click at [577, 325] on div "Level Map" at bounding box center [415, 349] width 656 height 418
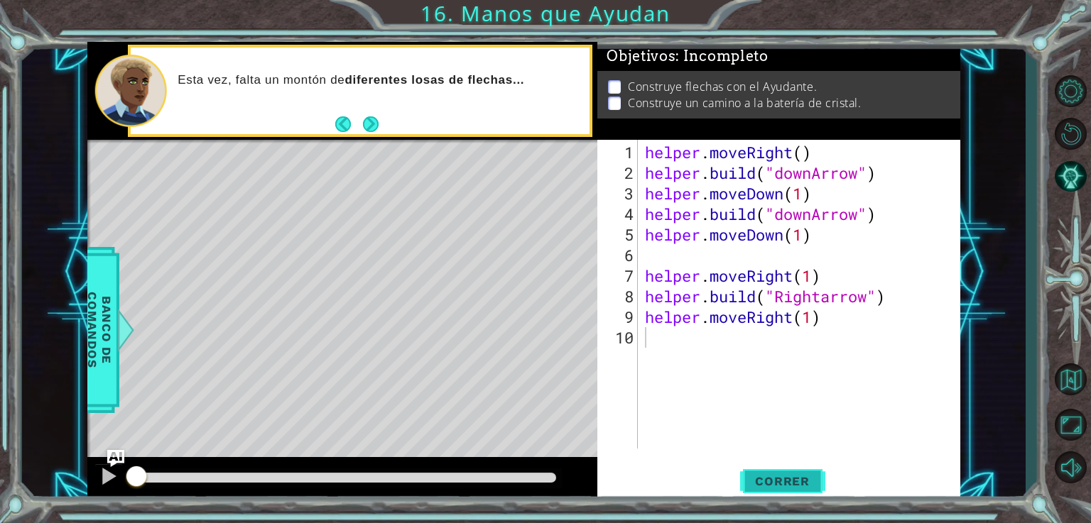
click at [768, 478] on span "Correr" at bounding box center [782, 481] width 83 height 14
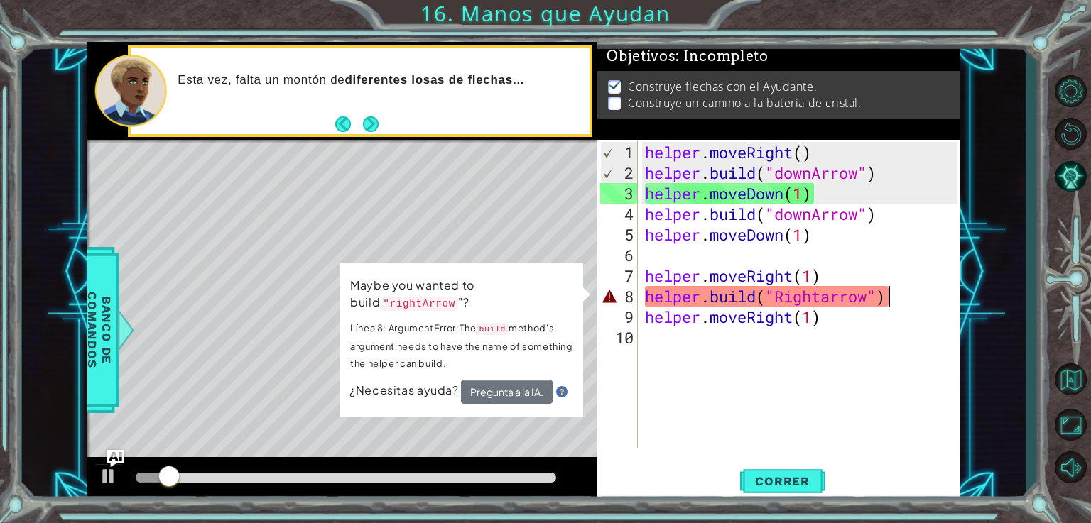
click at [910, 293] on div "helper . moveRight ( ) helper . build ( "downArrow" ) helper . moveDown ( 1 ) h…" at bounding box center [803, 317] width 322 height 350
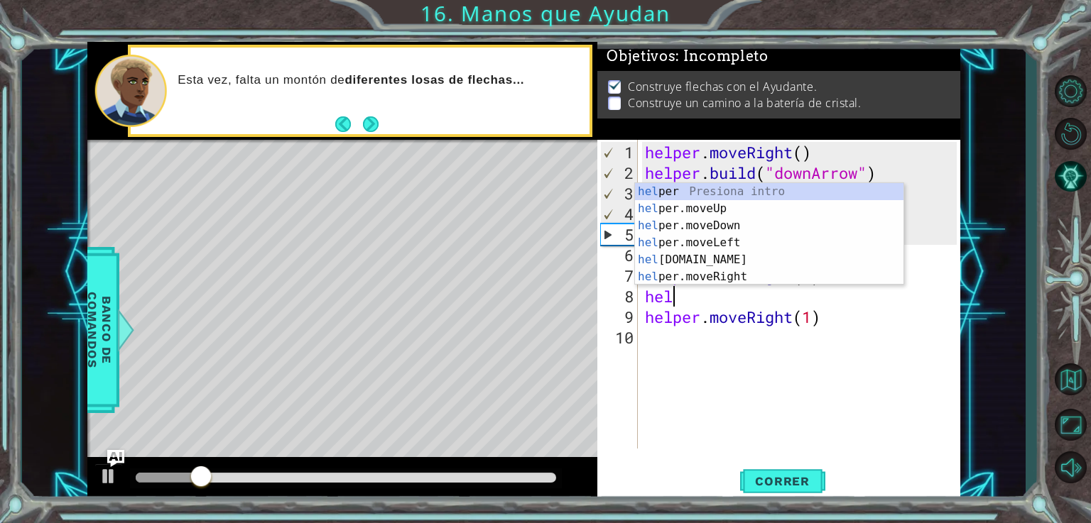
type textarea "h"
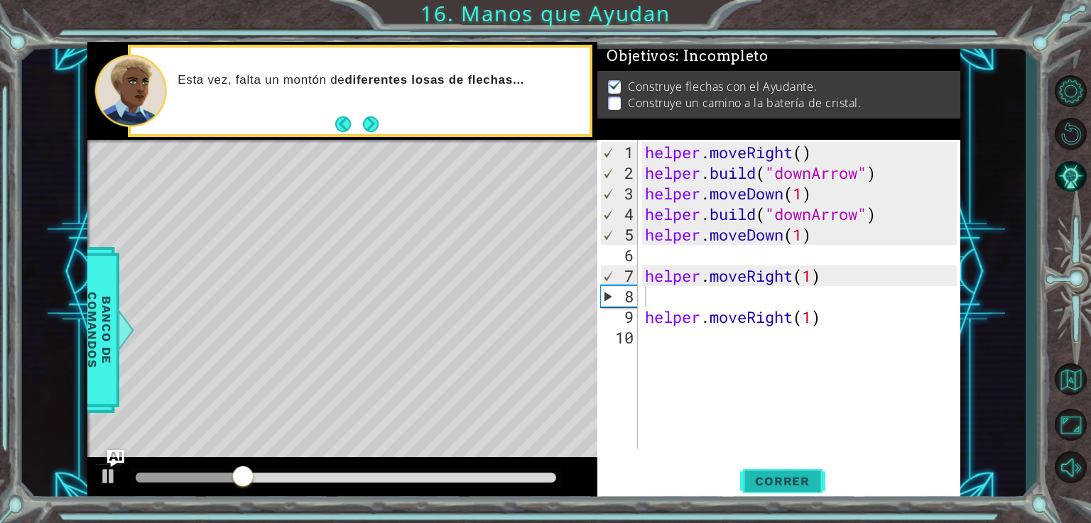
click at [790, 481] on span "Correr" at bounding box center [782, 481] width 83 height 14
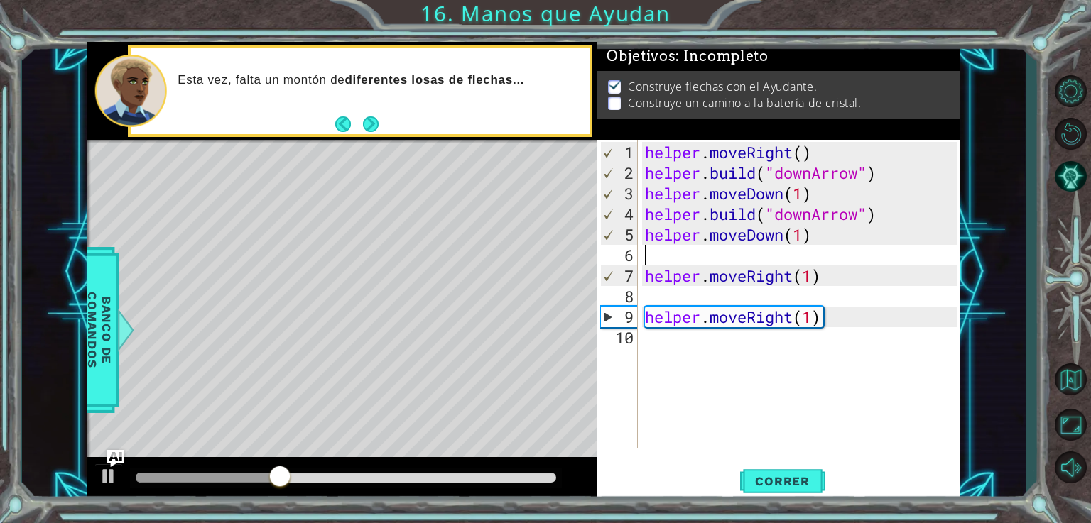
click at [852, 258] on div "helper . moveRight ( ) helper . build ( "downArrow" ) helper . moveDown ( 1 ) h…" at bounding box center [803, 317] width 322 height 350
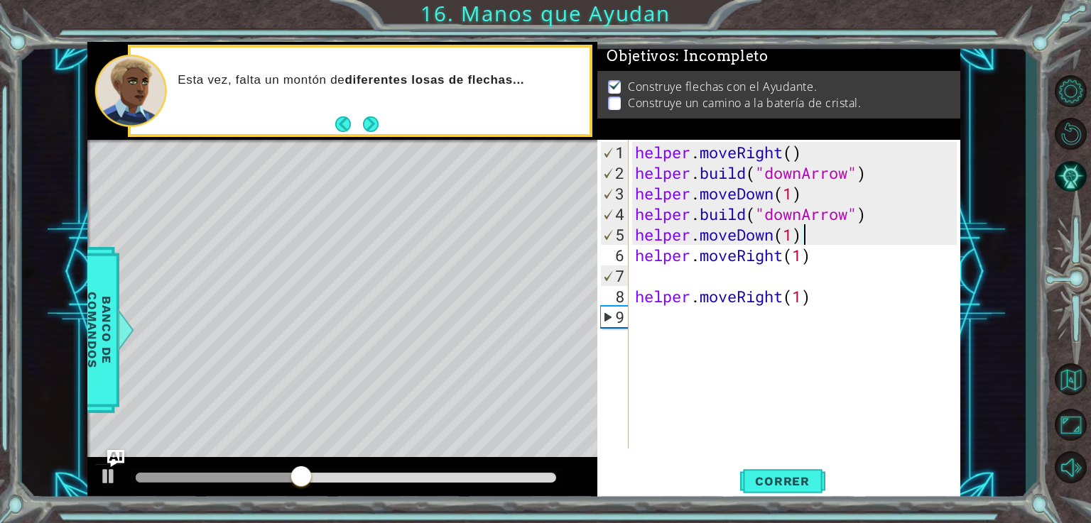
type textarea "helper.moveRight(1)"
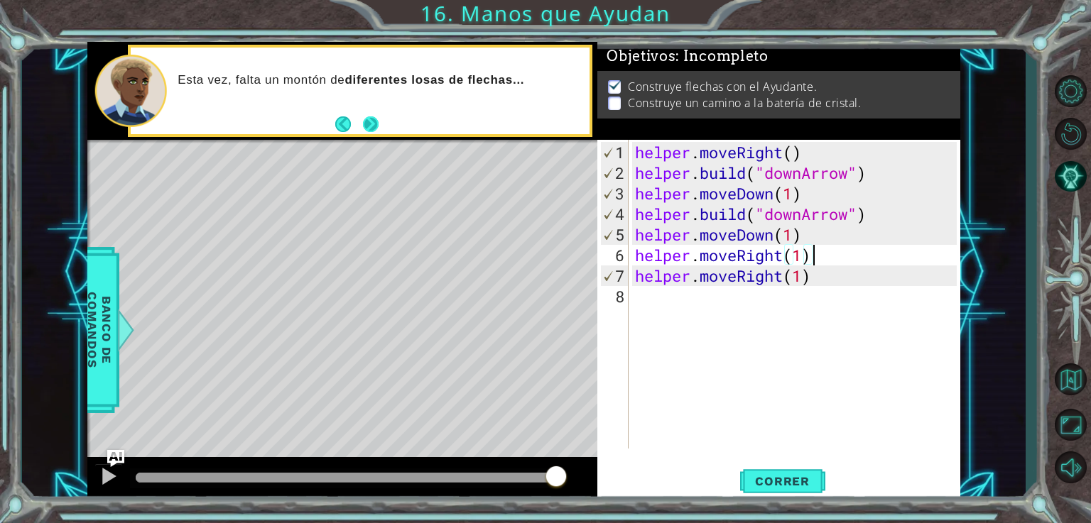
click at [377, 135] on footer at bounding box center [356, 124] width 43 height 21
click at [787, 479] on span "Correr" at bounding box center [782, 481] width 83 height 14
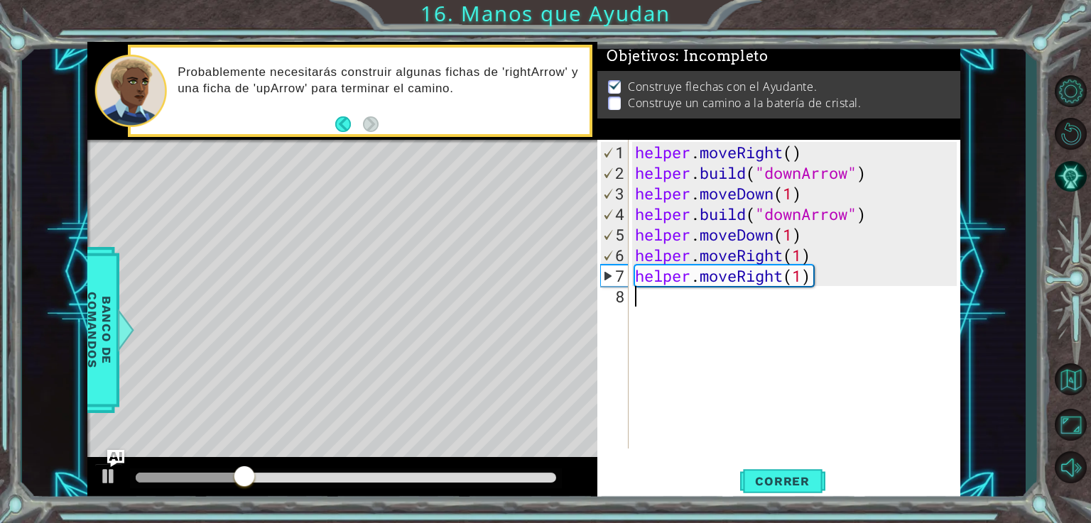
click at [825, 286] on div "helper . moveRight ( ) helper . build ( "downArrow" ) helper . moveDown ( 1 ) h…" at bounding box center [798, 317] width 332 height 350
click at [781, 292] on div "helper . moveRight ( ) helper . build ( "downArrow" ) helper . moveDown ( 1 ) h…" at bounding box center [798, 317] width 332 height 350
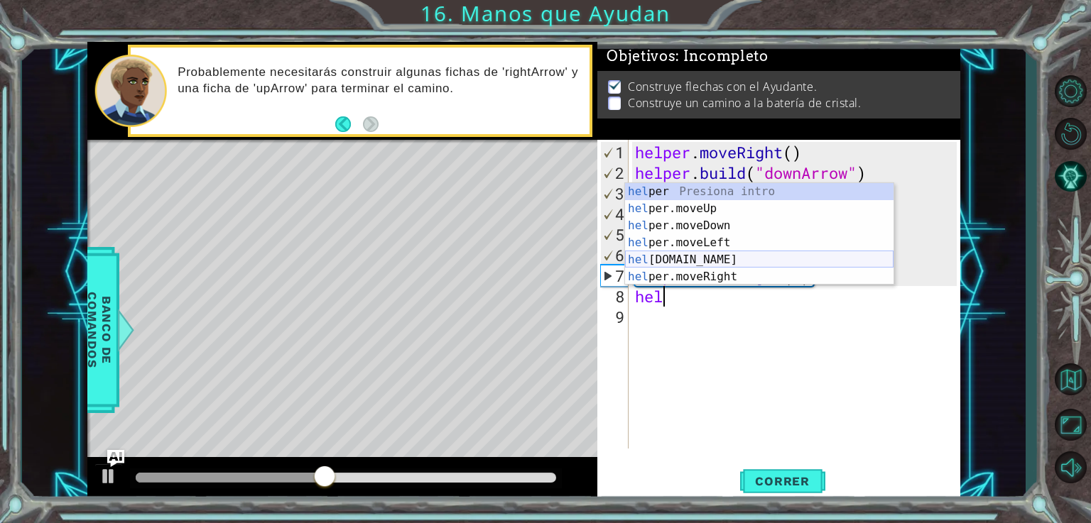
click at [706, 263] on div "hel per Presiona intro hel per.moveUp Presiona intro hel per.moveDown Presiona …" at bounding box center [759, 251] width 268 height 136
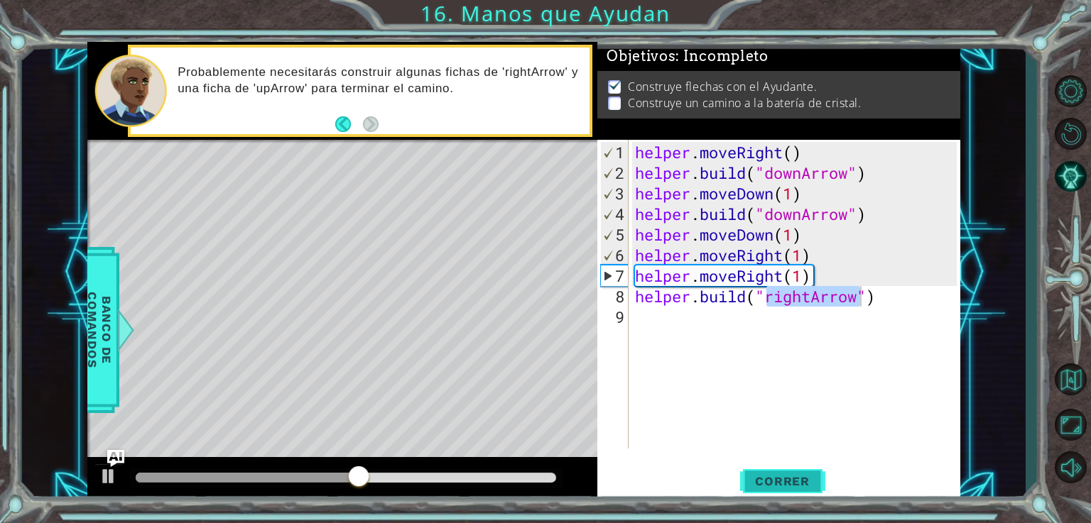
click at [758, 492] on button "Correr" at bounding box center [782, 481] width 85 height 36
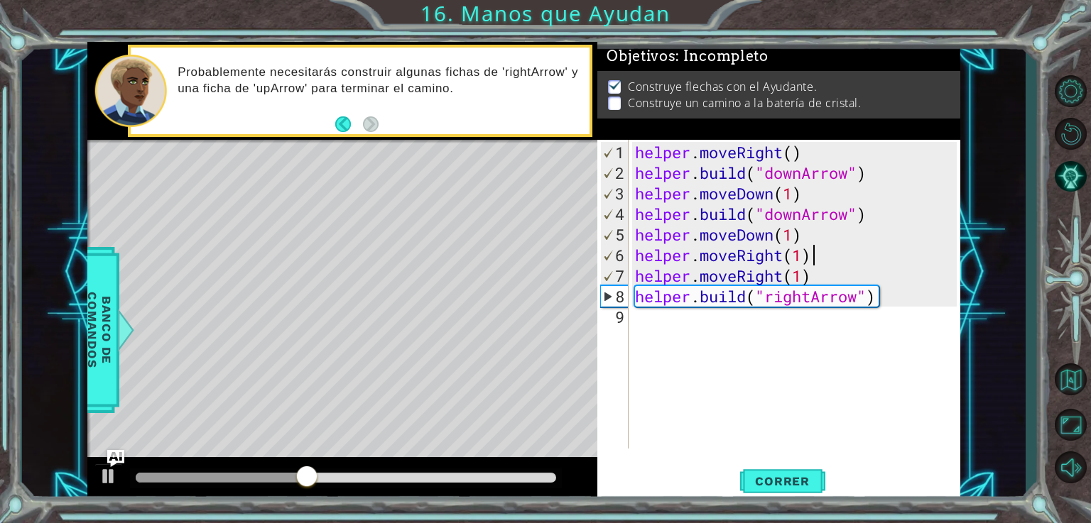
click at [841, 260] on div "helper . moveRight ( ) helper . build ( "downArrow" ) helper . moveDown ( 1 ) h…" at bounding box center [798, 317] width 332 height 350
type textarea "helper.moveRight(1)"
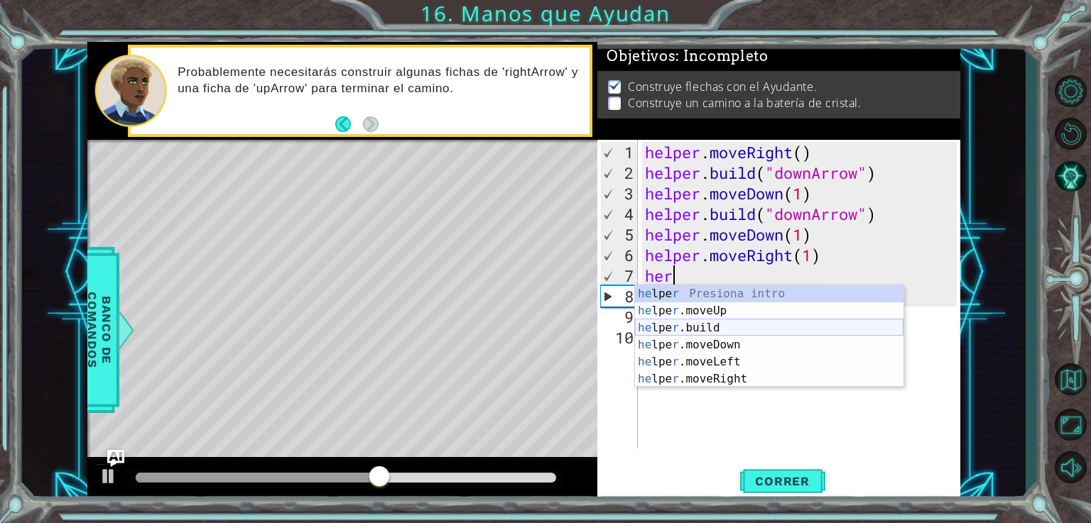
click at [706, 327] on div "he lpe r Presiona intro he lpe r .moveUp Presiona intro he lpe r .build Presion…" at bounding box center [769, 353] width 268 height 136
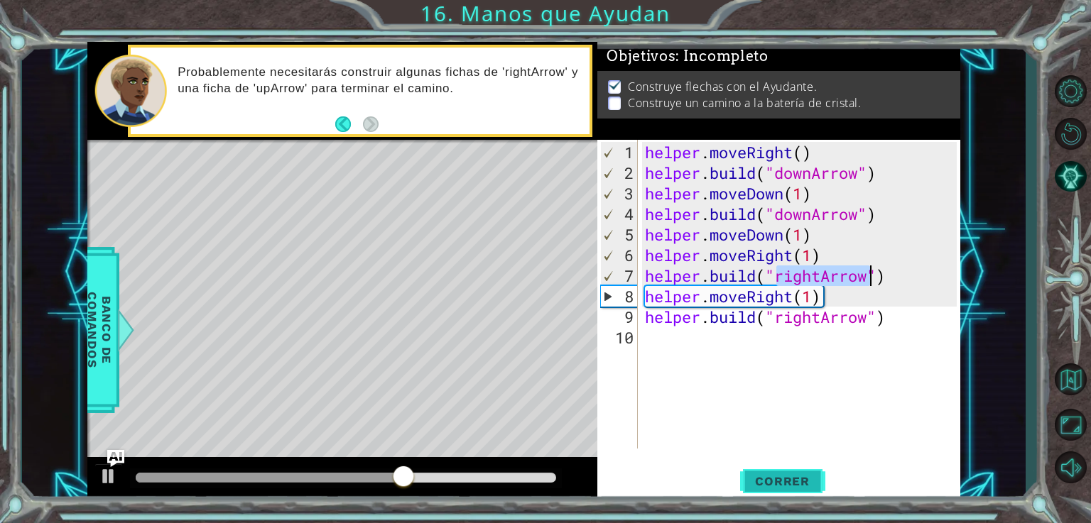
type textarea "[DOMAIN_NAME]("rightArrow")"
click at [759, 482] on span "Correr" at bounding box center [782, 481] width 83 height 14
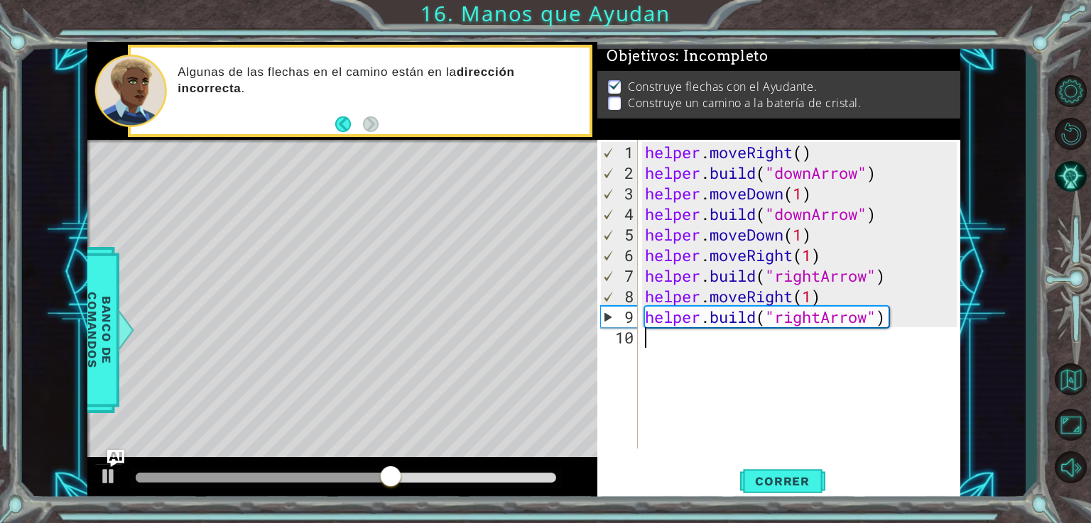
click at [800, 357] on div "helper . moveRight ( ) helper . build ( "downArrow" ) helper . moveDown ( 1 ) h…" at bounding box center [803, 317] width 322 height 350
click at [770, 476] on span "Correr" at bounding box center [782, 481] width 83 height 14
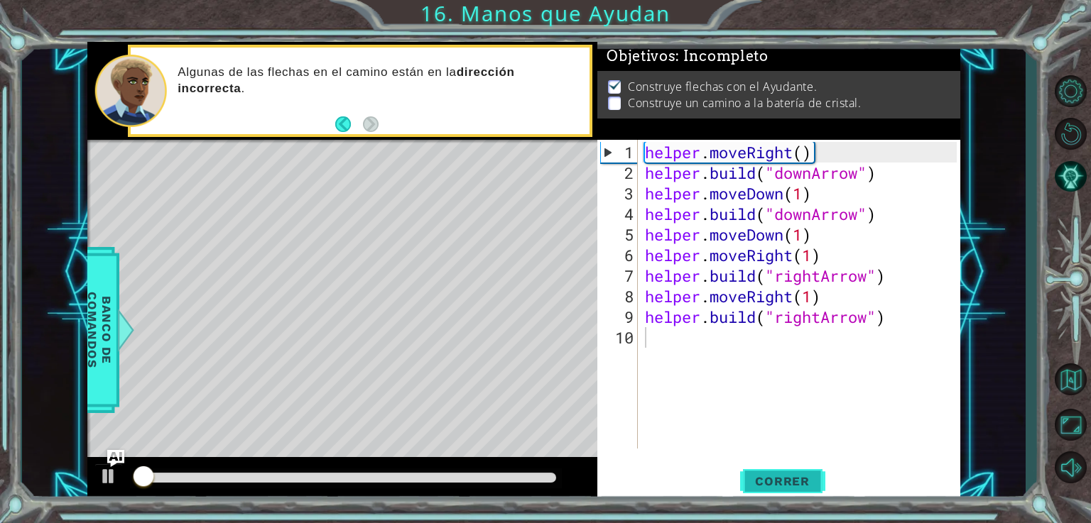
click at [770, 476] on span "Correr" at bounding box center [782, 481] width 83 height 14
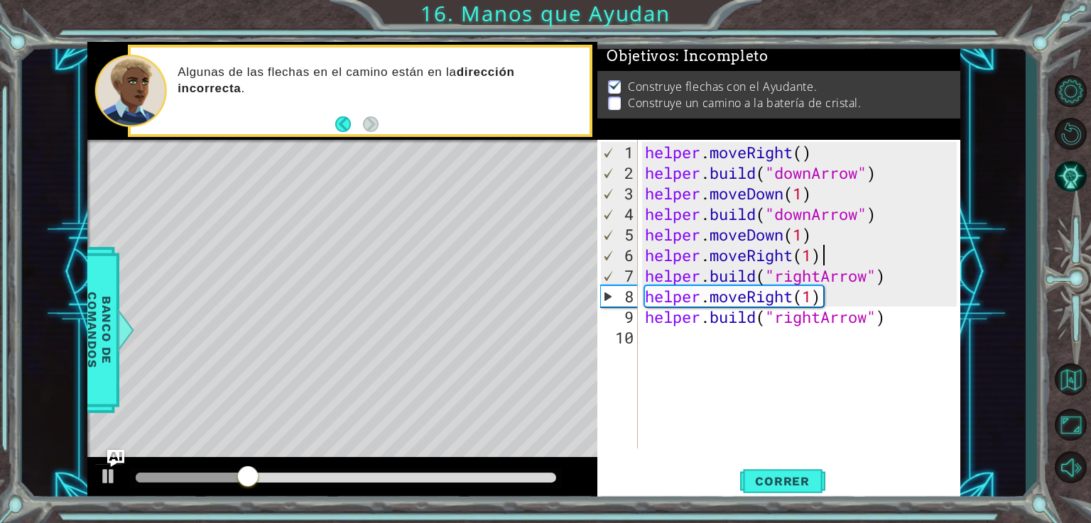
click at [834, 262] on div "helper . moveRight ( ) helper . build ( "downArrow" ) helper . moveDown ( 1 ) h…" at bounding box center [803, 317] width 322 height 350
type textarea "helper.moveRight(1)"
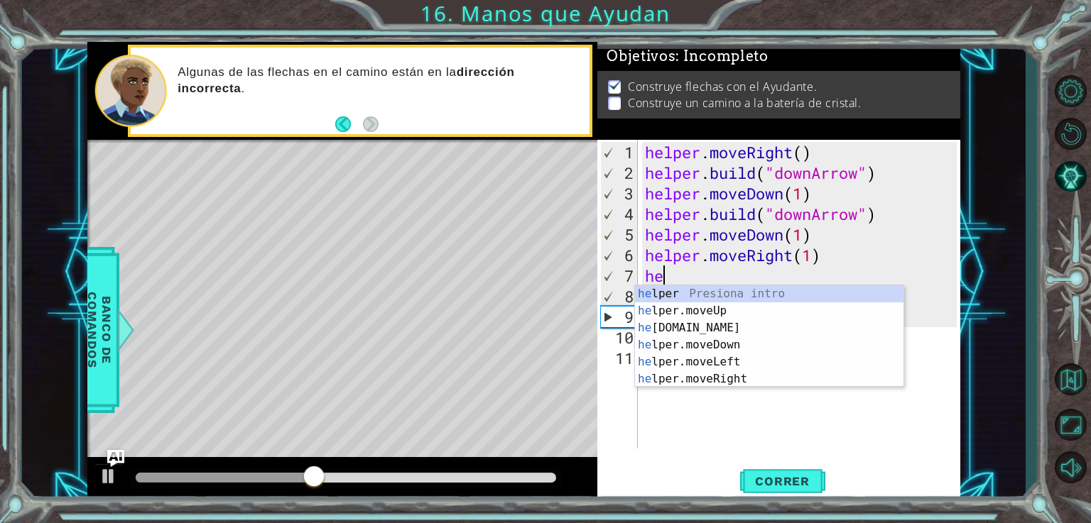
click at [740, 383] on div "he lper Presiona intro he lper.moveUp Presiona intro he [DOMAIN_NAME] Presiona …" at bounding box center [769, 353] width 268 height 136
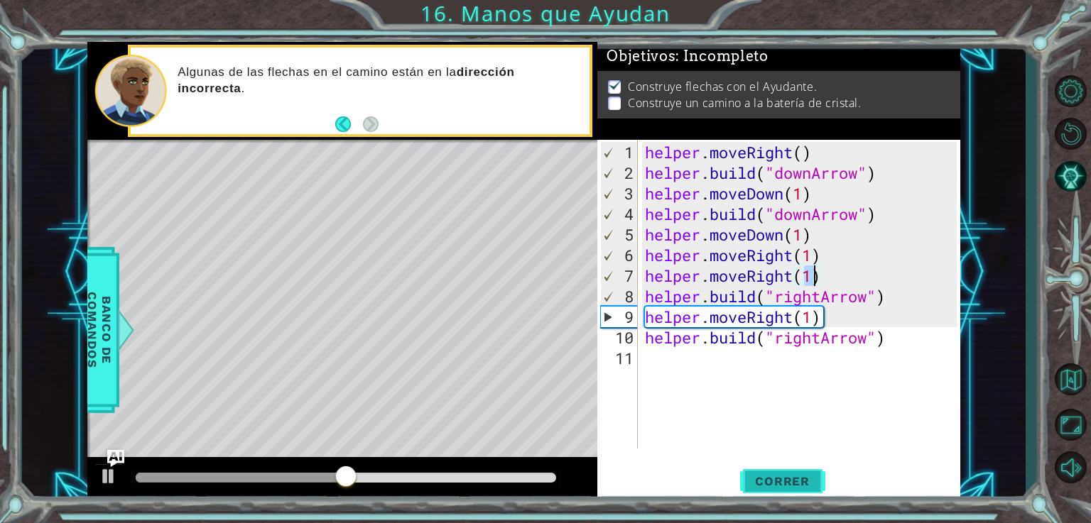
click at [796, 479] on span "Correr" at bounding box center [782, 481] width 83 height 14
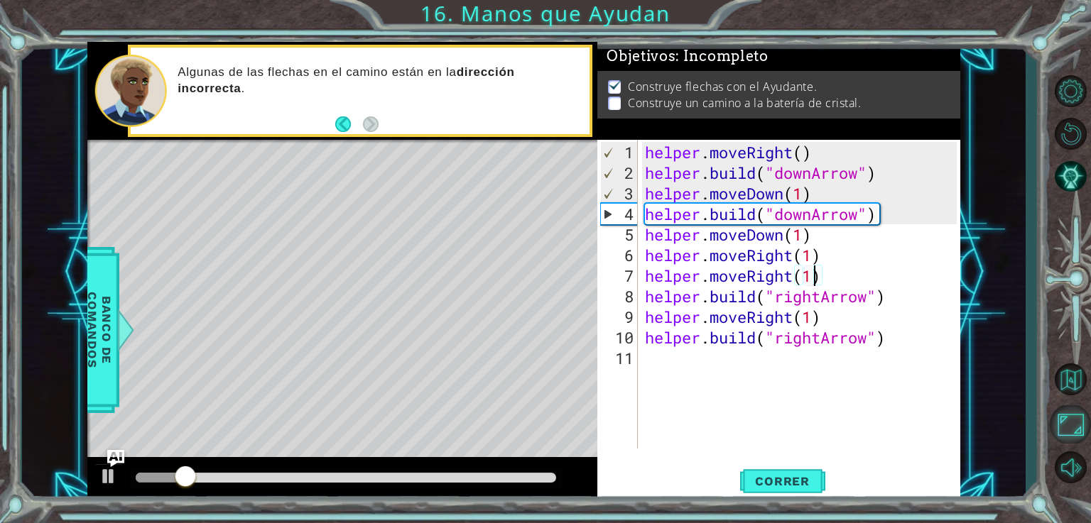
click at [1065, 413] on button "Maximizar Navegador" at bounding box center [1070, 425] width 41 height 38
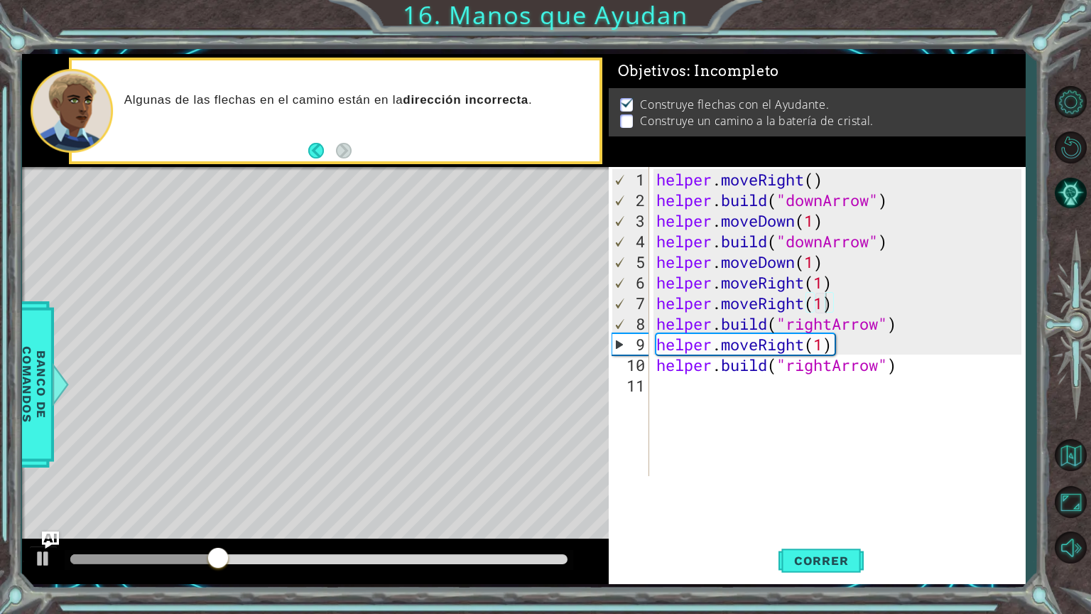
click at [830, 310] on div "helper . moveRight ( ) helper . build ( "downArrow" ) helper . moveDown ( 1 ) h…" at bounding box center [840, 344] width 375 height 350
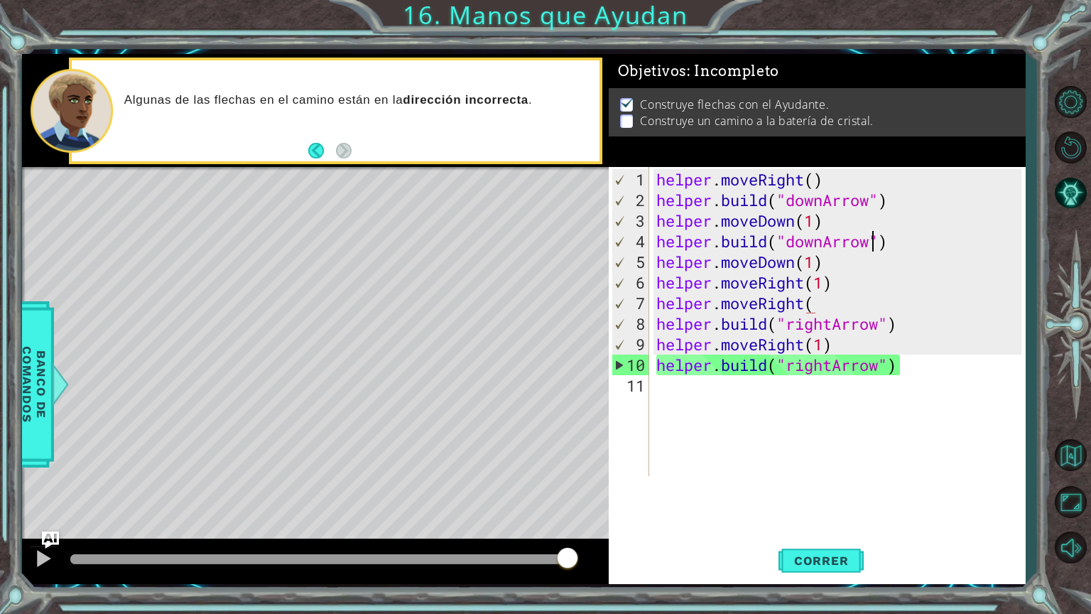
click at [874, 245] on div "helper . moveRight ( ) helper . build ( "downArrow" ) helper . moveDown ( 1 ) h…" at bounding box center [840, 344] width 375 height 350
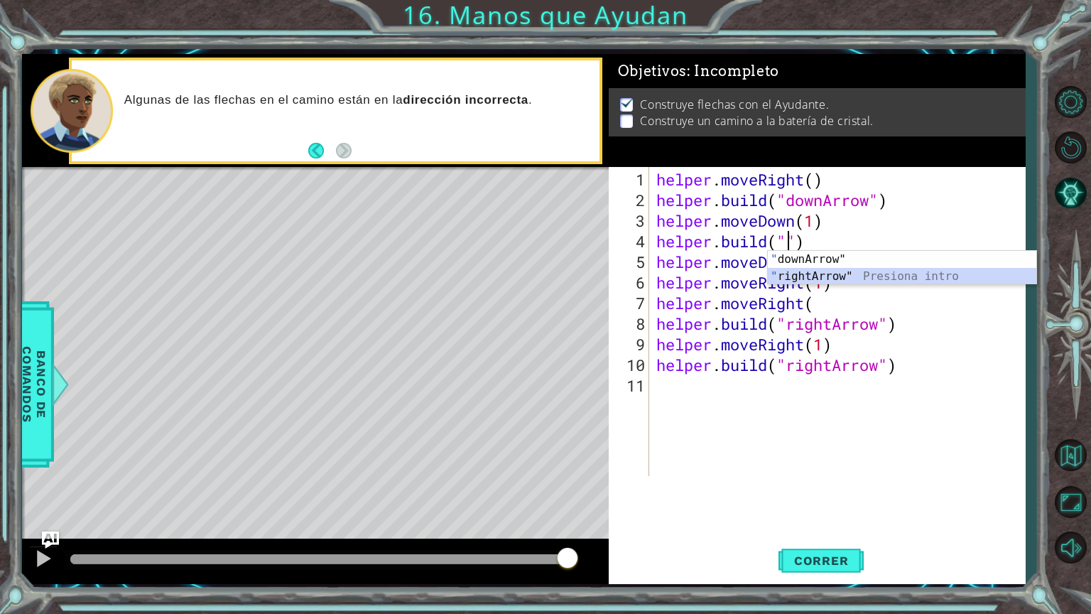
click at [866, 272] on div "" downArrow" Presiona intro " rightArrow" Presiona intro" at bounding box center [902, 285] width 268 height 68
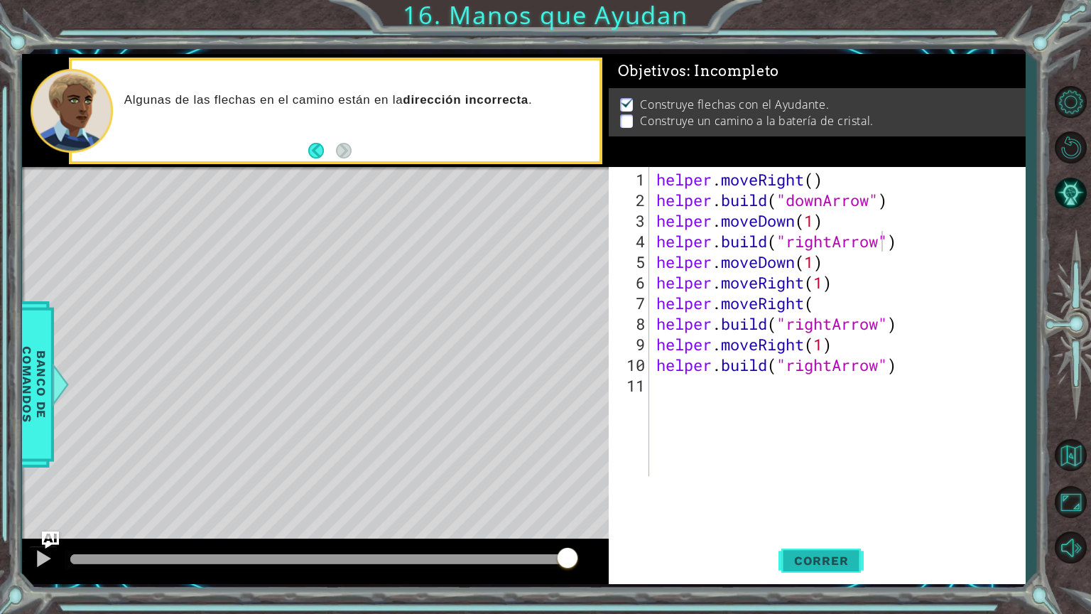
click at [797, 523] on button "Correr" at bounding box center [820, 560] width 85 height 42
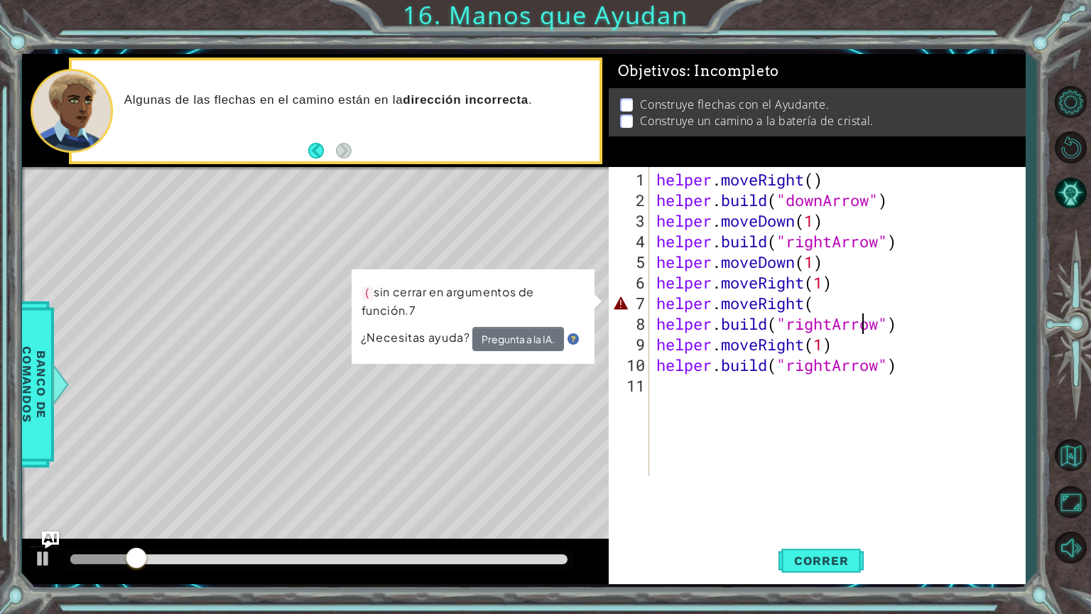
click at [862, 313] on div "helper . moveRight ( ) helper . build ( "downArrow" ) helper . moveDown ( 1 ) h…" at bounding box center [840, 344] width 375 height 350
click at [852, 303] on div "helper . moveRight ( ) helper . build ( "downArrow" ) helper . moveDown ( 1 ) h…" at bounding box center [840, 344] width 375 height 350
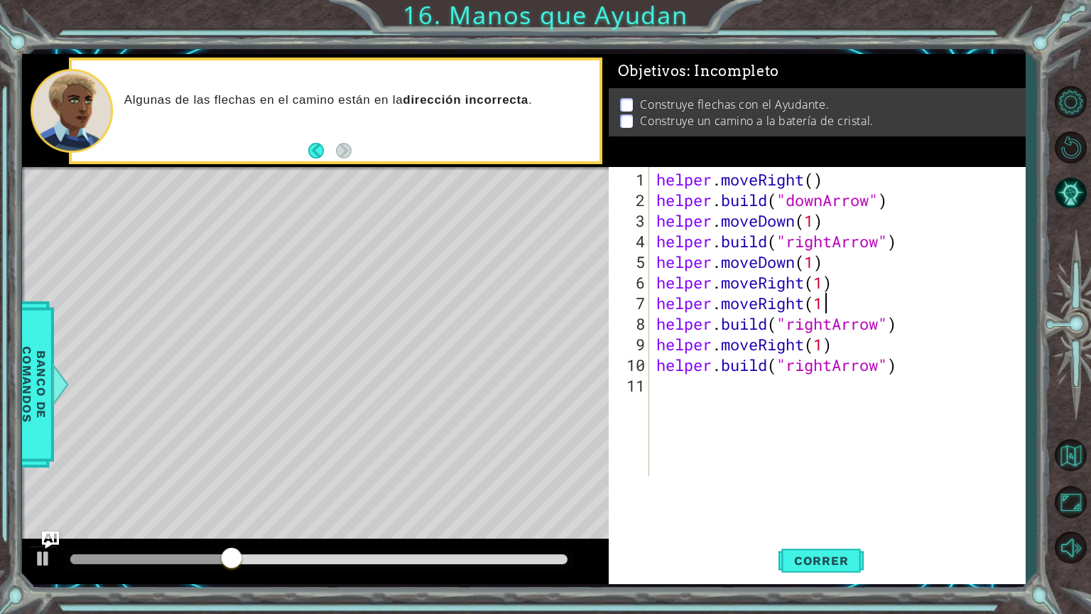
scroll to position [0, 7]
type textarea "helper.moveRight(1)"
click at [820, 523] on span "Correr" at bounding box center [821, 560] width 83 height 14
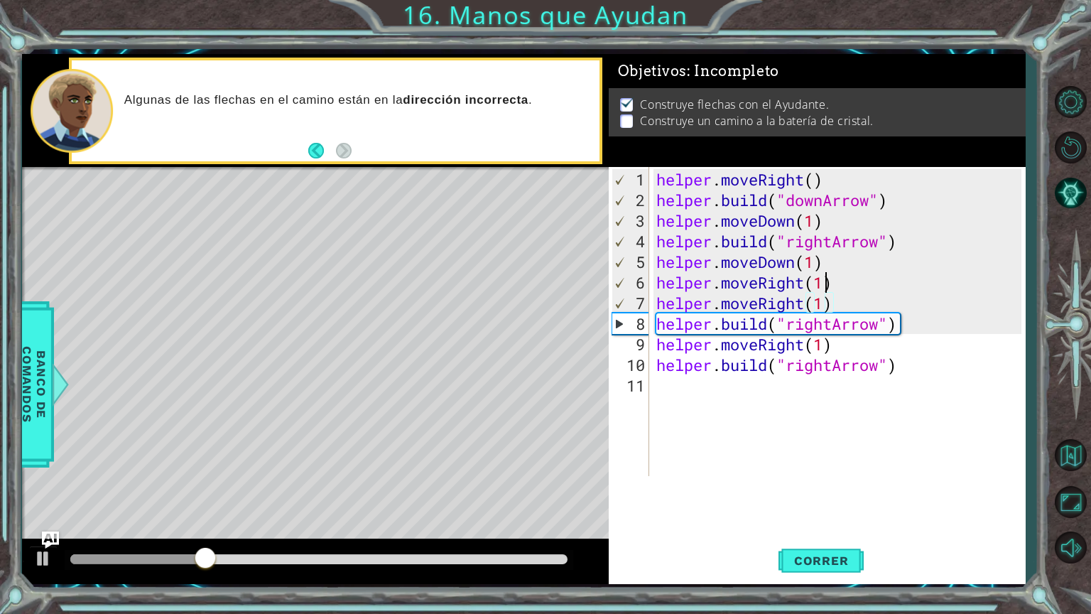
click at [827, 286] on div "helper . moveRight ( ) helper . build ( "downArrow" ) helper . moveDown ( 1 ) h…" at bounding box center [840, 344] width 375 height 350
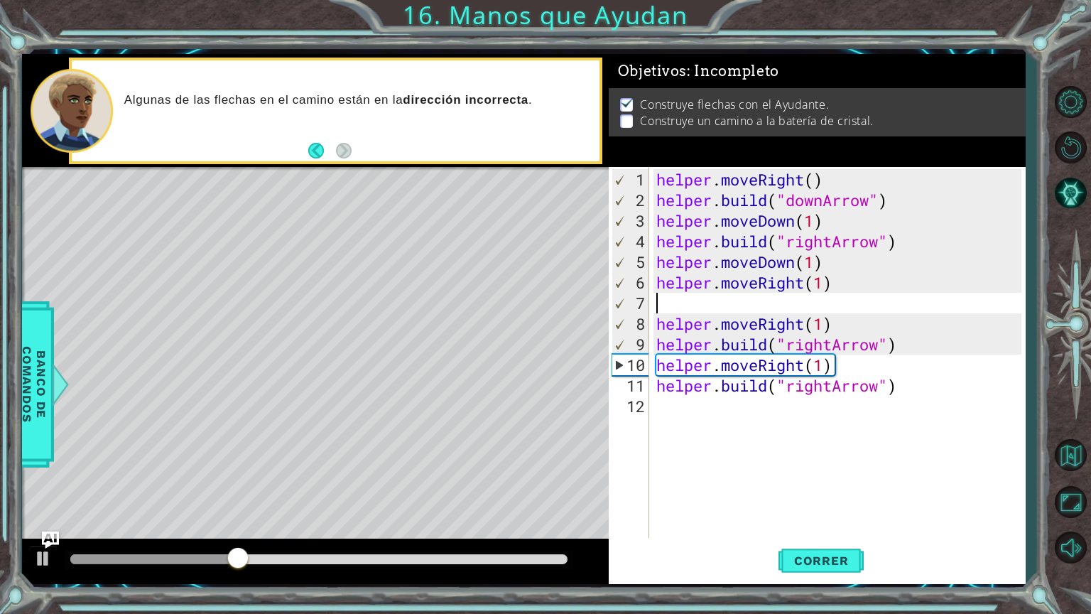
scroll to position [0, 0]
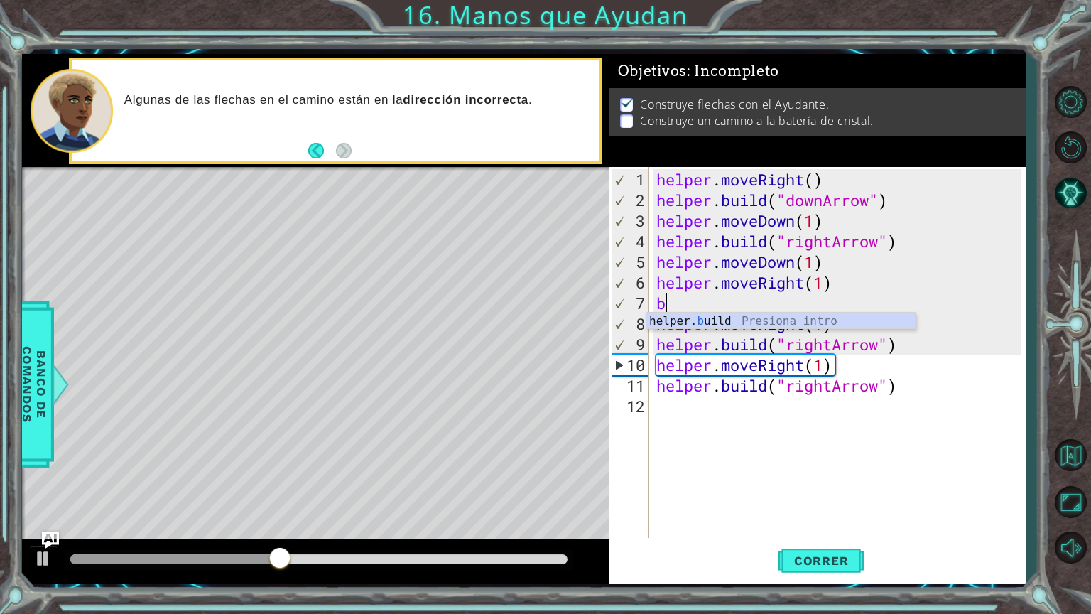
click at [706, 314] on div "helper. b uild Presiona intro" at bounding box center [780, 337] width 268 height 51
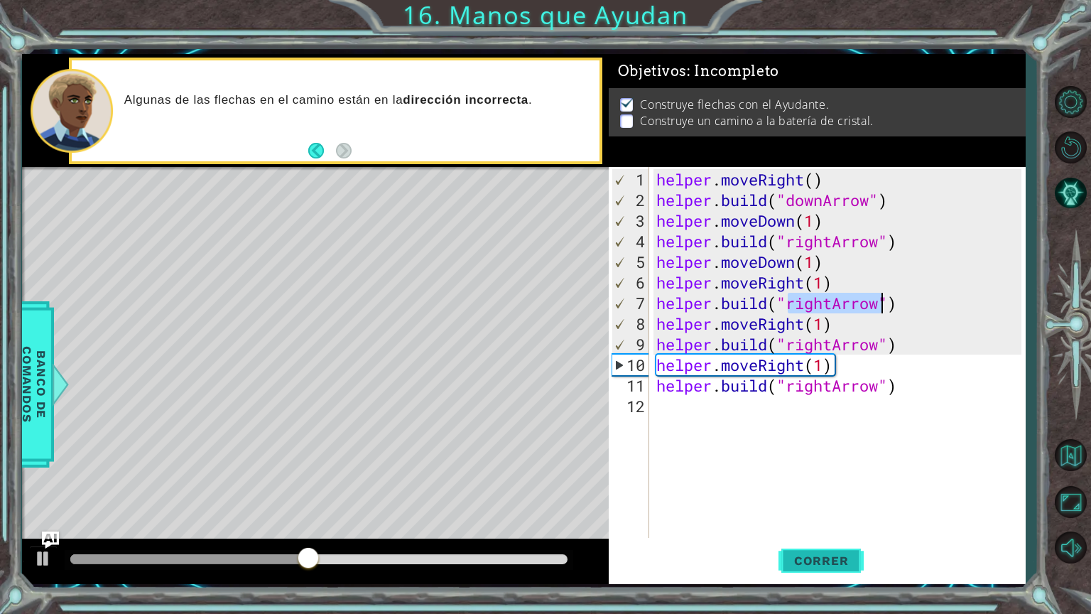
type textarea "[DOMAIN_NAME]("rightArrow")"
click at [834, 523] on span "Correr" at bounding box center [821, 560] width 83 height 14
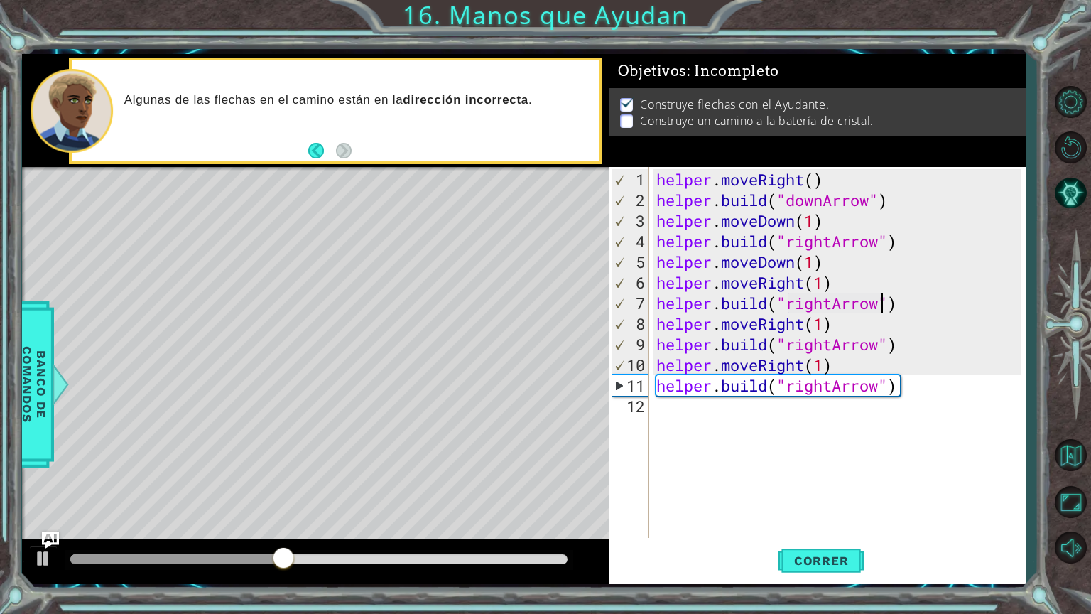
click at [888, 396] on div "helper . moveRight ( ) helper . build ( "downArrow" ) helper . moveDown ( 1 ) h…" at bounding box center [840, 375] width 375 height 412
click at [884, 385] on div "helper . moveRight ( ) helper . build ( "downArrow" ) helper . moveDown ( 1 ) h…" at bounding box center [840, 375] width 375 height 412
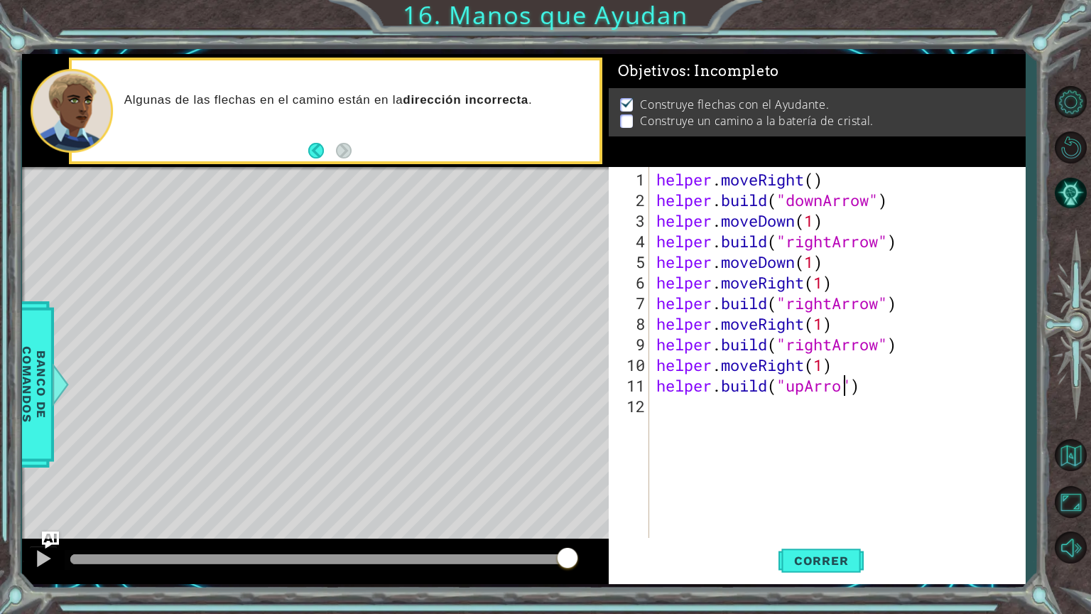
scroll to position [0, 9]
type textarea "[DOMAIN_NAME]("upArrow")"
click at [828, 523] on span "Correr" at bounding box center [821, 560] width 83 height 14
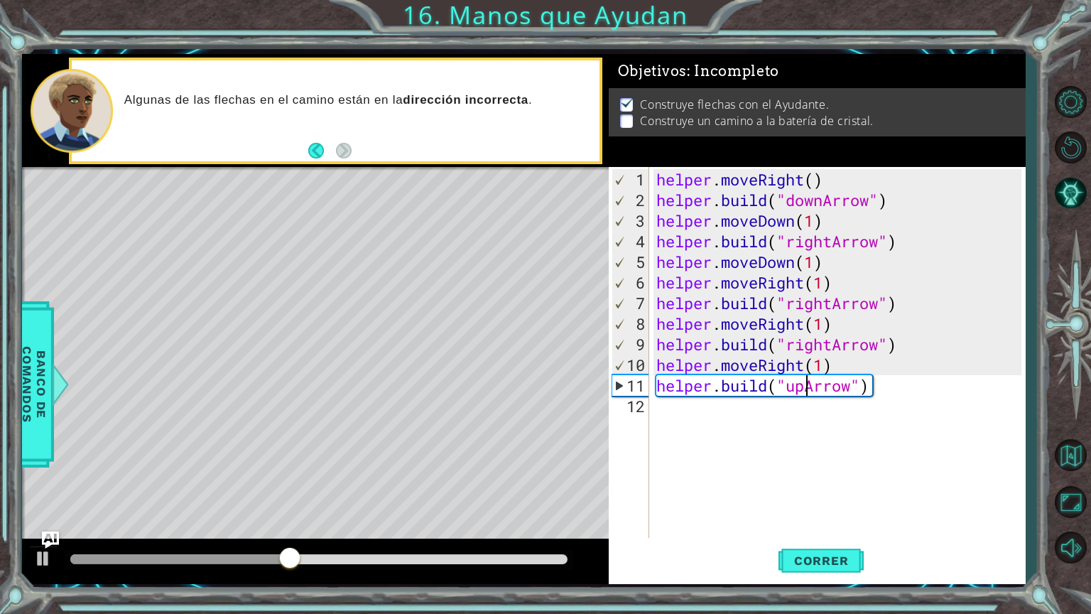
click at [805, 383] on div "helper . moveRight ( ) helper . build ( "downArrow" ) helper . moveDown ( 1 ) h…" at bounding box center [840, 375] width 375 height 412
click at [885, 395] on div "helper . moveRight ( ) helper . build ( "downArrow" ) helper . moveDown ( 1 ) h…" at bounding box center [840, 375] width 375 height 412
click at [830, 344] on div "helper . moveRight ( ) helper . build ( "downArrow" ) helper . moveDown ( 1 ) h…" at bounding box center [840, 375] width 375 height 412
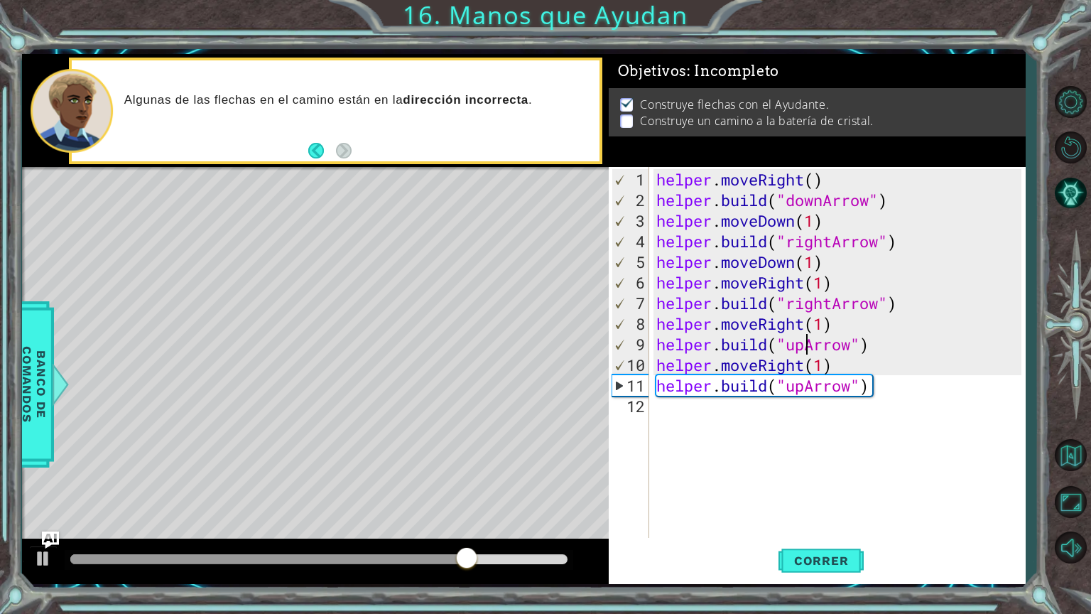
click at [914, 381] on div "helper . moveRight ( ) helper . build ( "downArrow" ) helper . moveDown ( 1 ) h…" at bounding box center [840, 375] width 375 height 412
type textarea "[DOMAIN_NAME]("upArrow")"
click at [828, 523] on span "Correr" at bounding box center [821, 560] width 83 height 14
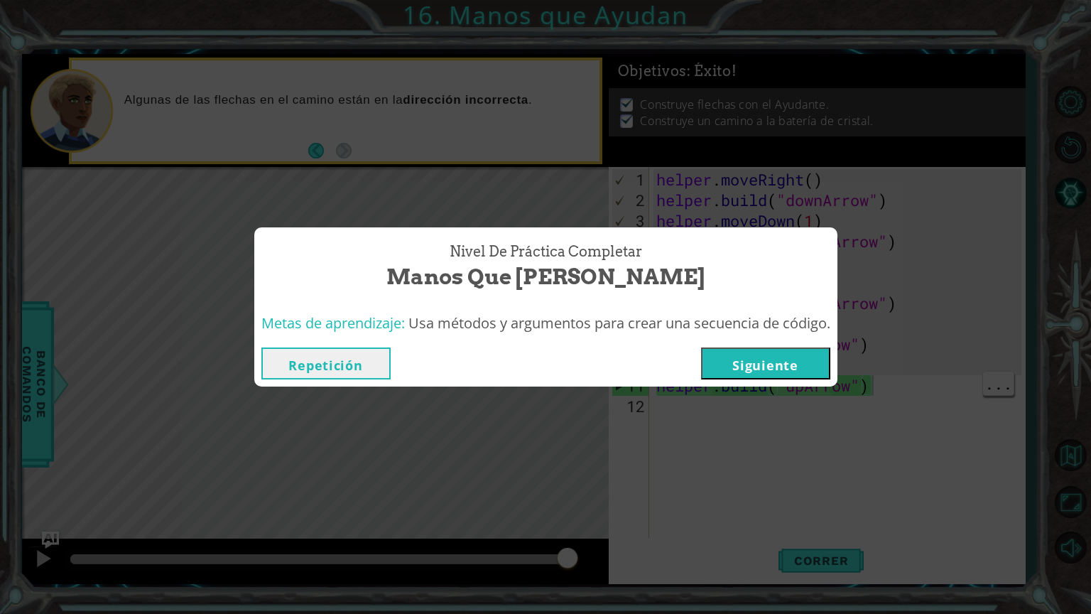
click at [739, 363] on button "Siguiente" at bounding box center [765, 363] width 129 height 32
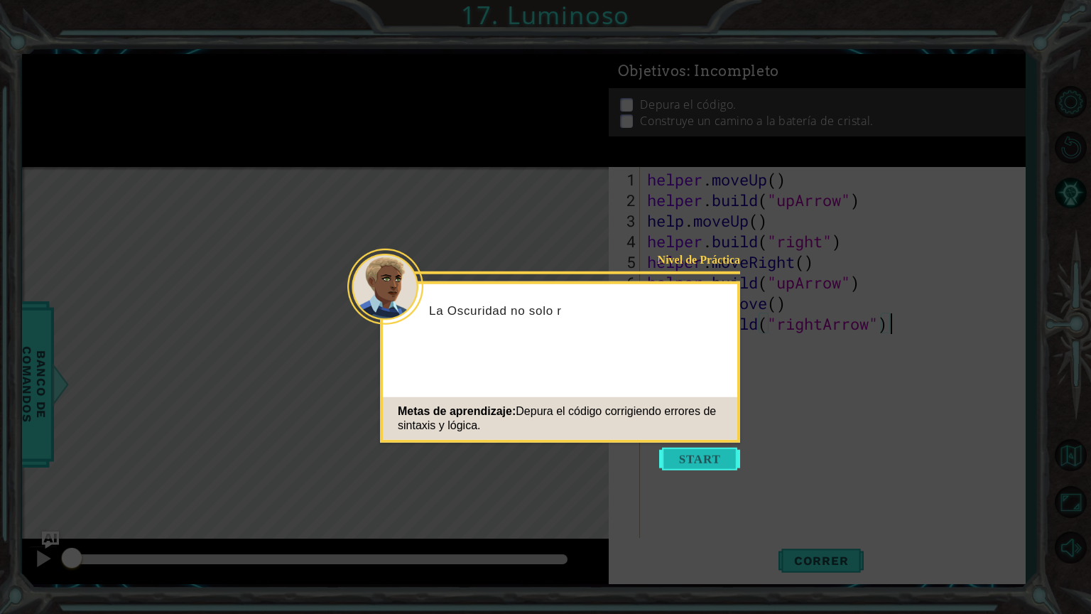
click at [702, 455] on button "Start" at bounding box center [699, 458] width 81 height 23
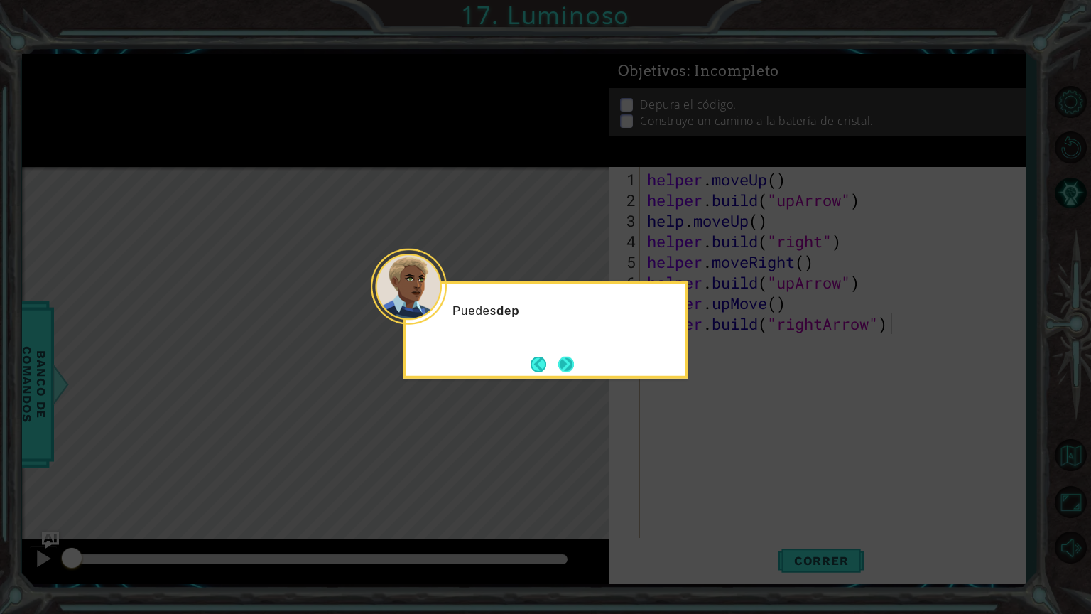
click at [566, 365] on button "Next" at bounding box center [566, 364] width 16 height 16
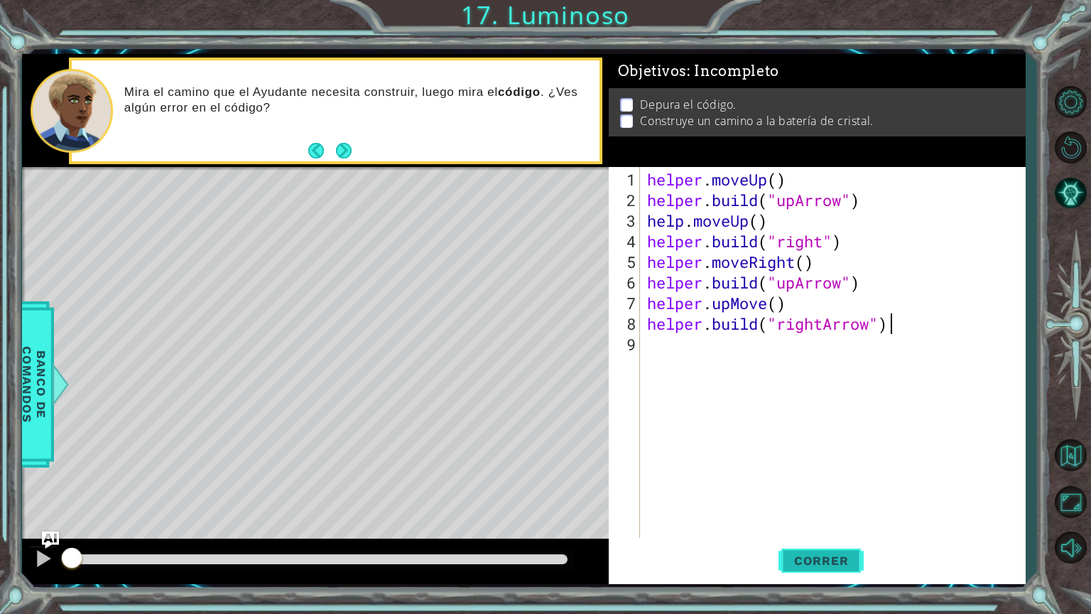
click at [812, 523] on button "Correr" at bounding box center [820, 560] width 85 height 42
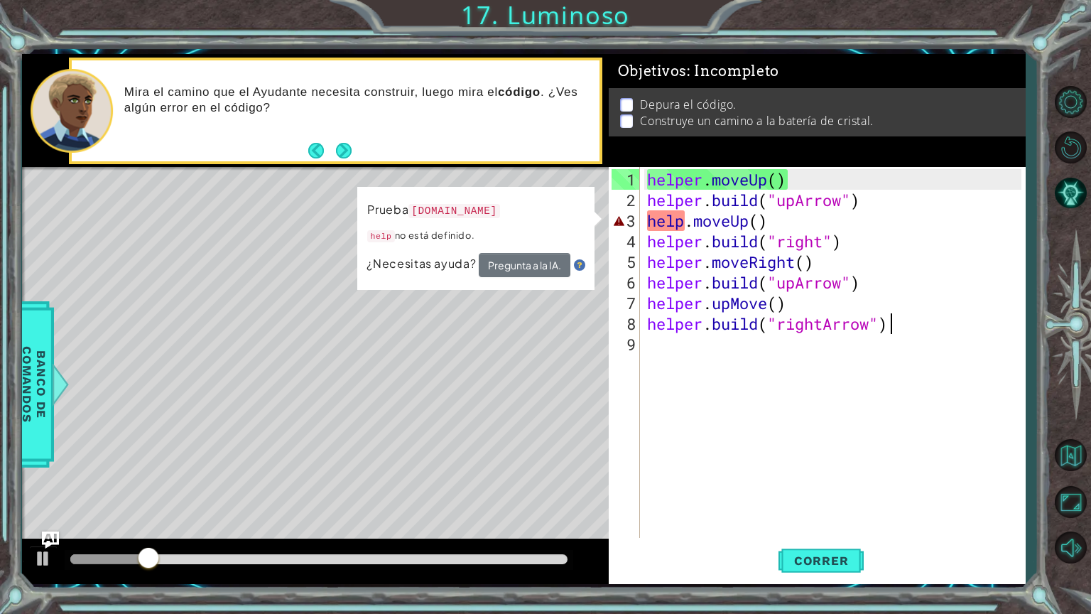
click at [776, 178] on div "helper . moveUp ( ) helper . build ( "upArrow" ) help . moveUp ( ) helper . bui…" at bounding box center [836, 375] width 384 height 412
click at [752, 223] on div "helper . moveUp ( ) helper . build ( "upArrow" ) help . moveUp ( ) helper . bui…" at bounding box center [836, 375] width 384 height 412
click at [758, 223] on div "helper . moveUp ( ) helper . build ( "upArrow" ) help . moveUp ( ) helper . bui…" at bounding box center [832, 352] width 377 height 371
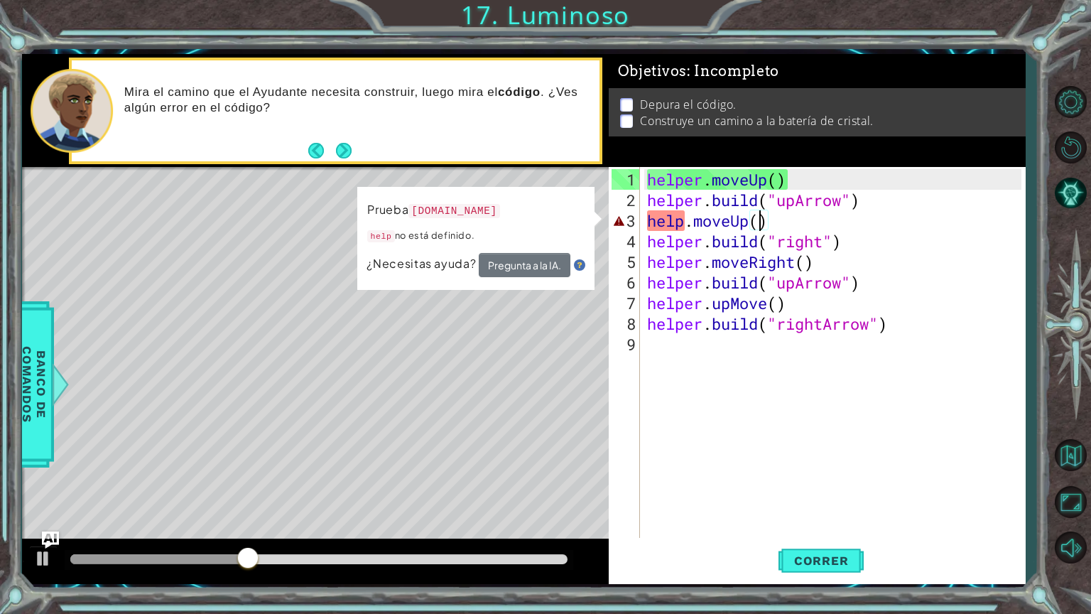
scroll to position [0, 5]
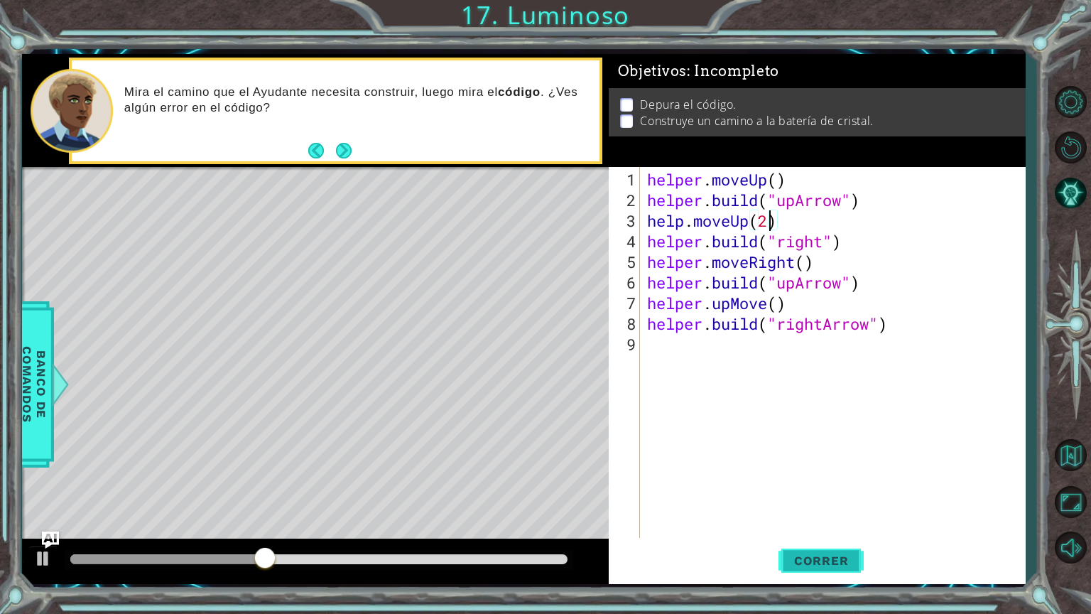
click at [824, 523] on button "Correr" at bounding box center [820, 560] width 85 height 42
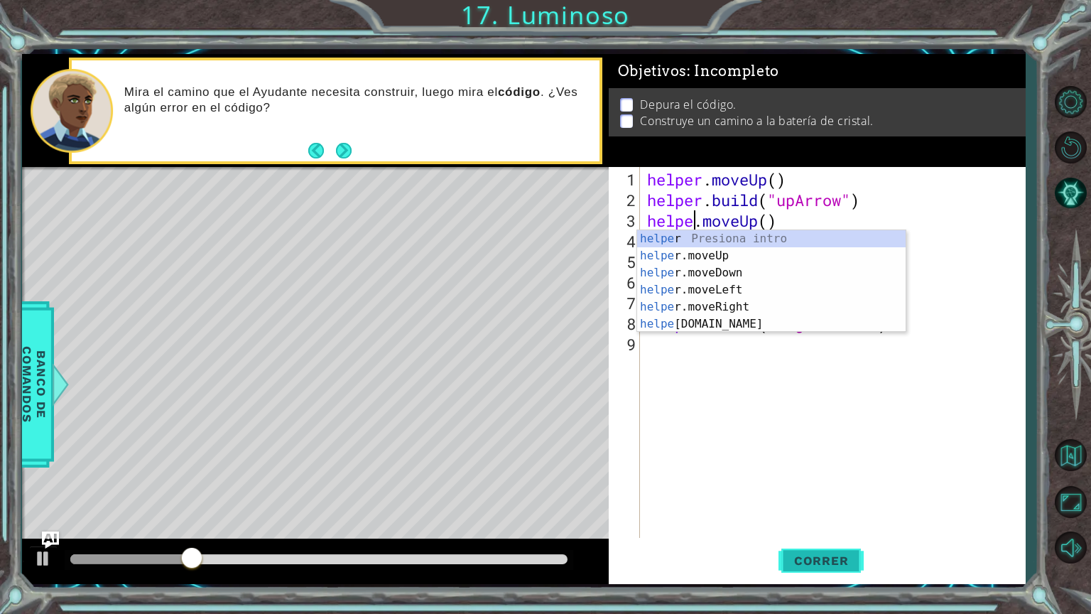
type textarea "helper.moveUp()"
click at [815, 436] on div "helper . moveUp ( ) helper . build ( "upArrow" ) helper . moveUp ( ) helper . b…" at bounding box center [836, 375] width 384 height 412
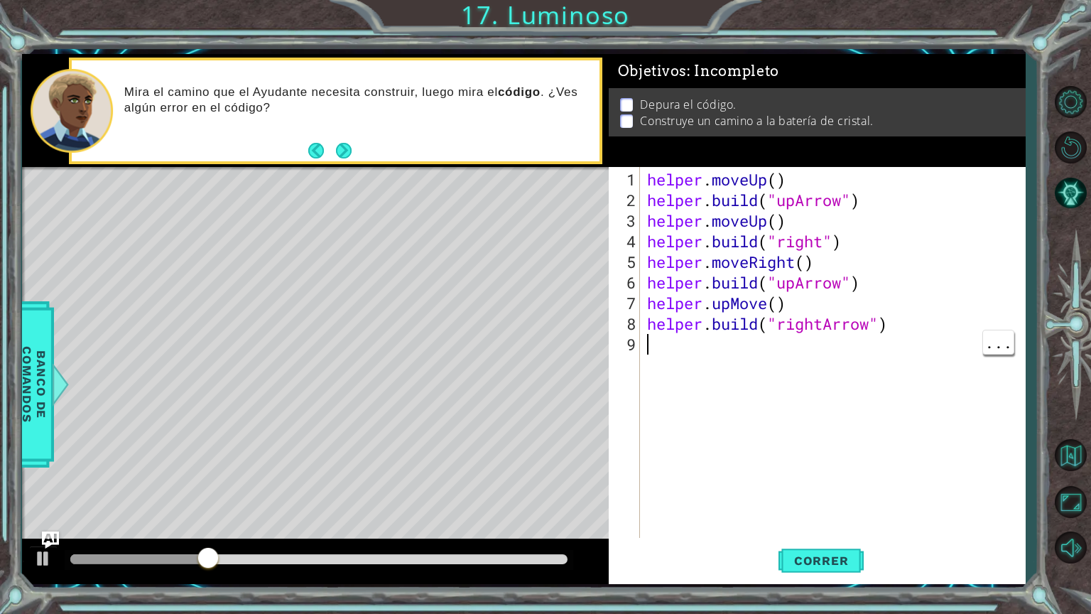
scroll to position [0, 0]
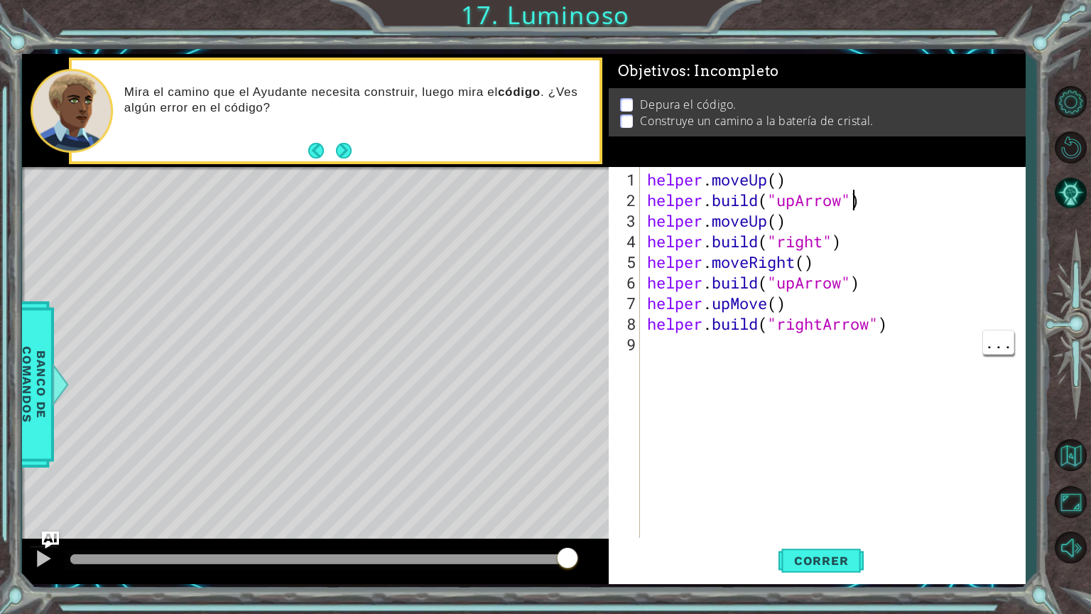
click at [849, 202] on div "helper . moveUp ( ) helper . build ( "upArrow" ) helper . moveUp ( ) helper . b…" at bounding box center [836, 375] width 384 height 412
click at [781, 219] on div "helper . moveUp ( ) helper . build ( "upArrow" ) helper . moveUp ( ) helper . b…" at bounding box center [836, 375] width 384 height 412
click at [796, 182] on div "helper . moveUp ( ) helper . build ( "upArrow" ) helper . moveUp ( ) helper . b…" at bounding box center [836, 375] width 384 height 412
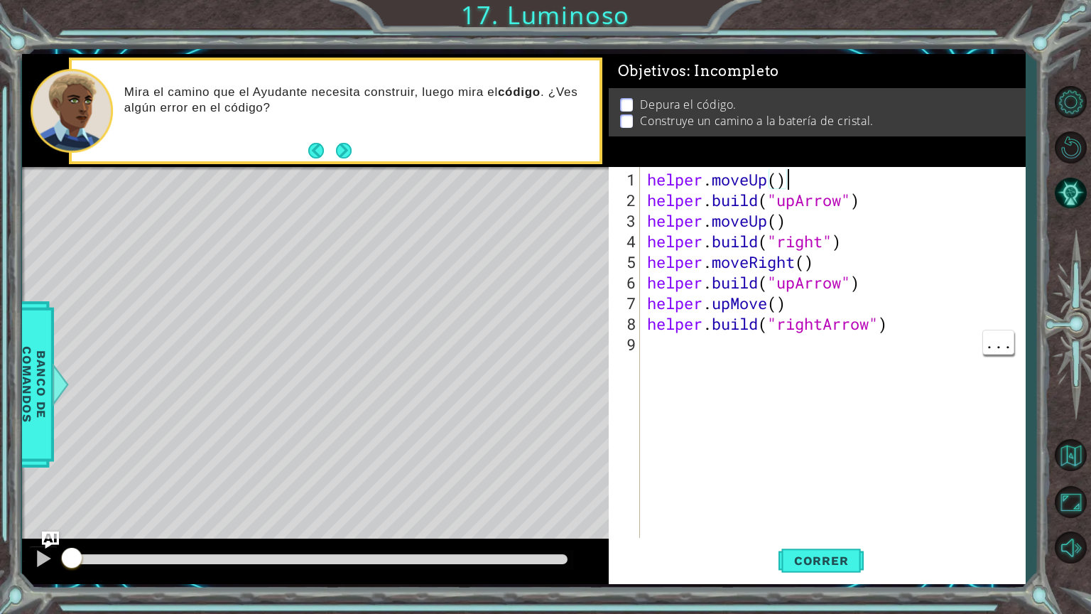
drag, startPoint x: 567, startPoint y: 555, endPoint x: 66, endPoint y: 539, distance: 500.9
click at [66, 523] on div at bounding box center [315, 560] width 587 height 45
click at [792, 222] on div "helper . moveUp ( ) helper . build ( "upArrow" ) helper . moveUp ( ) helper . b…" at bounding box center [836, 375] width 384 height 412
click at [780, 178] on div "helper . moveUp ( ) helper . build ( "upArrow" ) helper . moveUp ( ) helper . b…" at bounding box center [836, 375] width 384 height 412
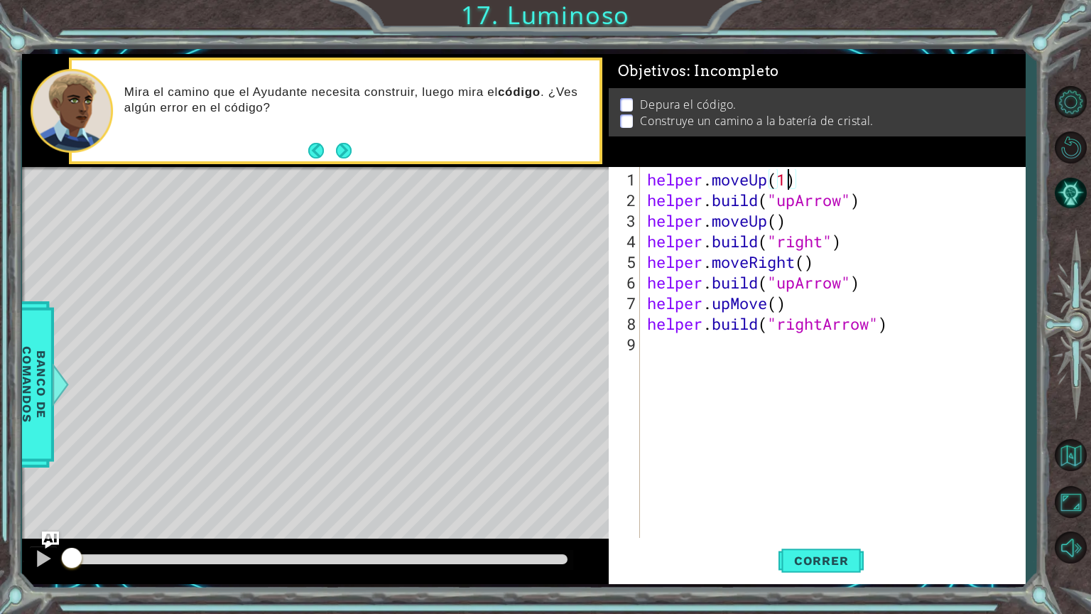
click at [778, 231] on div "helper . moveUp ( 1 ) helper . build ( "upArrow" ) helper . moveUp ( ) helper .…" at bounding box center [836, 375] width 384 height 412
click at [793, 216] on div "helper . moveUp ( 1 ) helper . build ( "upArrow" ) helper . moveUp ( ) helper .…" at bounding box center [836, 375] width 384 height 412
click at [785, 220] on div "helper . moveUp ( 1 ) helper . build ( "upArrow" ) helper . moveUp ( ) helper .…" at bounding box center [836, 375] width 384 height 412
click at [825, 523] on span "Correr" at bounding box center [821, 560] width 83 height 14
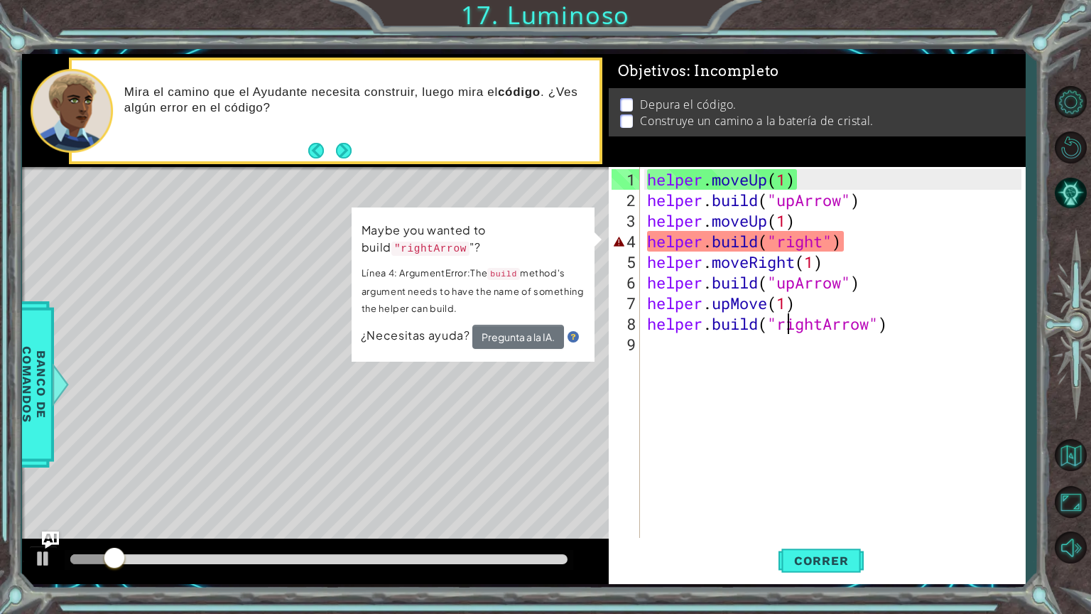
click at [809, 265] on div "helper . moveUp ( 1 ) helper . build ( "upArrow" ) helper . moveUp ( 1 ) helper…" at bounding box center [836, 375] width 384 height 412
click at [832, 241] on div "helper . moveUp ( 1 ) helper . build ( "upArrow" ) helper . moveUp ( 1 ) helper…" at bounding box center [836, 375] width 384 height 412
click at [825, 242] on div "helper . moveUp ( 1 ) helper . build ( "upArrow" ) helper . moveUp ( 1 ) helper…" at bounding box center [836, 375] width 384 height 412
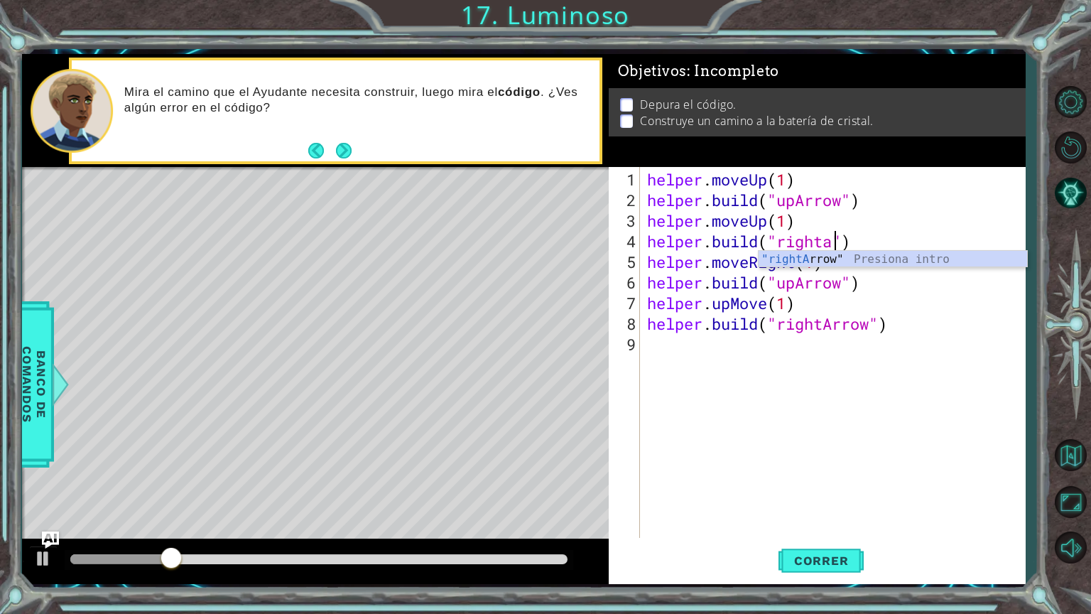
click at [915, 270] on div "helper . moveUp ( 1 ) helper . build ( "upArrow" ) helper . moveUp ( 1 ) helper…" at bounding box center [836, 375] width 384 height 412
click at [838, 246] on div "helper . moveUp ( 1 ) helper . build ( "upArrow" ) helper . moveUp ( 1 ) helper…" at bounding box center [836, 375] width 384 height 412
click at [855, 259] on div ""rightArro w" Presiona intro" at bounding box center [892, 276] width 268 height 51
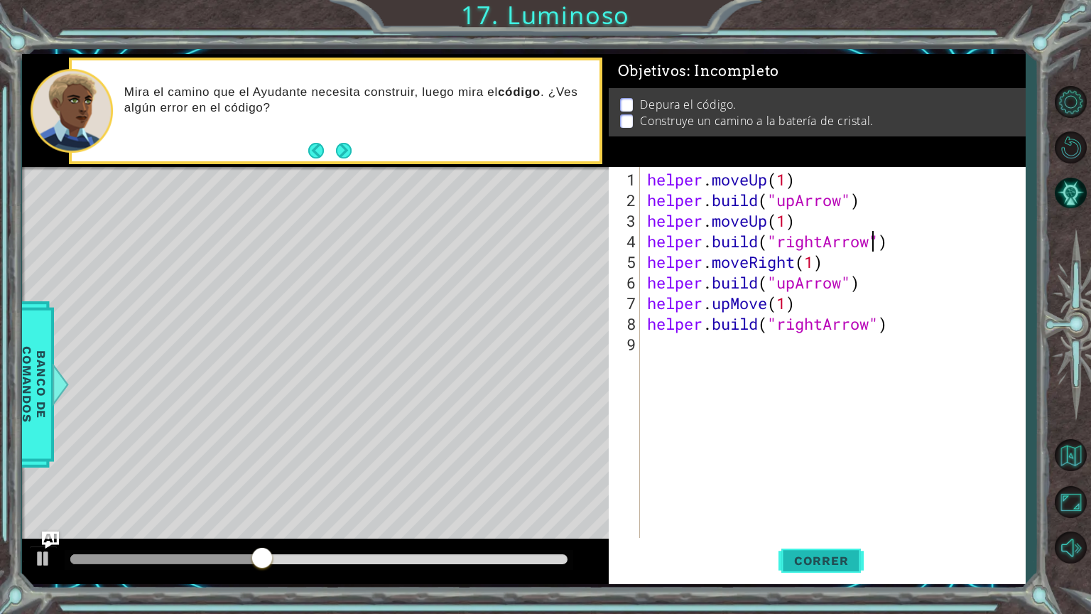
click at [822, 523] on span "Correr" at bounding box center [821, 560] width 83 height 14
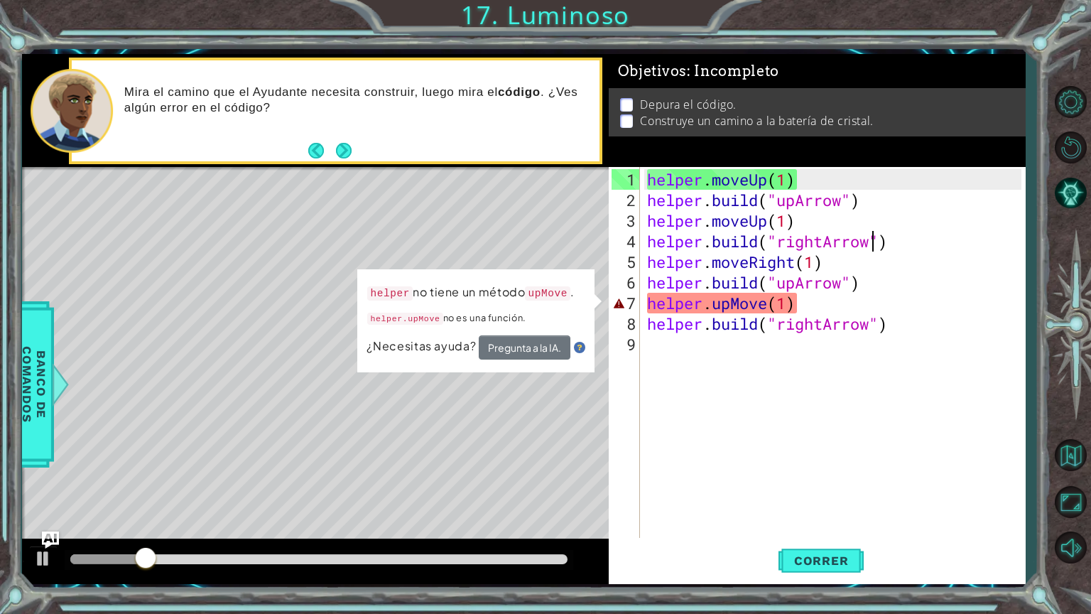
click at [730, 301] on div "helper . moveUp ( 1 ) helper . build ( "upArrow" ) helper . moveUp ( 1 ) helper…" at bounding box center [836, 375] width 384 height 412
click at [826, 295] on div "helper . moveUp ( 1 ) helper . build ( "upArrow" ) helper . moveUp ( 1 ) helper…" at bounding box center [836, 375] width 384 height 412
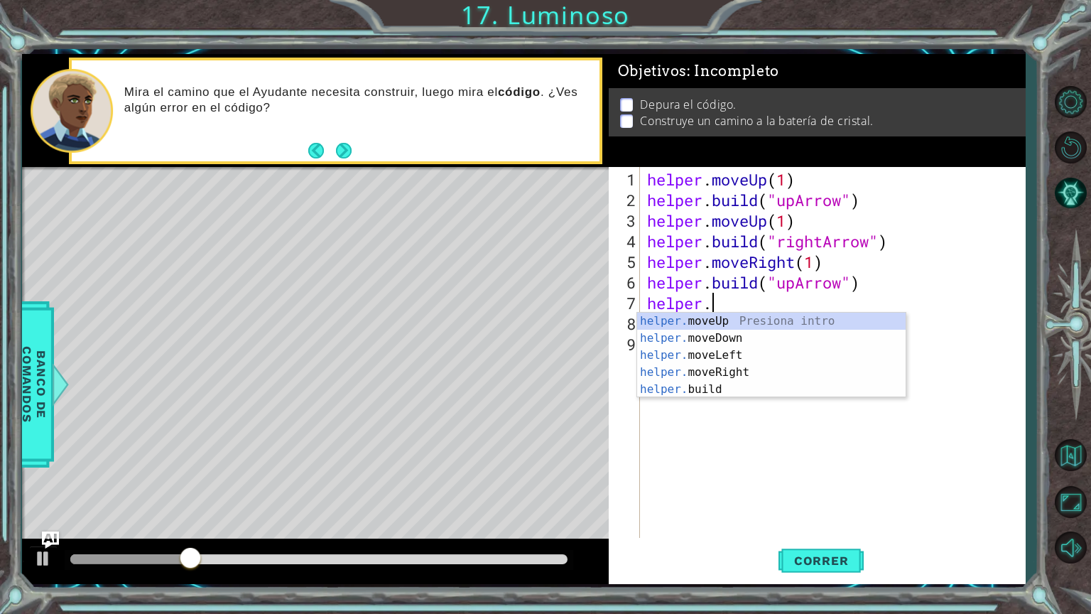
scroll to position [0, 2]
click at [770, 322] on div "helper. moveUp Presiona intro helper. moveDown Presiona intro helper. moveLeft …" at bounding box center [771, 371] width 268 height 119
type textarea "helper.moveUp(1)"
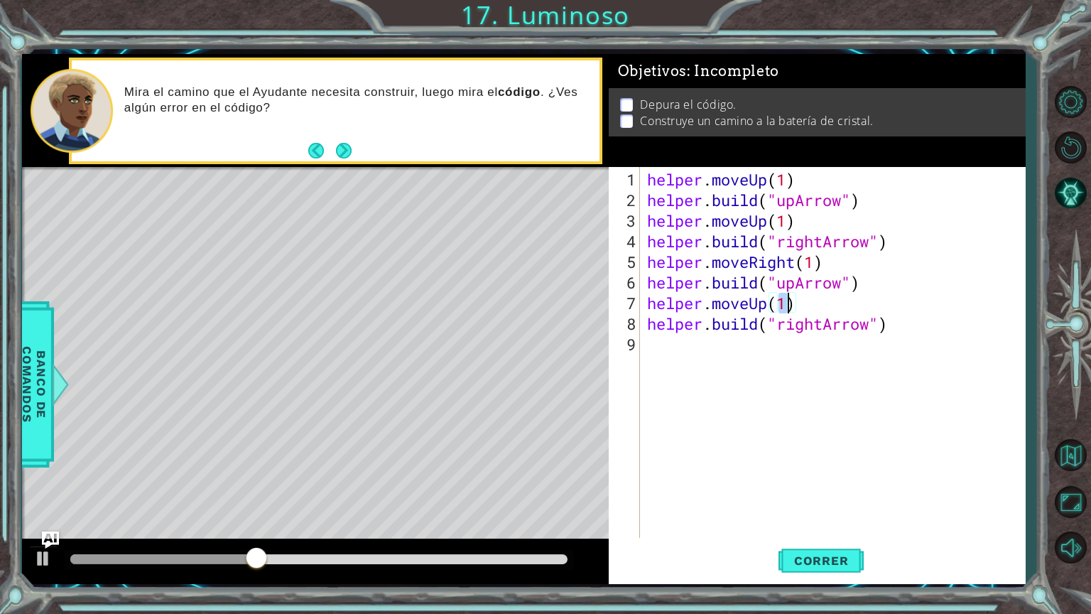
click at [811, 472] on div "helper . moveUp ( 1 ) helper . build ( "upArrow" ) helper . moveUp ( 1 ) helper…" at bounding box center [836, 375] width 384 height 412
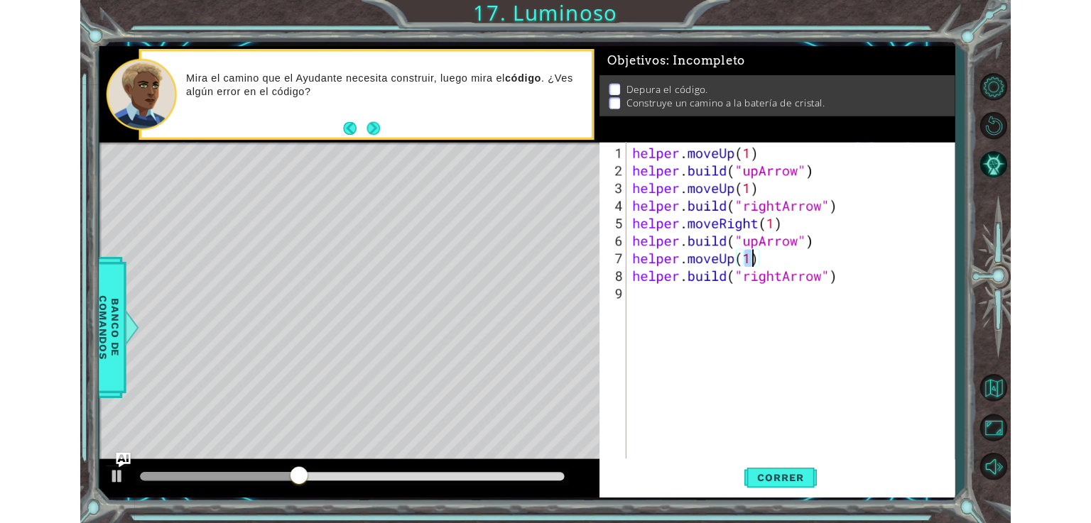
scroll to position [0, 0]
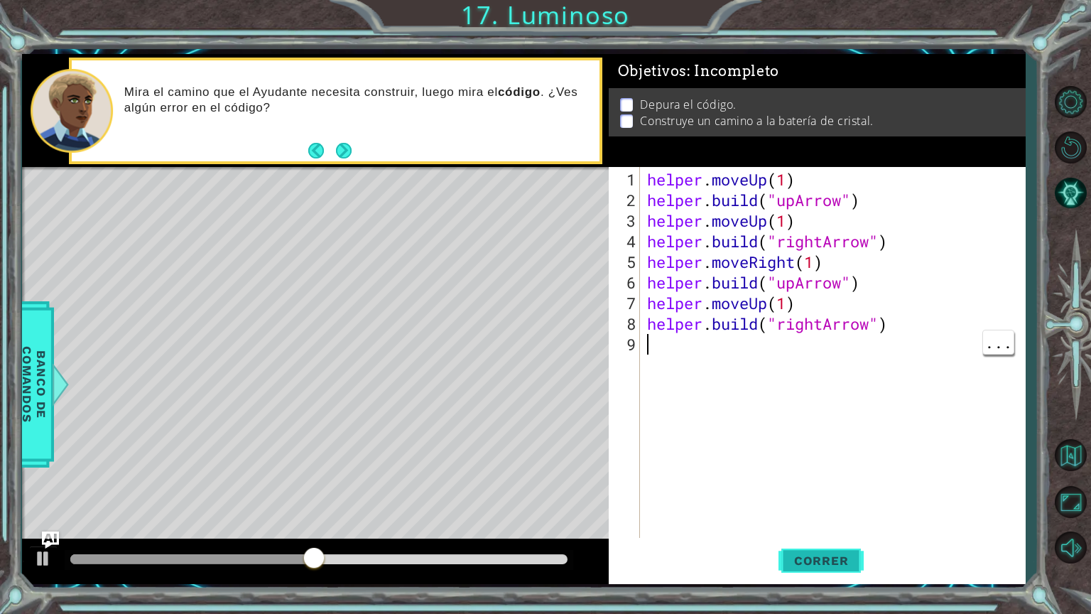
click at [828, 523] on button "Correr" at bounding box center [820, 560] width 85 height 42
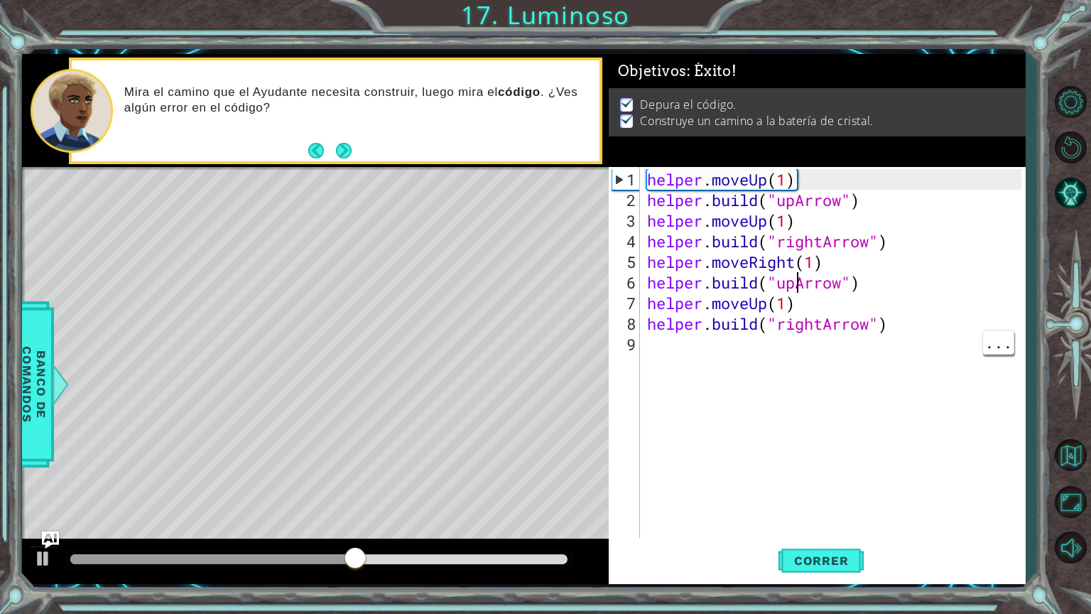
click at [798, 281] on div "helper . moveUp ( 1 ) helper . build ( "upArrow" ) helper . moveUp ( 1 ) helper…" at bounding box center [836, 375] width 384 height 412
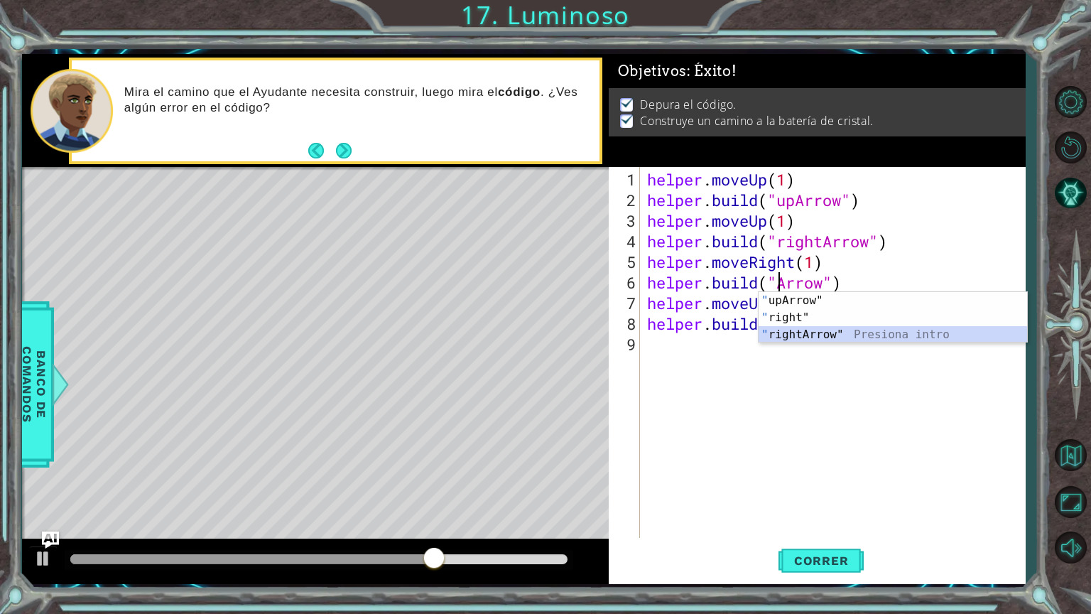
click at [783, 338] on div "" upArrow" Presiona intro " right" Presiona intro " rightArrow" Presiona intro" at bounding box center [892, 334] width 268 height 85
type textarea "[DOMAIN_NAME]("rightArrow")"
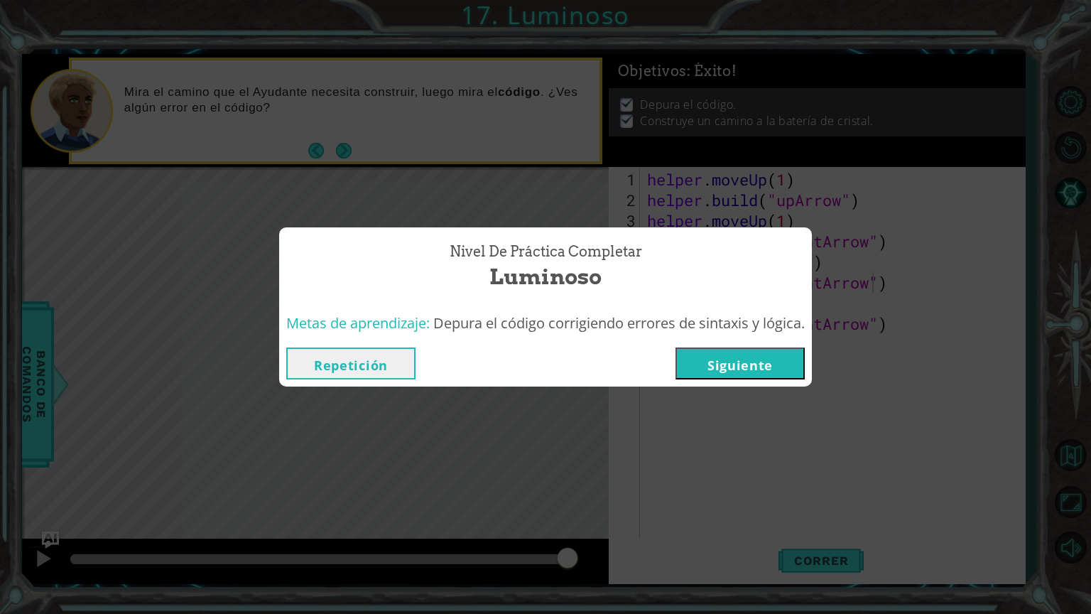
click at [769, 369] on button "Siguiente" at bounding box center [739, 363] width 129 height 32
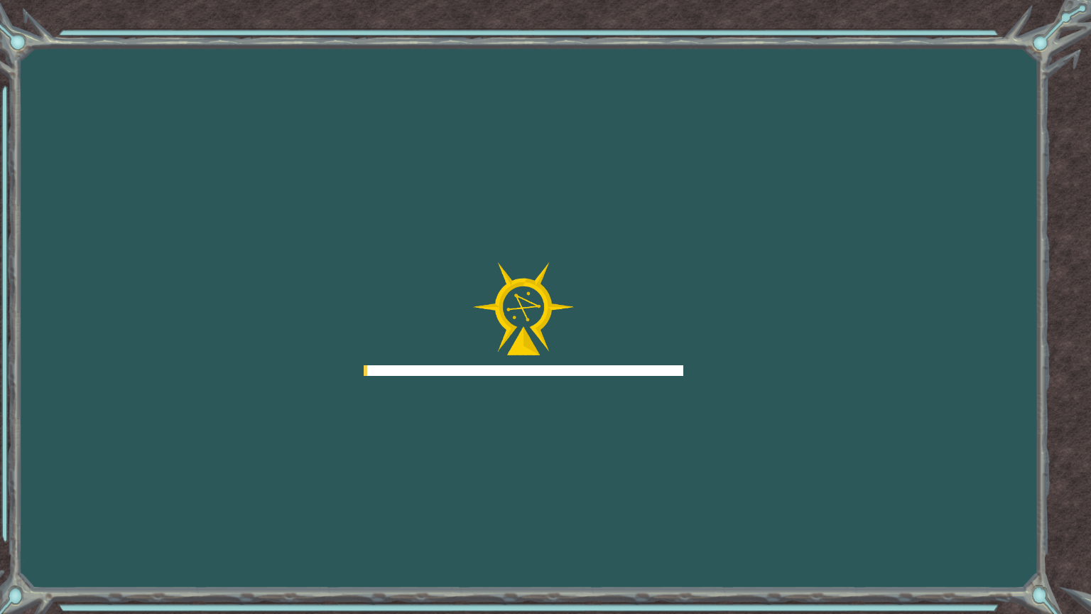
click at [769, 369] on div "Goals Error al cargar desde el servidor. Intenta refrescar la página. Necesitar…" at bounding box center [545, 307] width 1091 height 614
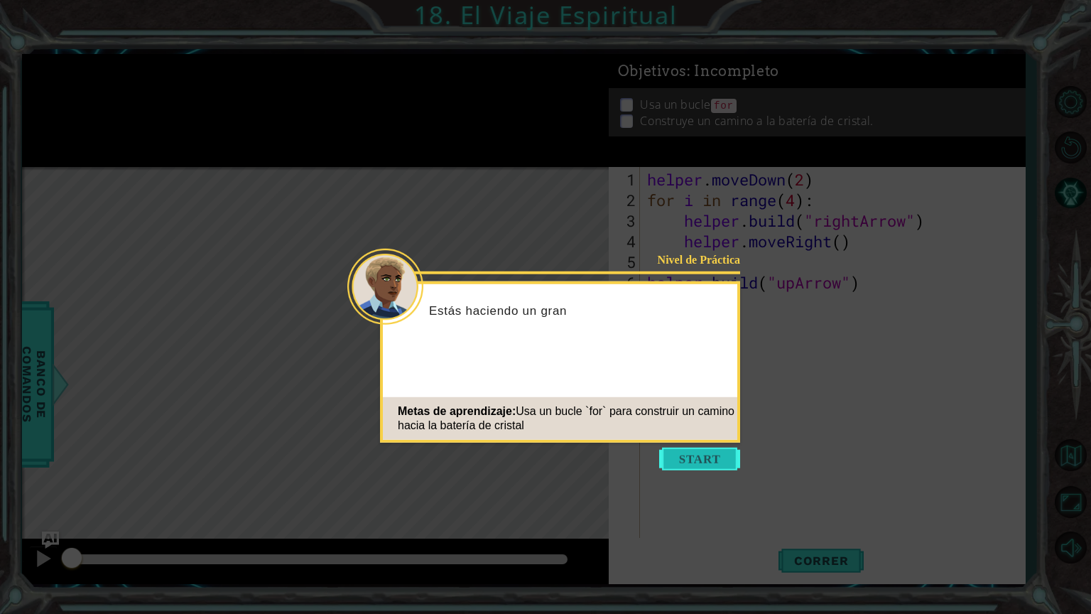
click at [712, 467] on button "Start" at bounding box center [699, 458] width 81 height 23
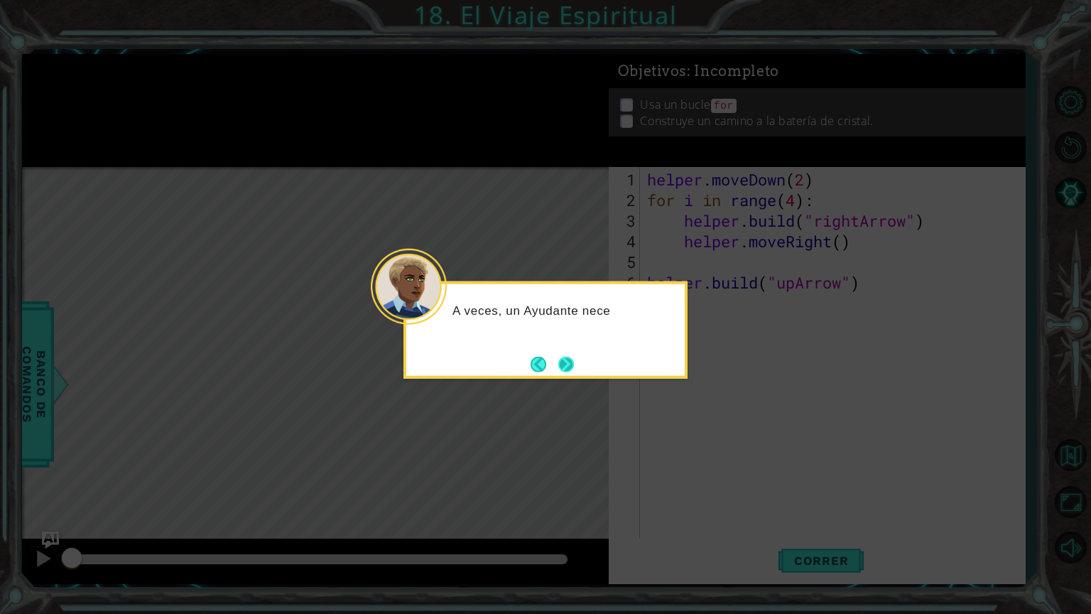
click at [565, 359] on button "Next" at bounding box center [566, 364] width 16 height 16
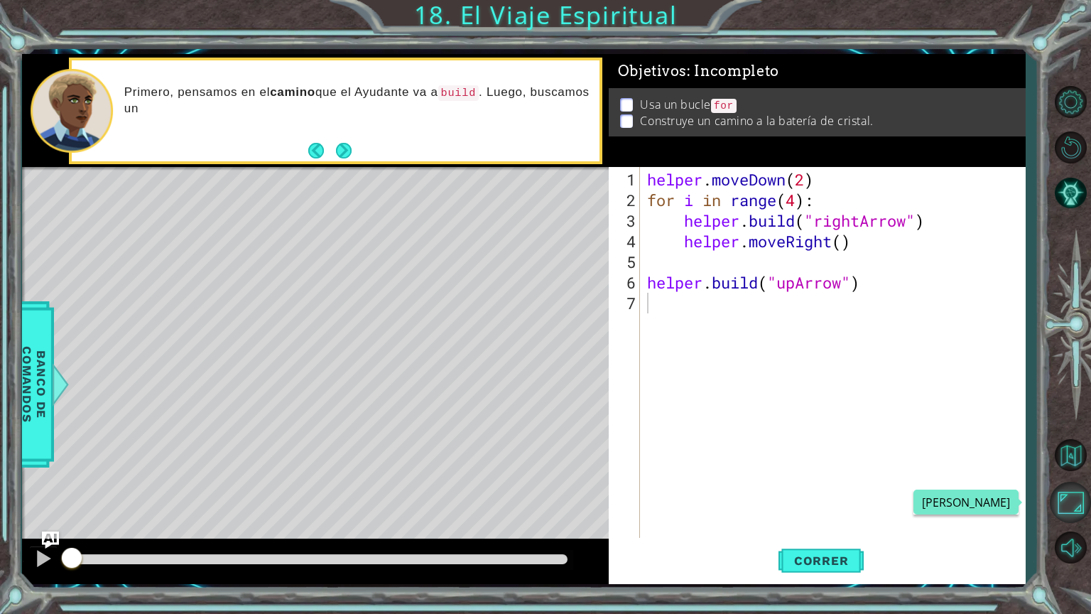
click at [1081, 516] on button "Maximizar Navegador" at bounding box center [1070, 502] width 41 height 41
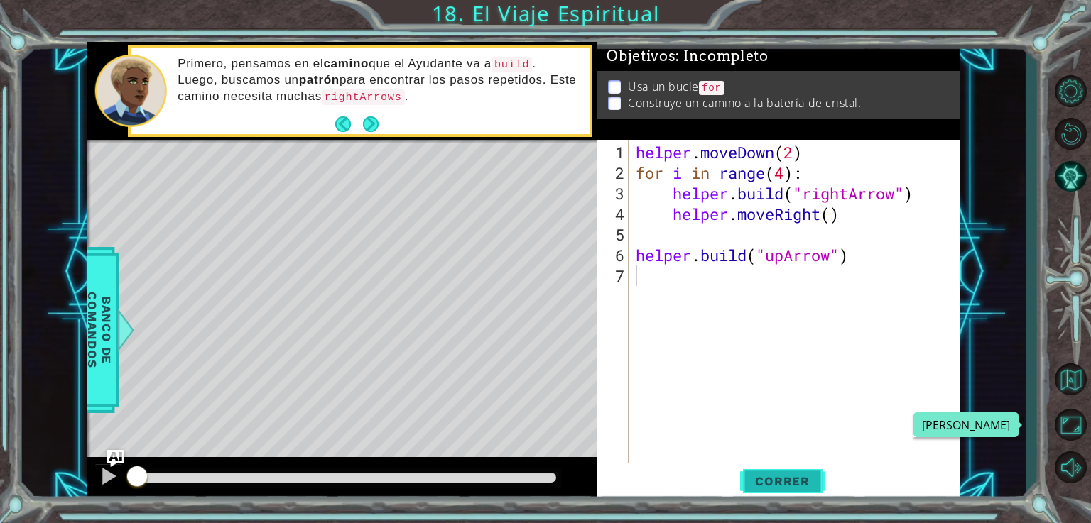
click at [788, 481] on span "Correr" at bounding box center [782, 481] width 83 height 14
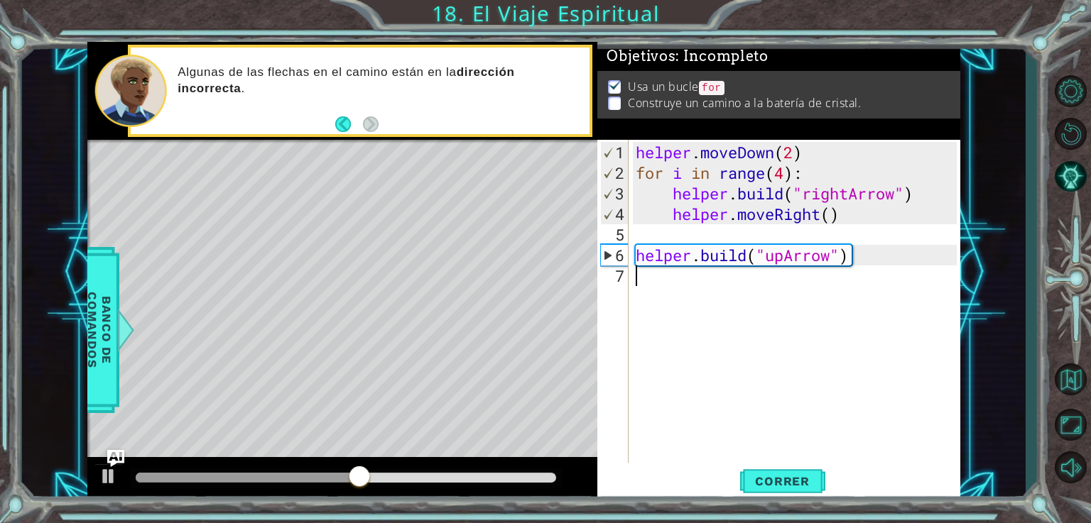
click at [673, 278] on div "helper . moveDown ( 2 ) for i in range ( 4 ) : helper . build ( "rightArrow" ) …" at bounding box center [798, 348] width 331 height 412
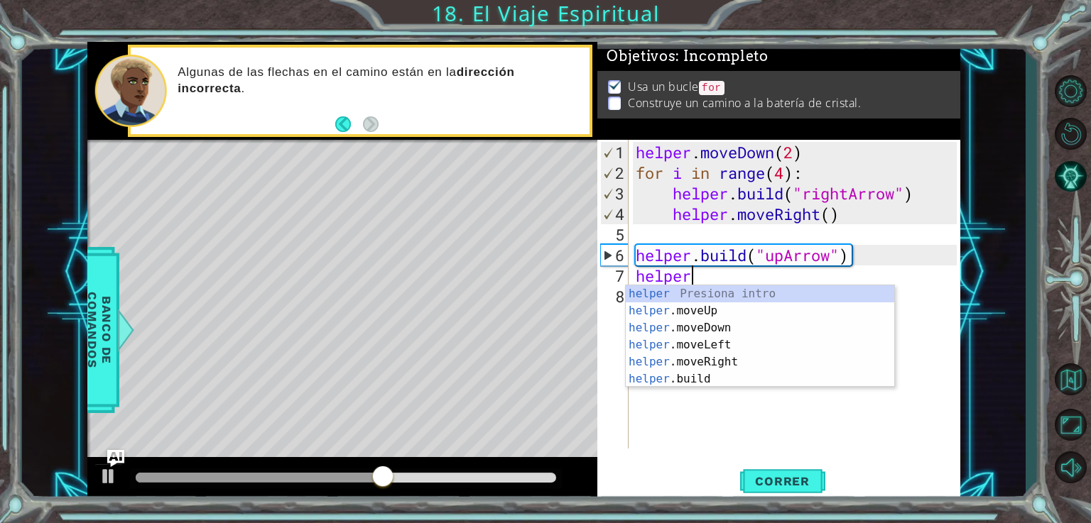
scroll to position [0, 1]
click at [687, 377] on div "helper Presiona intro helper .moveUp Presiona intro helper .moveDown Presiona i…" at bounding box center [760, 353] width 268 height 136
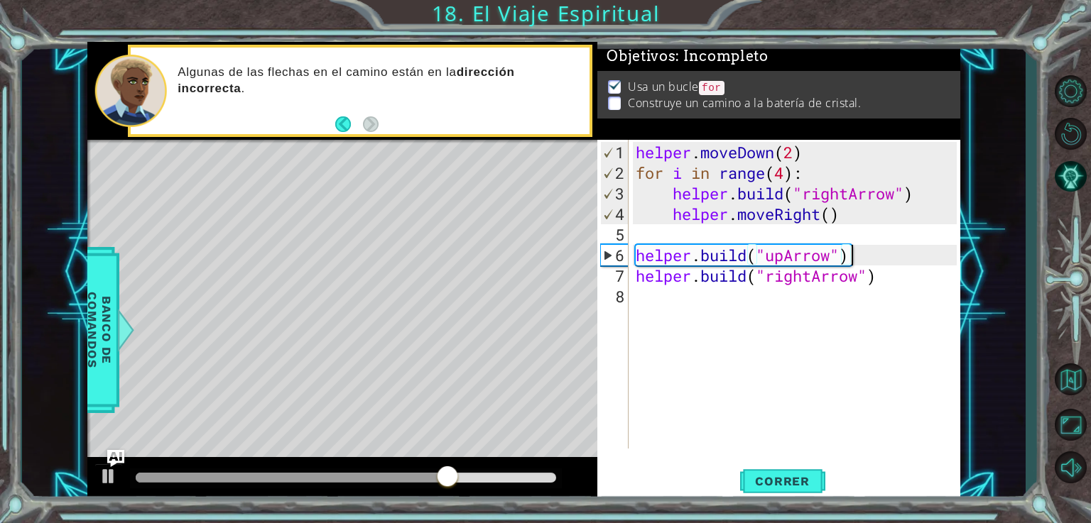
click at [886, 260] on div "helper . moveDown ( 2 ) for i in range ( 4 ) : helper . build ( "rightArrow" ) …" at bounding box center [798, 317] width 331 height 350
type textarea "[DOMAIN_NAME]("upArrow")"
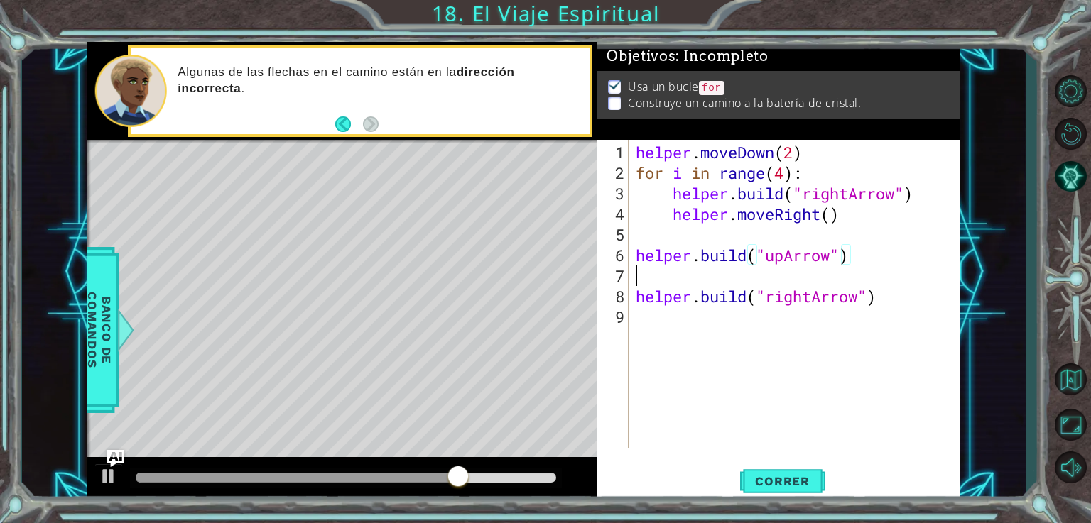
scroll to position [0, 0]
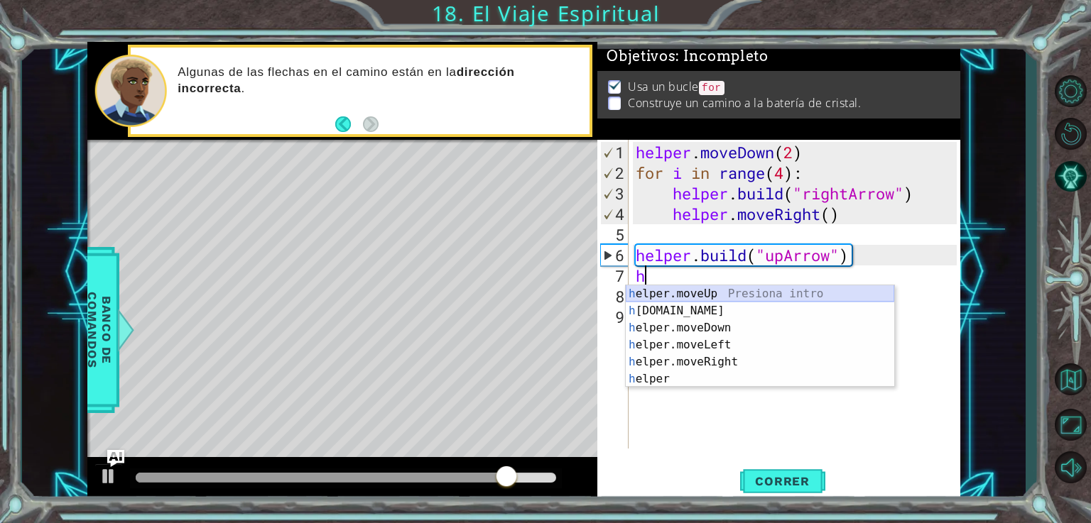
click at [767, 295] on div "h elper.moveUp Presiona intro h [DOMAIN_NAME] Presiona intro h elper.moveDown P…" at bounding box center [760, 353] width 268 height 136
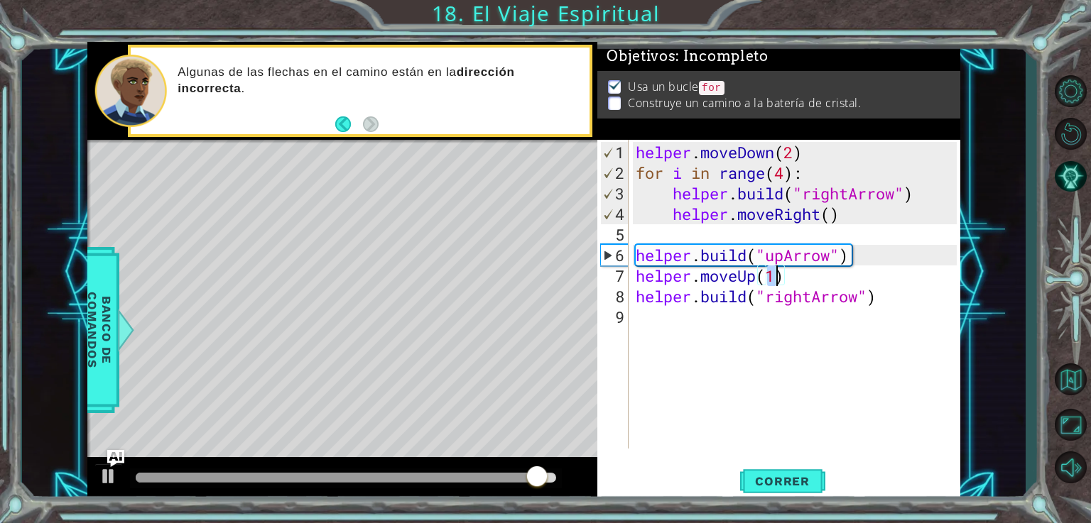
click at [889, 299] on div "helper . moveDown ( 2 ) for i in range ( 4 ) : helper . build ( "rightArrow" ) …" at bounding box center [798, 317] width 331 height 350
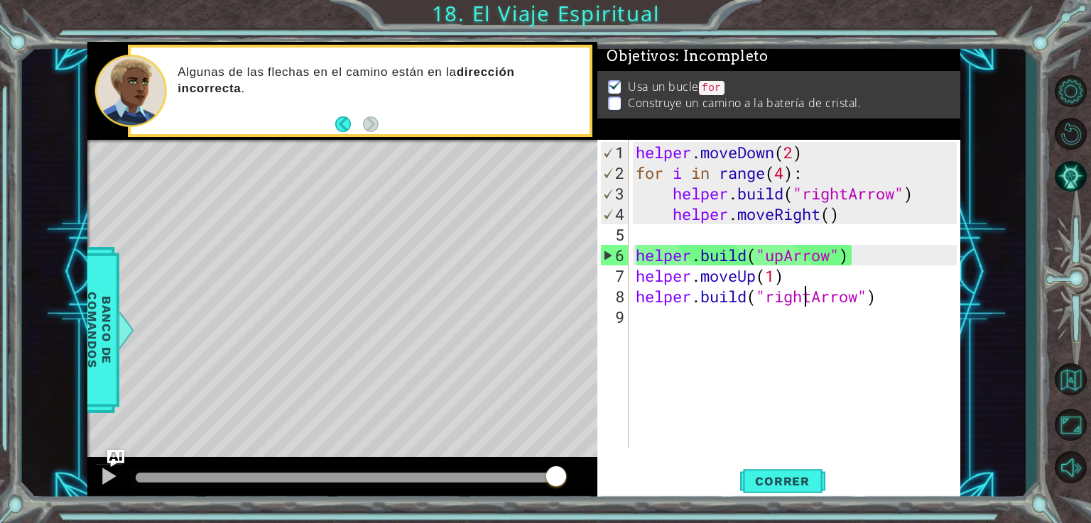
click at [807, 299] on div "helper . moveDown ( 2 ) for i in range ( 4 ) : helper . build ( "rightArrow" ) …" at bounding box center [798, 317] width 331 height 350
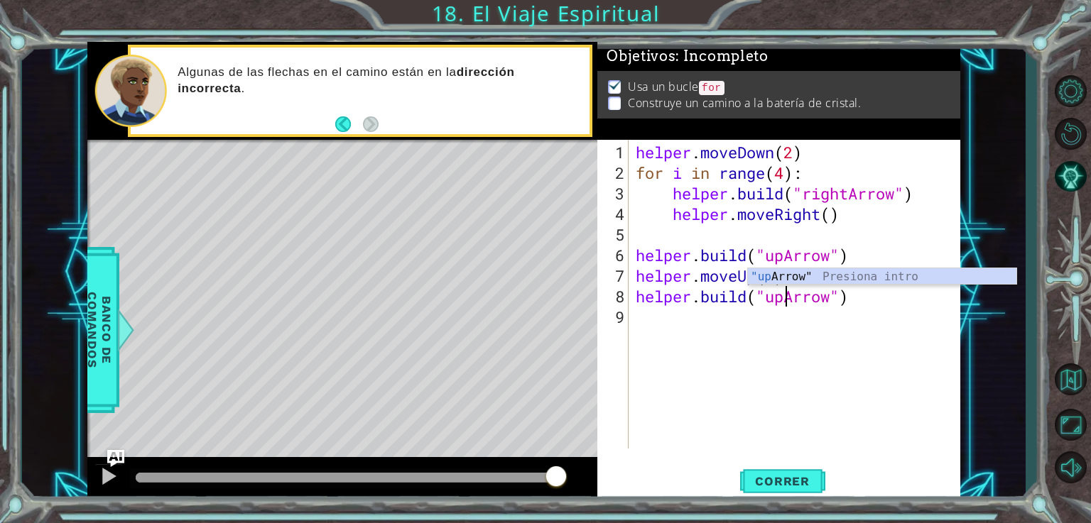
scroll to position [0, 6]
type textarea "[DOMAIN_NAME]("upArrow")"
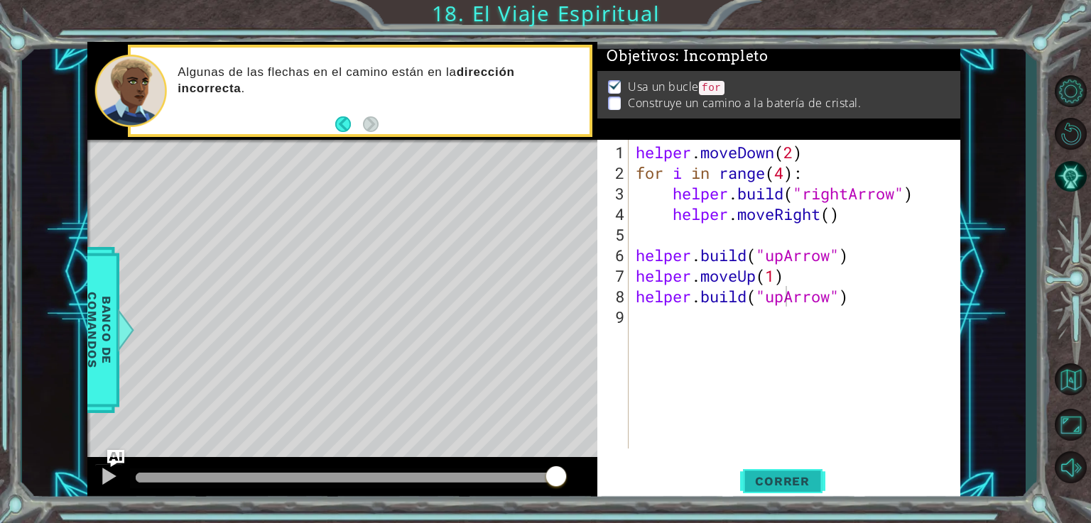
click at [769, 483] on span "Correr" at bounding box center [782, 481] width 83 height 14
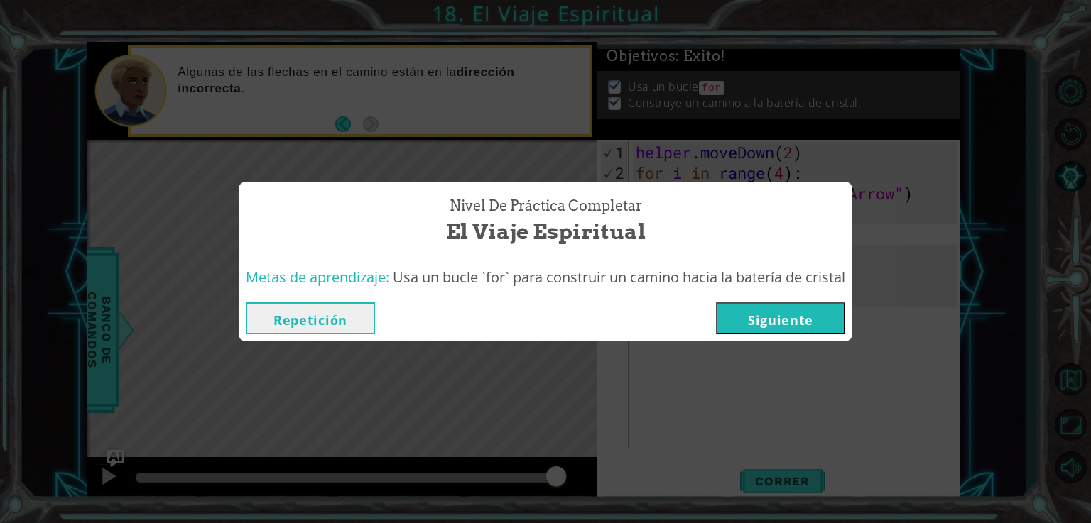
click at [797, 332] on button "Siguiente" at bounding box center [780, 319] width 129 height 32
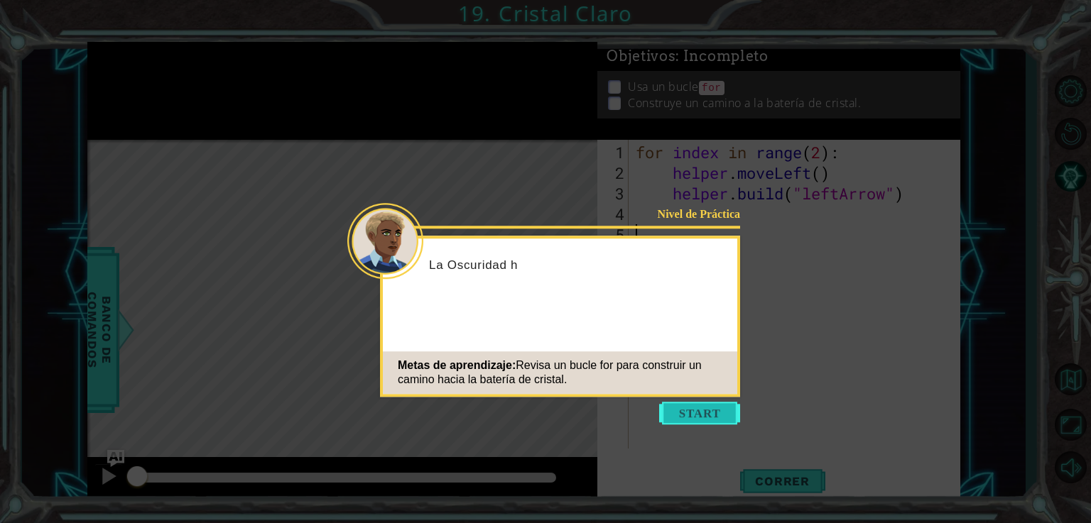
click at [696, 412] on button "Start" at bounding box center [699, 413] width 81 height 23
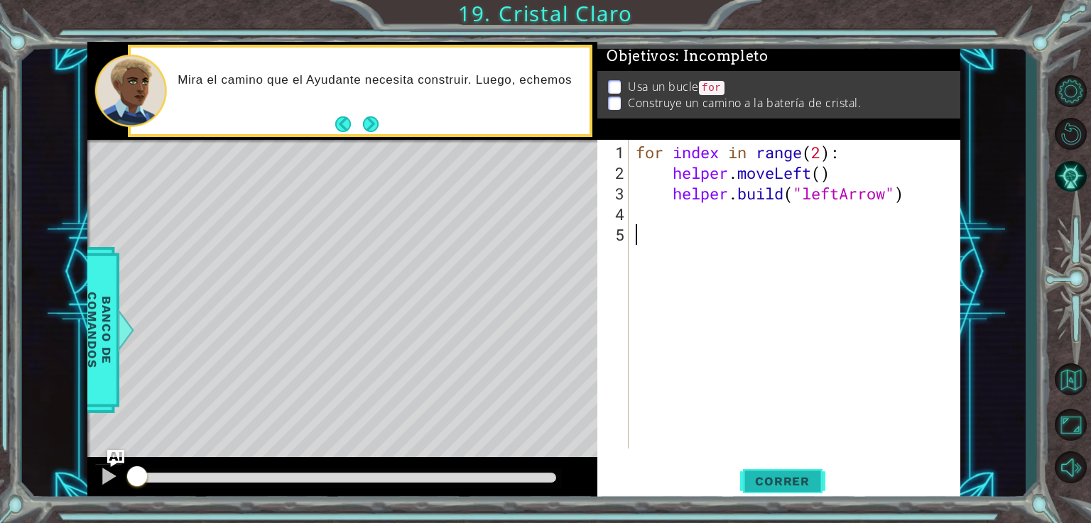
click at [780, 469] on button "Correr" at bounding box center [782, 481] width 85 height 36
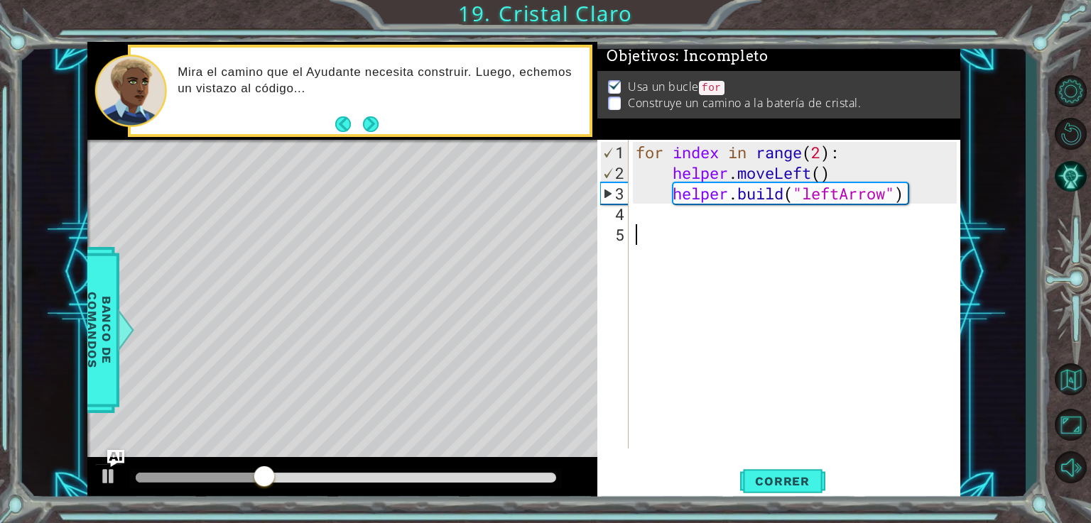
click at [676, 221] on div "for index in range ( 2 ) : helper . moveLeft ( ) helper . build ( "leftArrow" )" at bounding box center [798, 317] width 331 height 350
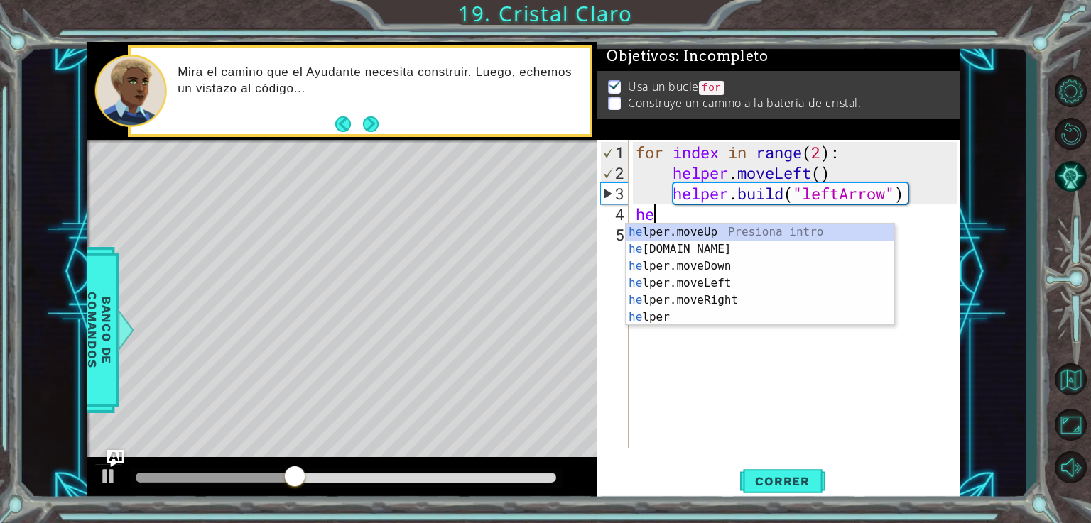
click at [703, 234] on div "he lper.moveUp Presiona intro he [DOMAIN_NAME] Presiona intro he lper.moveDown …" at bounding box center [760, 292] width 268 height 136
type textarea "helper.moveUp(1)"
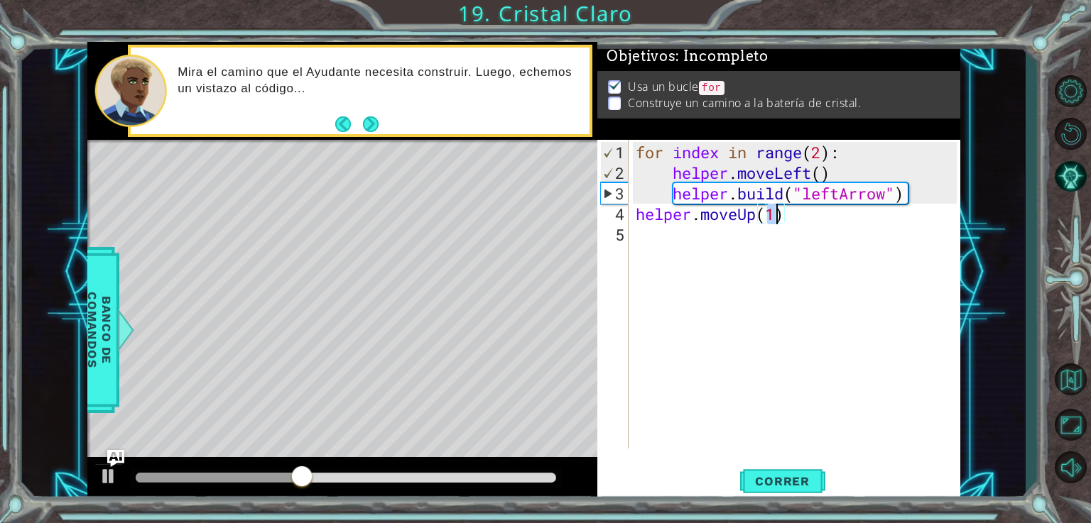
click at [730, 243] on div "for index in range ( 2 ) : helper . moveLeft ( ) helper . build ( "leftArrow" )…" at bounding box center [798, 317] width 331 height 350
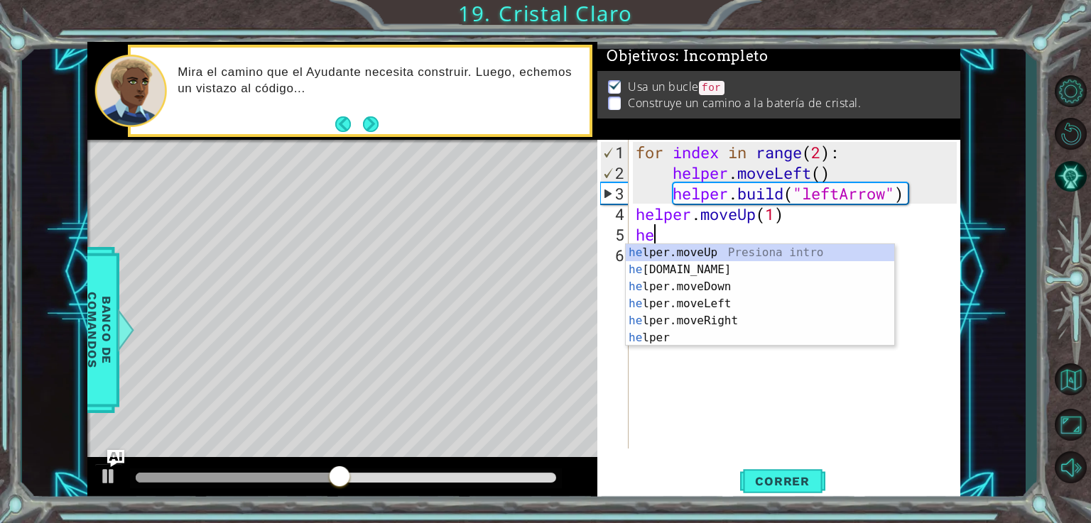
click at [720, 273] on div "he lper.moveUp Presiona intro he [DOMAIN_NAME] Presiona intro he lper.moveDown …" at bounding box center [760, 312] width 268 height 136
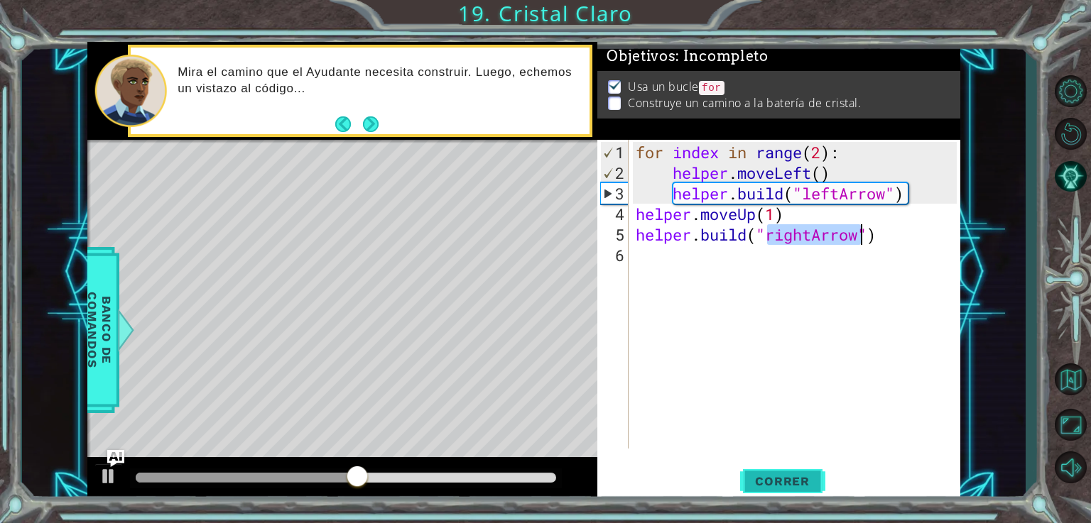
type textarea "[DOMAIN_NAME]("rightArrow")"
click at [787, 482] on span "Correr" at bounding box center [782, 481] width 83 height 14
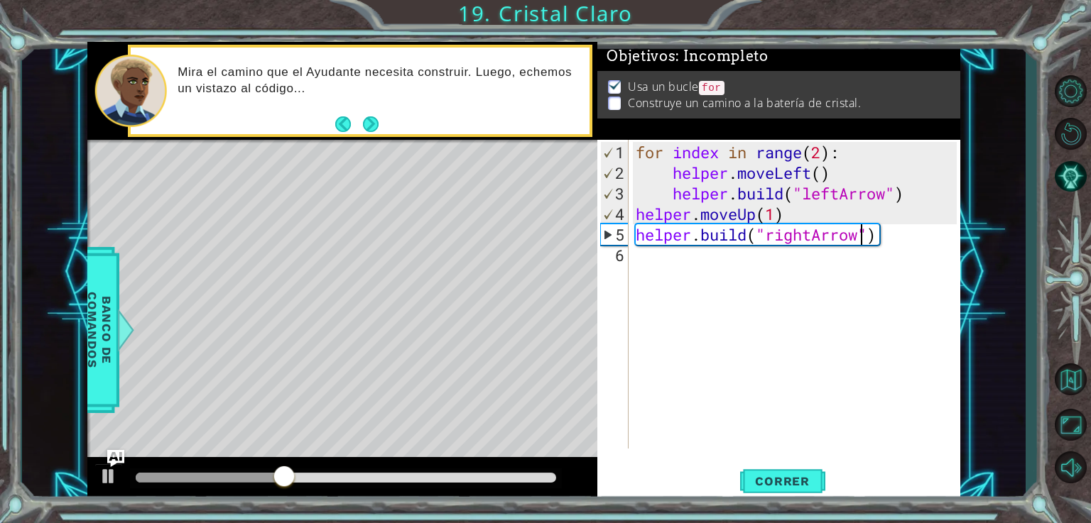
click at [710, 266] on div "for index in range ( 2 ) : helper . moveLeft ( ) helper . build ( "leftArrow" )…" at bounding box center [798, 317] width 331 height 350
drag, startPoint x: 632, startPoint y: 212, endPoint x: 653, endPoint y: 219, distance: 22.2
click at [653, 219] on div "1 2 3 4 5 6 for index in range ( 2 ) : helper . moveLeft ( ) helper . build ( "…" at bounding box center [776, 294] width 359 height 309
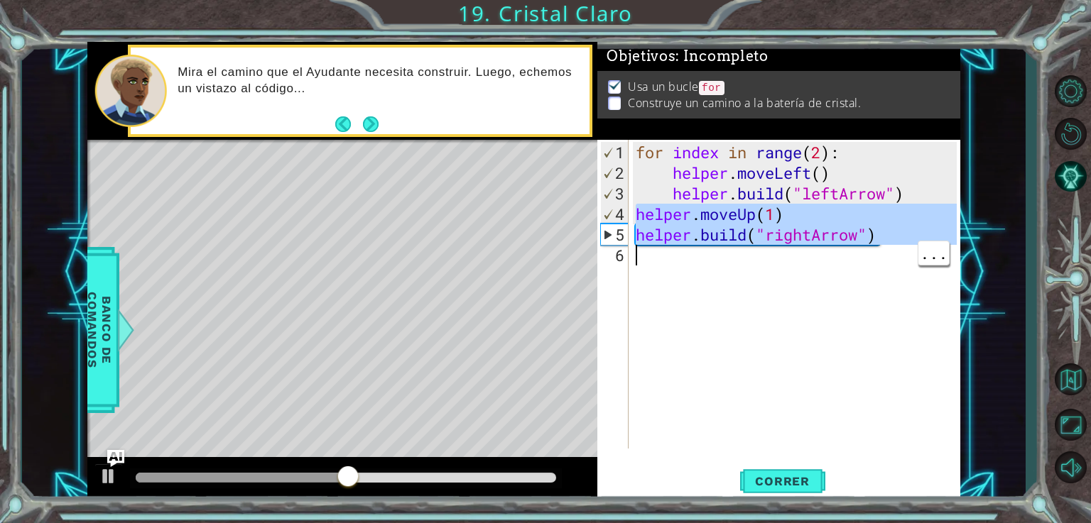
drag, startPoint x: 636, startPoint y: 212, endPoint x: 910, endPoint y: 256, distance: 278.5
click at [910, 256] on div "for index in range ( 2 ) : helper . moveLeft ( ) helper . build ( "leftArrow" )…" at bounding box center [798, 317] width 331 height 350
type textarea "[DOMAIN_NAME]("rightArrow")"
click at [687, 259] on div "for index in range ( 2 ) : helper . moveLeft ( ) helper . build ( "leftArrow" )…" at bounding box center [798, 317] width 331 height 350
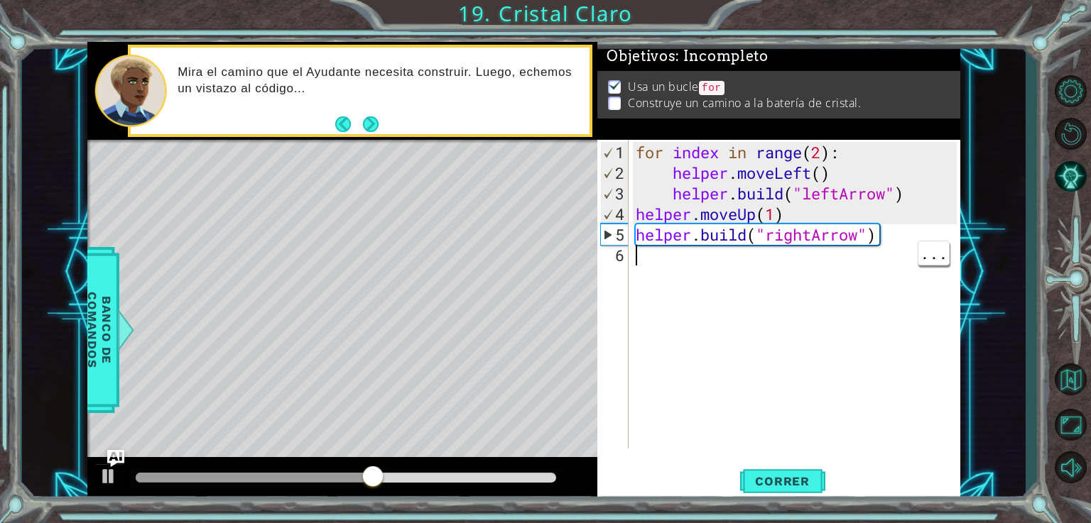
click at [657, 249] on div "for index in range ( 2 ) : helper . moveLeft ( ) helper . build ( "leftArrow" )…" at bounding box center [798, 317] width 331 height 350
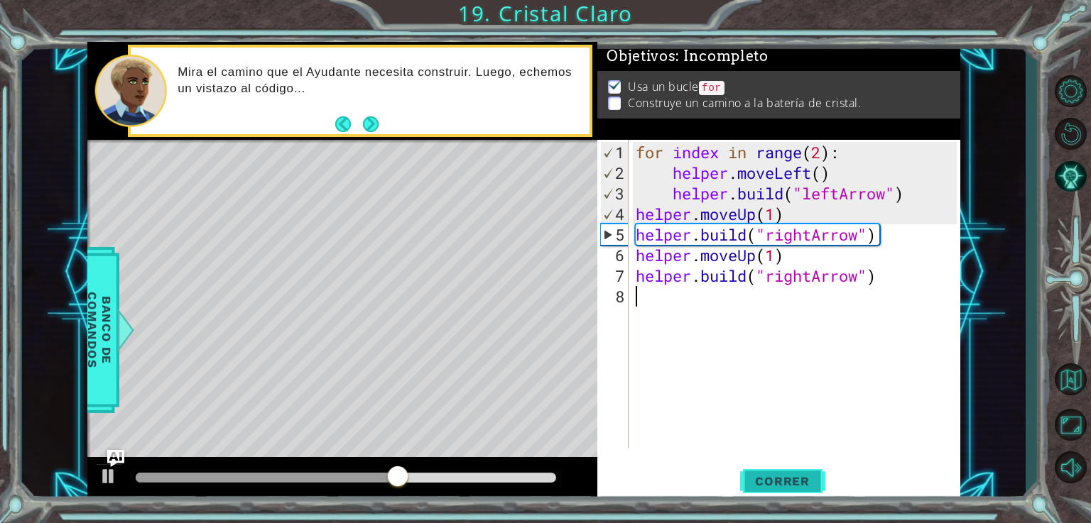
click at [800, 473] on button "Correr" at bounding box center [782, 481] width 85 height 36
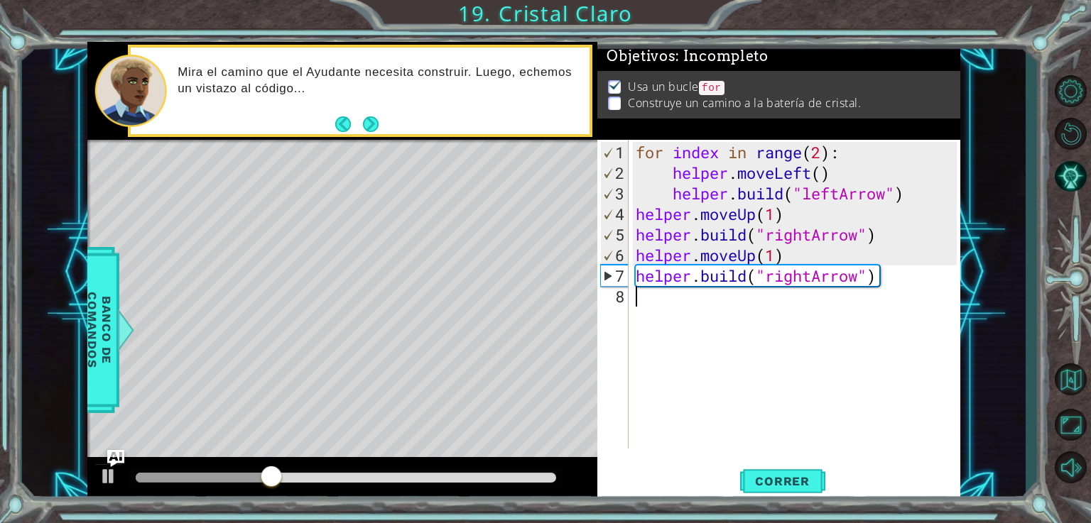
click at [814, 240] on div "for index in range ( 2 ) : helper . moveLeft ( ) helper . build ( "leftArrow" )…" at bounding box center [798, 317] width 331 height 350
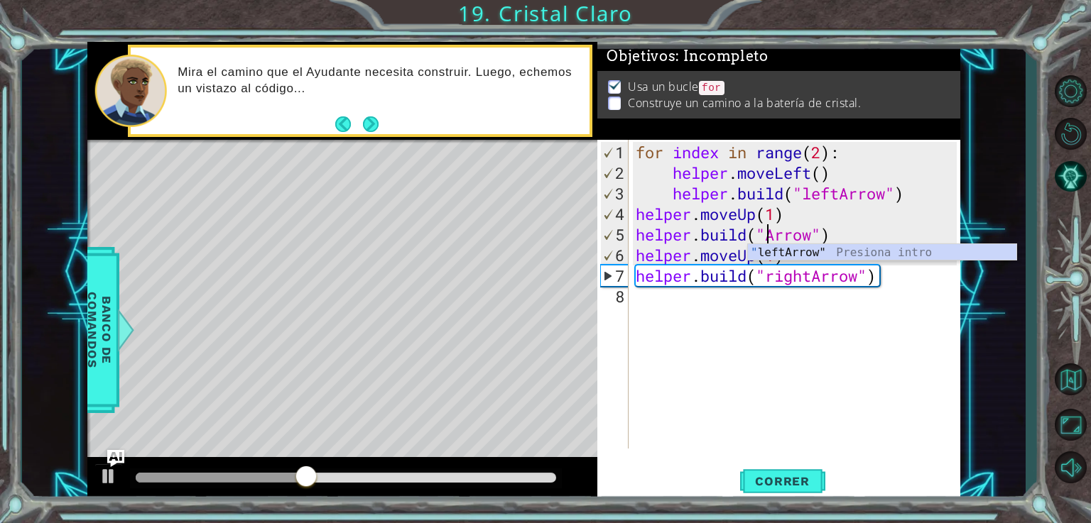
click at [831, 244] on div "" leftArrow" Presiona intro" at bounding box center [882, 269] width 268 height 51
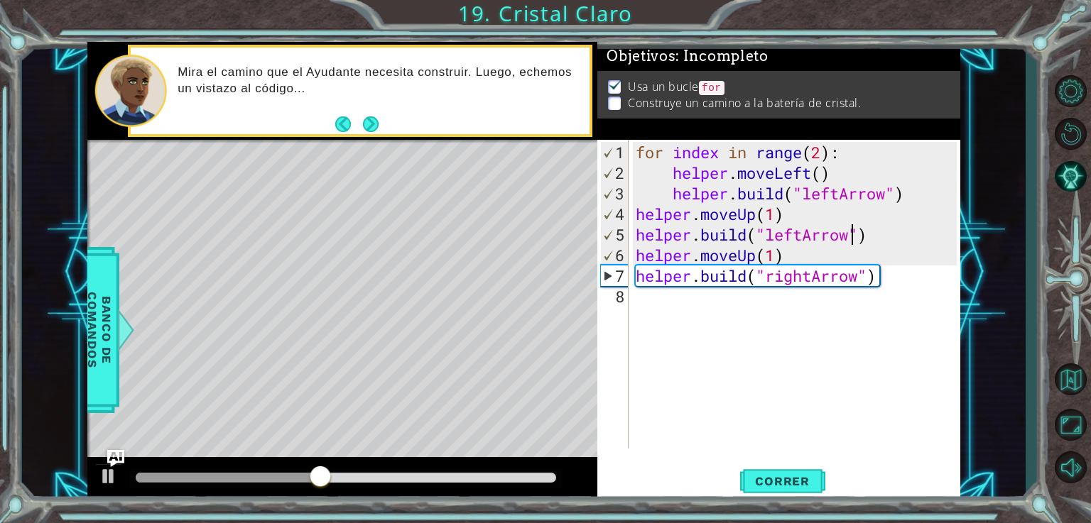
click at [810, 284] on div "for index in range ( 2 ) : helper . moveLeft ( ) helper . build ( "leftArrow" )…" at bounding box center [798, 317] width 331 height 350
click at [783, 278] on div "for index in range ( 2 ) : helper . moveLeft ( ) helper . build ( "leftArrow" )…" at bounding box center [798, 317] width 331 height 350
click at [766, 279] on div "for index in range ( 2 ) : helper . moveLeft ( ) helper . build ( "leftArrow" )…" at bounding box center [798, 317] width 331 height 350
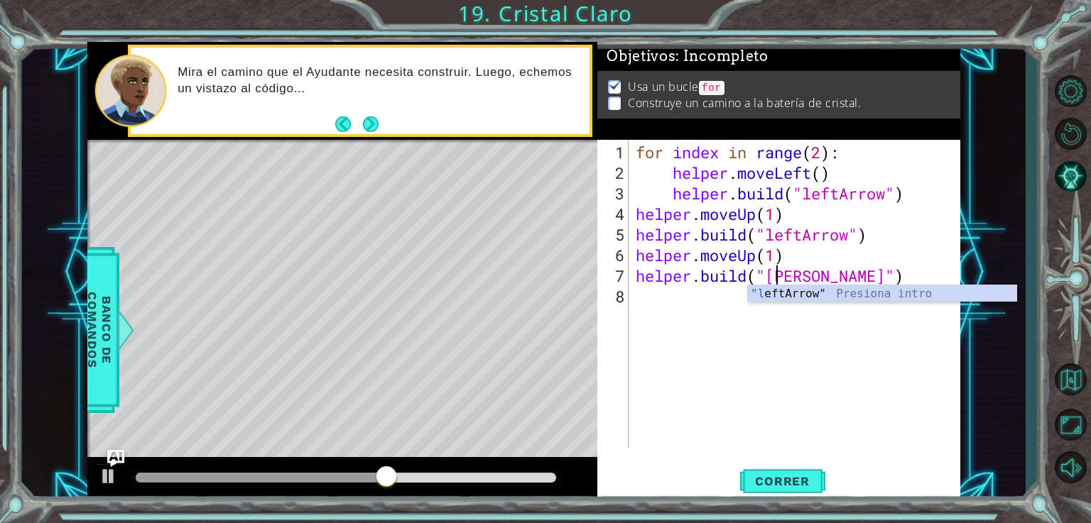
scroll to position [0, 6]
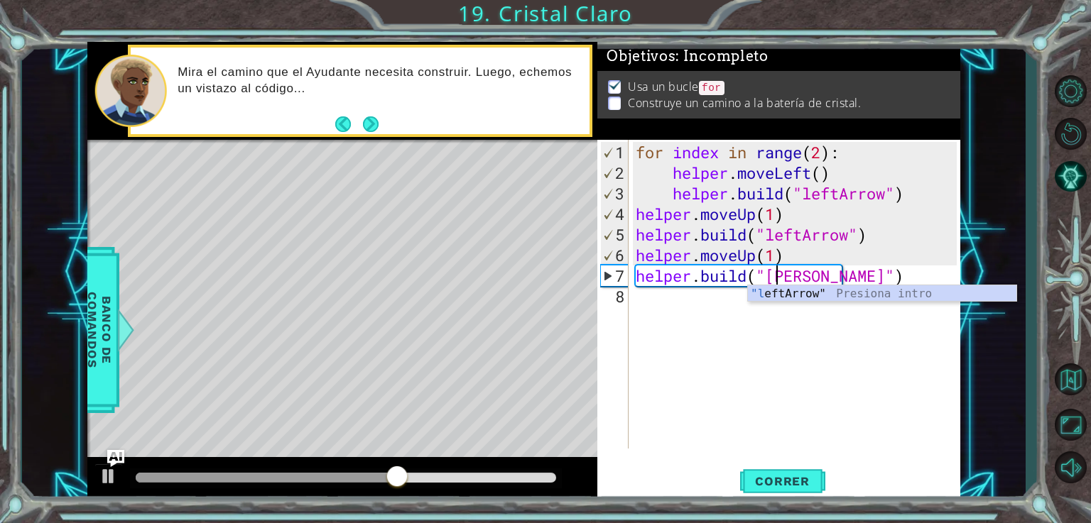
click at [817, 295] on div ""l eftArrow" Presiona intro" at bounding box center [882, 310] width 268 height 51
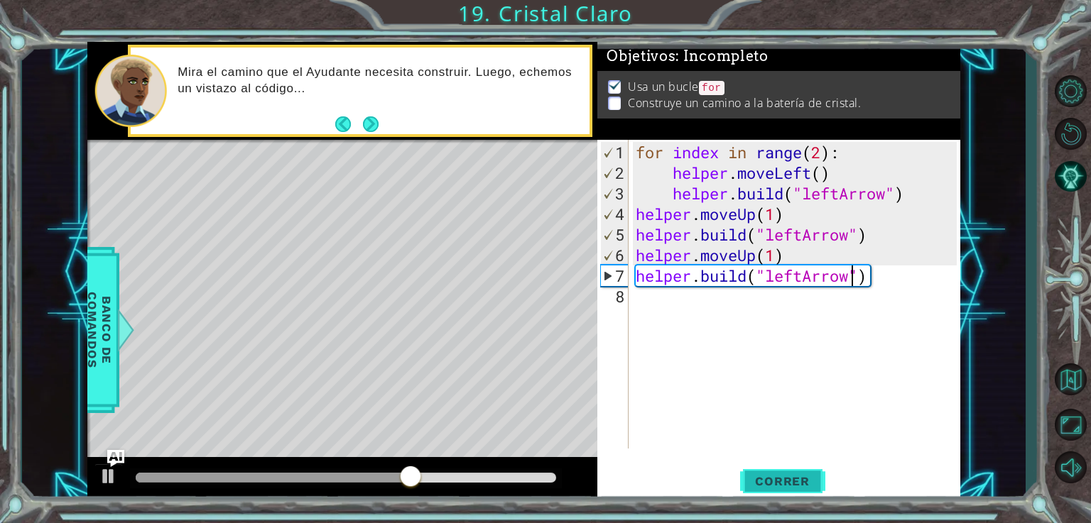
click at [780, 484] on span "Correr" at bounding box center [782, 481] width 83 height 14
click at [740, 215] on div "for index in range ( 2 ) : helper . moveLeft ( ) helper . build ( "leftArrow" )…" at bounding box center [798, 317] width 331 height 350
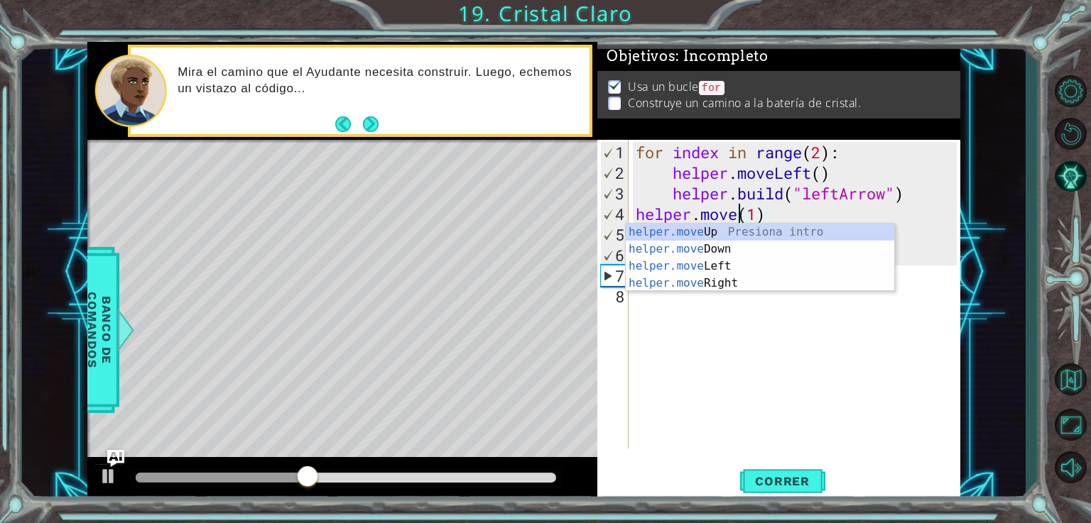
scroll to position [0, 5]
click at [716, 268] on div "helper.move Up Presiona intro helper.move Down Presiona intro helper.move Left …" at bounding box center [760, 275] width 268 height 102
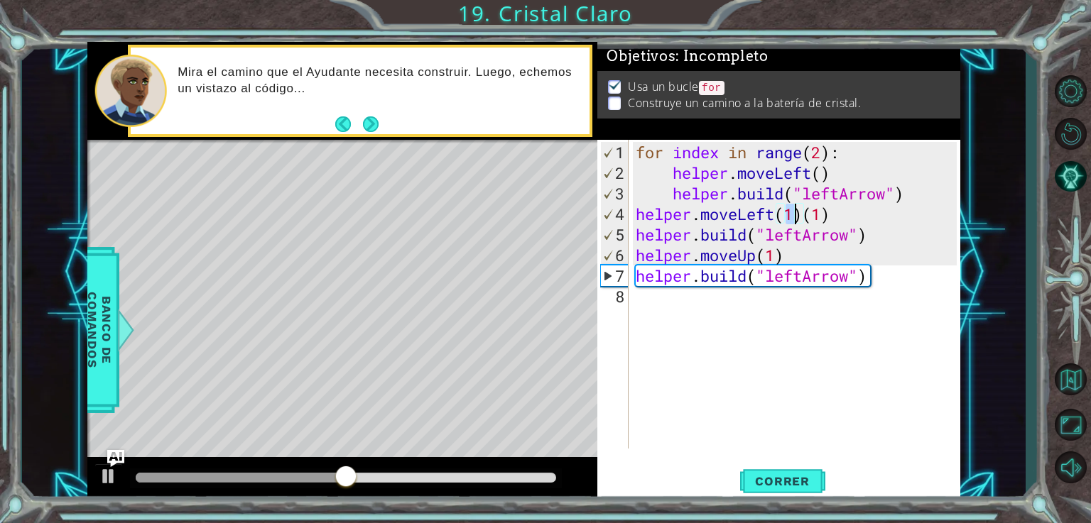
click at [745, 282] on div "for index in range ( 2 ) : helper . moveLeft ( ) helper . build ( "leftArrow" )…" at bounding box center [798, 317] width 331 height 350
click at [745, 250] on div "for index in range ( 2 ) : helper . moveLeft ( ) helper . build ( "leftArrow" )…" at bounding box center [798, 317] width 331 height 350
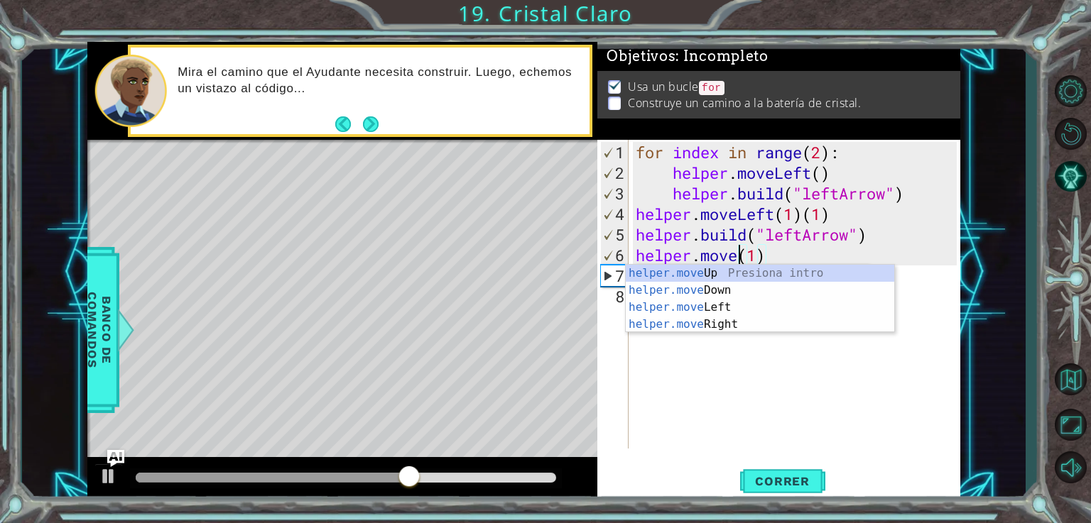
scroll to position [0, 4]
click at [740, 310] on div "helper.mov eUp Presiona intro helper.mov eDown Presiona intro helper.mov eLeft …" at bounding box center [760, 316] width 268 height 102
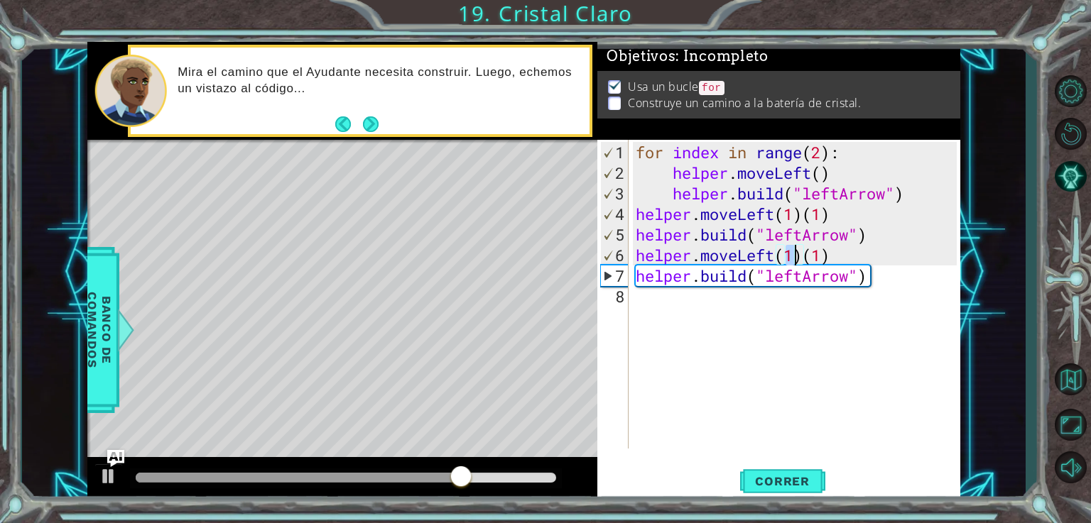
click at [839, 256] on div "for index in range ( 2 ) : helper . moveLeft ( ) helper . build ( "leftArrow" )…" at bounding box center [798, 317] width 331 height 350
click at [831, 206] on div "for index in range ( 2 ) : helper . moveLeft ( ) helper . build ( "leftArrow" )…" at bounding box center [798, 317] width 331 height 350
type textarea "helper.moveLeft(1)"
click at [786, 474] on span "Correr" at bounding box center [782, 481] width 83 height 14
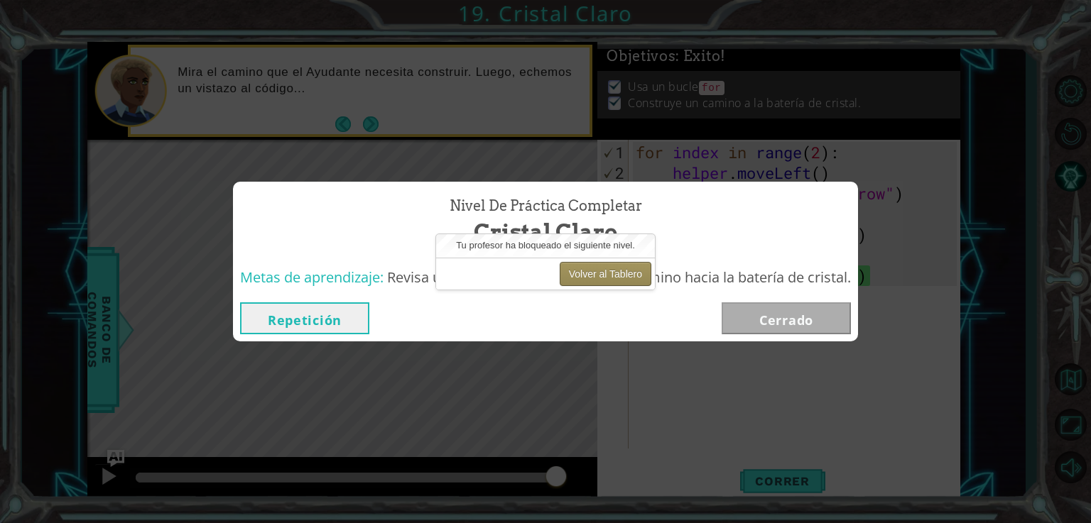
click at [582, 276] on button "Volver al Tablero" at bounding box center [606, 274] width 92 height 24
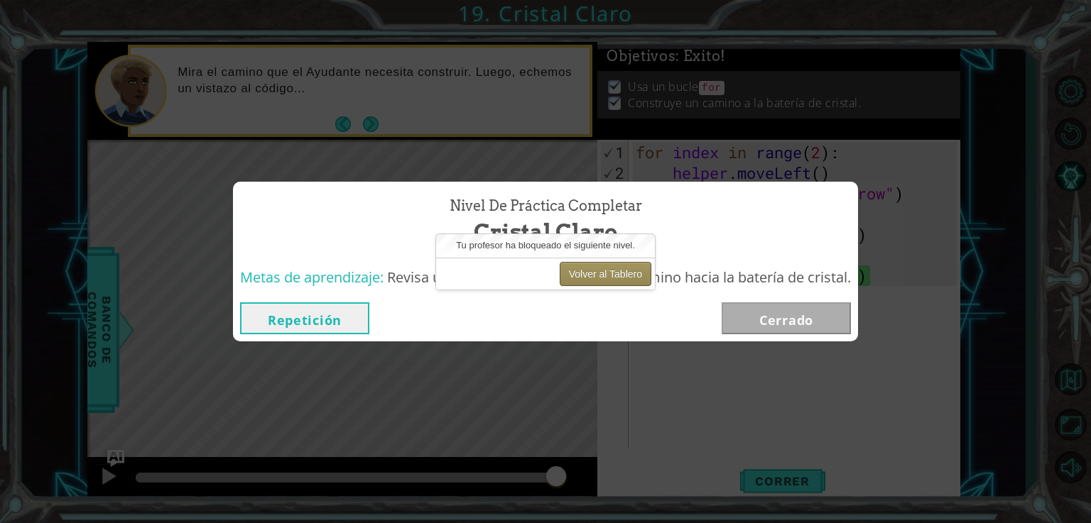
click at [622, 263] on button "Volver al Tablero" at bounding box center [606, 274] width 92 height 24
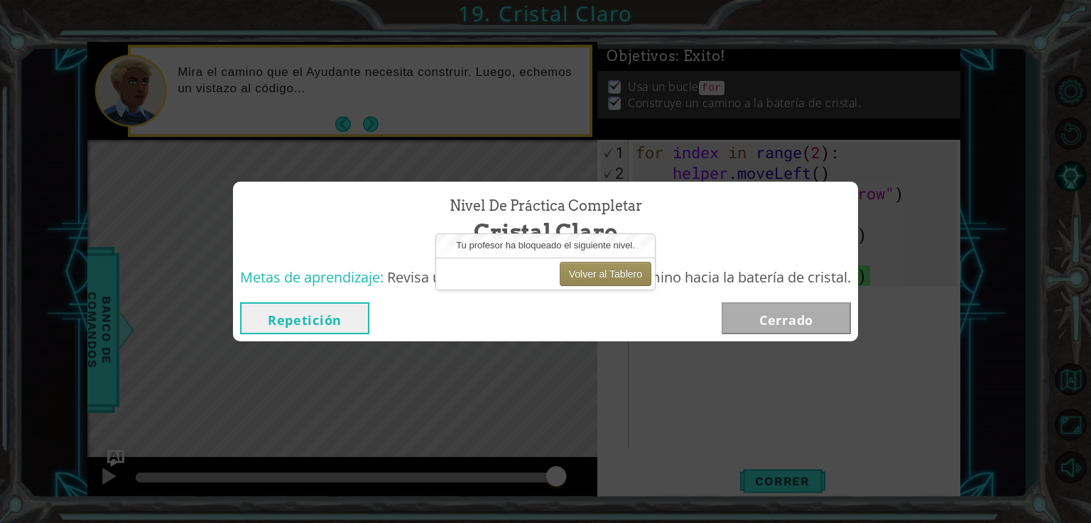
click at [764, 336] on div "Repetición [GEOGRAPHIC_DATA]" at bounding box center [545, 318] width 625 height 46
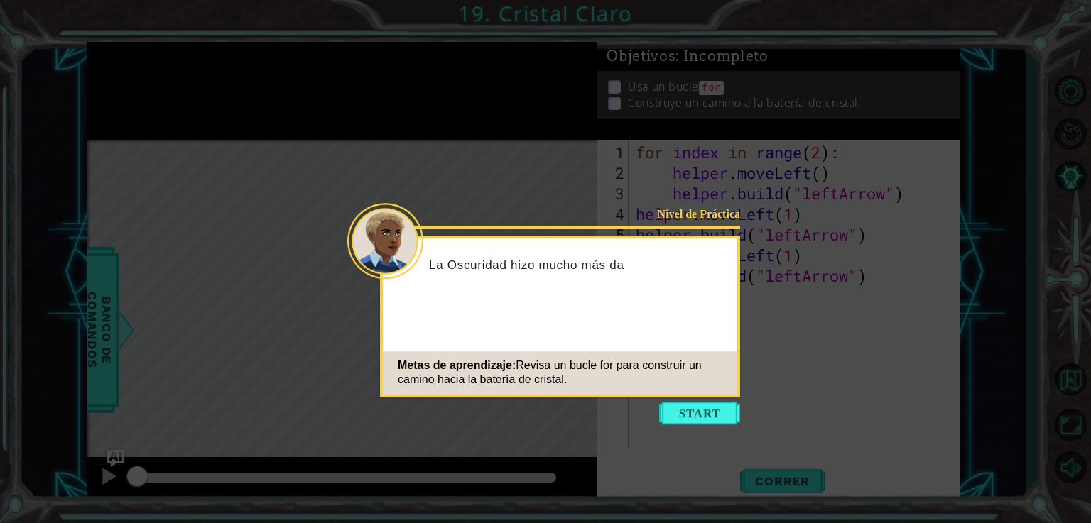
click at [692, 426] on icon at bounding box center [545, 261] width 1091 height 523
click at [698, 410] on button "Start" at bounding box center [699, 413] width 81 height 23
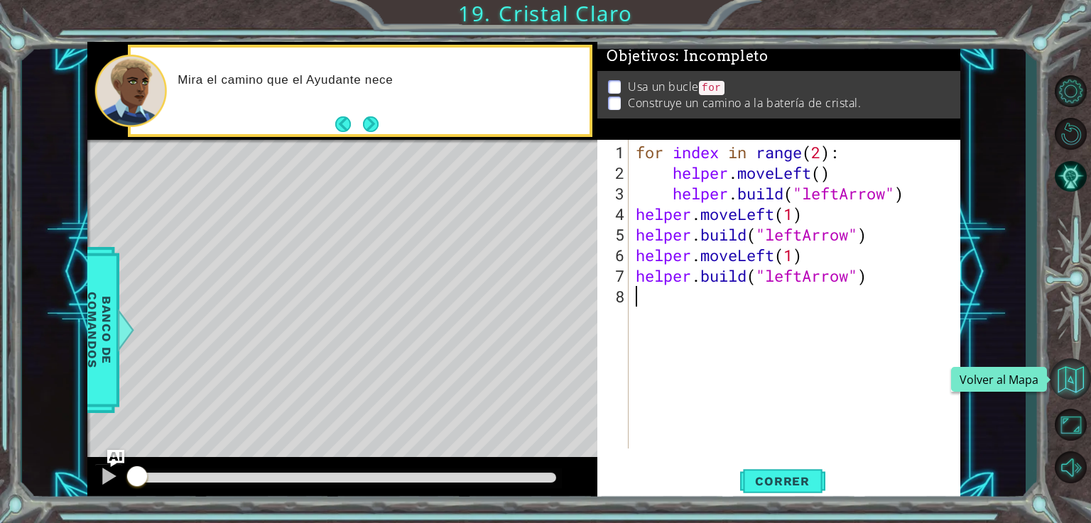
click at [1073, 367] on button "Volver al Mapa" at bounding box center [1070, 379] width 41 height 41
